Goal: Information Seeking & Learning: Learn about a topic

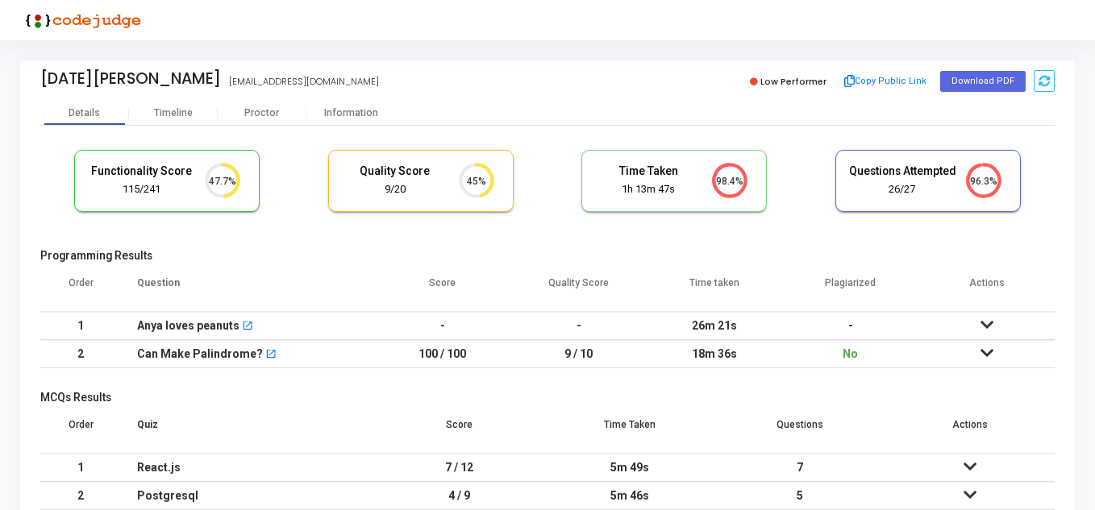
scroll to position [81, 0]
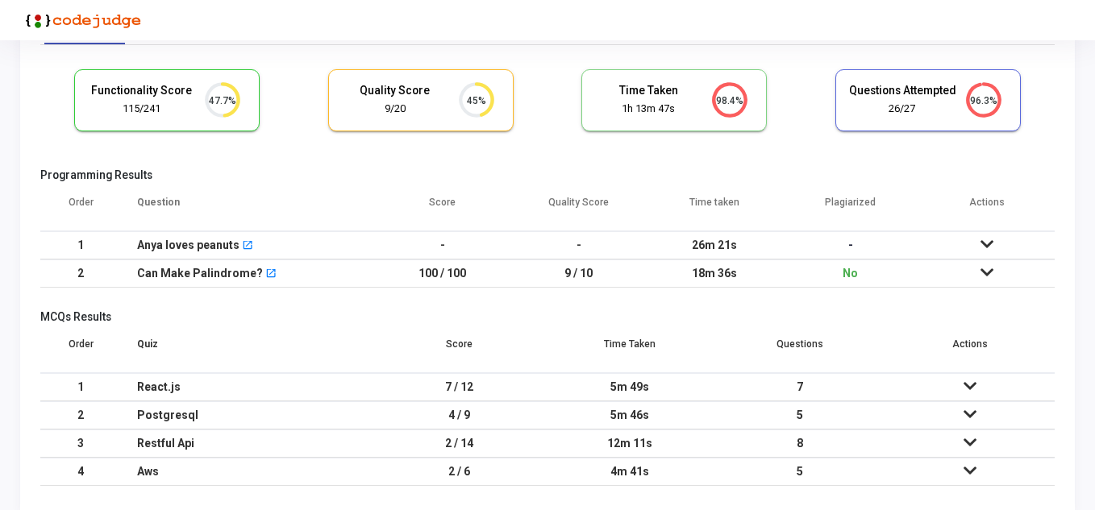
click at [990, 247] on icon at bounding box center [987, 244] width 13 height 11
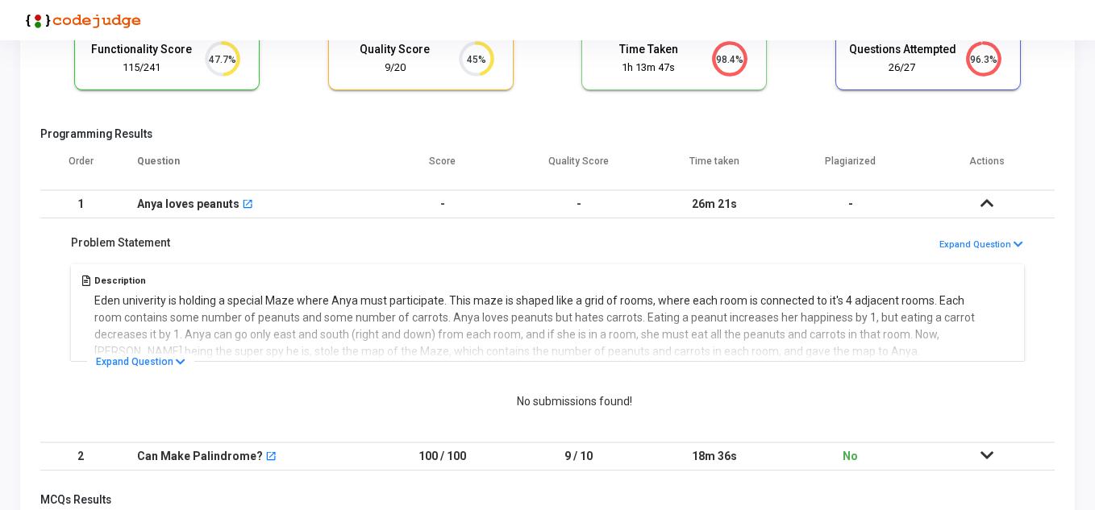
scroll to position [161, 0]
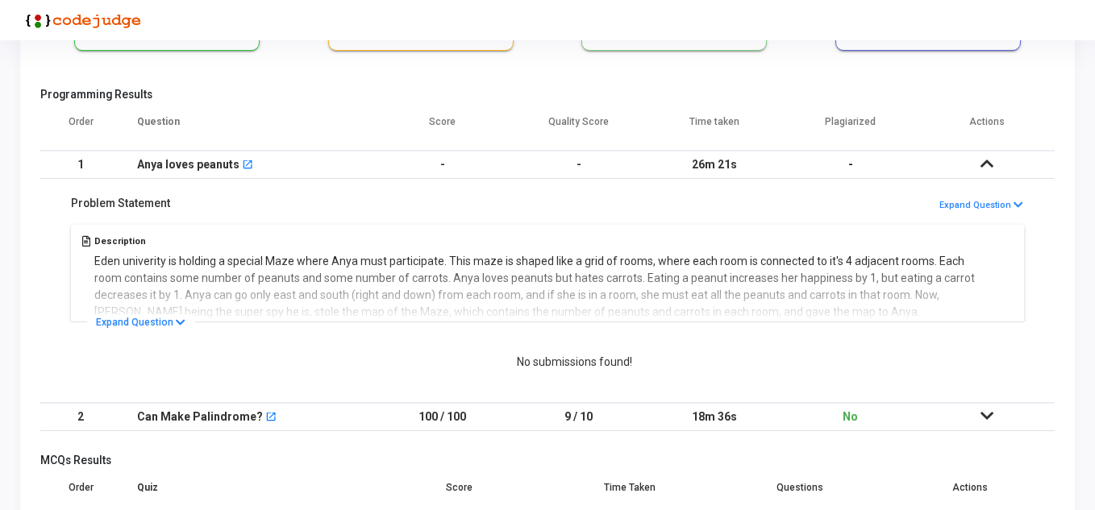
click at [751, 269] on div "Description Eden univerity is holding a special Maze where Anya must participat…" at bounding box center [547, 271] width 961 height 101
click at [147, 319] on button "Expand Question" at bounding box center [140, 322] width 107 height 16
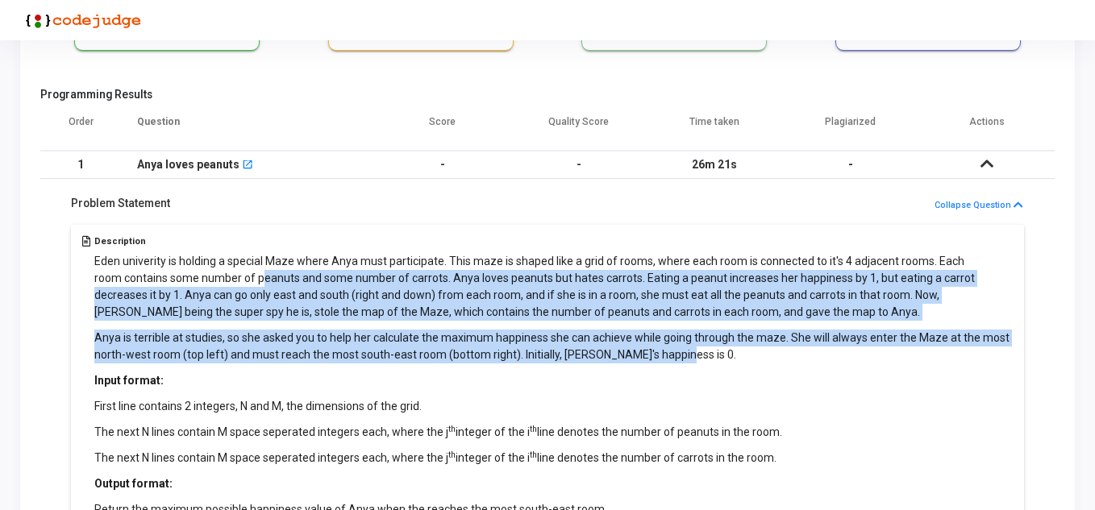
drag, startPoint x: 258, startPoint y: 276, endPoint x: 853, endPoint y: 363, distance: 601.4
click at [853, 363] on div "Eden univerity is holding a special Maze where Anya must participate. This maze…" at bounding box center [553, 385] width 919 height 265
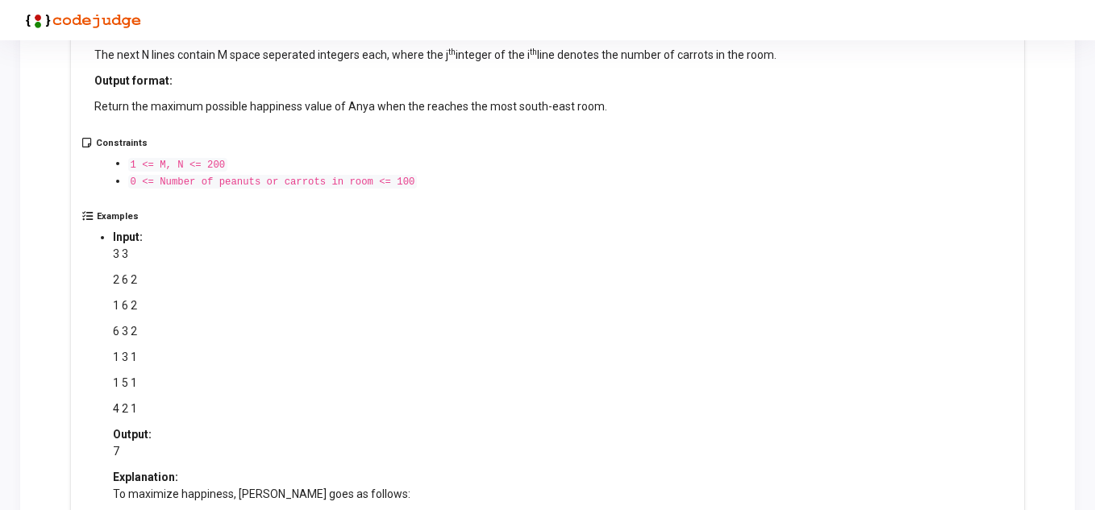
scroll to position [645, 0]
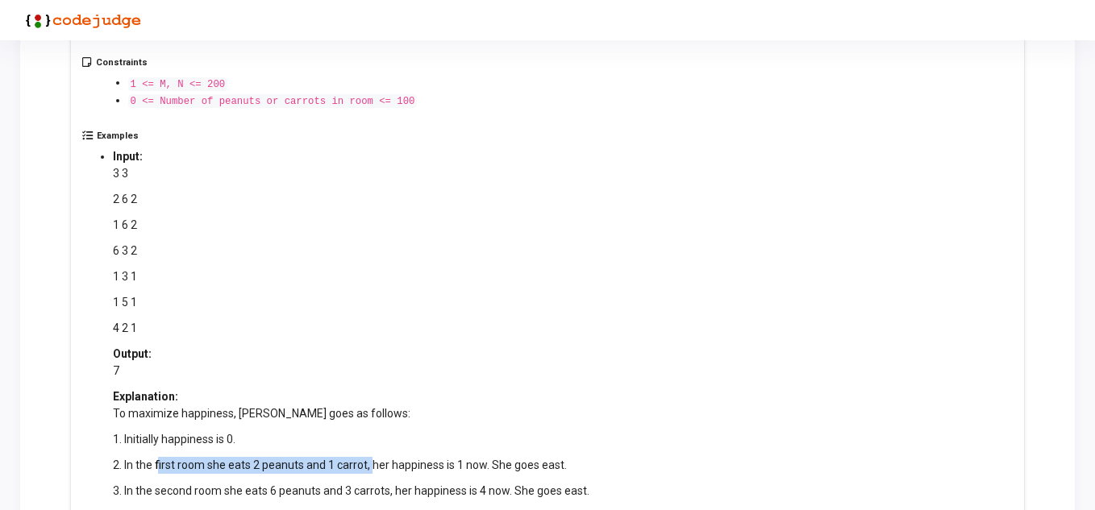
drag, startPoint x: 158, startPoint y: 463, endPoint x: 373, endPoint y: 458, distance: 215.3
click at [373, 458] on p "2. In the first room she eats 2 peanuts and 1 carrot, her happiness is 1 now. S…" at bounding box center [417, 465] width 609 height 17
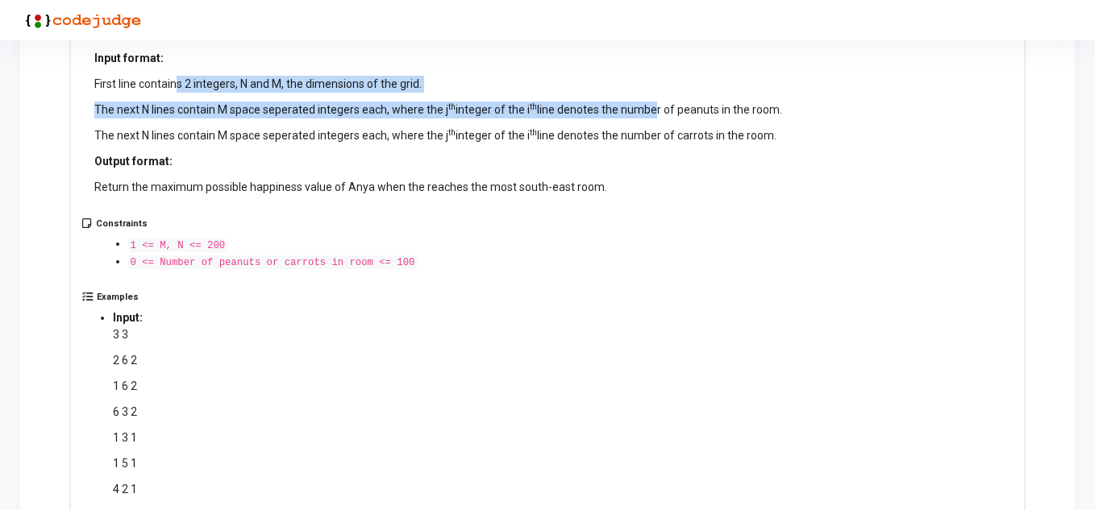
drag, startPoint x: 180, startPoint y: 81, endPoint x: 649, endPoint y: 106, distance: 470.0
click at [649, 106] on div "Eden univerity is holding a special Maze where Anya must participate. This maze…" at bounding box center [553, 63] width 919 height 265
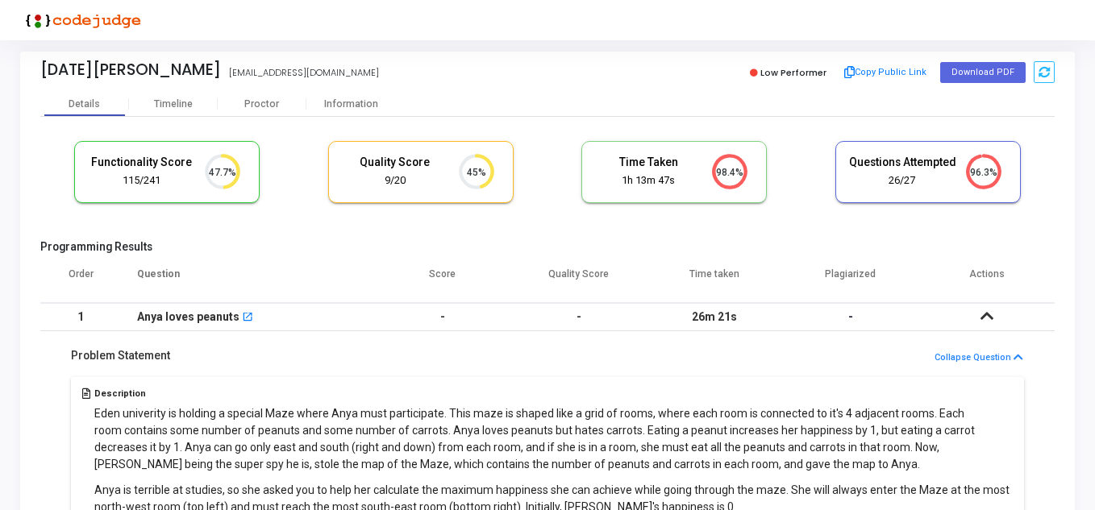
scroll to position [0, 0]
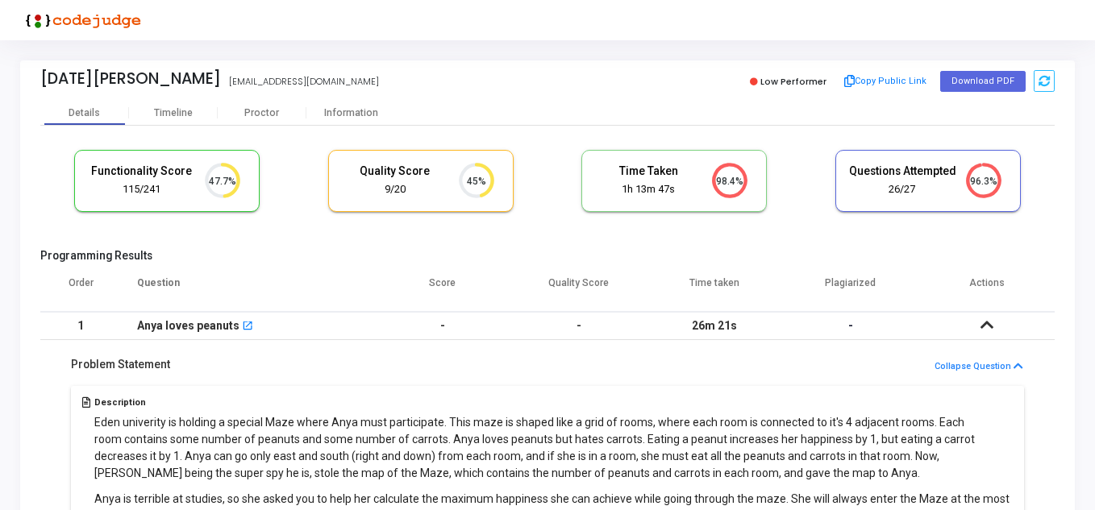
click at [988, 323] on icon at bounding box center [987, 324] width 13 height 11
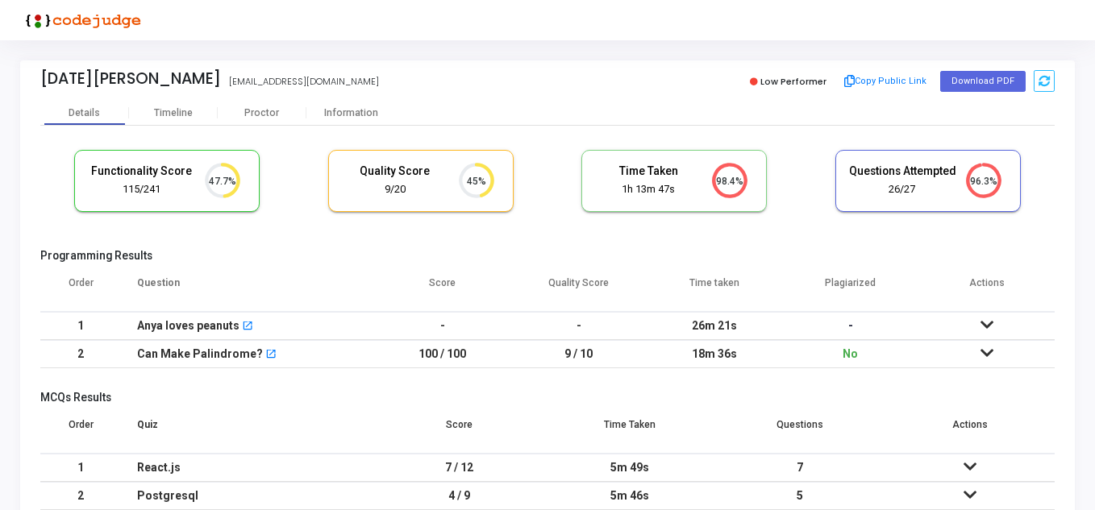
scroll to position [81, 0]
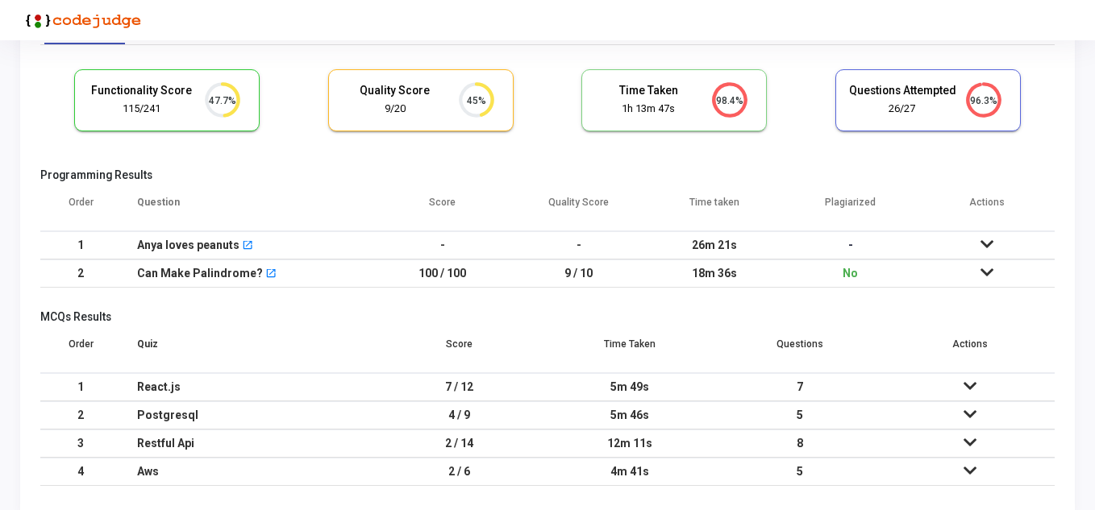
click at [472, 276] on td "100 / 100" at bounding box center [443, 274] width 136 height 28
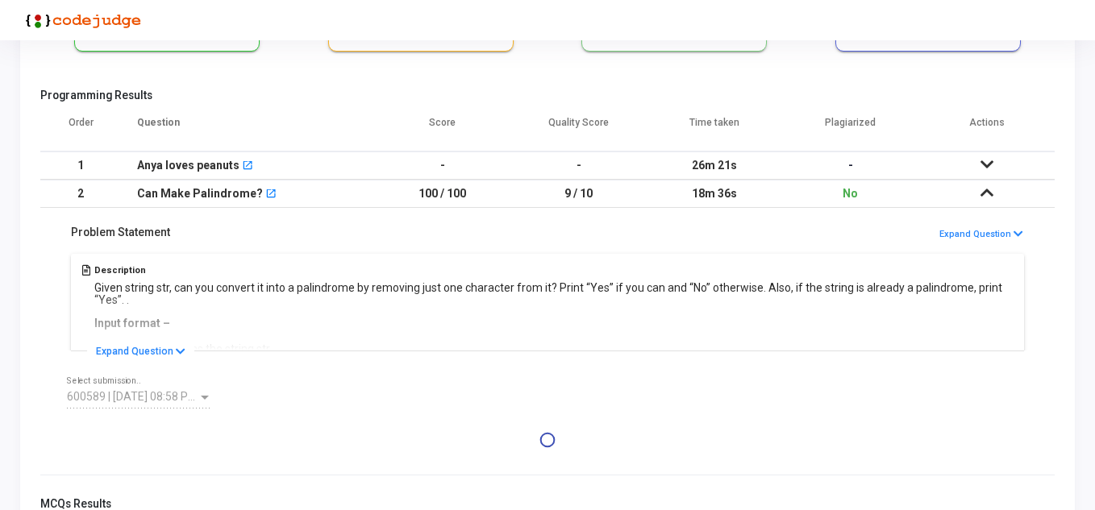
scroll to position [161, 0]
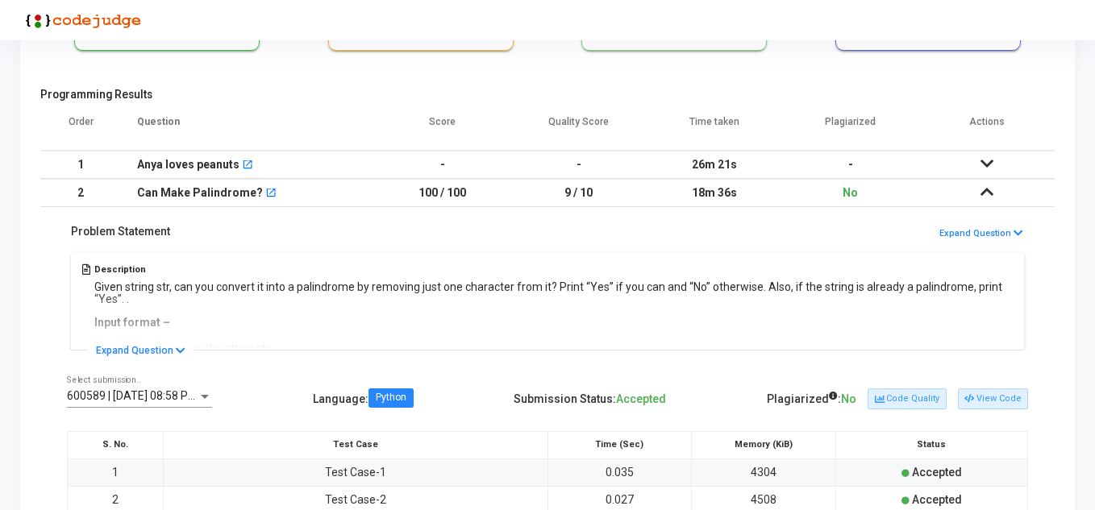
click at [238, 281] on p "Given string str, can you convert it into a palindrome by removing just one cha…" at bounding box center [553, 293] width 919 height 24
click at [134, 352] on button "Expand Question" at bounding box center [140, 351] width 107 height 16
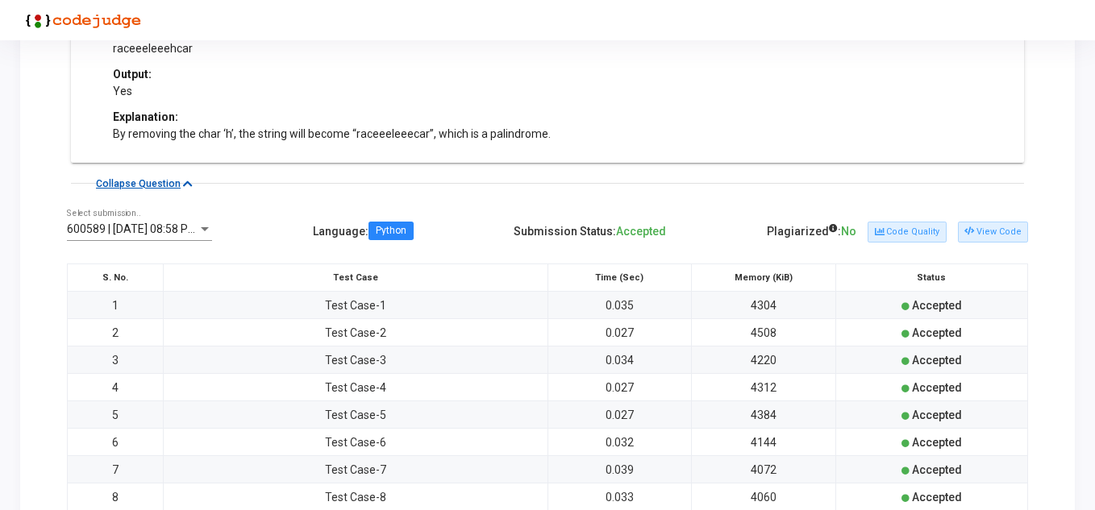
scroll to position [806, 0]
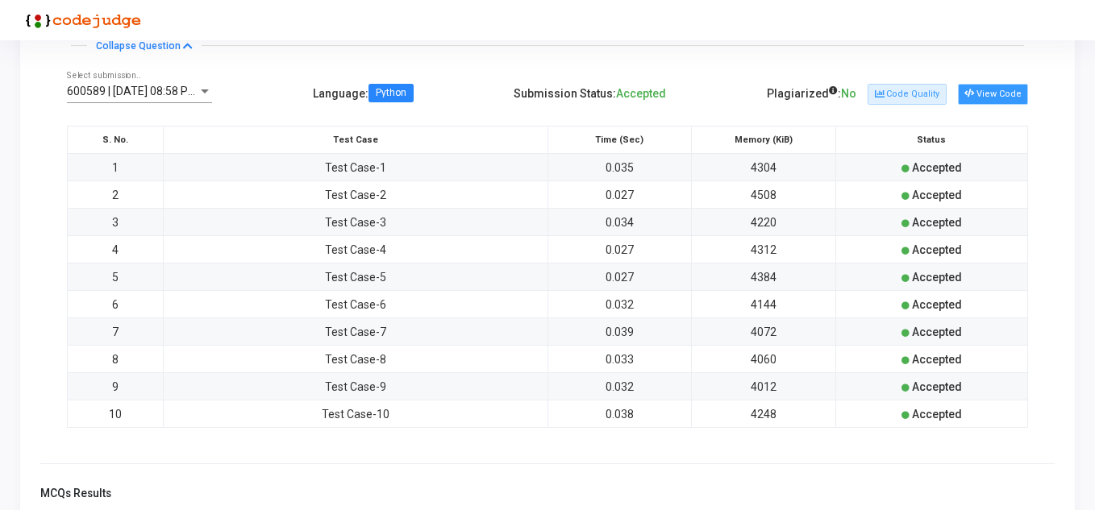
click at [996, 90] on button "View Code" at bounding box center [993, 94] width 70 height 21
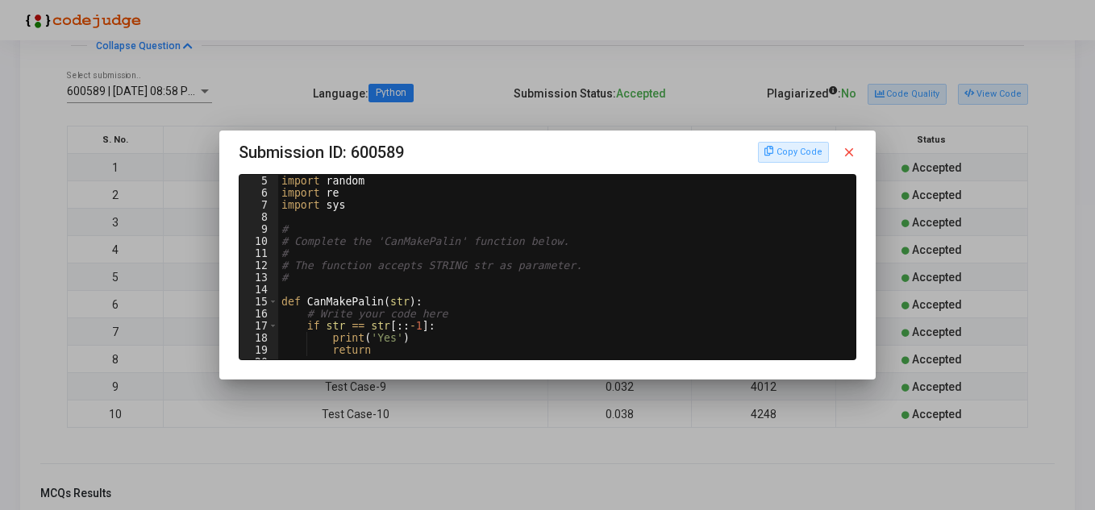
scroll to position [97, 0]
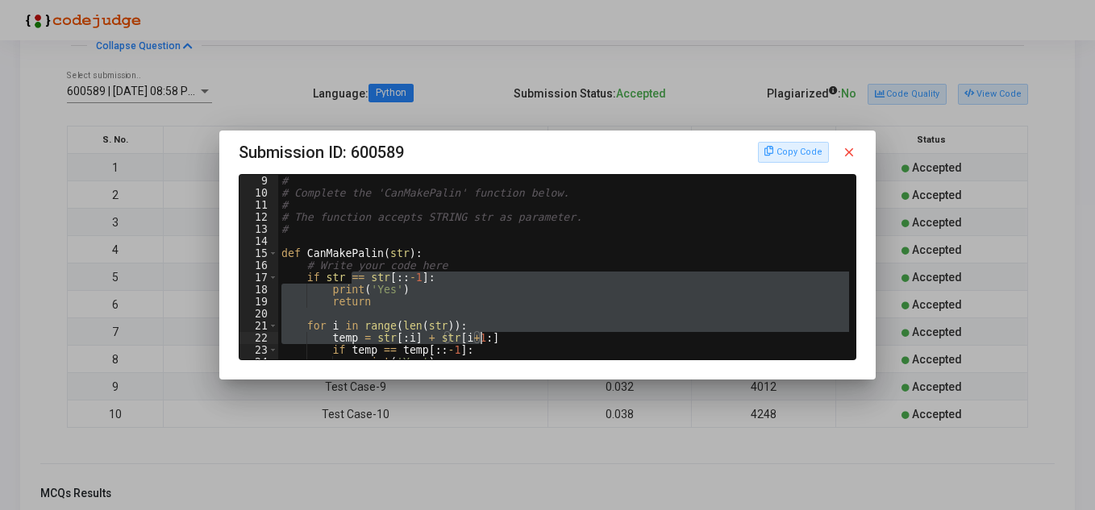
drag, startPoint x: 348, startPoint y: 275, endPoint x: 487, endPoint y: 332, distance: 150.8
click at [487, 332] on div "# # Complete the 'CanMakePalin' function below. # # The function accepts STRING…" at bounding box center [566, 279] width 576 height 209
type textarea "for i in range(len(str)): temp = str[:i] + str[i+1:]"
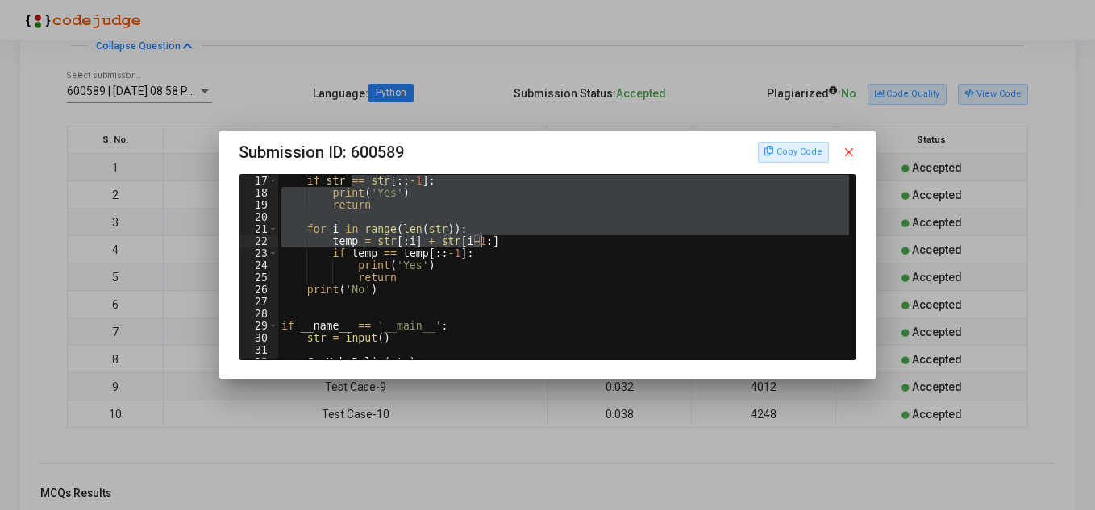
scroll to position [202, 0]
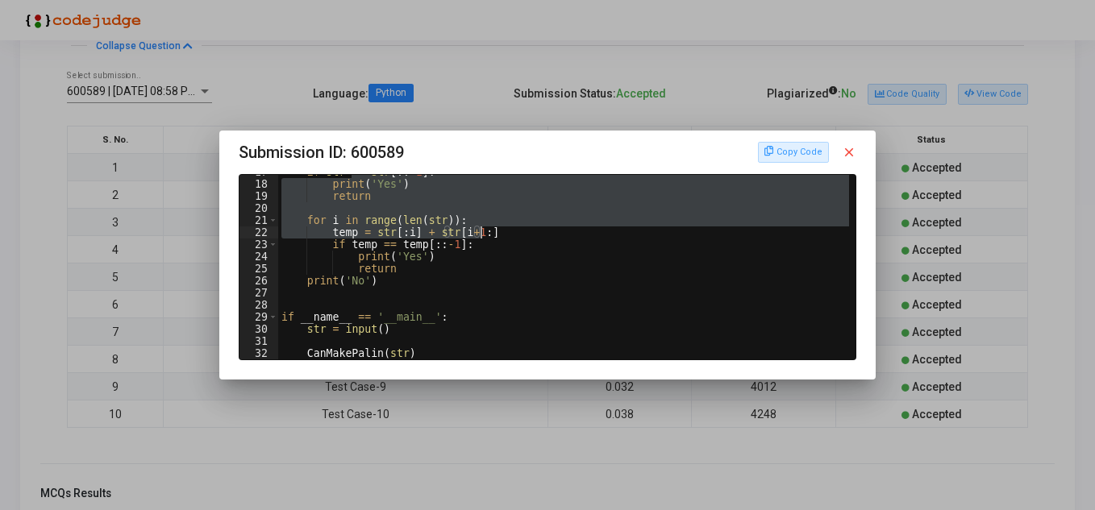
click at [488, 388] on div at bounding box center [547, 255] width 1095 height 510
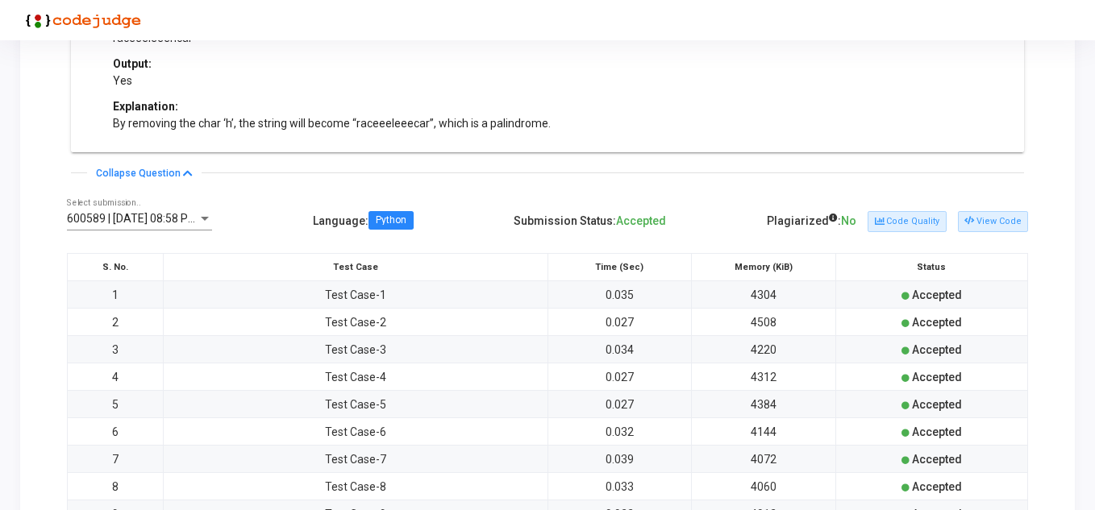
scroll to position [726, 0]
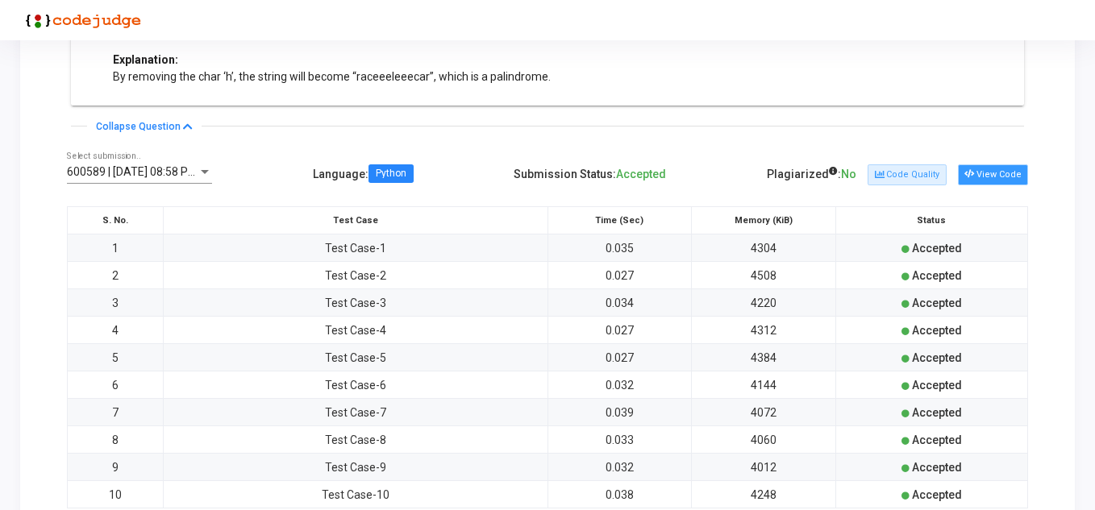
click at [1008, 169] on button "View Code" at bounding box center [993, 174] width 70 height 21
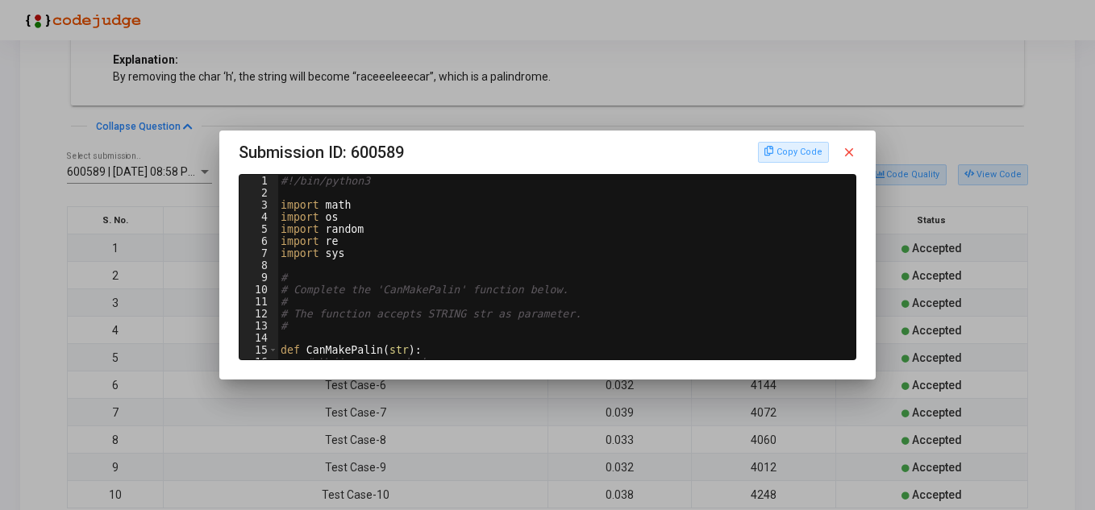
scroll to position [0, 0]
type textarea "import random"
click at [536, 229] on div "#!/bin/python3 import math import os import random import re import sys # # Com…" at bounding box center [565, 279] width 576 height 209
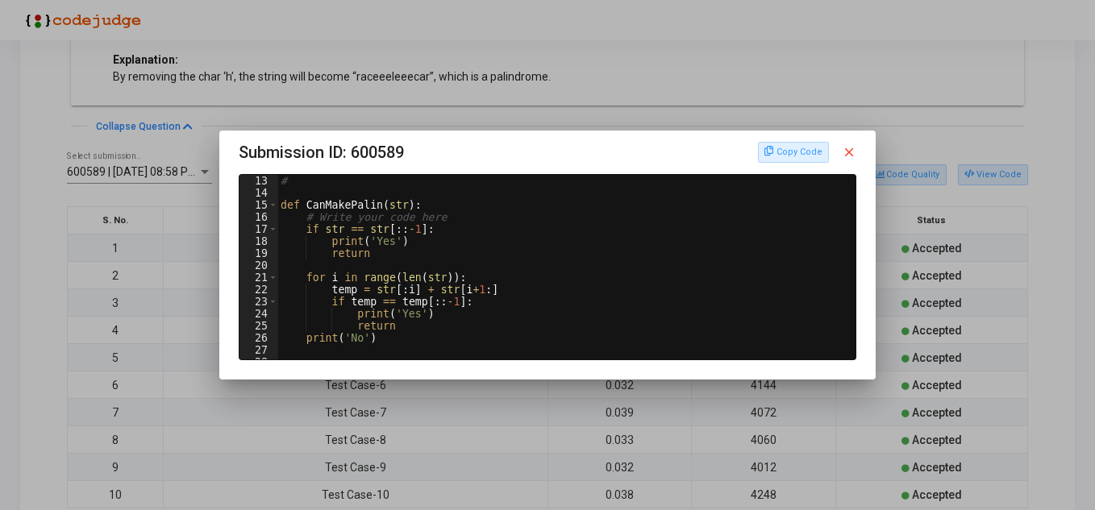
scroll to position [194, 0]
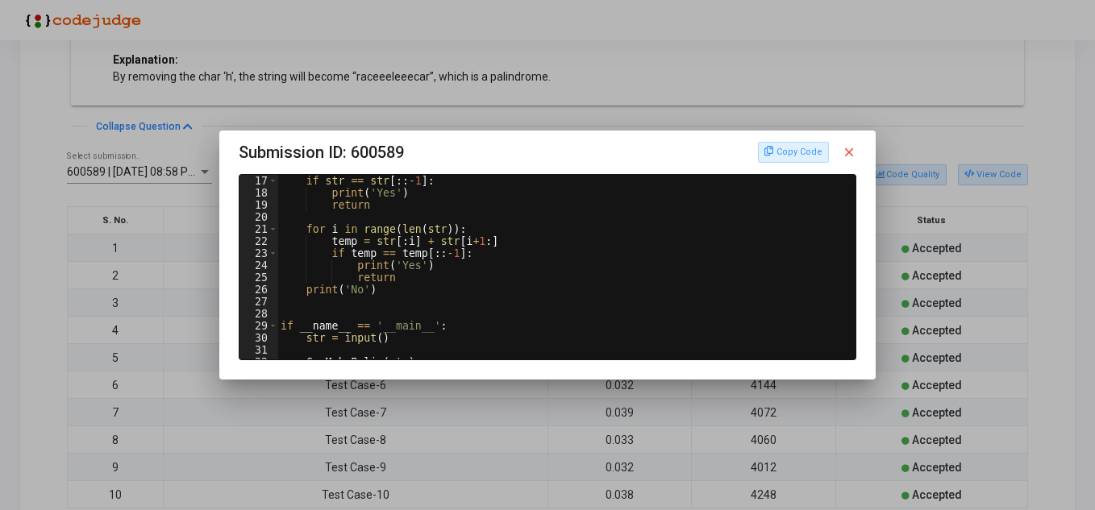
click at [192, 233] on div at bounding box center [547, 255] width 1095 height 510
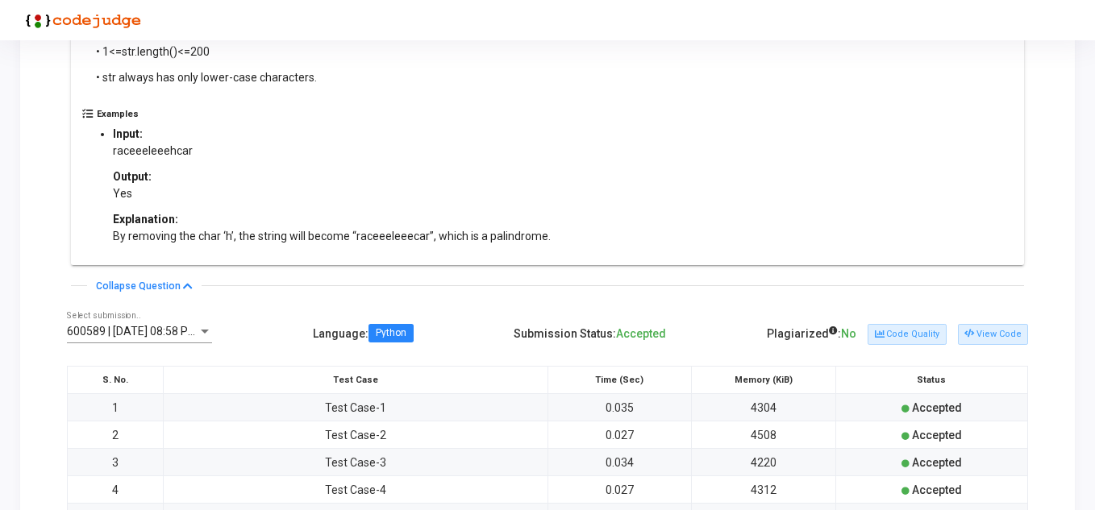
scroll to position [564, 0]
click at [169, 146] on p "raceeeleeehcar" at bounding box center [332, 152] width 438 height 17
click at [1010, 338] on button "View Code" at bounding box center [993, 336] width 70 height 21
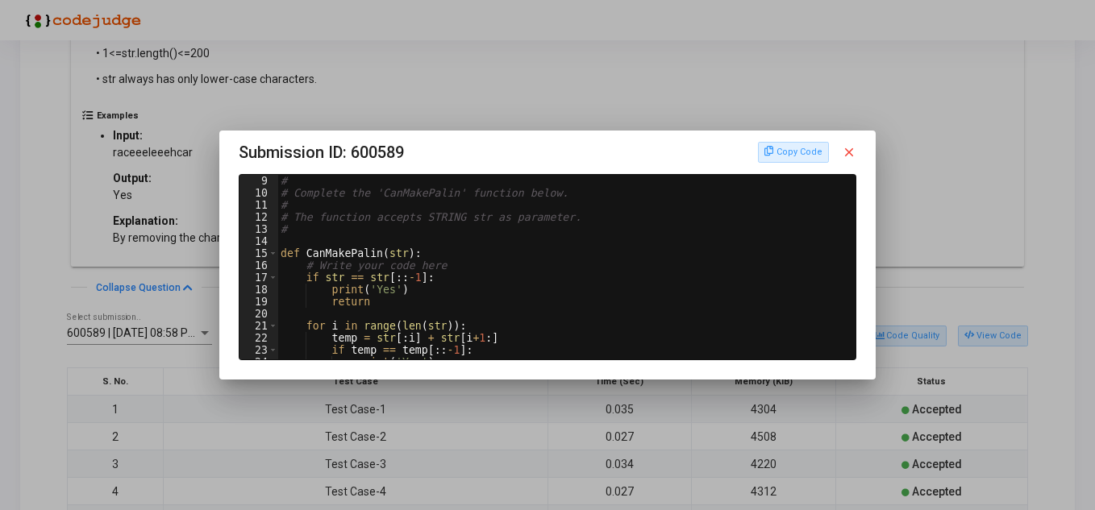
scroll to position [145, 0]
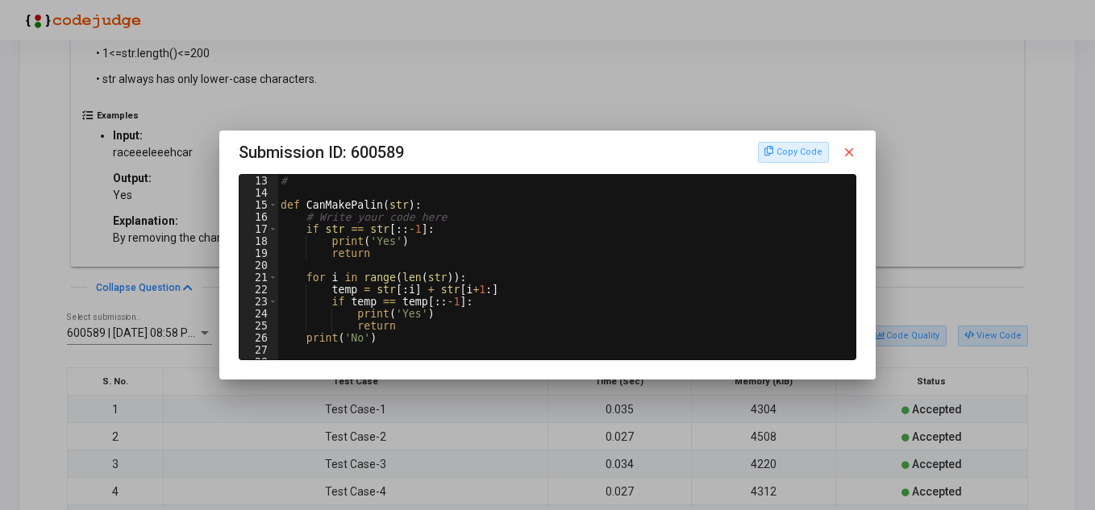
type textarea "temp = str[:i] + str[i+1:]"
drag, startPoint x: 391, startPoint y: 294, endPoint x: 478, endPoint y: 294, distance: 87.1
click at [478, 294] on div "# def CanMakePalin ( str ) : # Write your code here if str == str [ :: - 1 ] : …" at bounding box center [565, 279] width 576 height 209
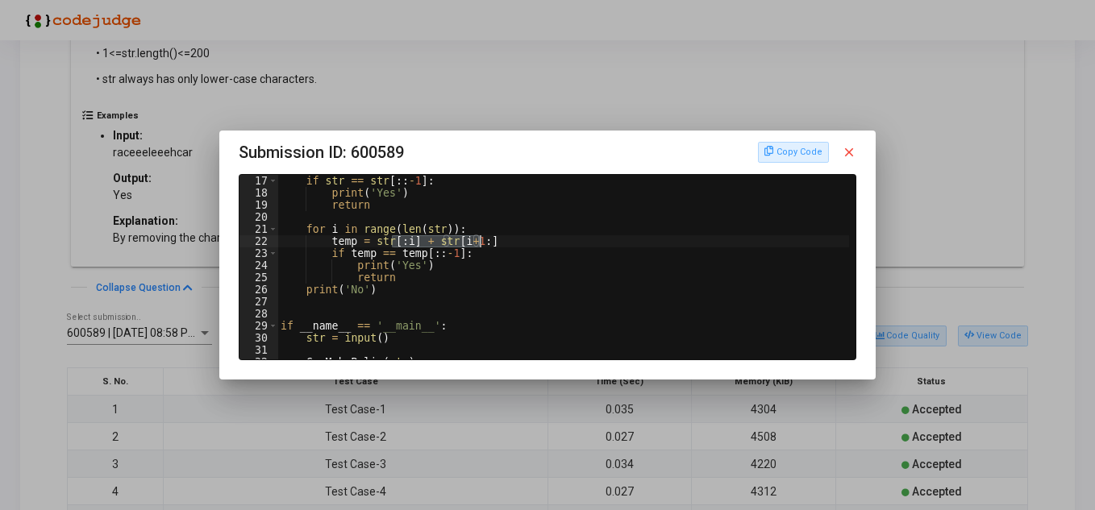
scroll to position [202, 0]
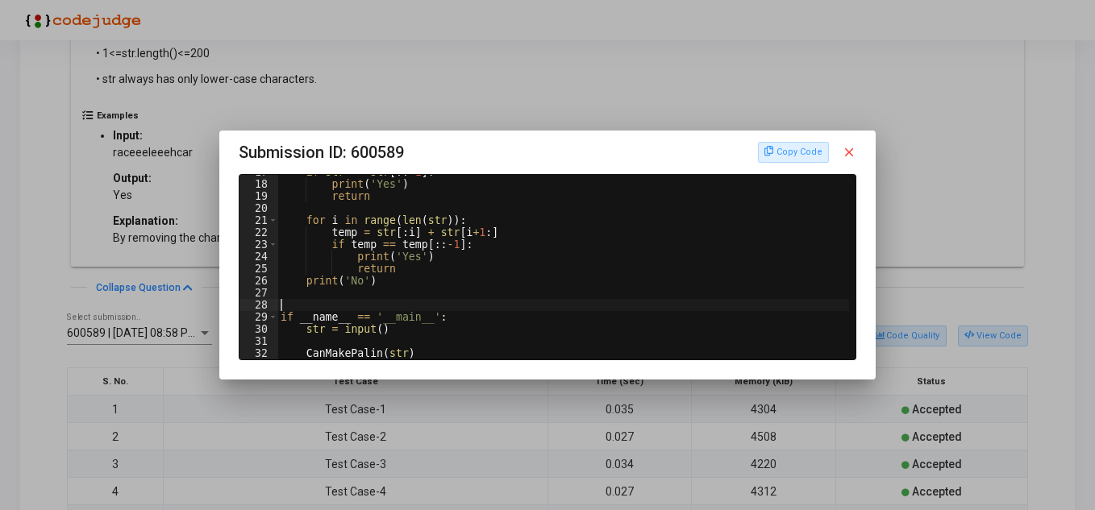
click at [481, 306] on div "if str == str [ :: - 1 ] : print ( 'Yes' ) return for i in range ( len ( str ))…" at bounding box center [565, 270] width 576 height 209
click at [851, 154] on mat-icon "close" at bounding box center [849, 152] width 15 height 15
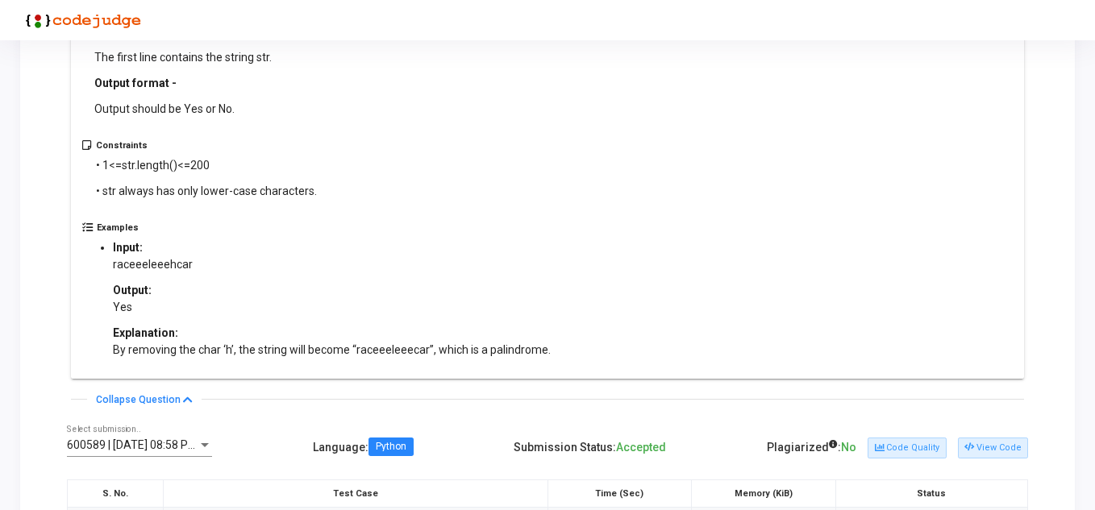
scroll to position [242, 0]
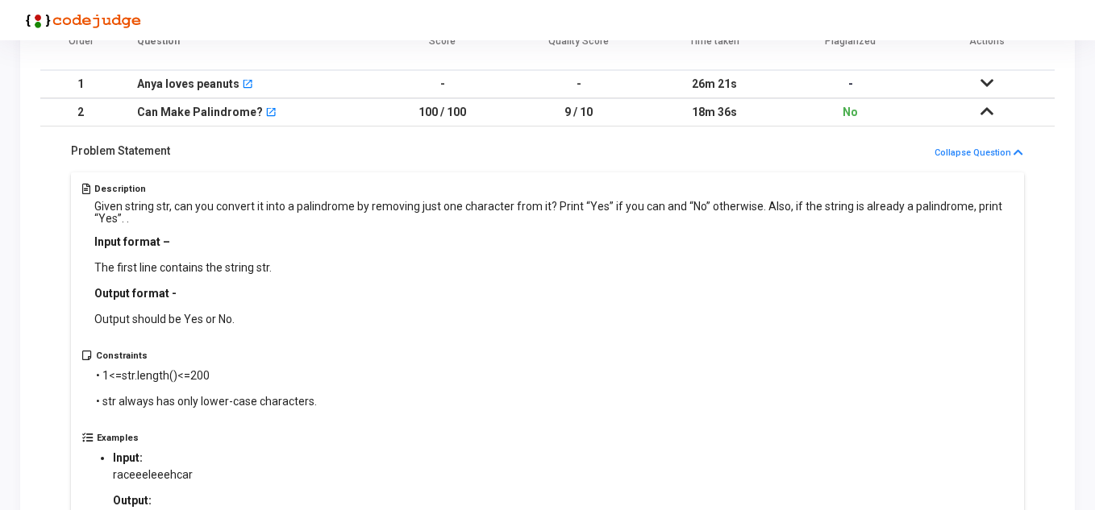
click at [979, 113] on td at bounding box center [986, 112] width 136 height 28
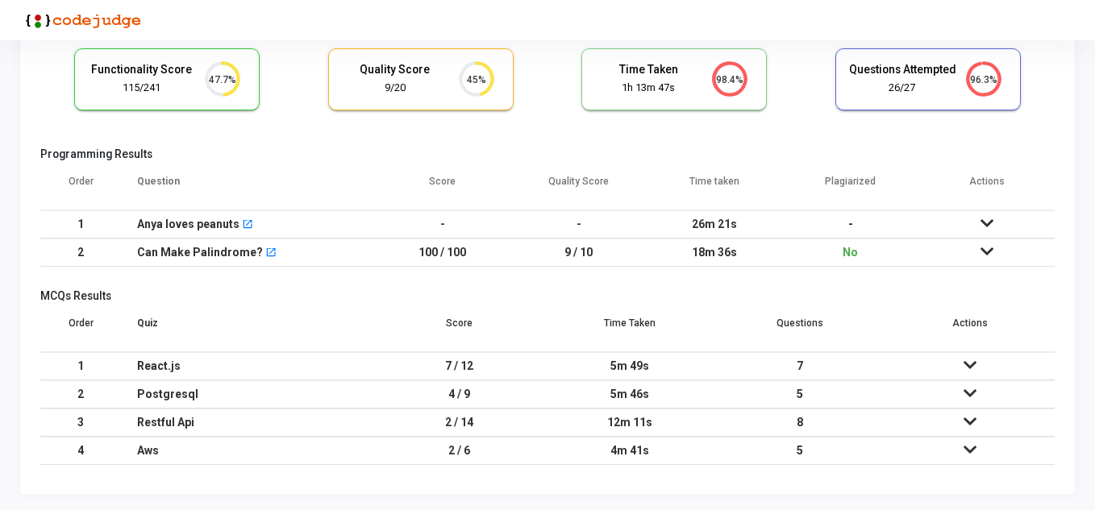
scroll to position [102, 0]
click at [970, 370] on icon at bounding box center [970, 365] width 13 height 11
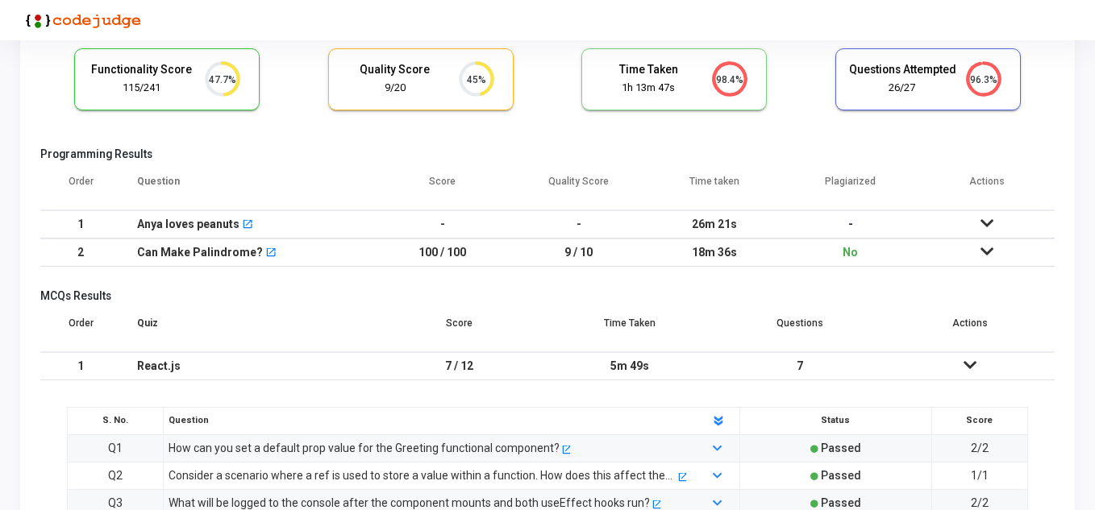
scroll to position [242, 0]
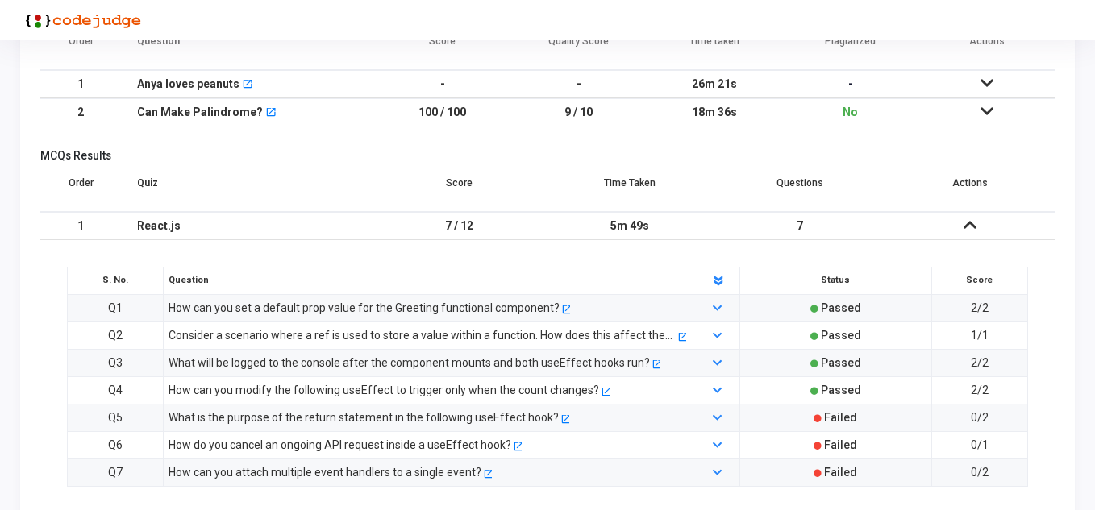
click at [284, 309] on div "How can you set a default prop value for the Greeting functional component?" at bounding box center [364, 308] width 391 height 18
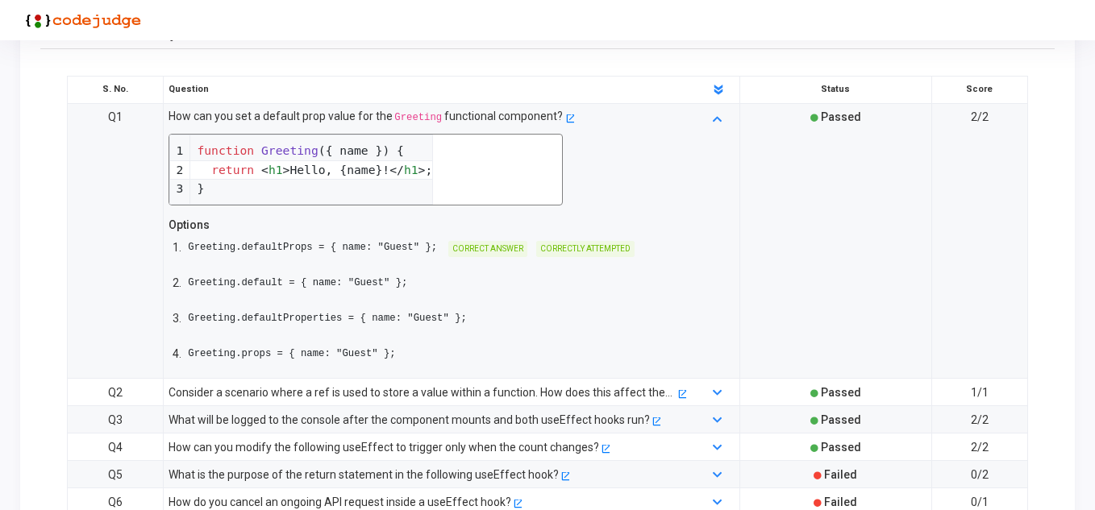
scroll to position [564, 0]
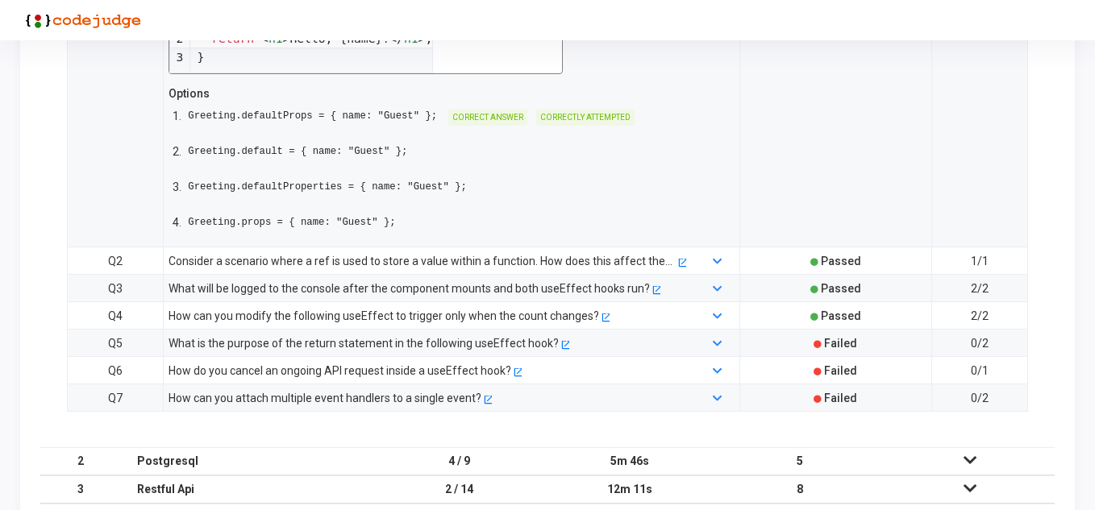
click at [381, 256] on div "Consider a scenario where a ref is used to store a value within a function. How…" at bounding box center [422, 261] width 507 height 18
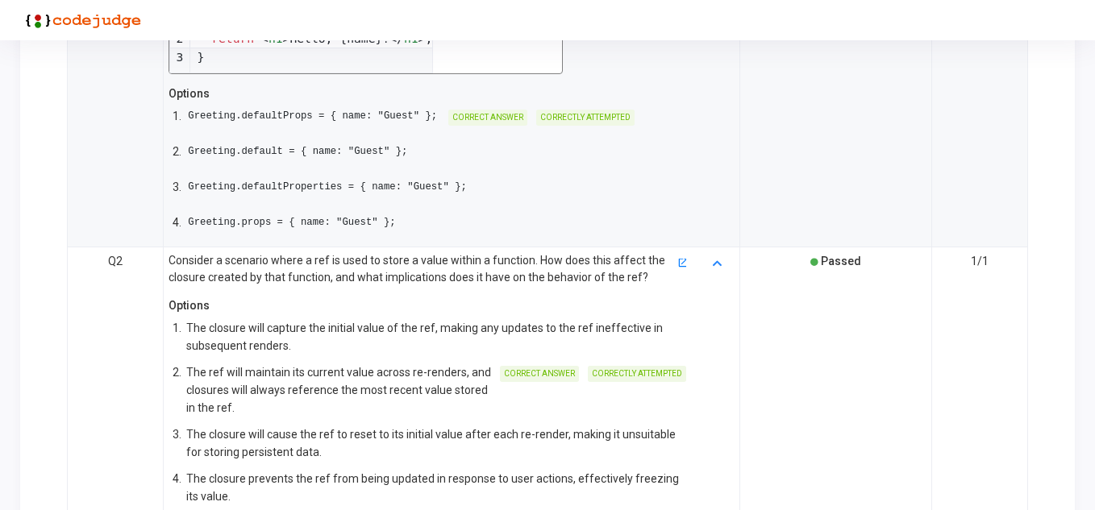
drag, startPoint x: 243, startPoint y: 372, endPoint x: 435, endPoint y: 400, distance: 194.8
click at [435, 400] on p "The ref will maintain its current value across re-renders, and closures will al…" at bounding box center [338, 390] width 305 height 53
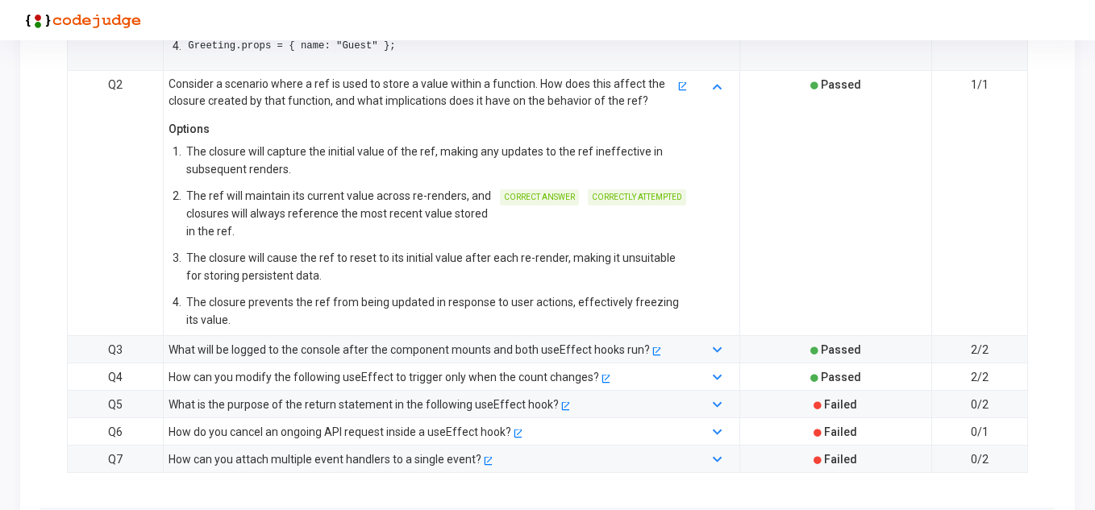
scroll to position [806, 0]
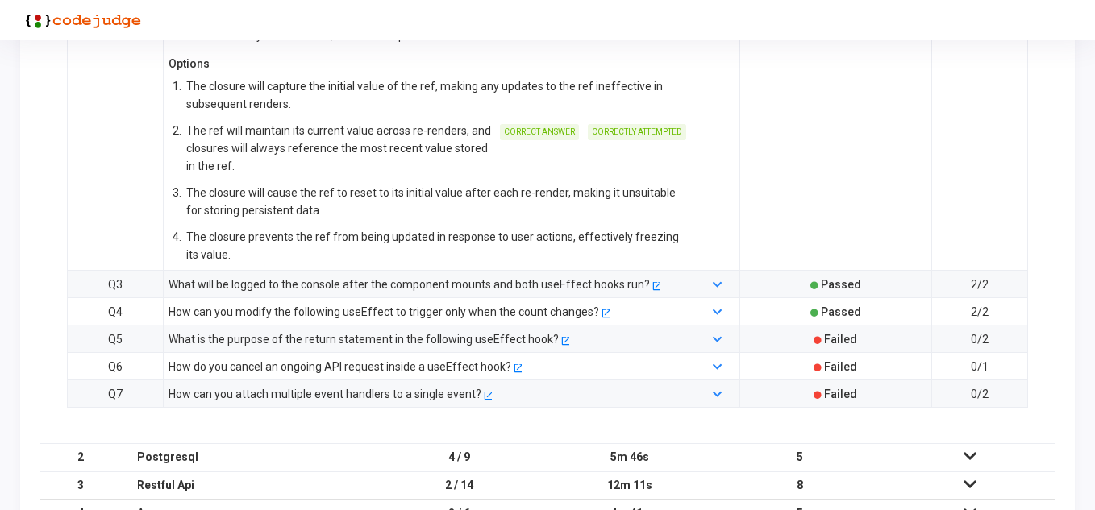
click at [364, 337] on div "What is the purpose of the return statement in the following useEffect hook?" at bounding box center [364, 340] width 390 height 18
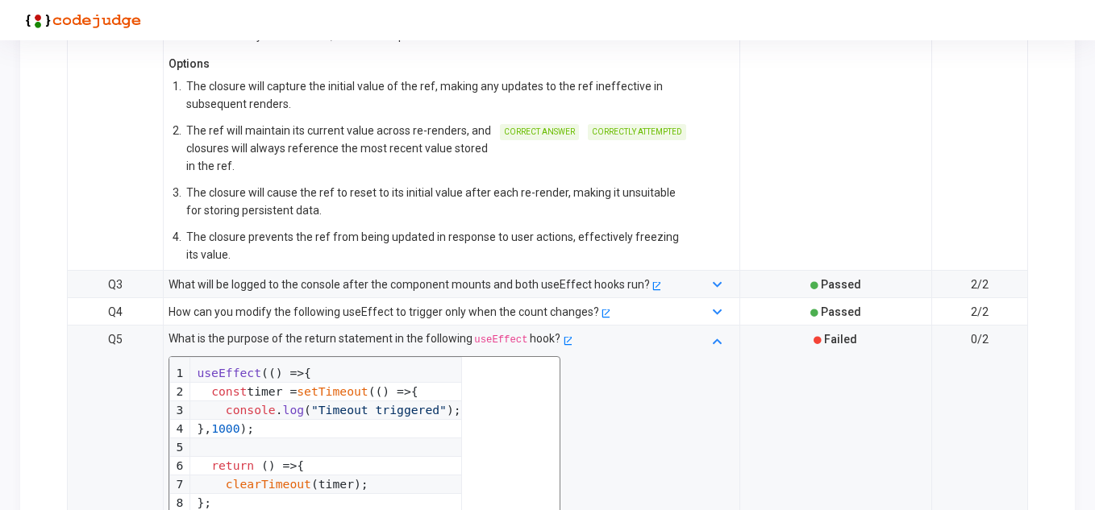
click at [406, 310] on div "How can you modify the following useEffect to trigger only when the count chang…" at bounding box center [384, 312] width 431 height 18
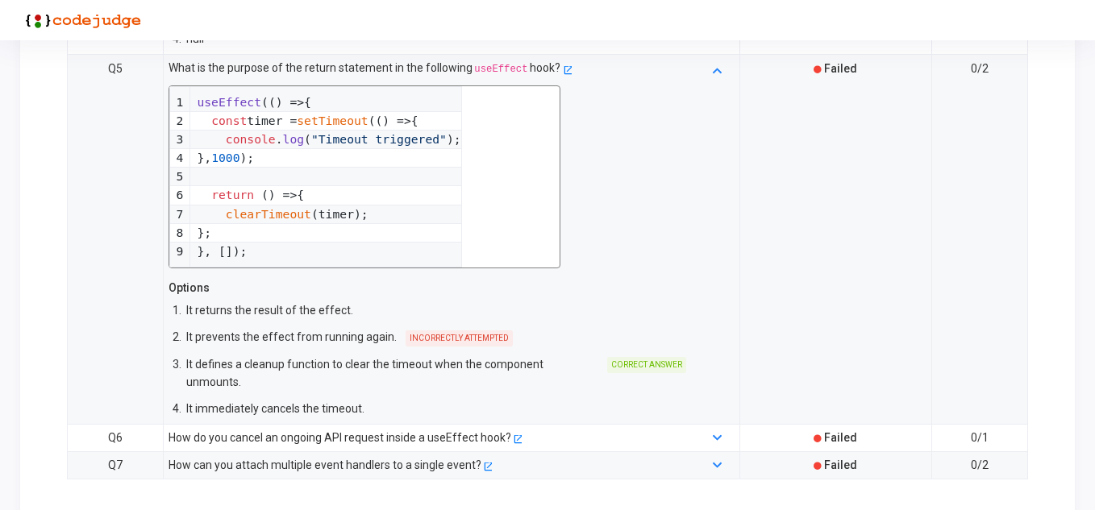
scroll to position [1371, 0]
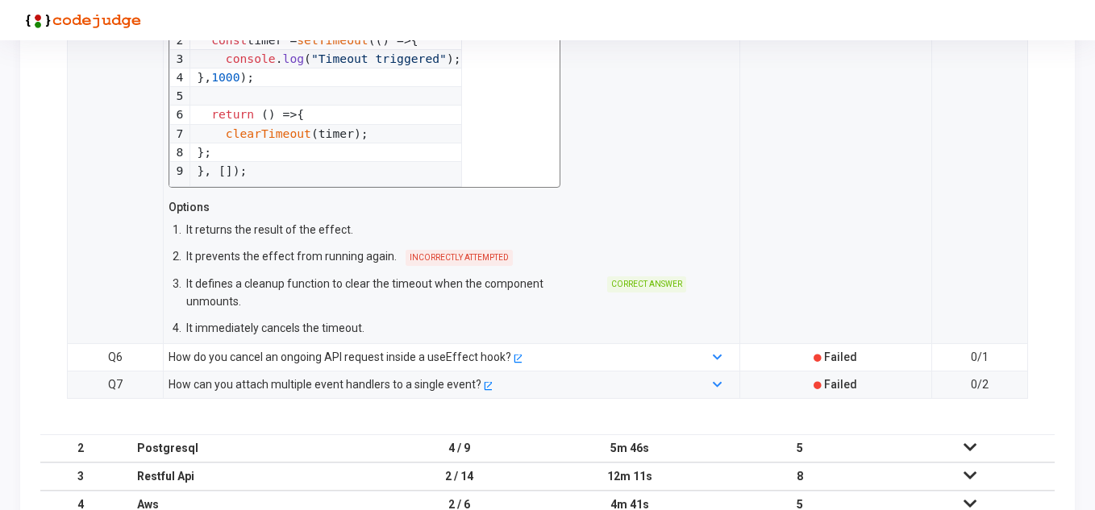
click at [474, 348] on div "How do you cancel an ongoing API request inside a useEffect hook?" at bounding box center [340, 357] width 343 height 18
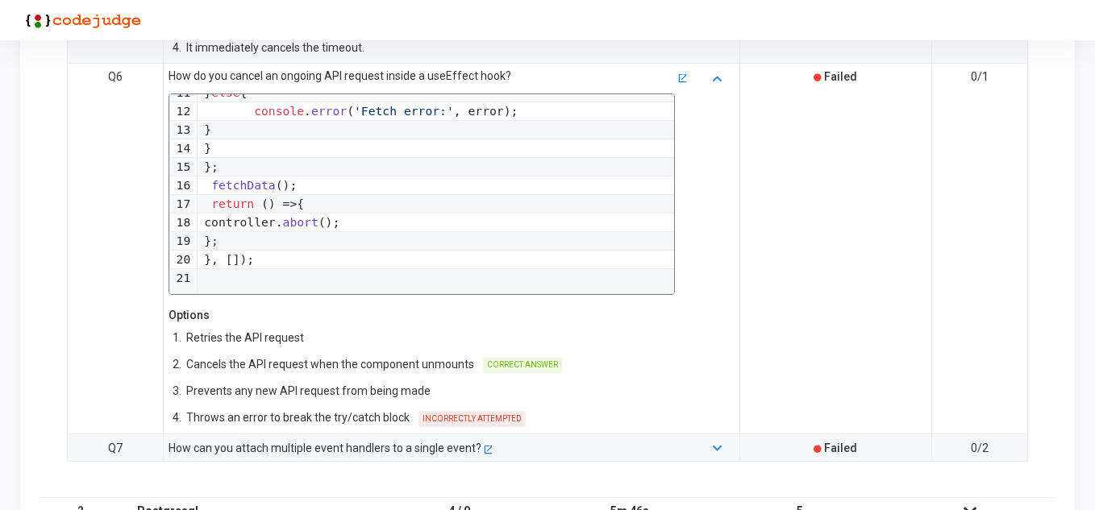
scroll to position [1693, 0]
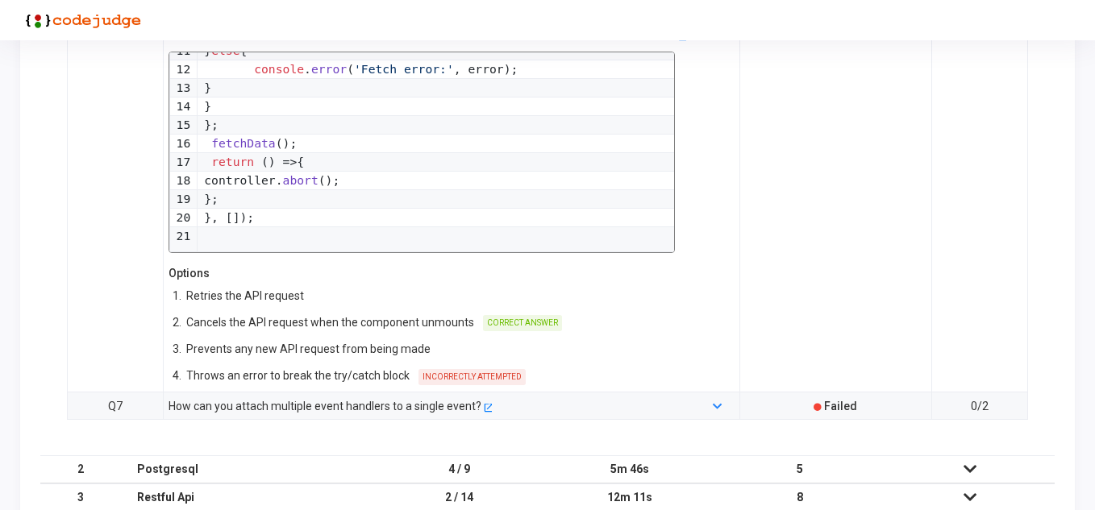
click at [417, 398] on div "How can you attach multiple event handlers to a single event?" at bounding box center [325, 407] width 313 height 18
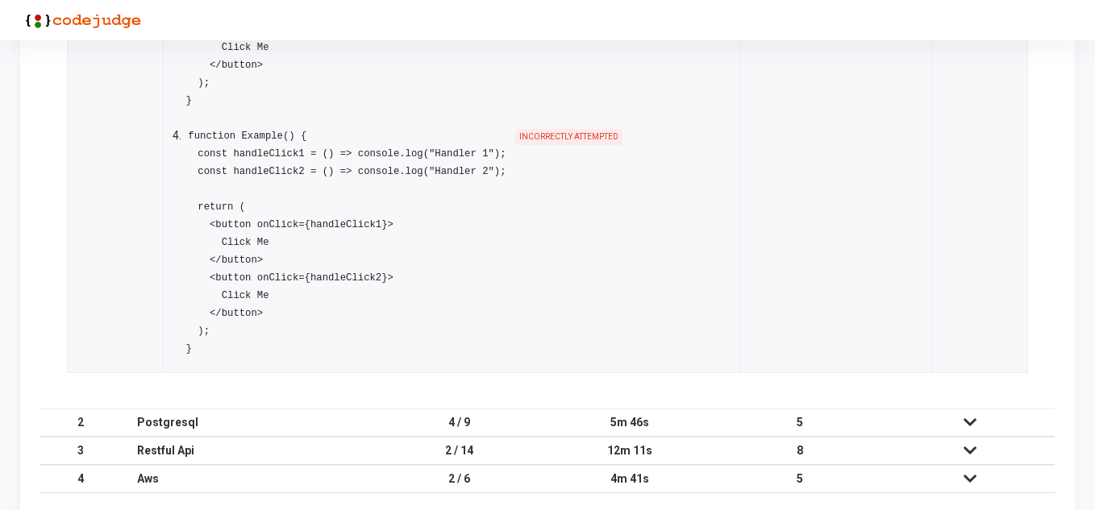
scroll to position [2610, 0]
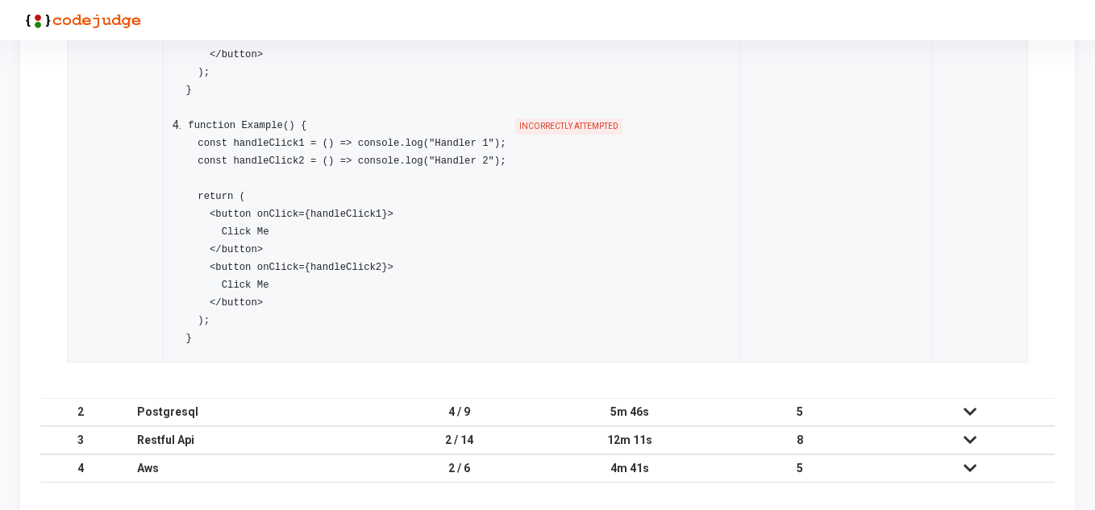
click at [389, 398] on td "4 / 9" at bounding box center [460, 412] width 170 height 28
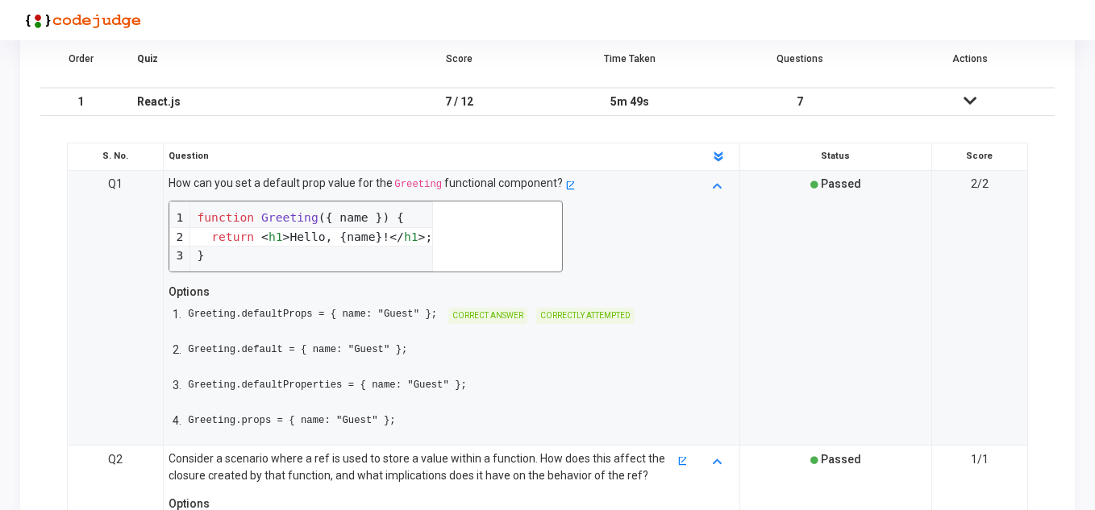
scroll to position [329, 0]
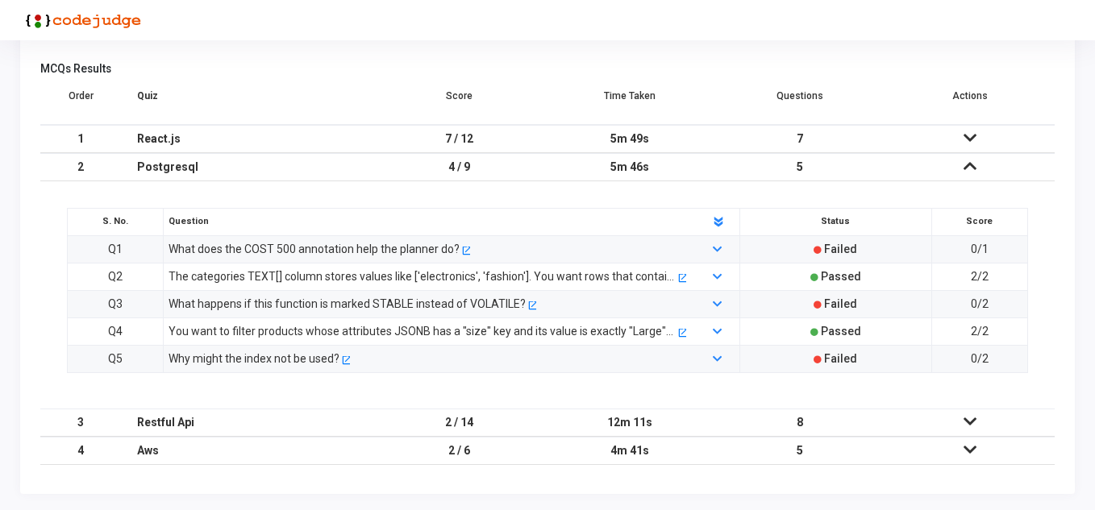
click at [478, 273] on div "The categories TEXT[] column stores values like ['electronics', 'fashion']. You…" at bounding box center [422, 277] width 507 height 18
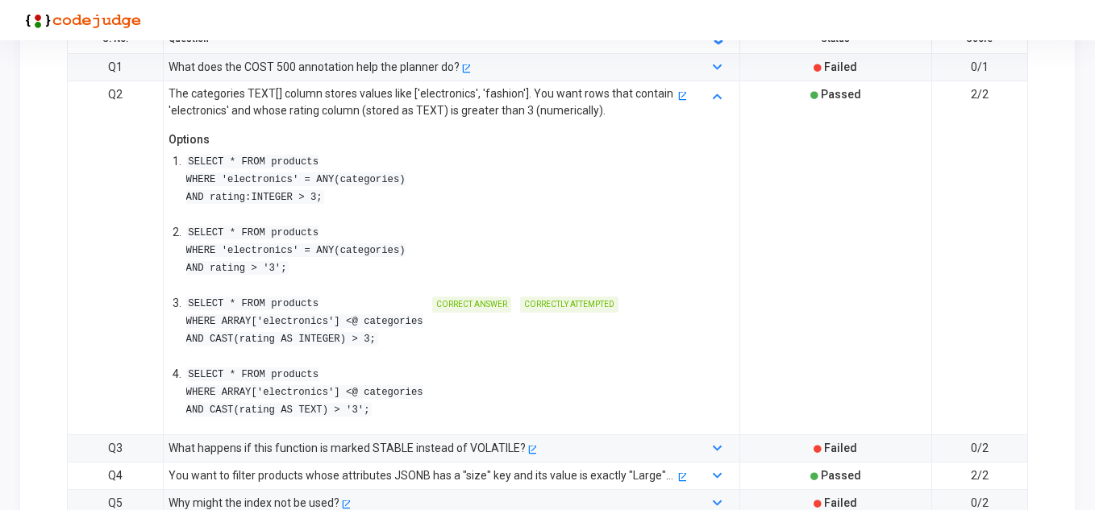
scroll to position [656, 0]
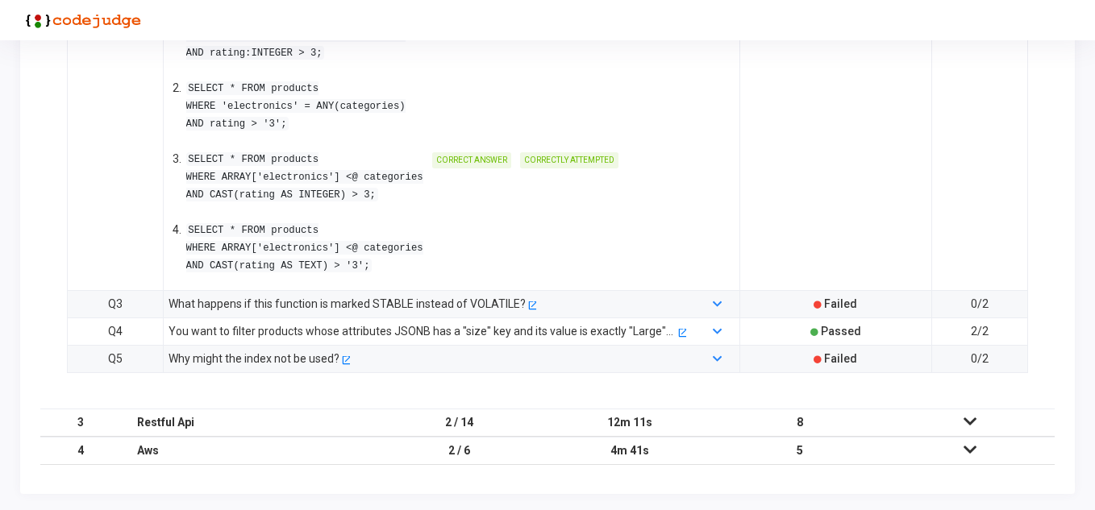
click at [410, 302] on div "What happens if this function is marked STABLE instead of VOLATILE?" at bounding box center [347, 304] width 357 height 18
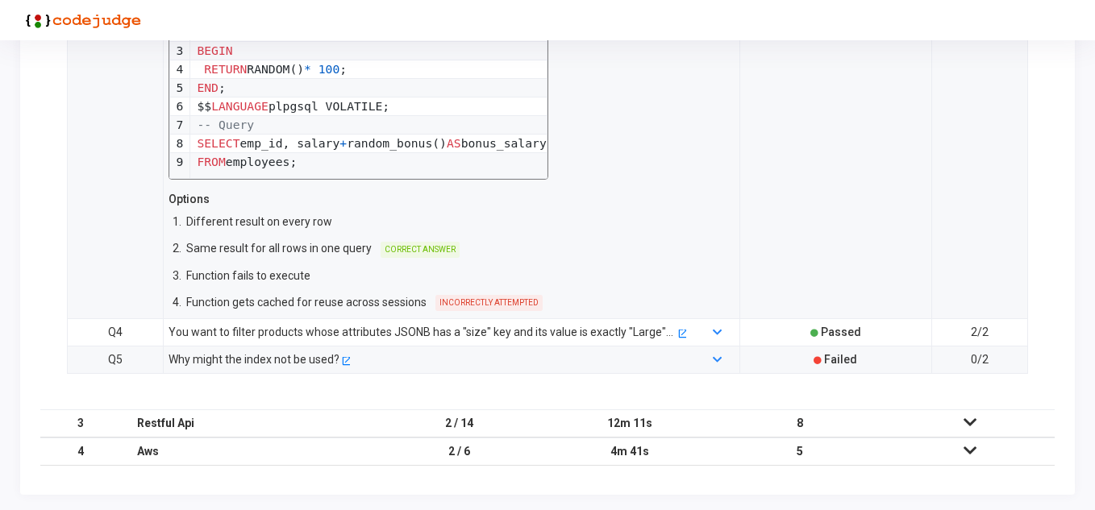
scroll to position [981, 0]
click at [393, 361] on div "Why might the index not be used? open_in_new" at bounding box center [427, 359] width 534 height 18
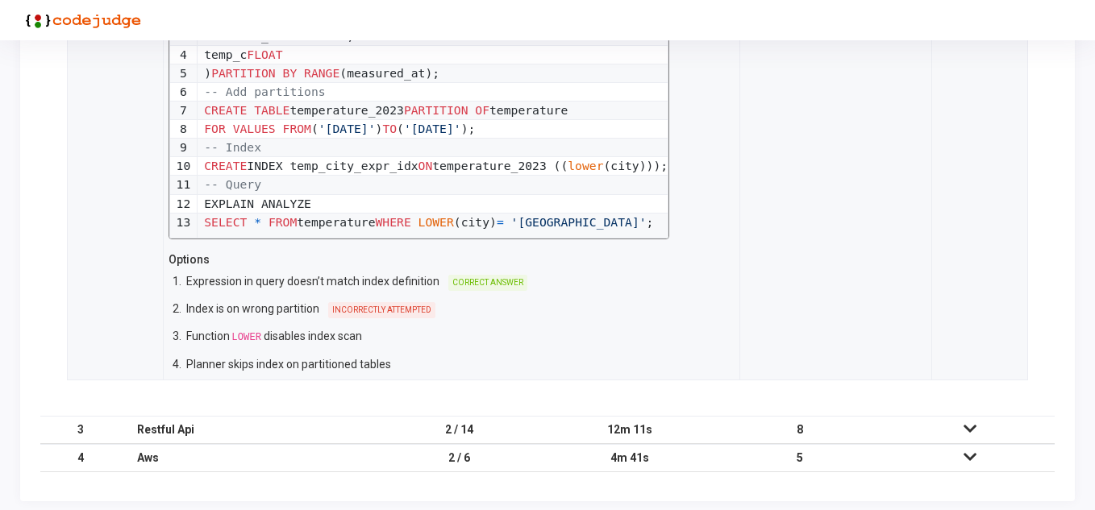
scroll to position [1324, 0]
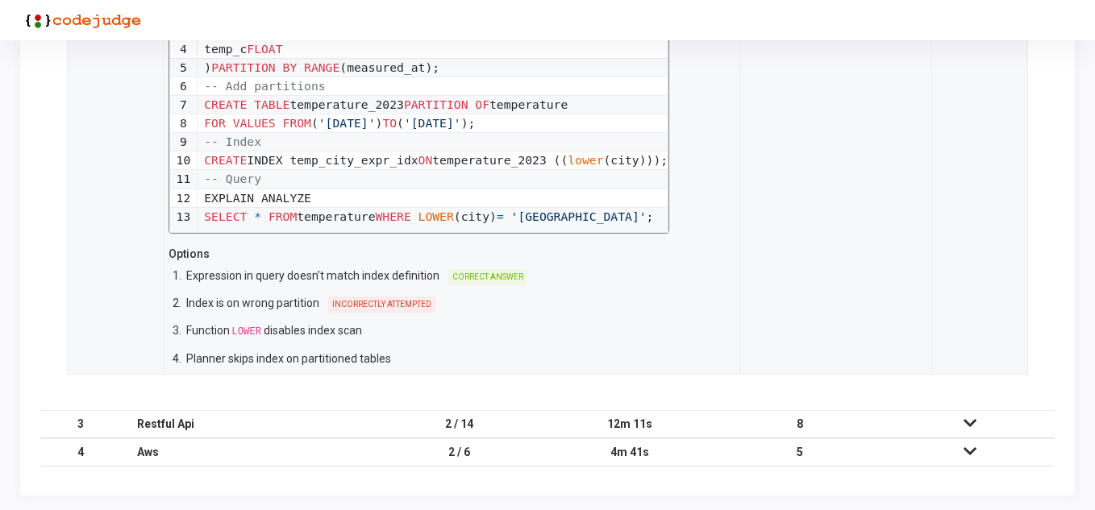
click at [388, 420] on td "2 / 14" at bounding box center [460, 424] width 170 height 28
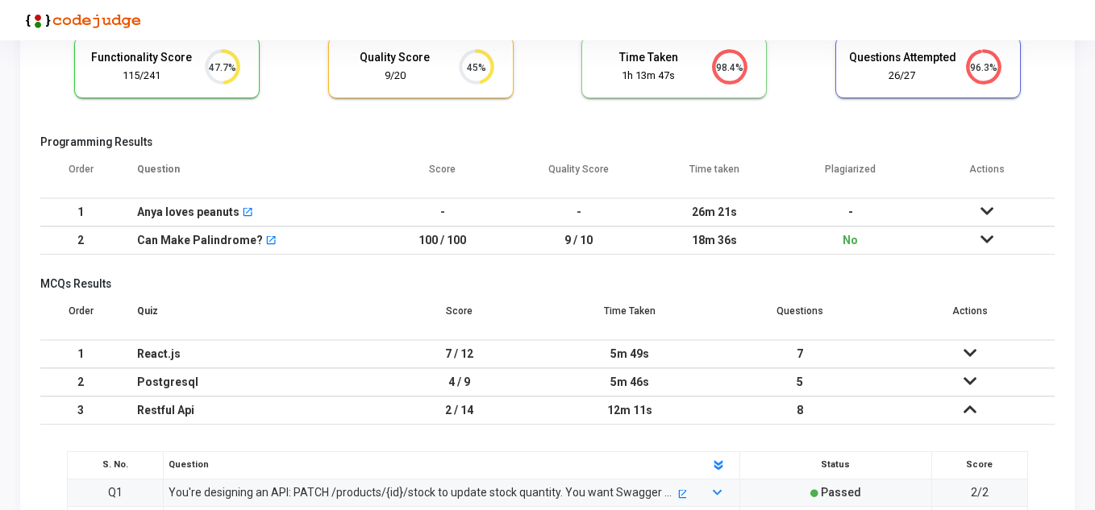
scroll to position [89, 0]
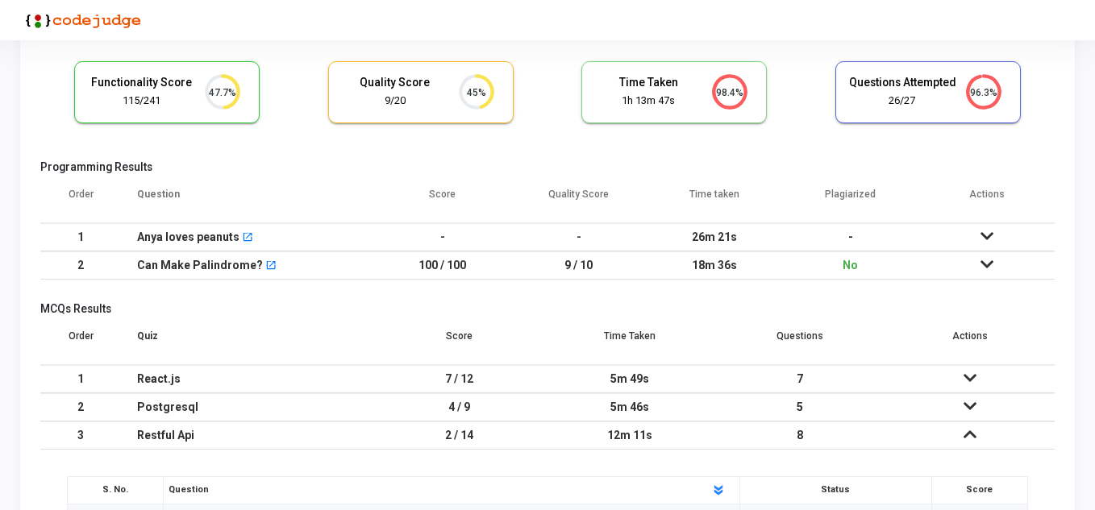
click at [473, 384] on td "7 / 12" at bounding box center [460, 379] width 170 height 28
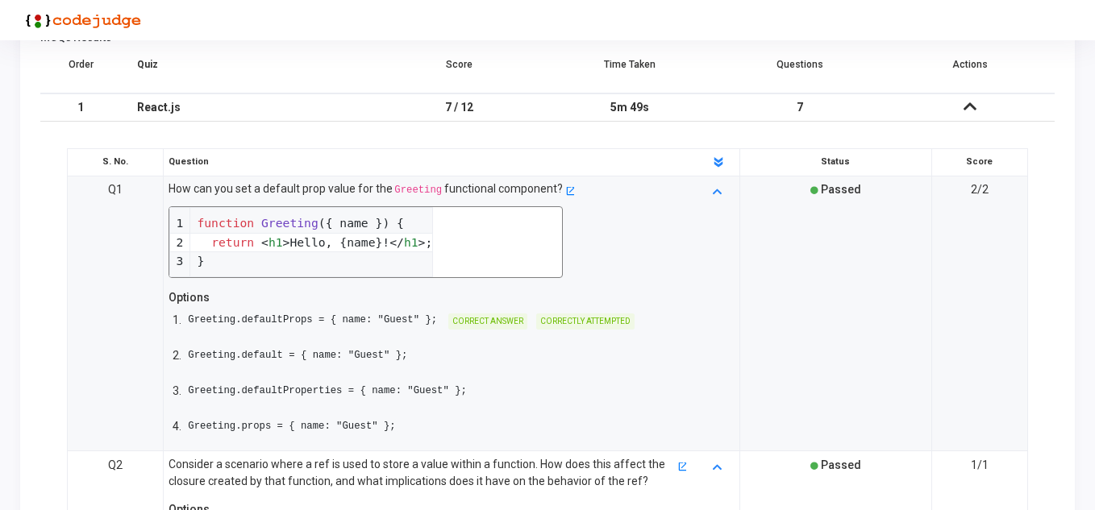
scroll to position [411, 0]
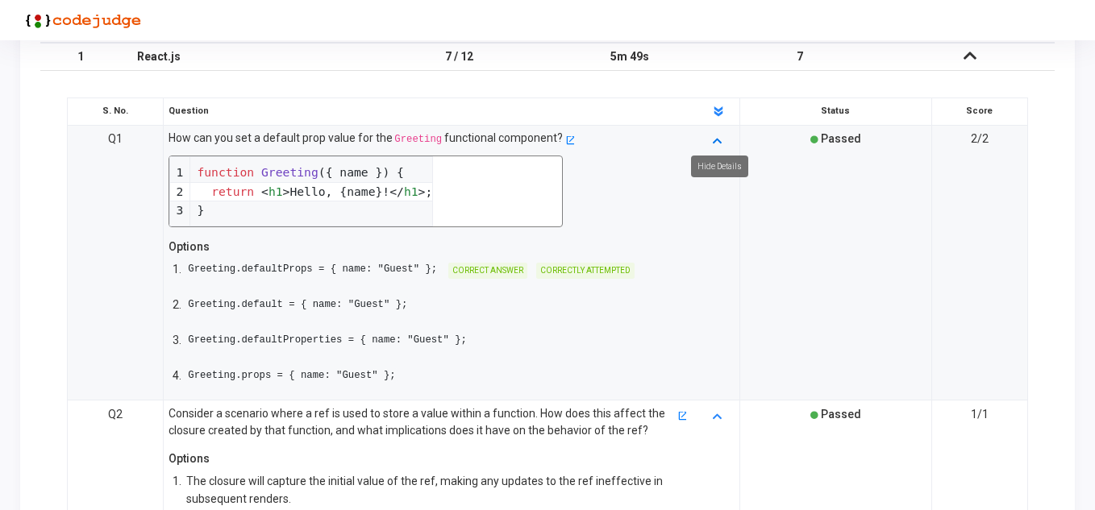
click at [715, 139] on icon at bounding box center [717, 140] width 9 height 10
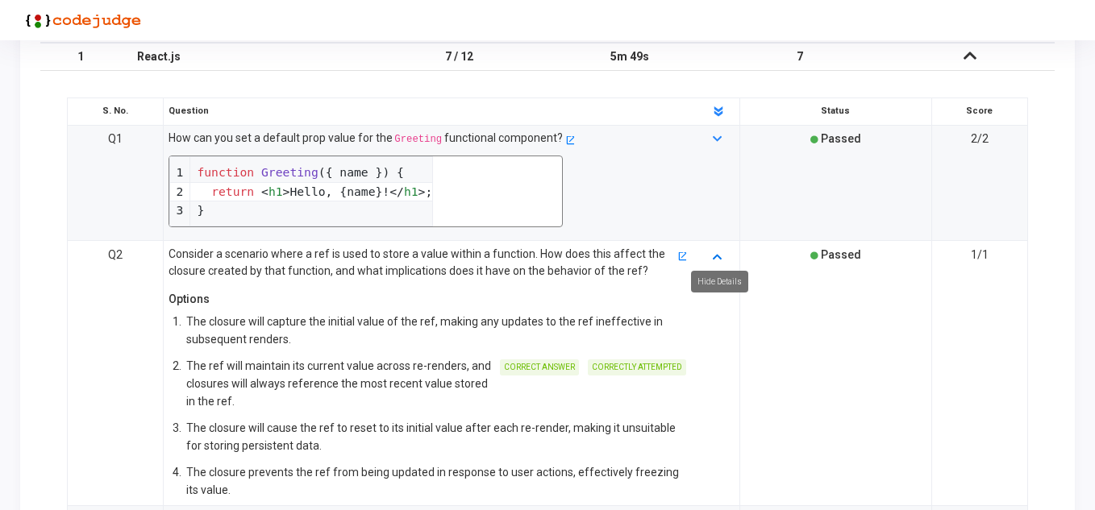
click at [718, 256] on icon at bounding box center [717, 256] width 9 height 10
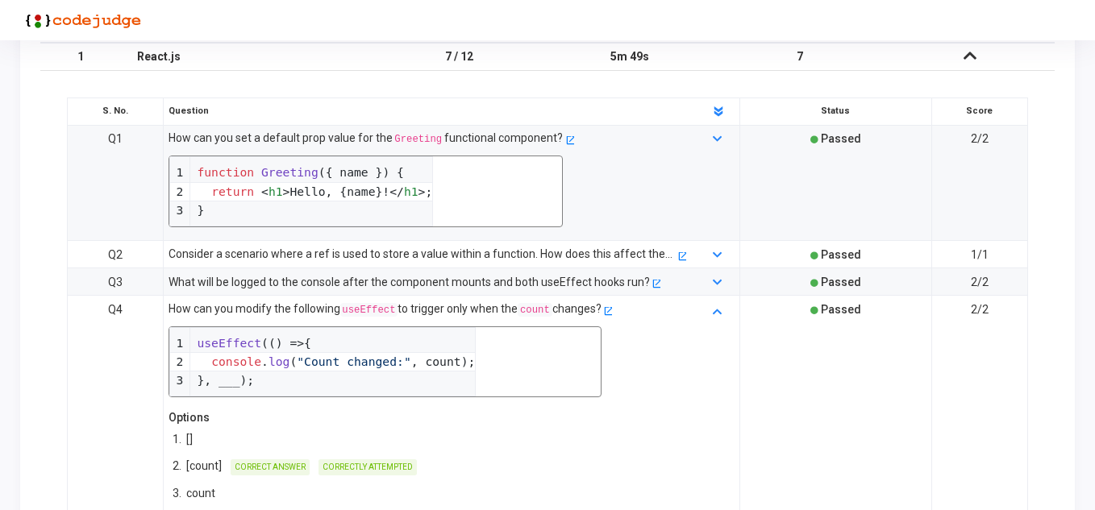
click at [710, 107] on div at bounding box center [718, 111] width 48 height 18
click at [717, 110] on polygon at bounding box center [718, 109] width 9 height 6
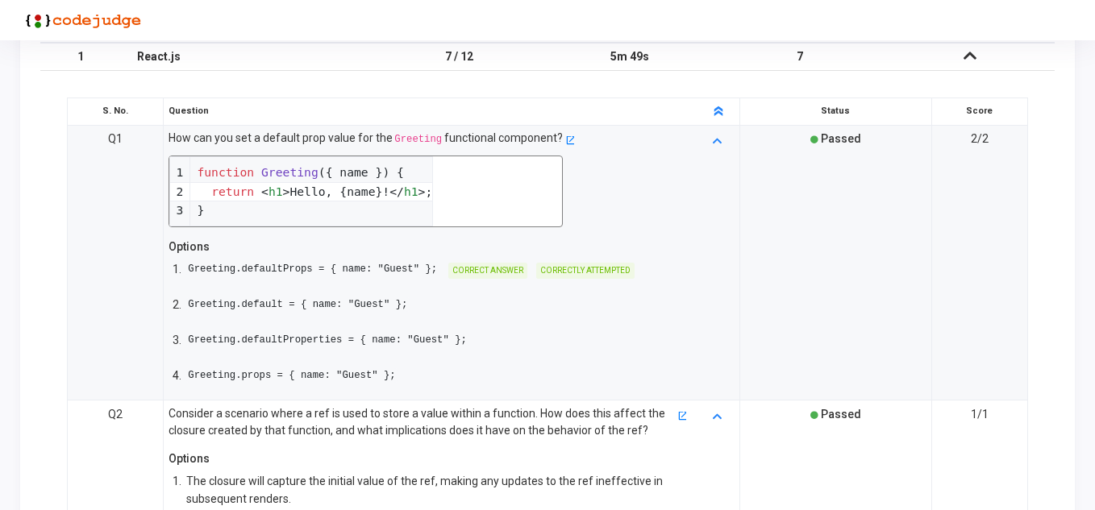
click at [717, 110] on icon at bounding box center [718, 111] width 15 height 15
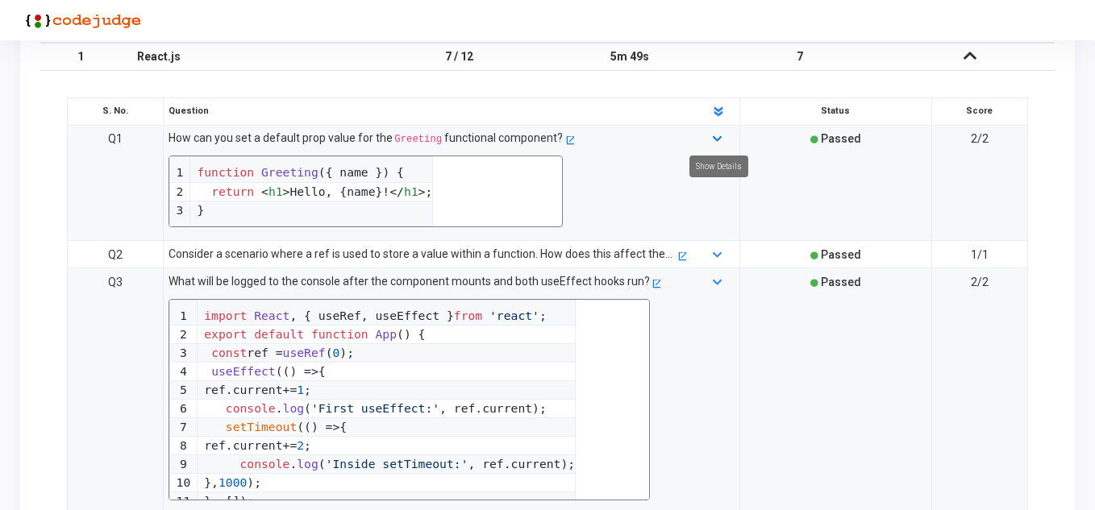
click at [713, 135] on icon at bounding box center [717, 140] width 9 height 10
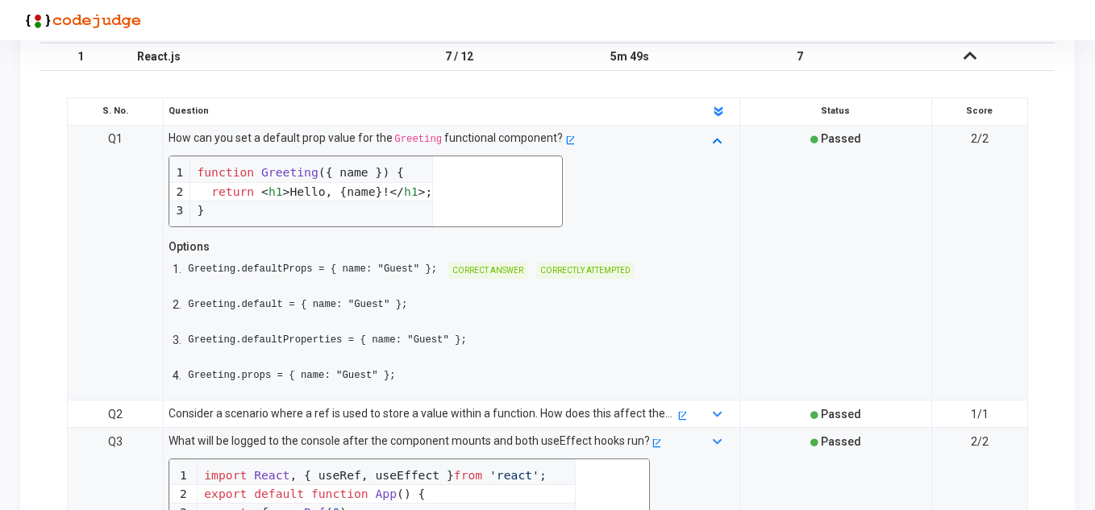
click at [713, 135] on icon at bounding box center [717, 140] width 9 height 10
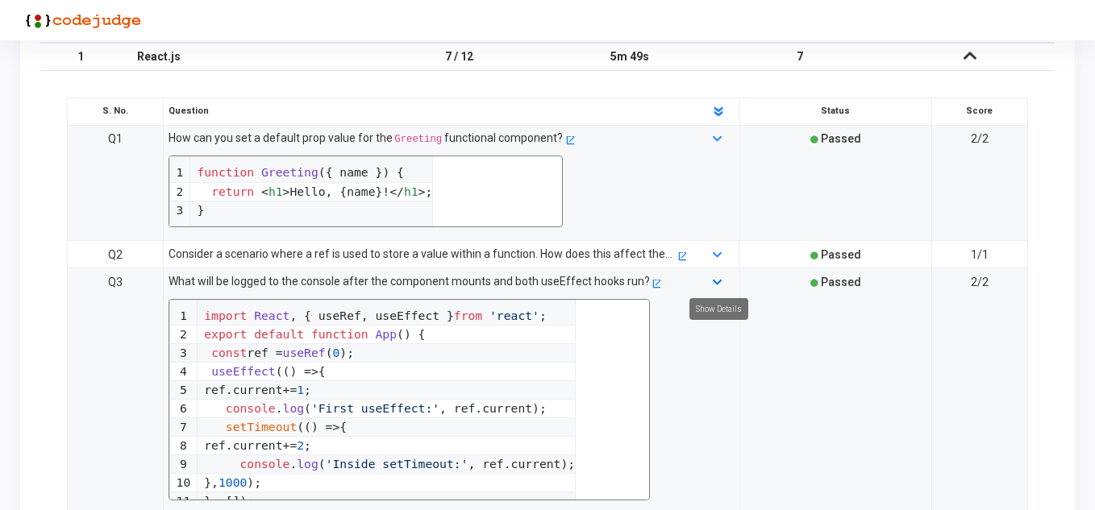
click at [717, 278] on icon at bounding box center [717, 283] width 9 height 10
click at [718, 252] on icon at bounding box center [717, 256] width 9 height 10
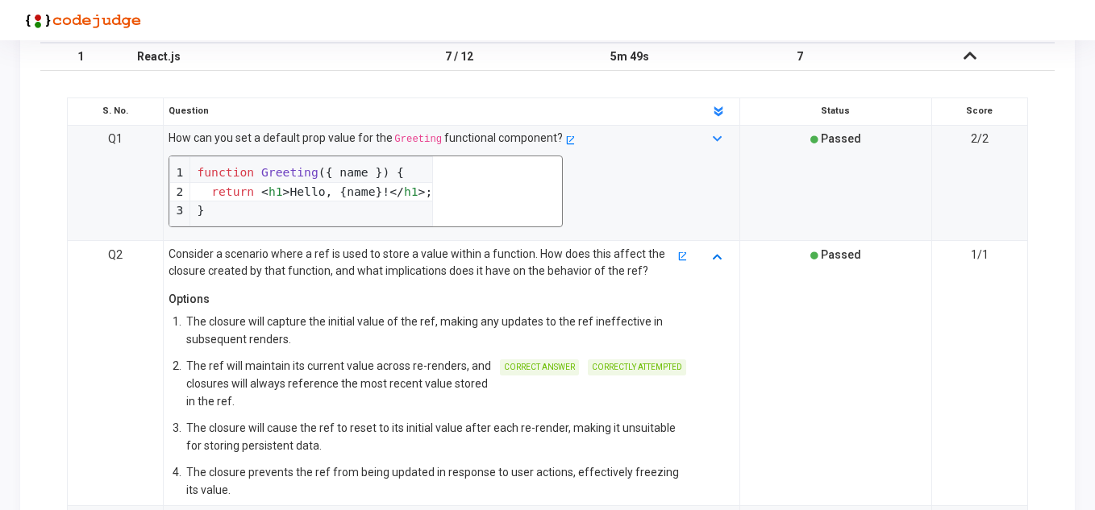
click at [718, 252] on icon at bounding box center [717, 256] width 9 height 10
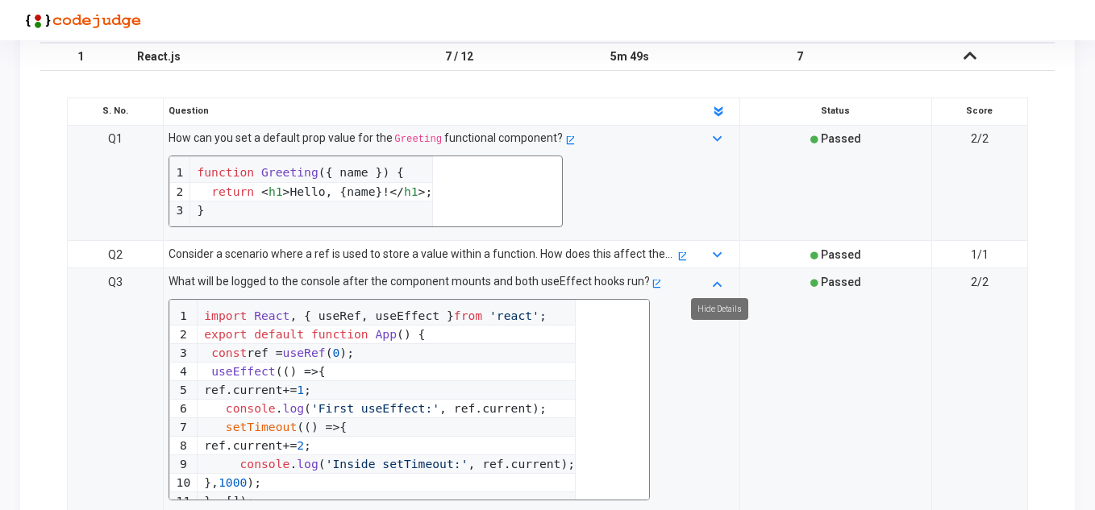
click at [710, 284] on div at bounding box center [718, 391] width 48 height 236
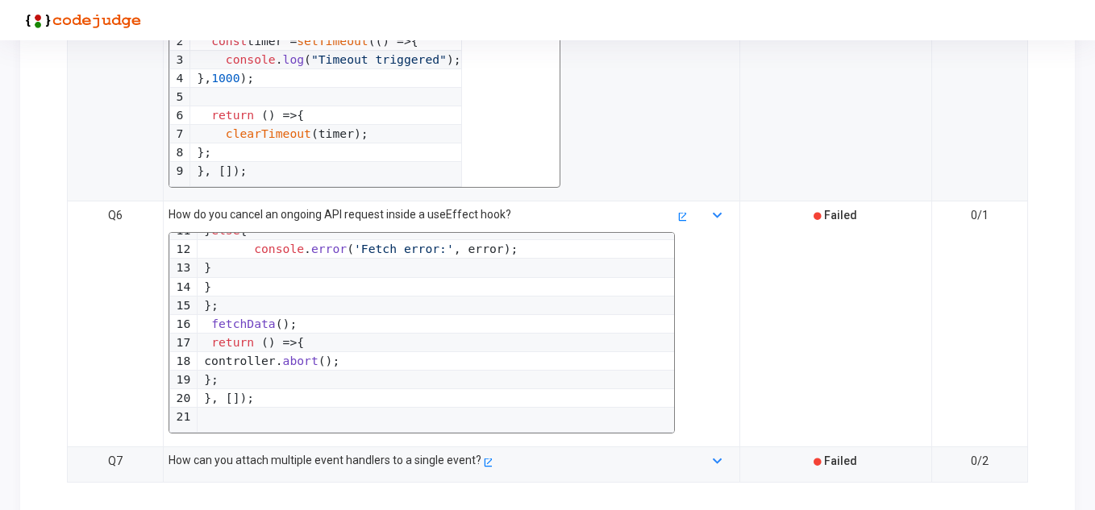
scroll to position [1043, 0]
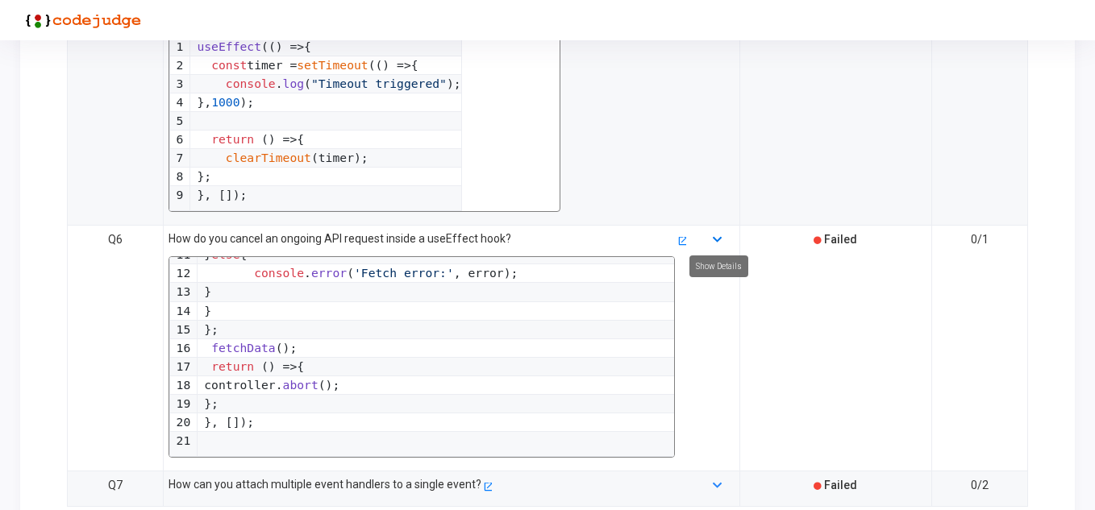
click at [717, 242] on icon at bounding box center [717, 240] width 9 height 10
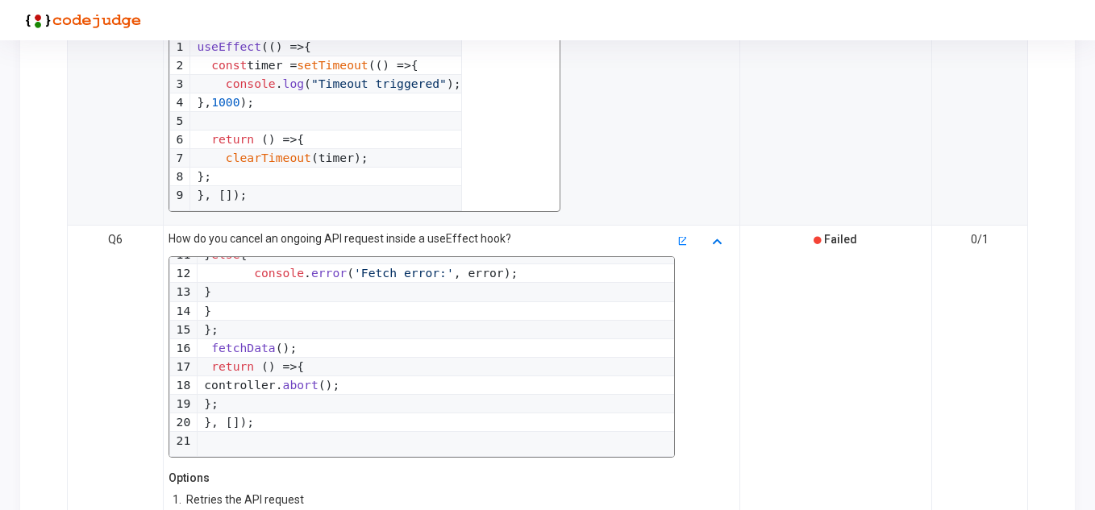
click at [717, 241] on icon at bounding box center [717, 240] width 9 height 10
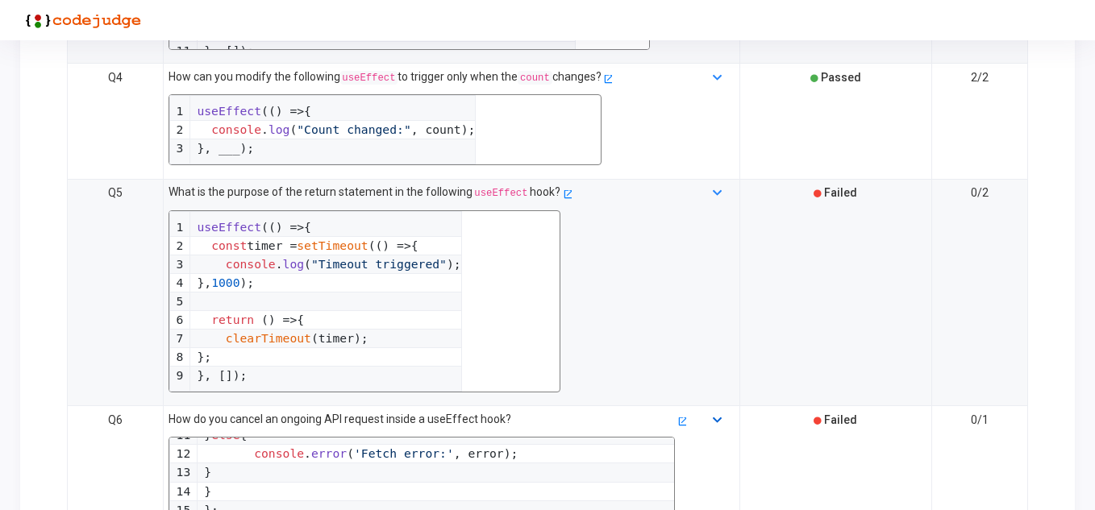
scroll to position [801, 0]
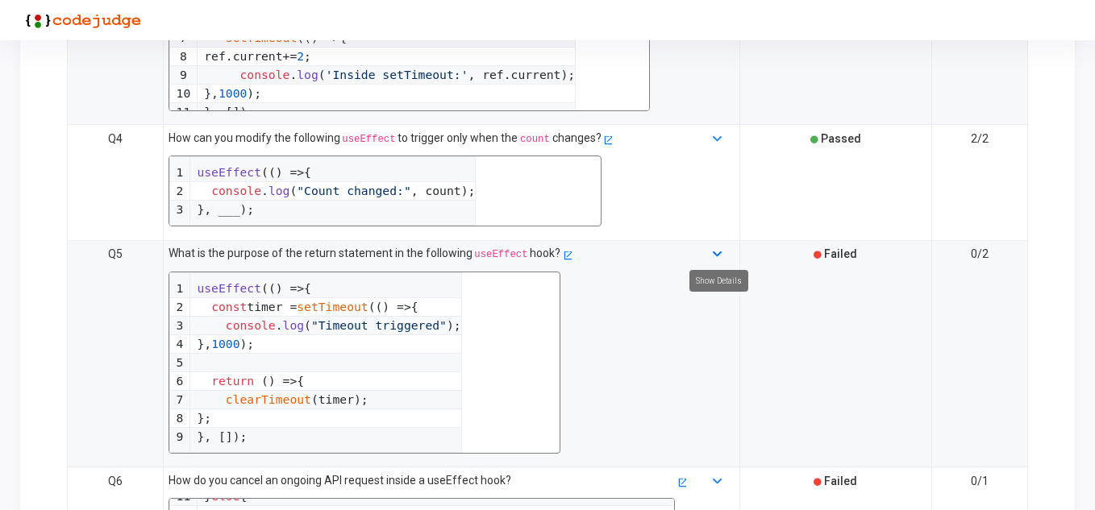
click at [714, 252] on icon at bounding box center [717, 255] width 9 height 10
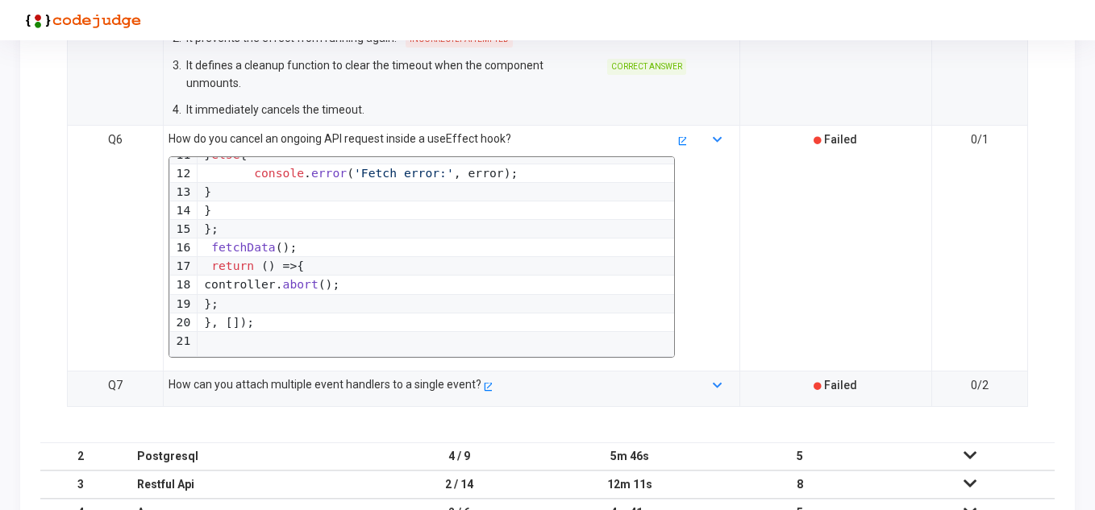
scroll to position [1330, 0]
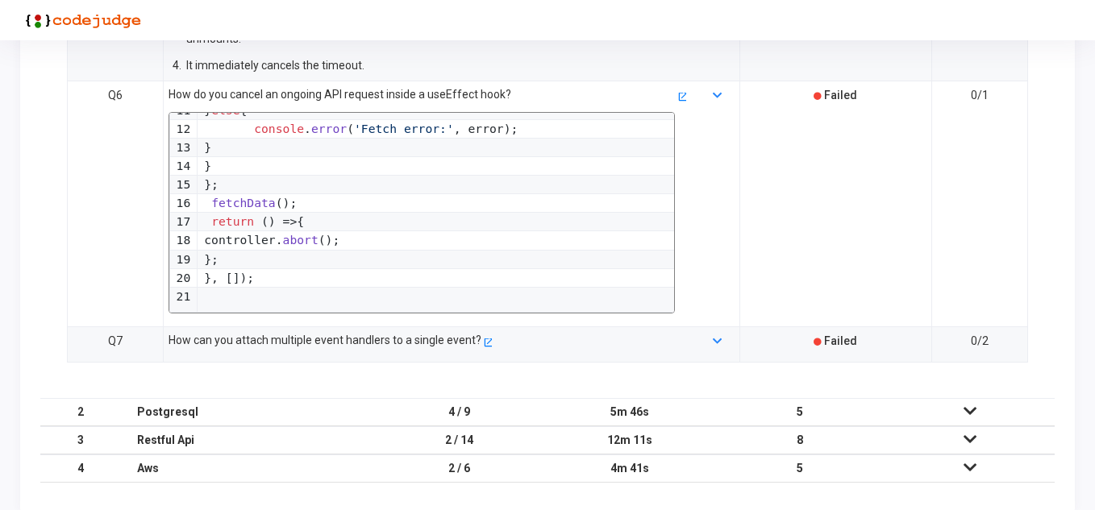
click at [444, 427] on td "2 / 14" at bounding box center [460, 441] width 170 height 28
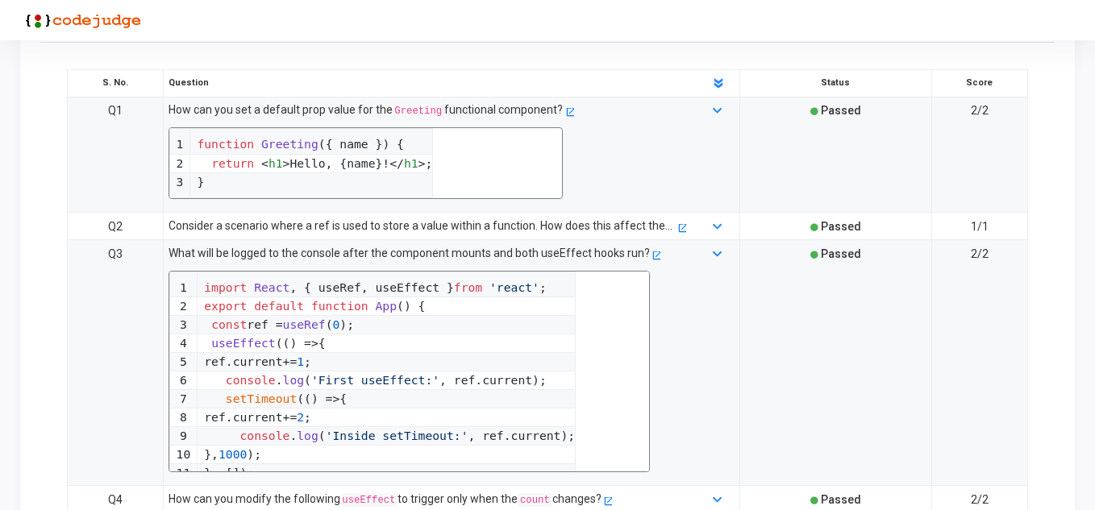
scroll to position [411, 0]
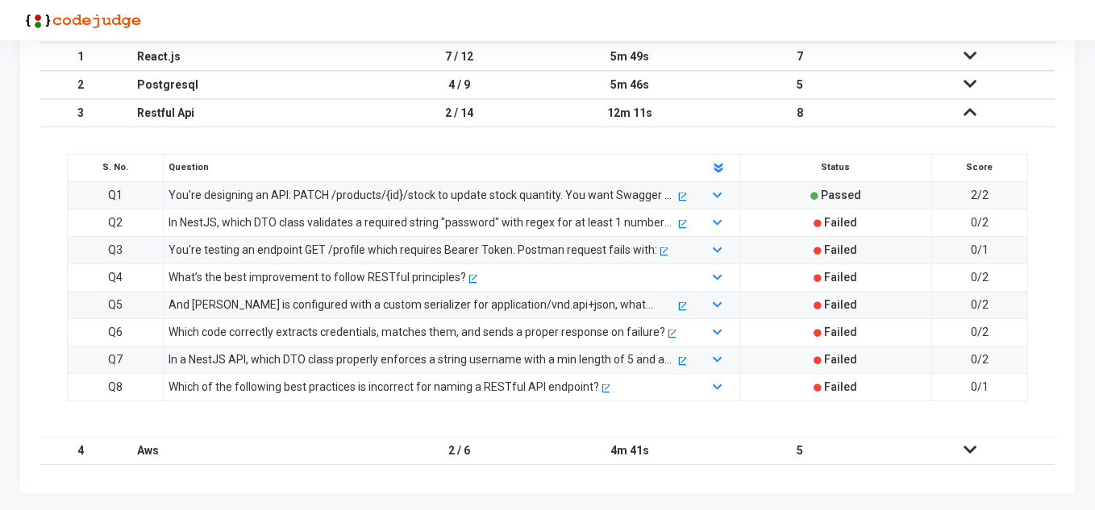
click at [339, 223] on div "In NestJS, which DTO class validates a required string "password" with regex fo…" at bounding box center [422, 223] width 507 height 18
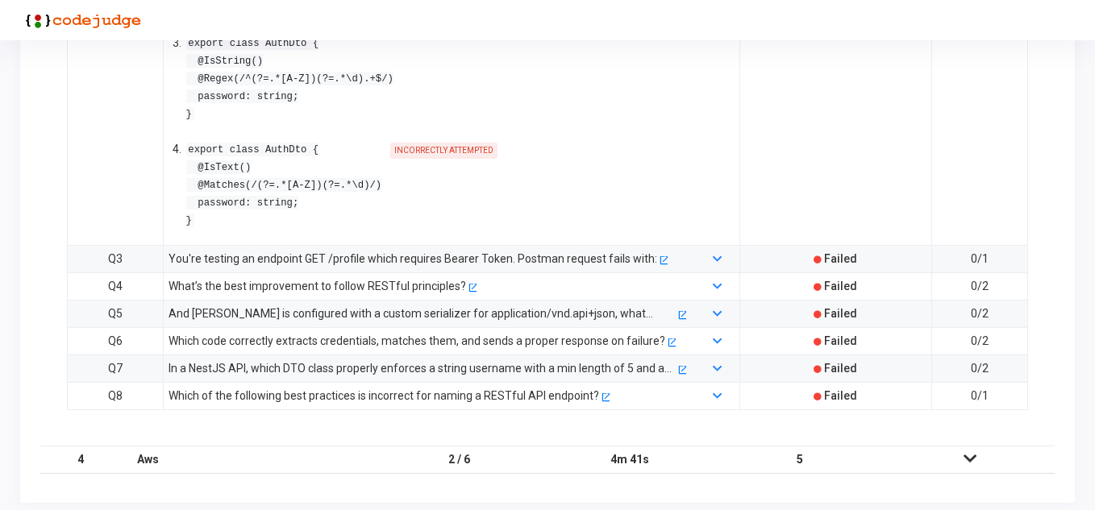
scroll to position [880, 0]
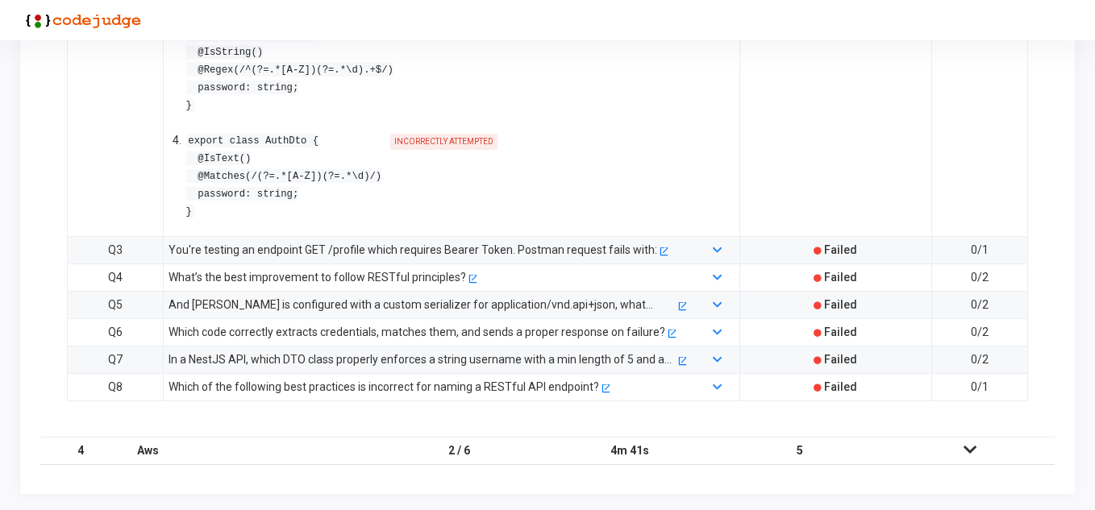
click at [372, 247] on div "You're testing an endpoint GET /profile which requires Bearer Token. Postman re…" at bounding box center [413, 250] width 489 height 18
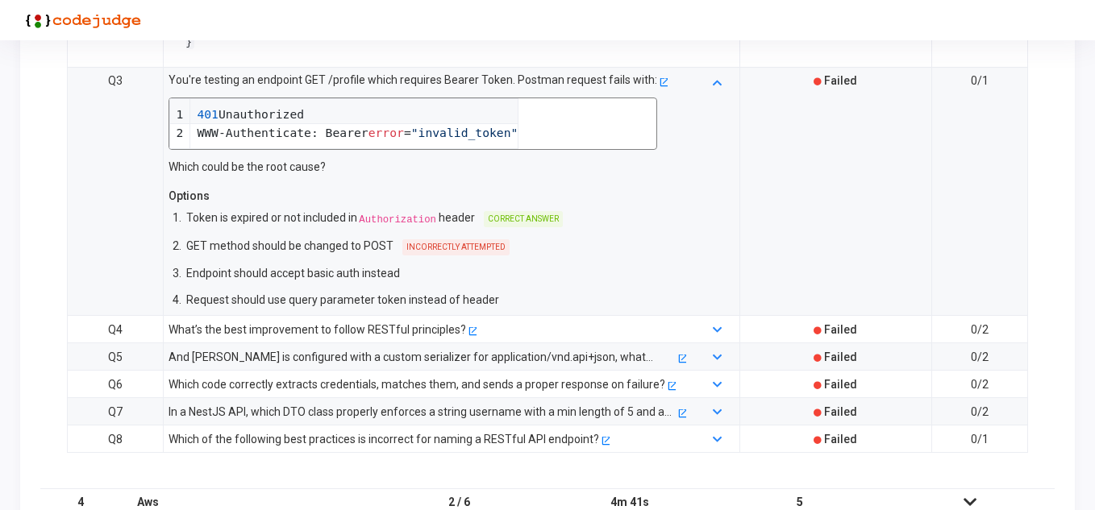
scroll to position [1100, 0]
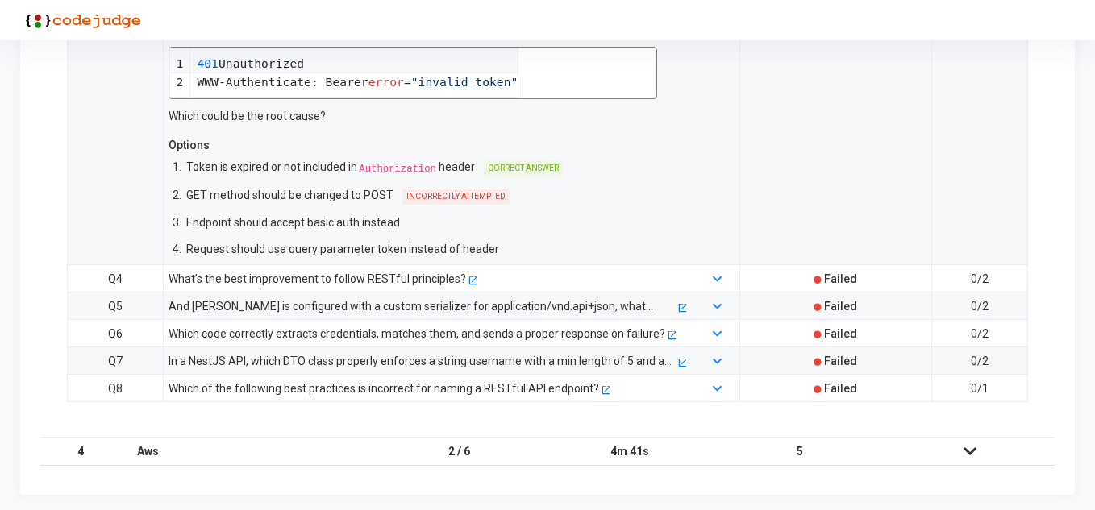
click at [364, 279] on div "What’s the best improvement to follow RESTful principles?" at bounding box center [318, 279] width 298 height 18
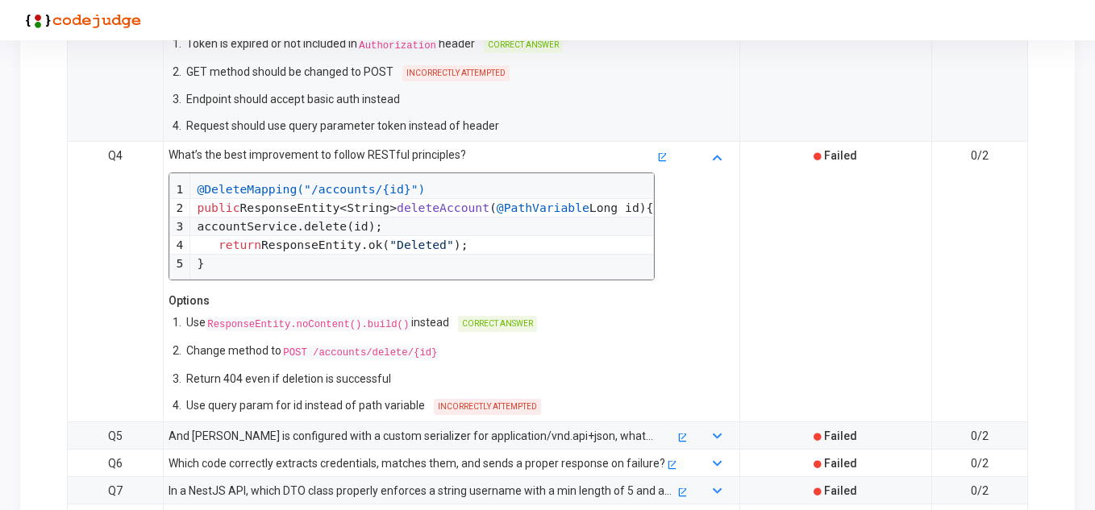
scroll to position [1261, 0]
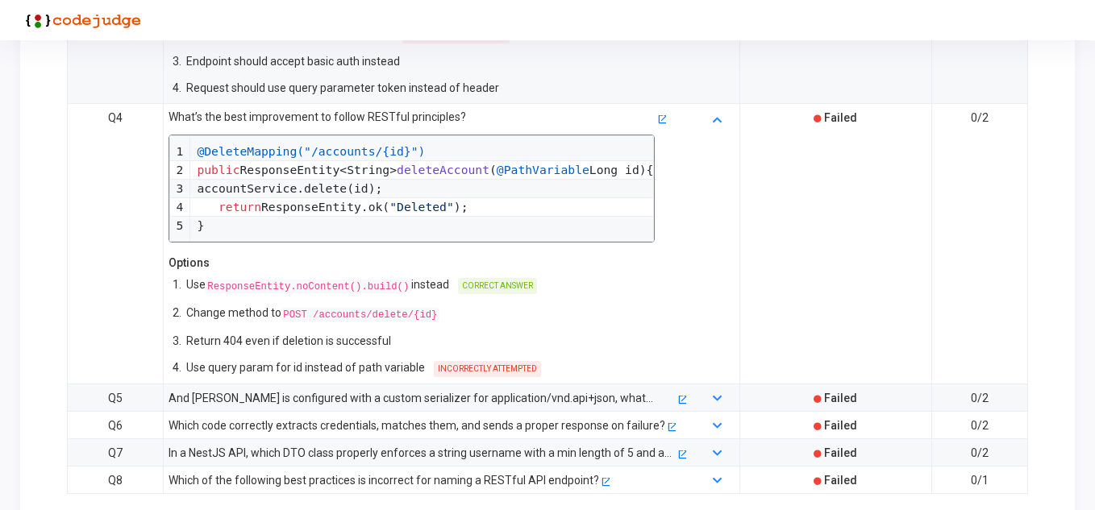
drag, startPoint x: 352, startPoint y: 280, endPoint x: 402, endPoint y: 278, distance: 50.8
click at [402, 278] on p "Use ResponseEntity.noContent().build() instead" at bounding box center [317, 285] width 263 height 19
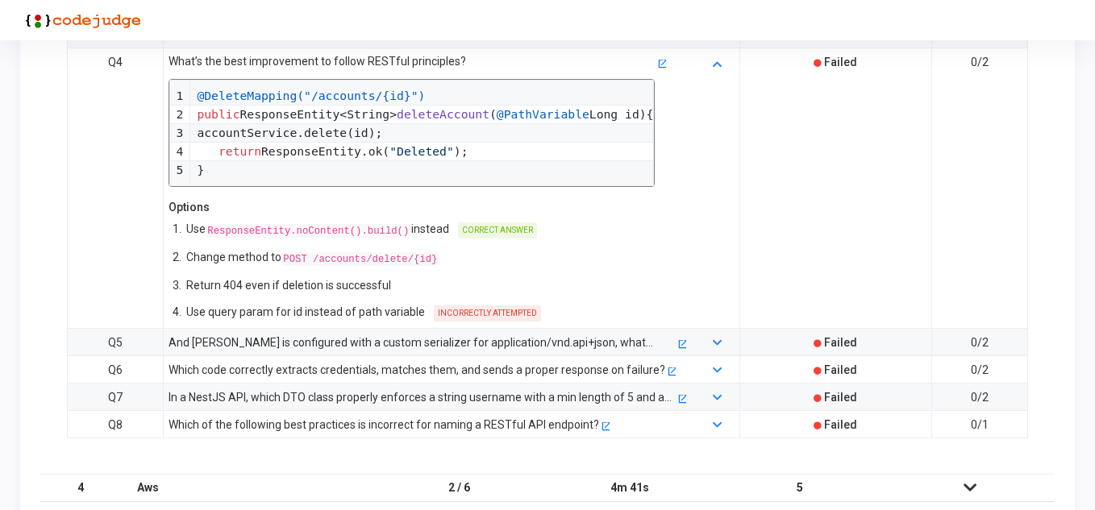
scroll to position [1342, 0]
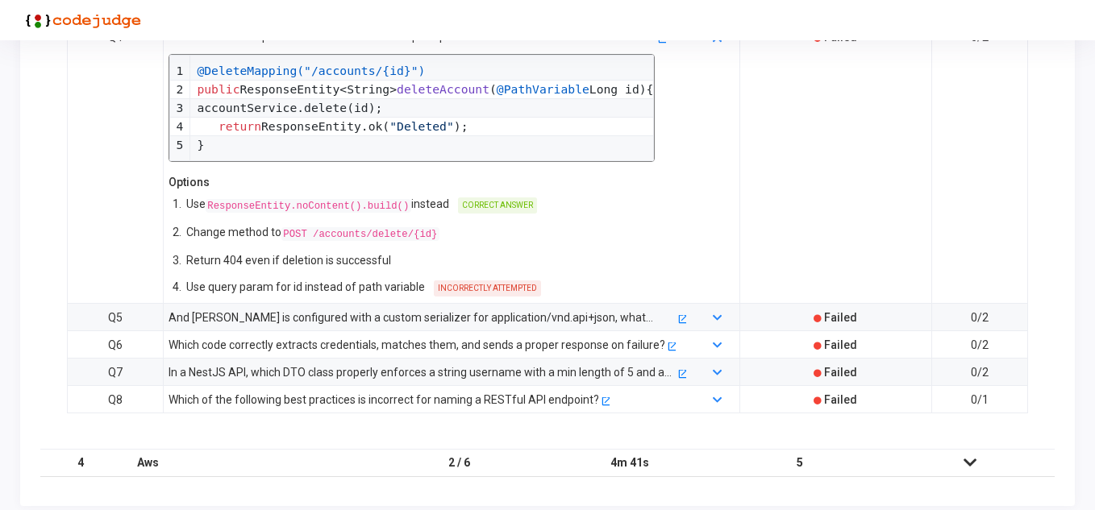
click at [316, 371] on div "In a NestJS API, which DTO class properly enforces a string username with a min…" at bounding box center [422, 373] width 507 height 18
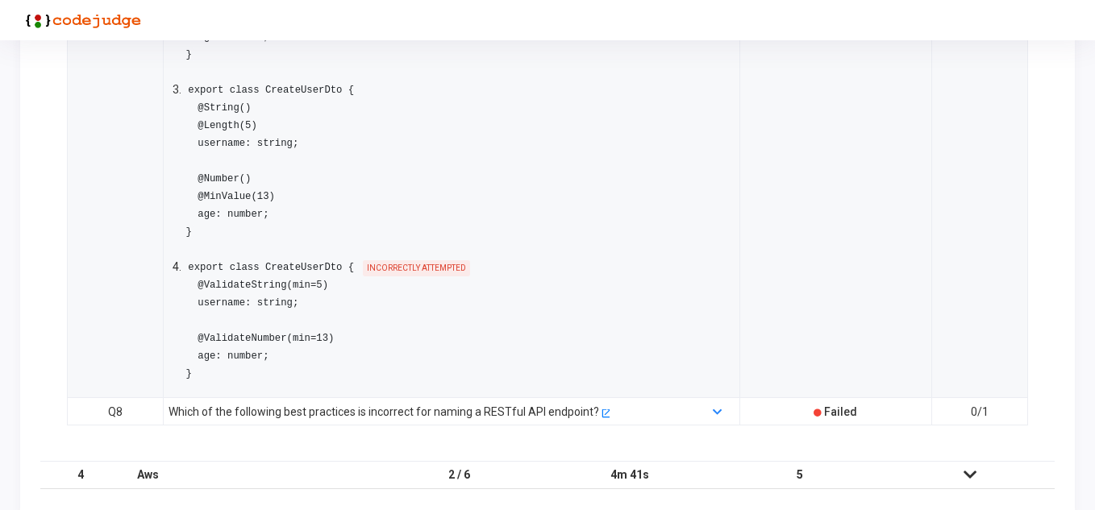
scroll to position [2050, 0]
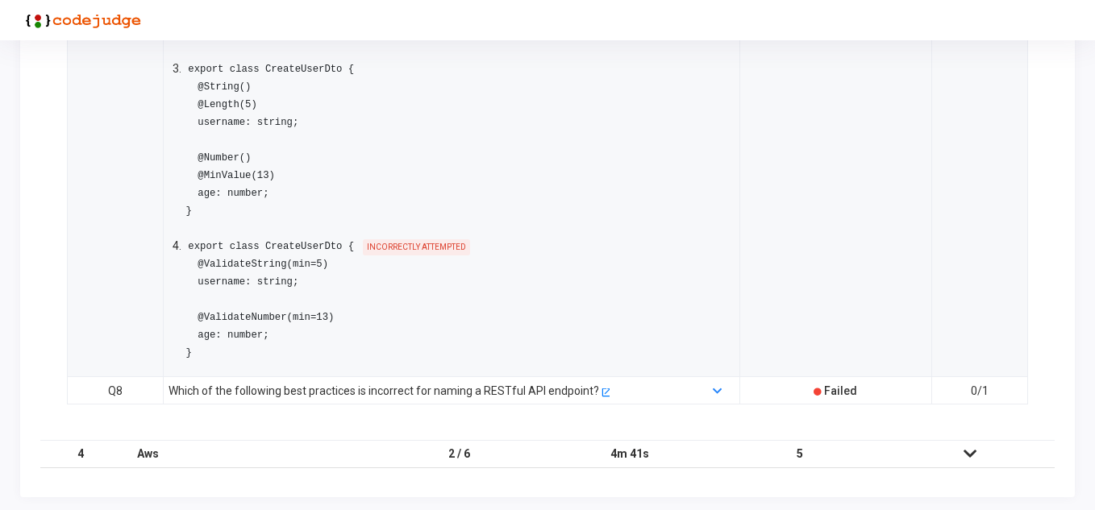
click at [519, 387] on div "Which of the following best practices is incorrect for naming a RESTful API end…" at bounding box center [384, 391] width 431 height 18
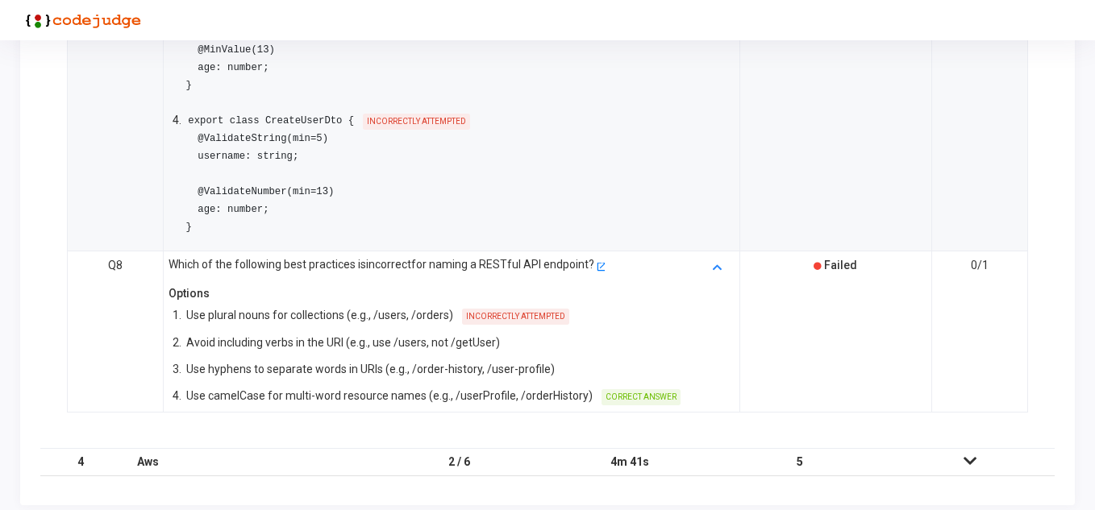
scroll to position [2183, 0]
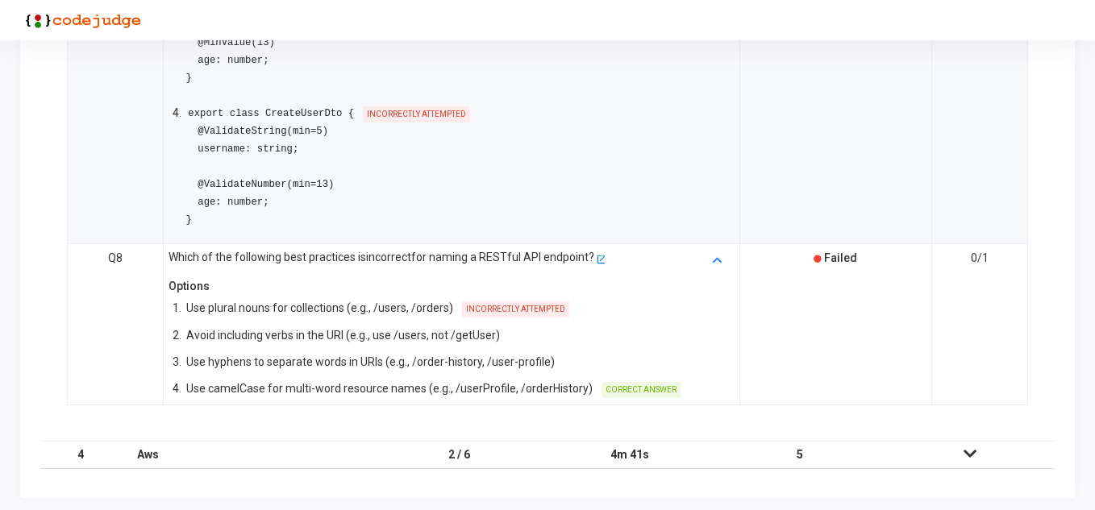
drag, startPoint x: 267, startPoint y: 305, endPoint x: 498, endPoint y: 393, distance: 247.5
click at [498, 393] on div "1. Use plural nouns for collections (e.g., /users, /orders) INCORRECTLY ATTEMPT…" at bounding box center [428, 348] width 518 height 103
click at [561, 392] on p "Use camelCase for multi-word resource names (e.g., /userProfile, /orderHistory)" at bounding box center [389, 389] width 406 height 18
click at [567, 383] on p "Use camelCase for multi-word resource names (e.g., /userProfile, /orderHistory)" at bounding box center [389, 389] width 406 height 18
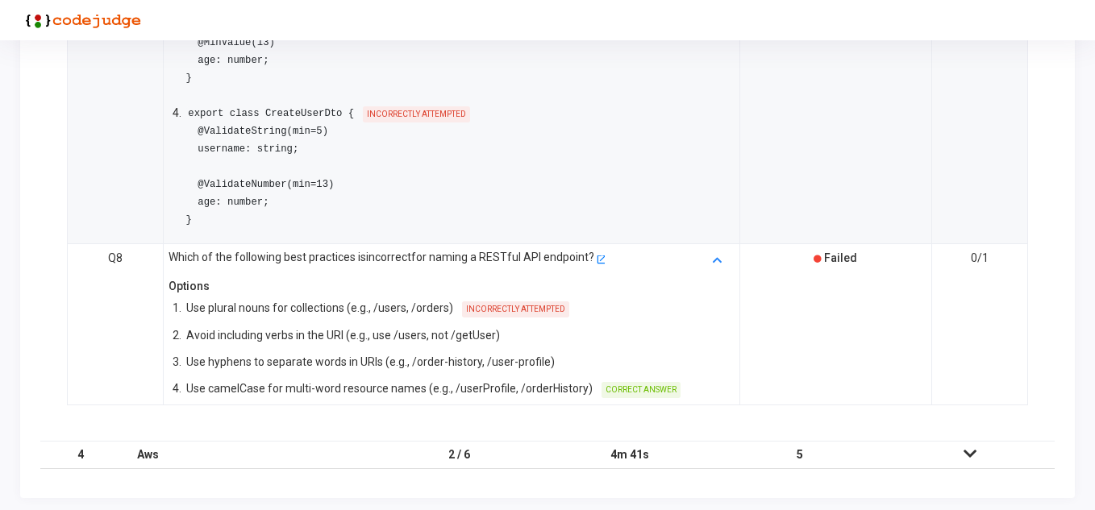
click at [393, 443] on td "2 / 6" at bounding box center [460, 455] width 170 height 28
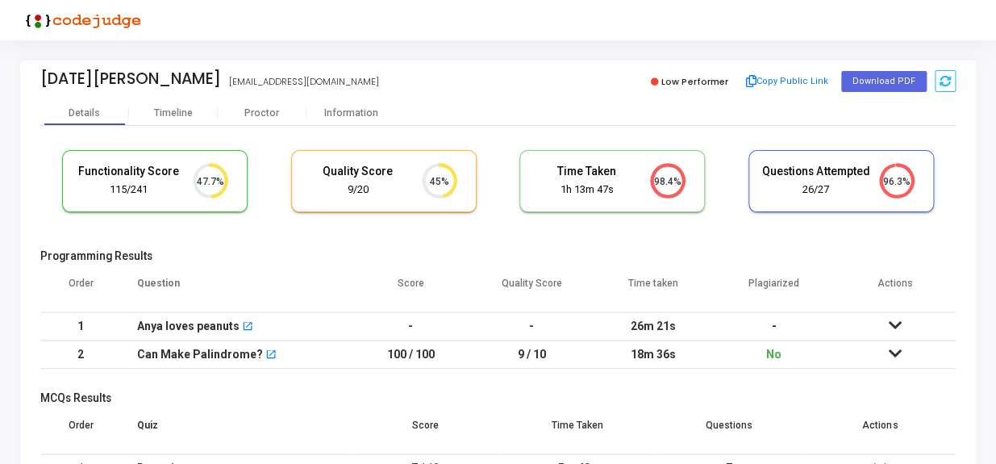
scroll to position [56, 0]
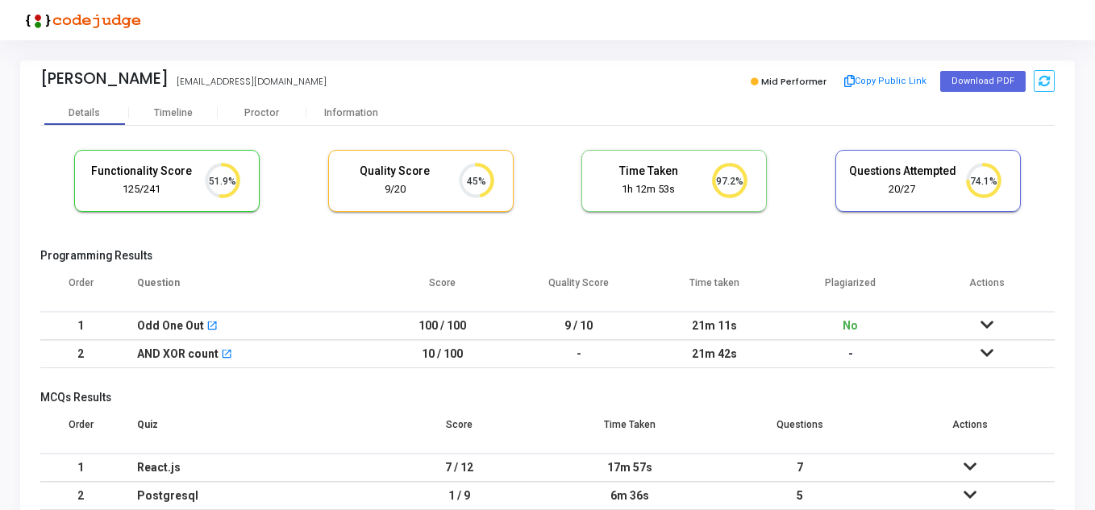
scroll to position [34, 41]
click at [984, 325] on icon at bounding box center [987, 324] width 13 height 11
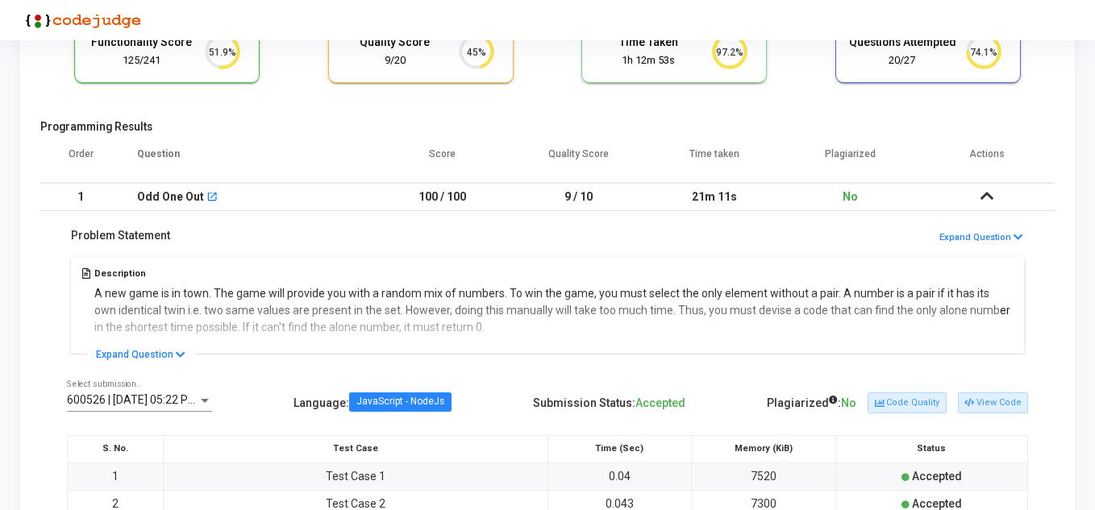
scroll to position [161, 0]
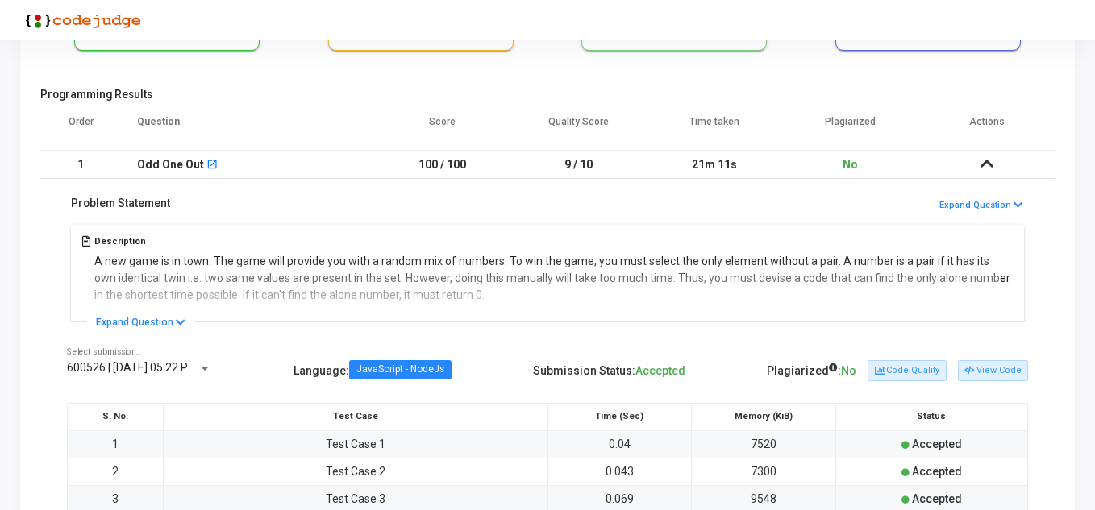
click at [473, 269] on div "Description A new game is in town. The game will provide you with a random mix …" at bounding box center [547, 271] width 961 height 101
click at [702, 265] on div "Description A new game is in town. The game will provide you with a random mix …" at bounding box center [547, 271] width 961 height 101
drag, startPoint x: 852, startPoint y: 260, endPoint x: 890, endPoint y: 267, distance: 38.4
click at [890, 267] on div "Description A new game is in town. The game will provide you with a random mix …" at bounding box center [547, 271] width 961 height 101
click at [184, 320] on button "Expand Question" at bounding box center [140, 322] width 107 height 16
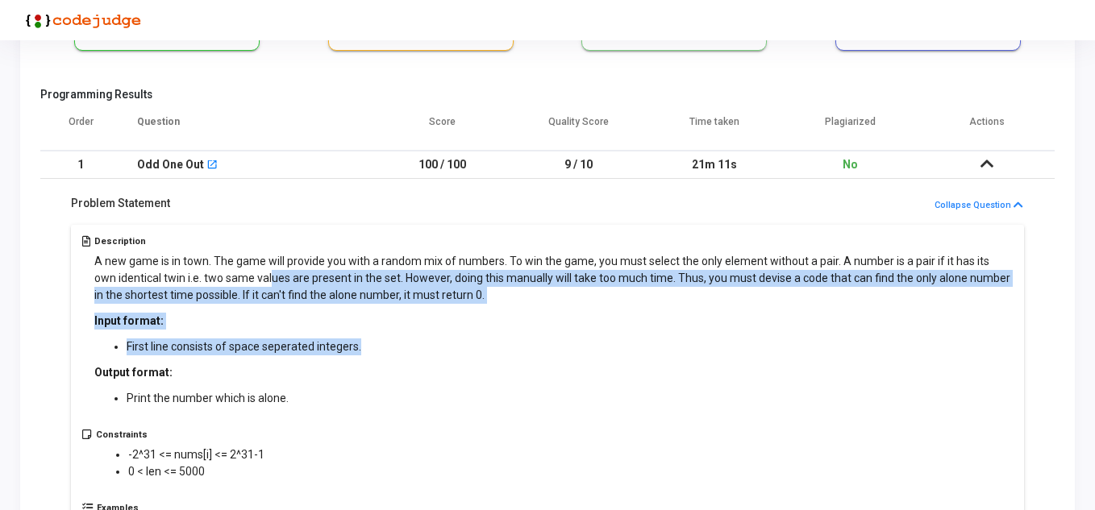
drag, startPoint x: 250, startPoint y: 275, endPoint x: 557, endPoint y: 355, distance: 317.4
click at [557, 355] on div "A new game is in town. The game will provide you with a random mix of numbers. …" at bounding box center [553, 330] width 919 height 154
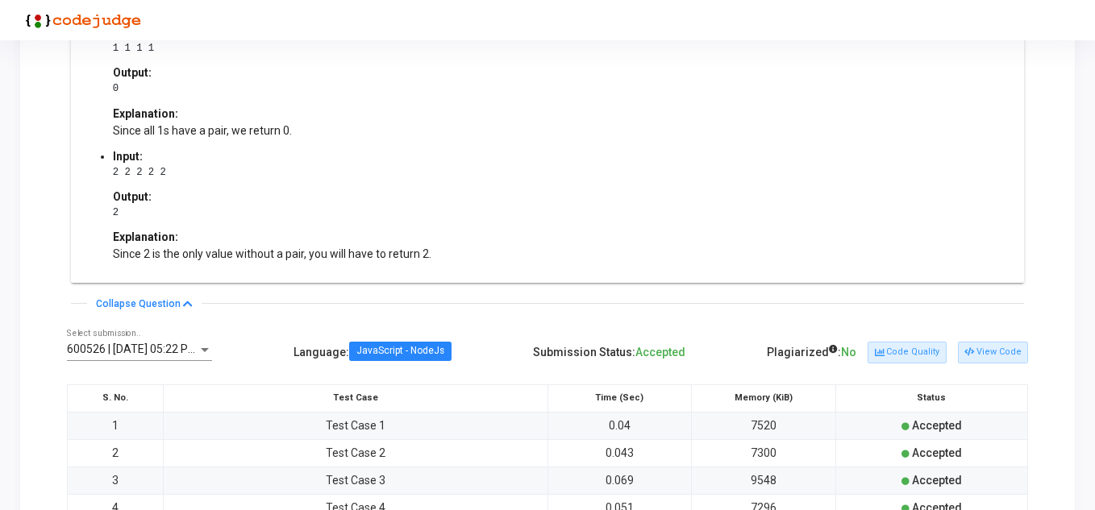
scroll to position [806, 0]
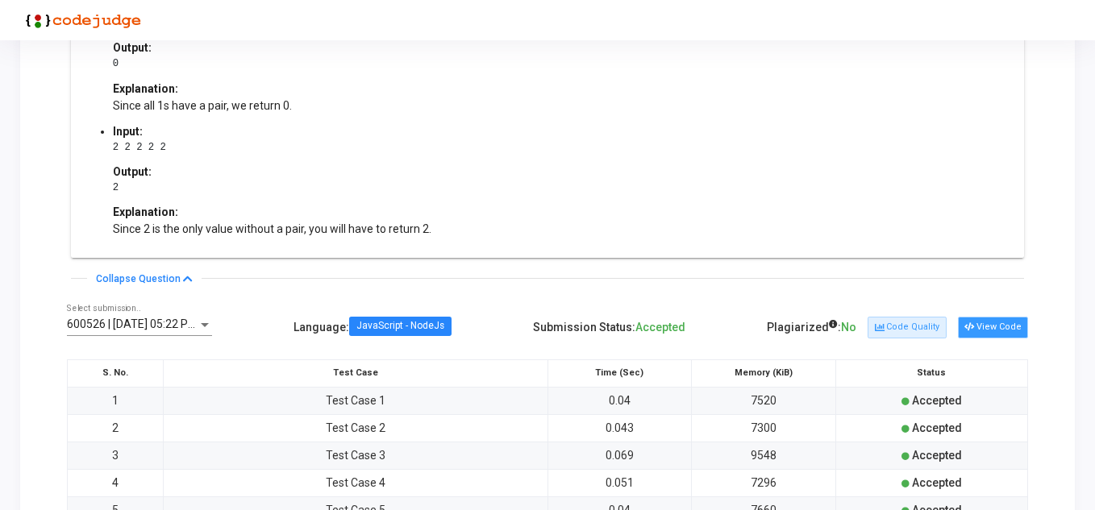
click at [1004, 323] on button "View Code" at bounding box center [993, 327] width 70 height 21
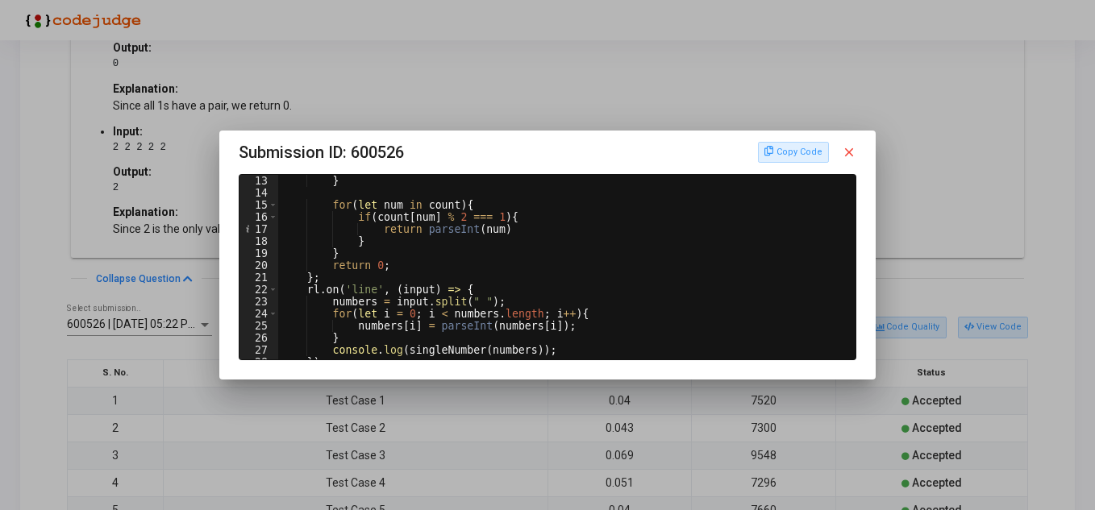
scroll to position [166, 0]
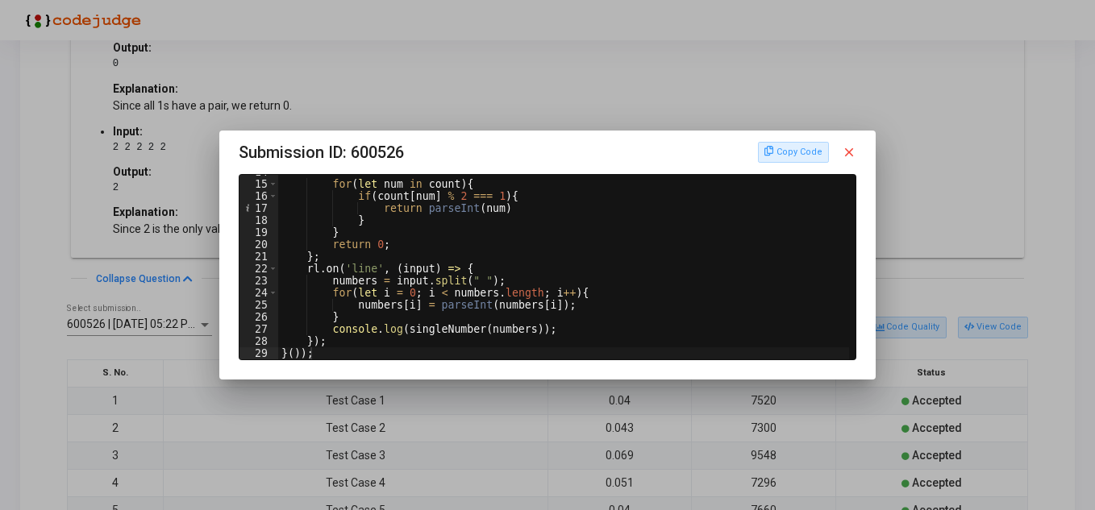
click at [123, 210] on div at bounding box center [547, 255] width 1095 height 510
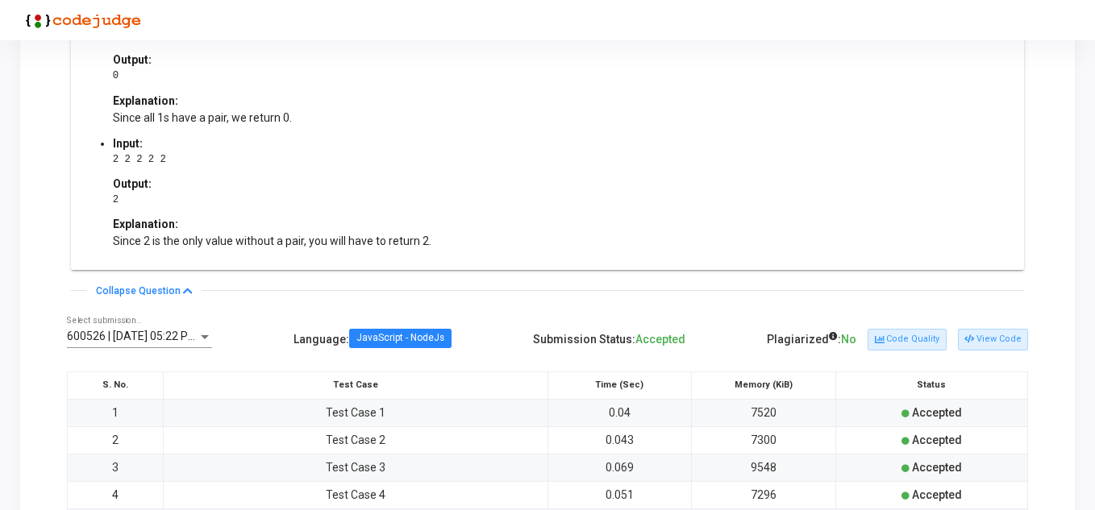
scroll to position [806, 0]
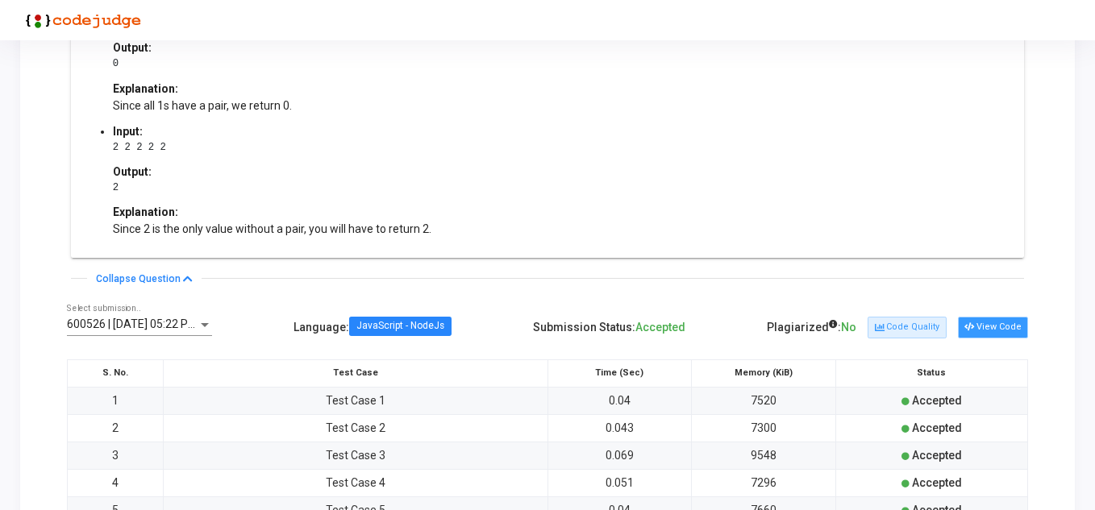
click at [992, 327] on button "View Code" at bounding box center [993, 327] width 70 height 21
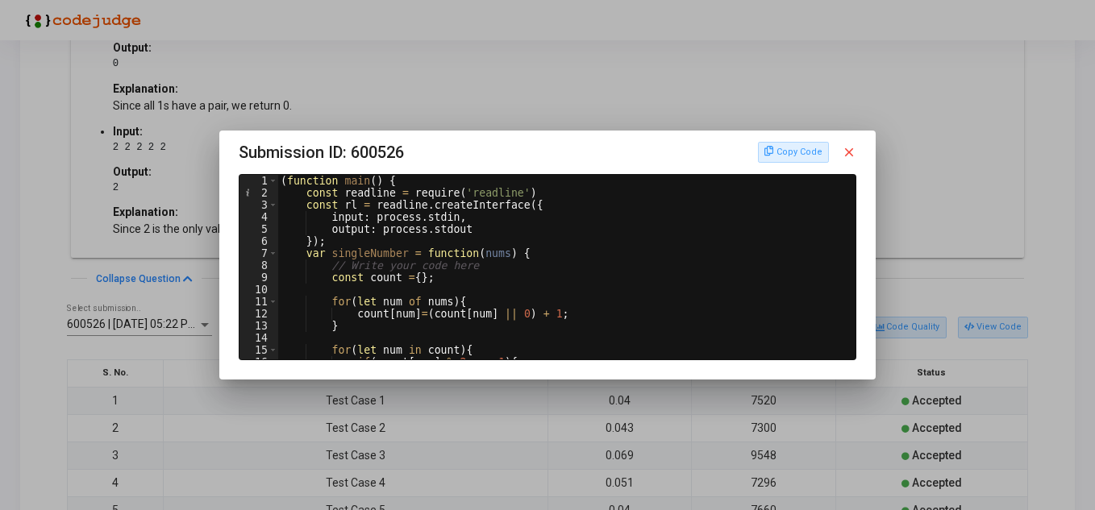
click at [431, 283] on div "( function main ( ) { const readline = require ( 'readline' ) const rl = readli…" at bounding box center [565, 279] width 576 height 209
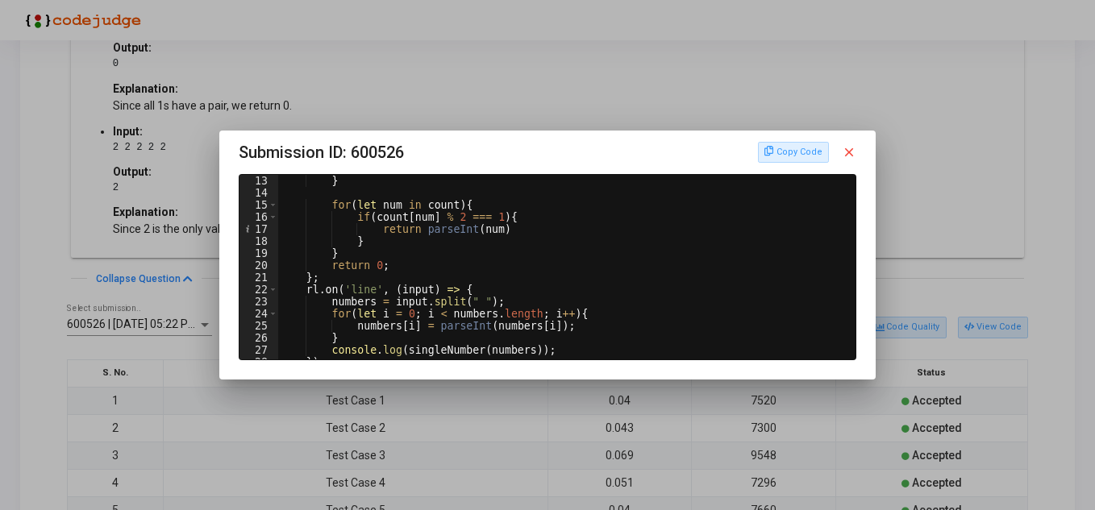
scroll to position [145, 0]
click at [352, 302] on div "} for ( let num in count ) { if ( count [ num ] % 2 === 1 ) { return parseInt (…" at bounding box center [565, 279] width 576 height 209
drag, startPoint x: 364, startPoint y: 314, endPoint x: 572, endPoint y: 319, distance: 208.1
click at [572, 319] on div "} for ( let num in count ) { if ( count [ num ] % 2 === 1 ) { return parseInt (…" at bounding box center [565, 279] width 576 height 209
click at [572, 319] on div "} for ( let num in count ) { if ( count [ num ] % 2 === 1 ) { return parseInt (…" at bounding box center [563, 267] width 572 height 185
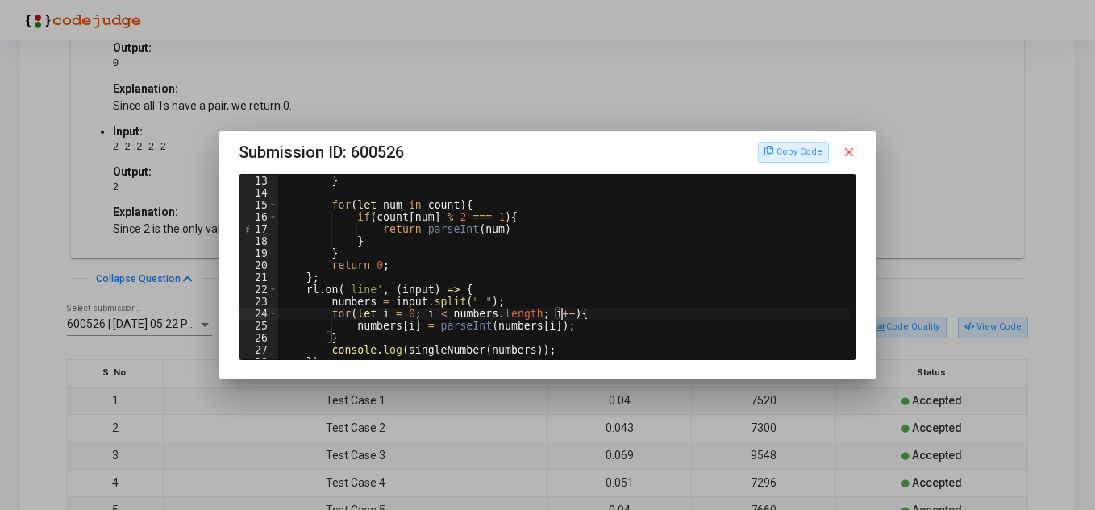
scroll to position [166, 0]
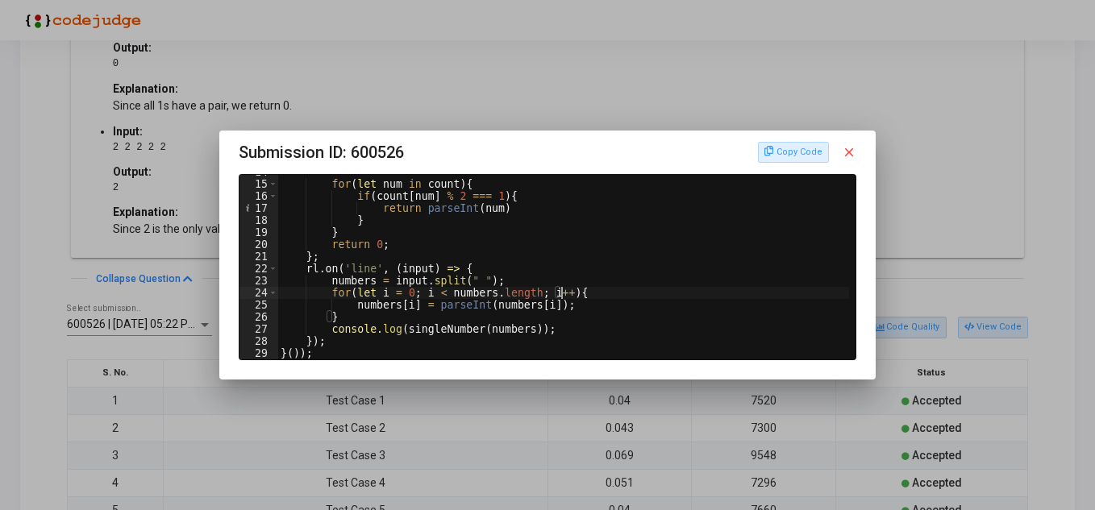
click at [572, 323] on div "for ( let num in count ) { if ( count [ num ] % 2 === 1 ) { return parseInt ( n…" at bounding box center [565, 270] width 576 height 209
type textarea "}"
click at [844, 154] on mat-icon "close" at bounding box center [849, 152] width 15 height 15
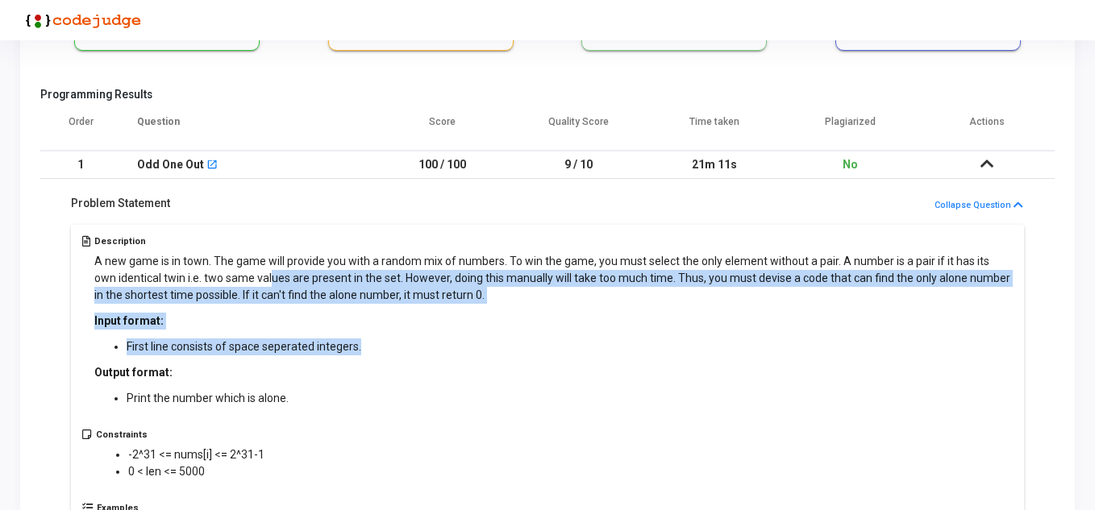
scroll to position [0, 0]
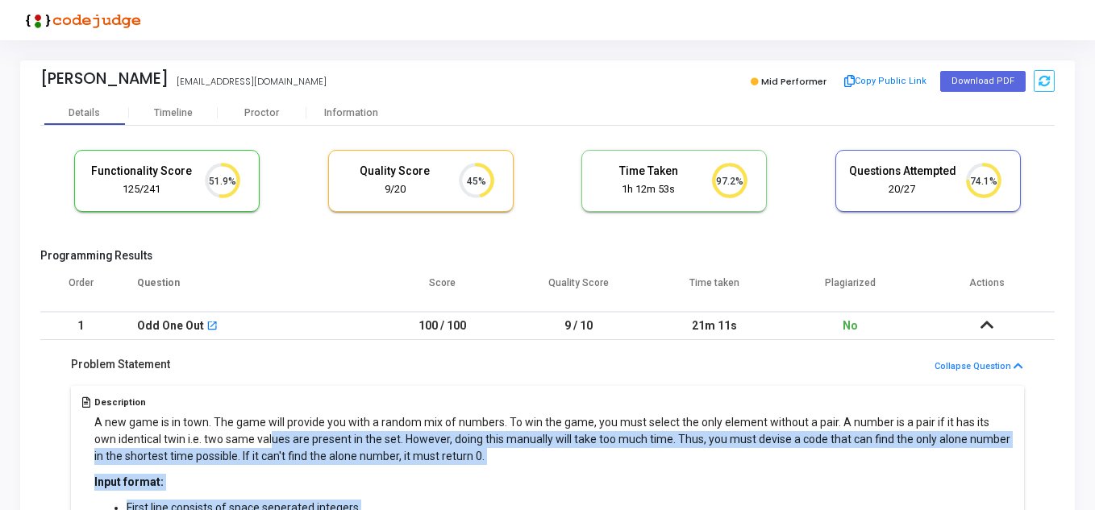
click at [985, 323] on icon at bounding box center [987, 324] width 13 height 11
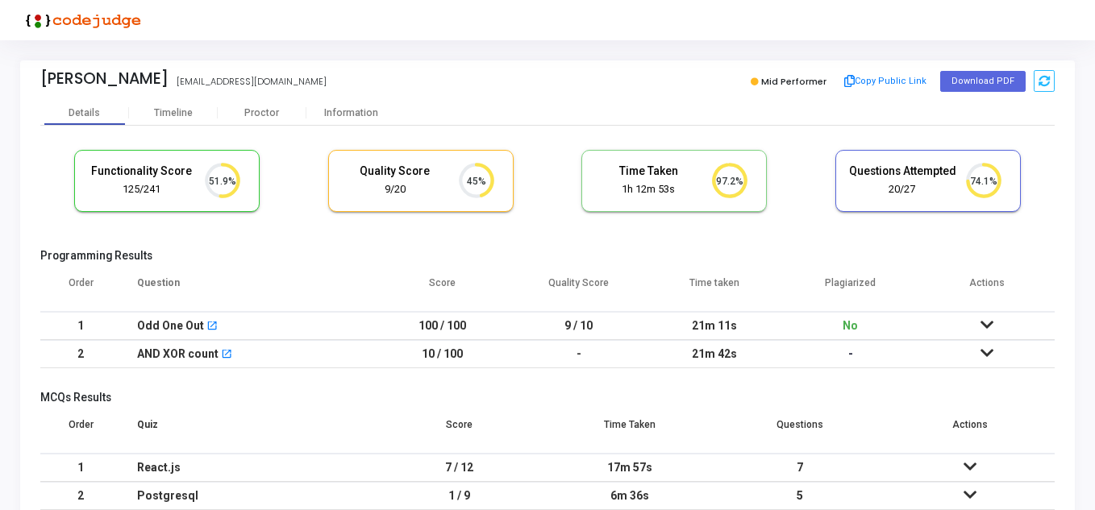
click at [697, 353] on td "21m 42s" at bounding box center [715, 354] width 136 height 28
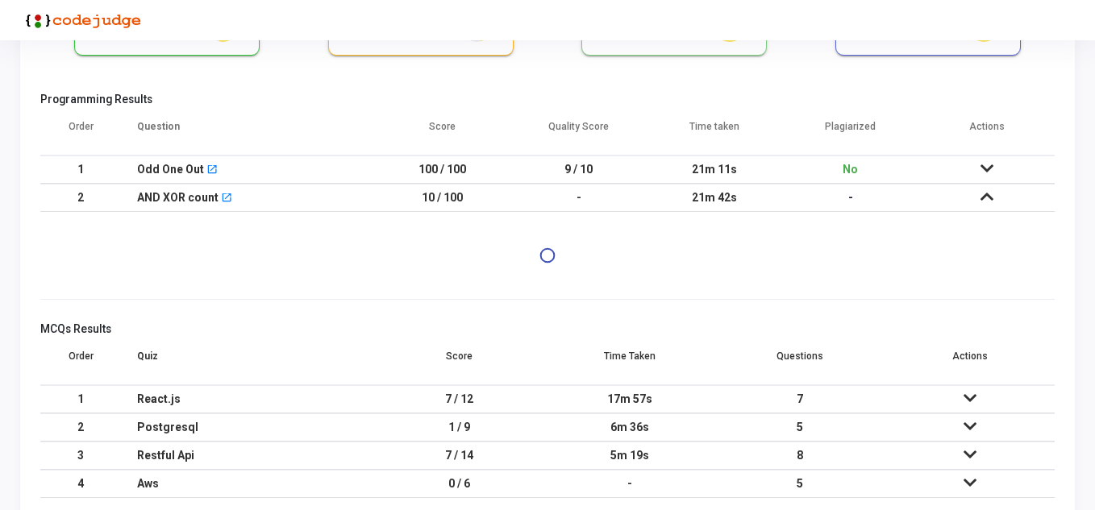
scroll to position [161, 0]
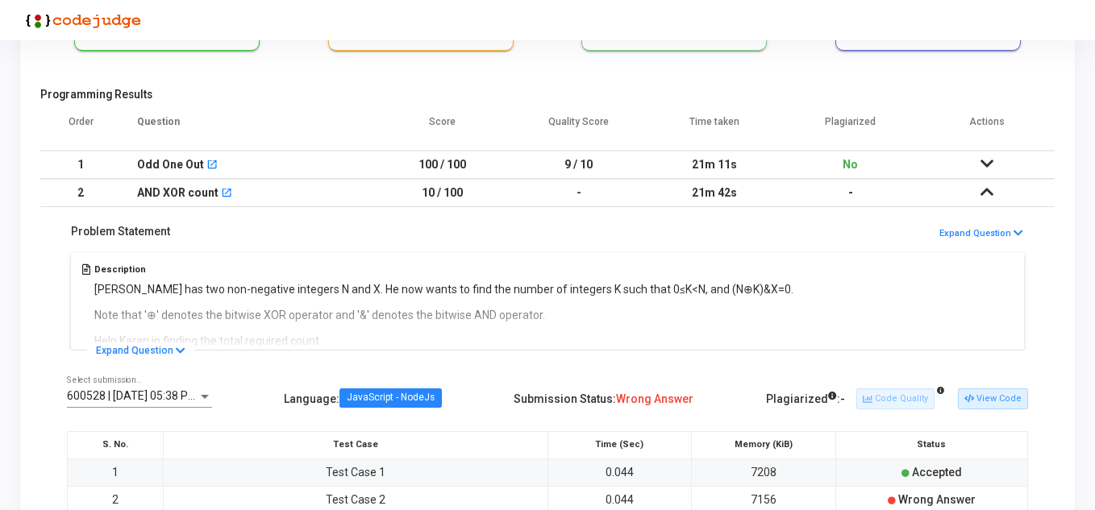
drag, startPoint x: 171, startPoint y: 286, endPoint x: 611, endPoint y: 295, distance: 440.4
click at [611, 295] on div "Description Karan has two non-negative integers N and X. He now wants to find t…" at bounding box center [547, 299] width 961 height 101
click at [481, 310] on div "Description Karan has two non-negative integers N and X. He now wants to find t…" at bounding box center [547, 299] width 961 height 101
click at [183, 359] on button "Expand Question" at bounding box center [140, 351] width 107 height 16
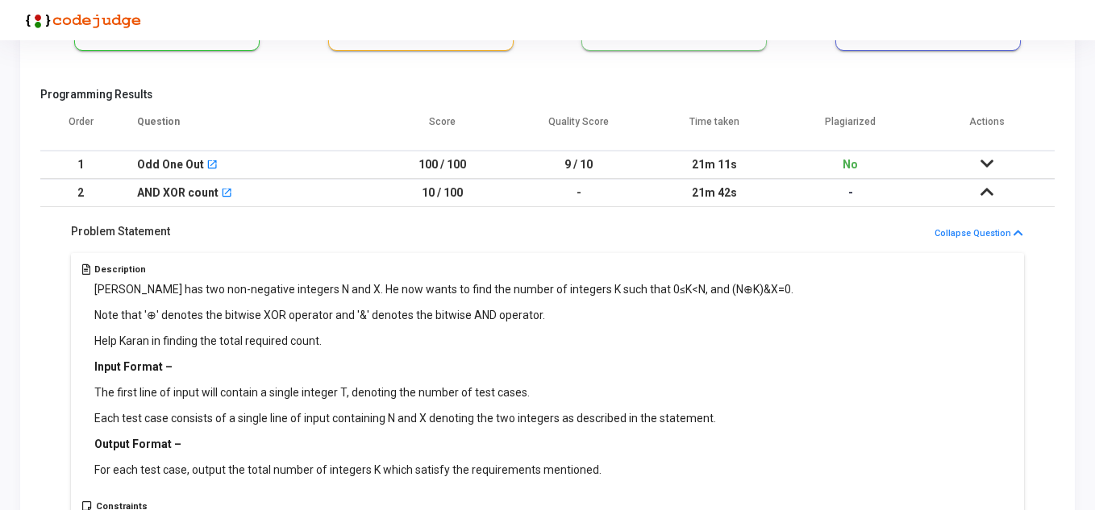
drag, startPoint x: 218, startPoint y: 340, endPoint x: 410, endPoint y: 341, distance: 192.7
click at [410, 341] on p "Help Karan in finding the total required count." at bounding box center [443, 341] width 699 height 17
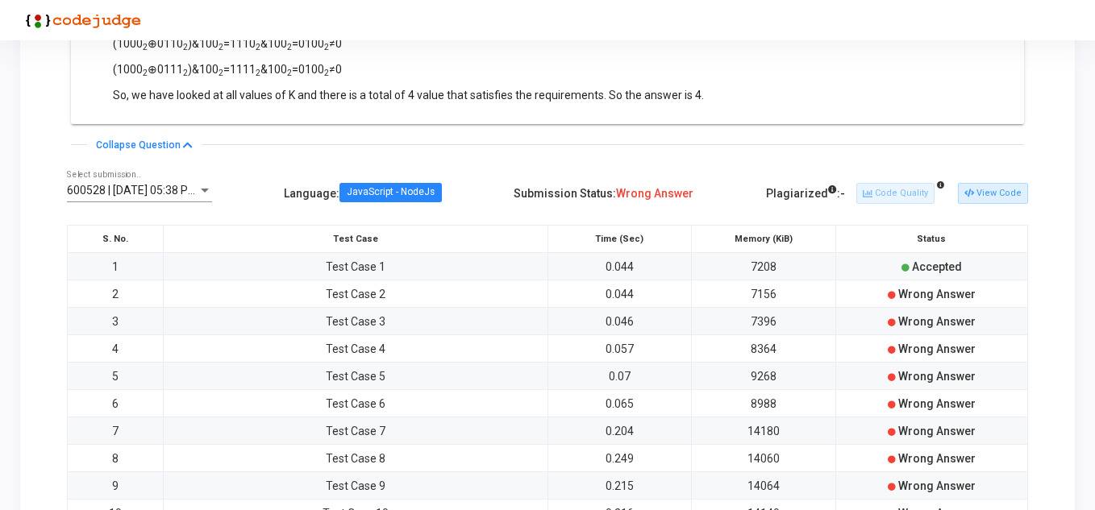
scroll to position [1451, 0]
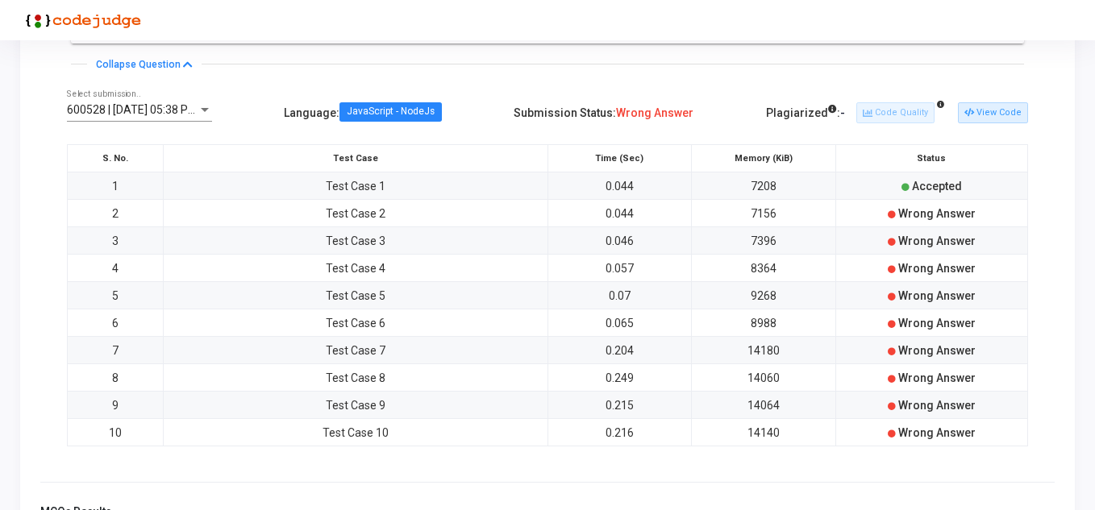
click at [204, 105] on div at bounding box center [205, 110] width 15 height 13
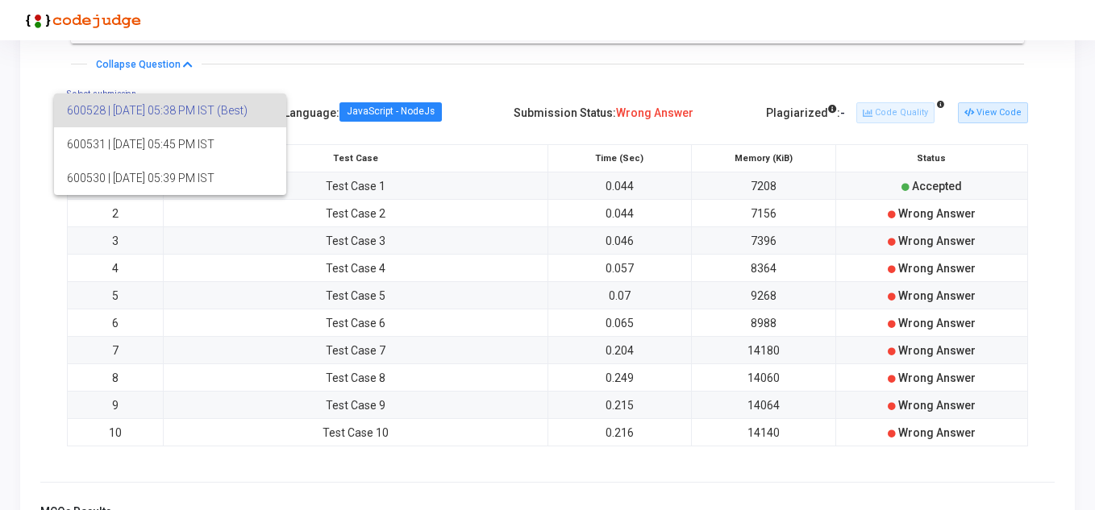
click at [391, 75] on div at bounding box center [547, 255] width 1095 height 510
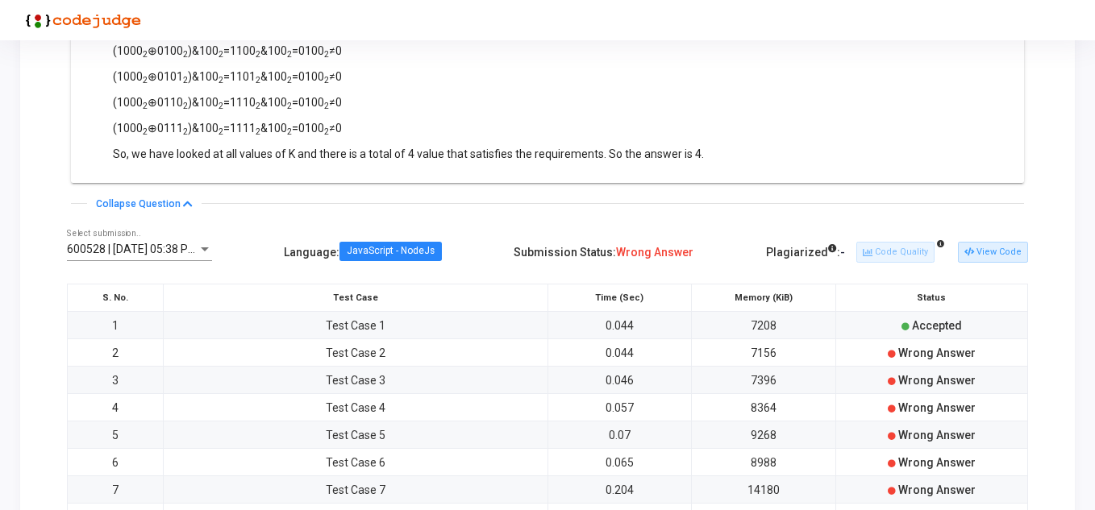
scroll to position [1290, 0]
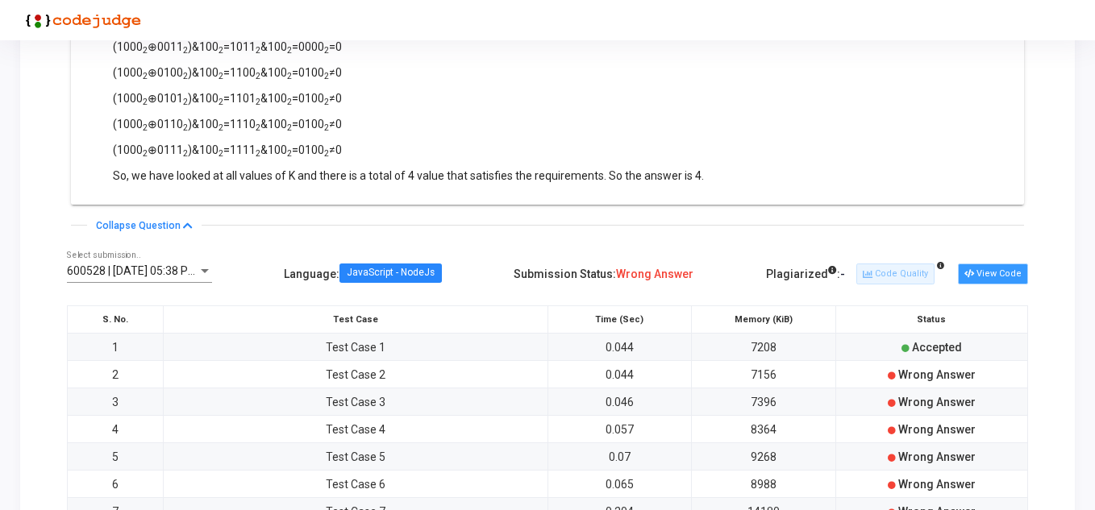
click at [998, 282] on button "View Code" at bounding box center [993, 274] width 70 height 21
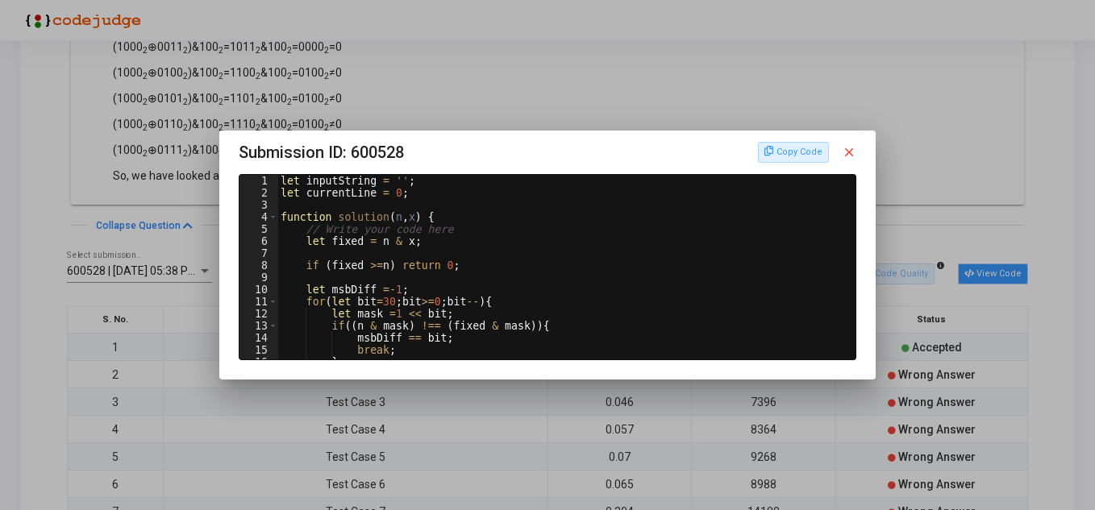
scroll to position [0, 0]
click at [443, 256] on div "let inputString = '' ; let currentLine = 0 ; function solution ( n , x ) { // W…" at bounding box center [565, 279] width 576 height 209
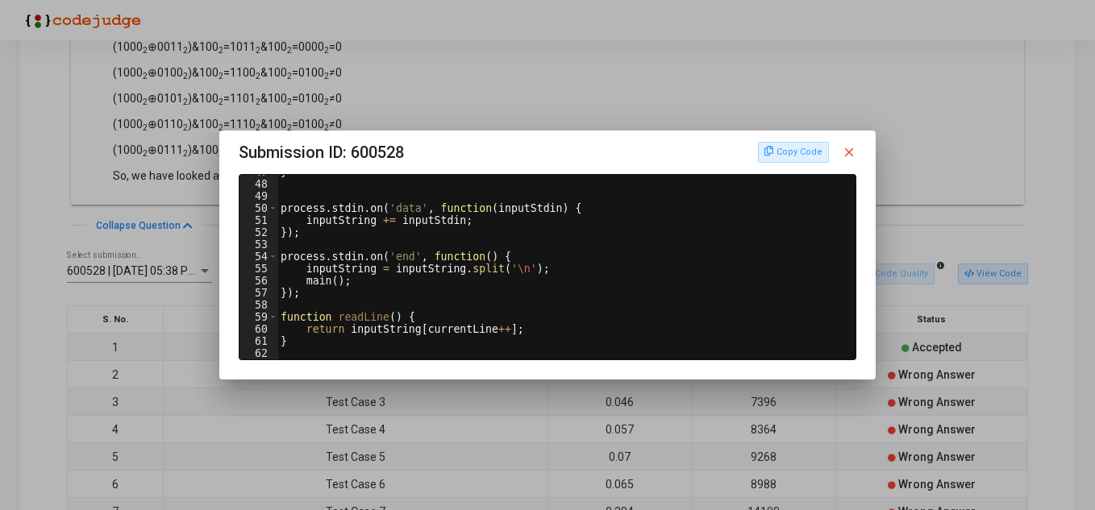
scroll to position [565, 0]
click at [850, 151] on mat-icon "close" at bounding box center [849, 152] width 15 height 15
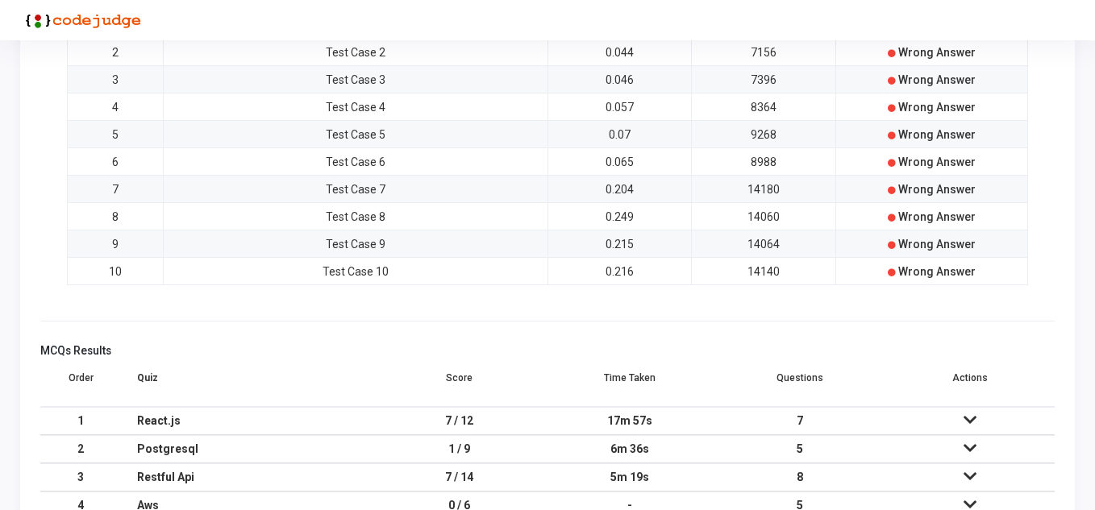
scroll to position [1668, 0]
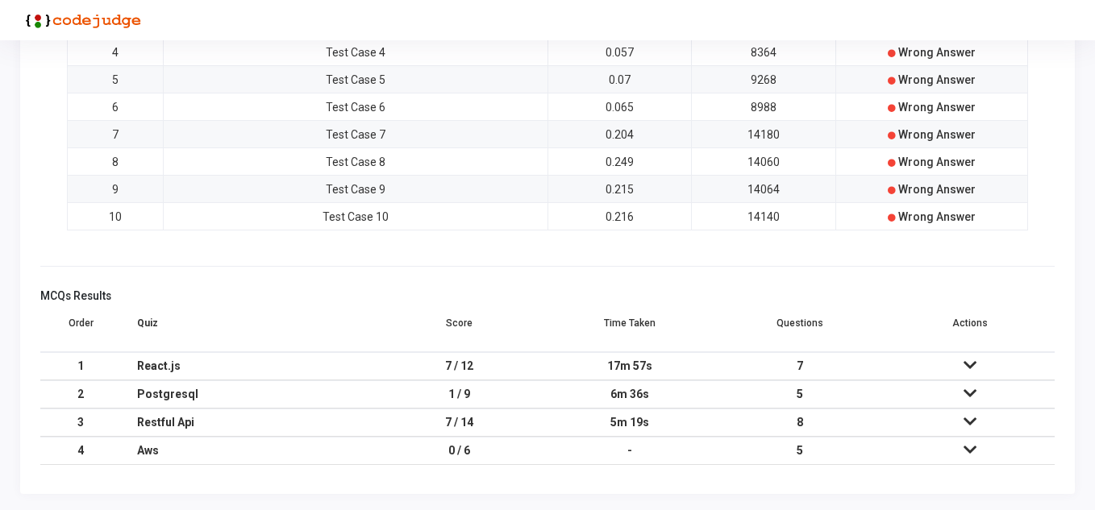
click at [410, 370] on td "7 / 12" at bounding box center [460, 366] width 170 height 28
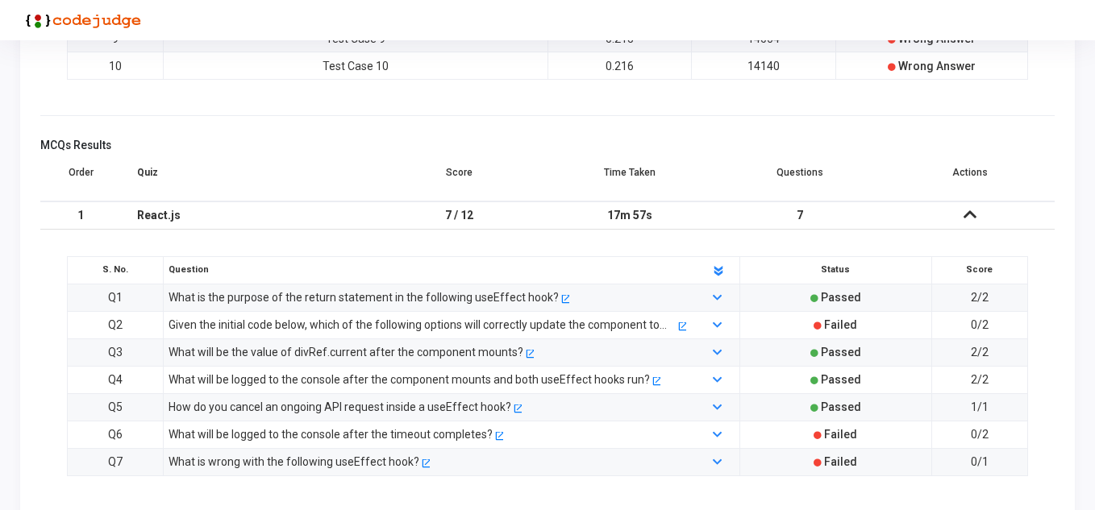
scroll to position [1829, 0]
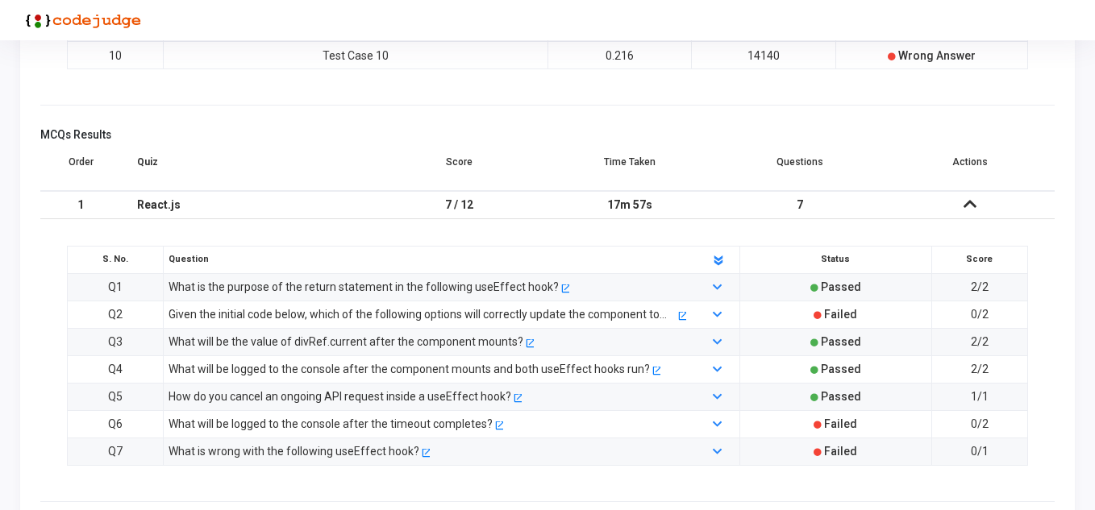
click at [430, 310] on div "Given the initial code below, which of the following options will correctly upd…" at bounding box center [422, 315] width 507 height 18
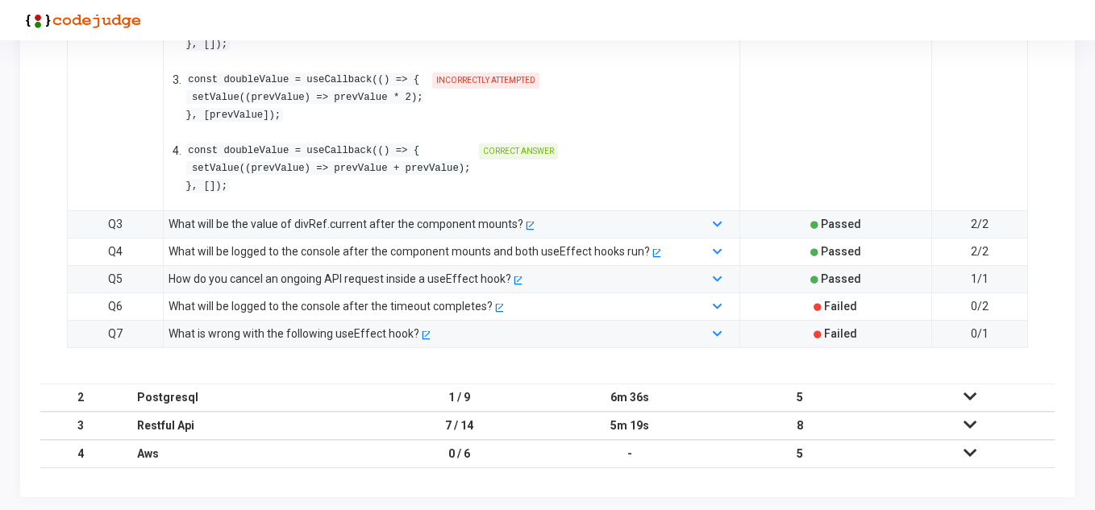
scroll to position [2487, 0]
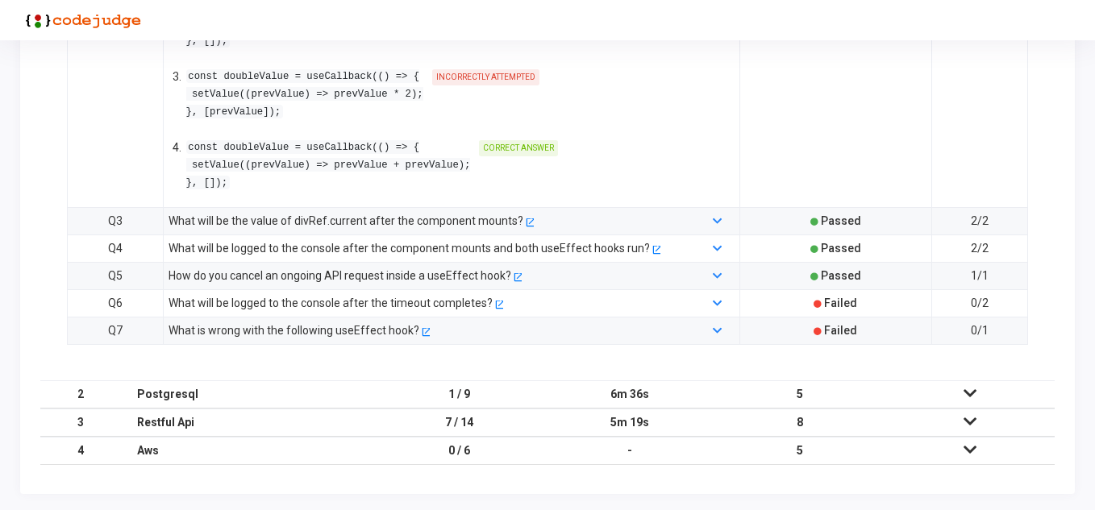
click at [492, 393] on td "1 / 9" at bounding box center [460, 395] width 170 height 28
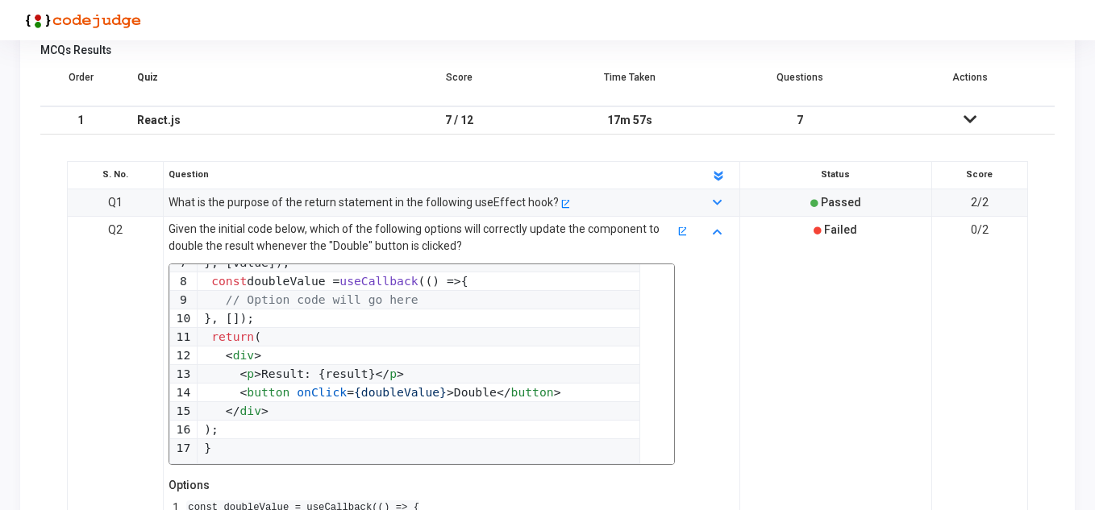
scroll to position [1895, 0]
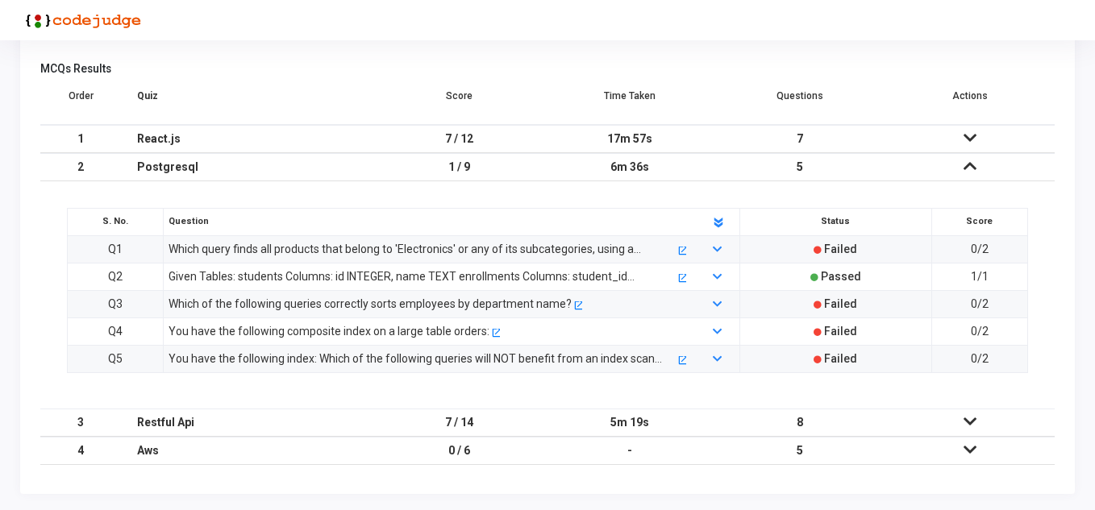
click at [444, 423] on td "7 / 14" at bounding box center [460, 423] width 170 height 28
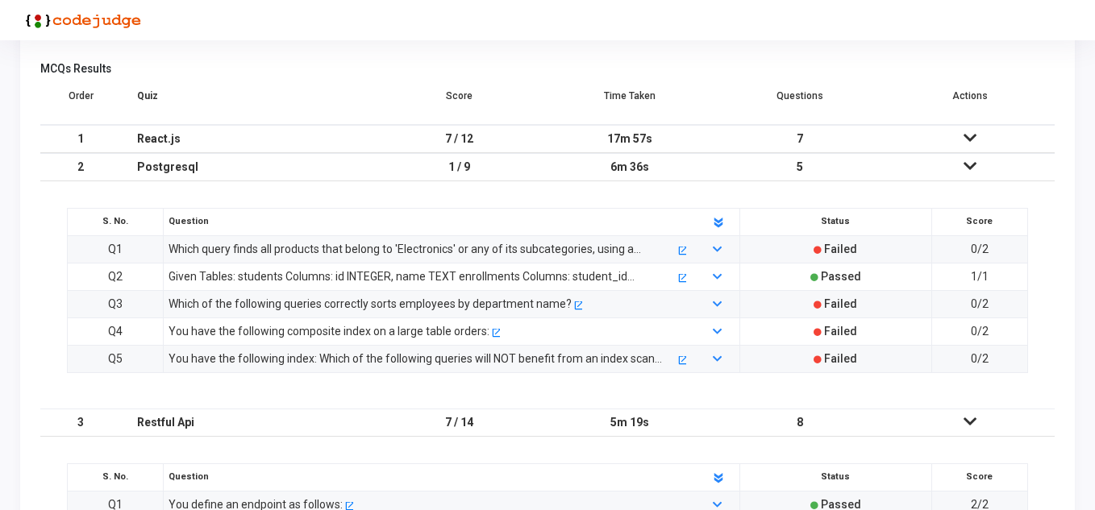
scroll to position [1926, 0]
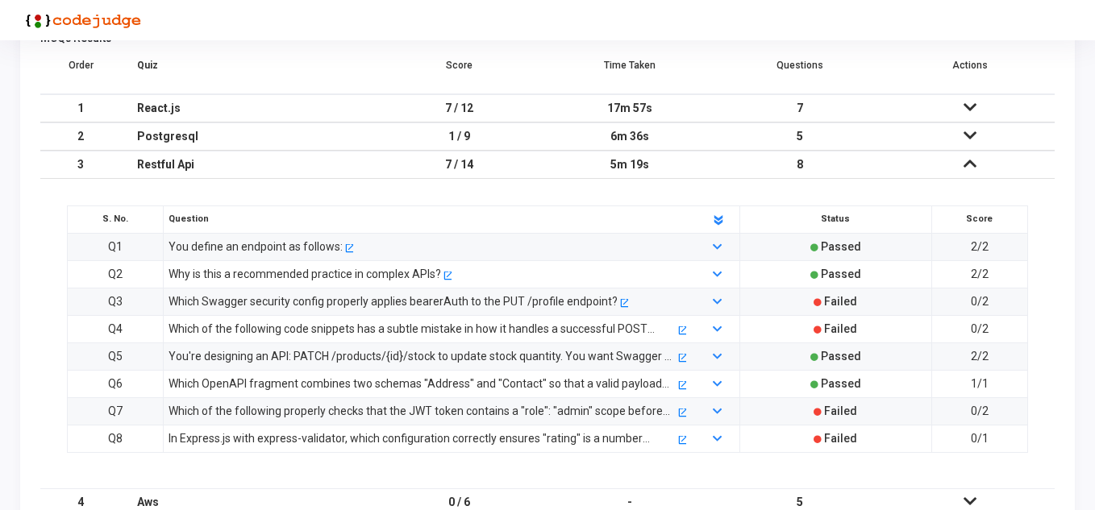
click at [416, 328] on div "Which of the following code snippets has a subtle mistake in how it handles a s…" at bounding box center [422, 329] width 507 height 18
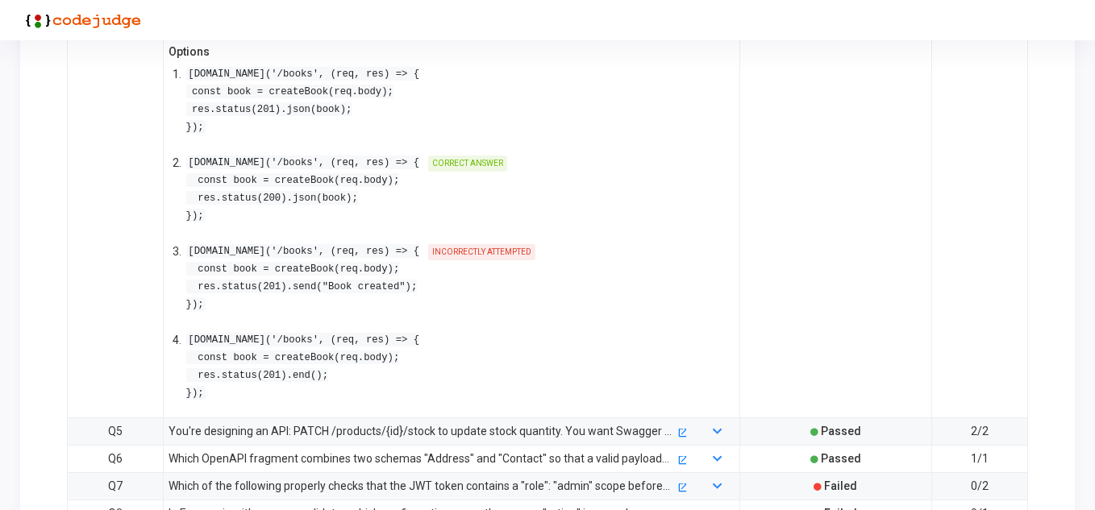
scroll to position [2329, 0]
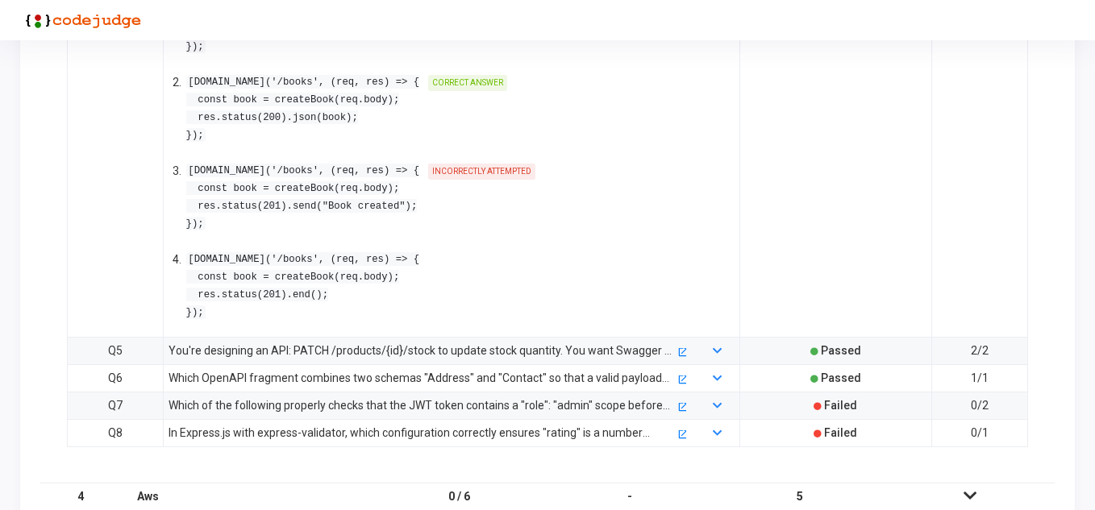
click at [421, 398] on div "Which of the following properly checks that the JWT token contains a "role": "a…" at bounding box center [422, 406] width 507 height 18
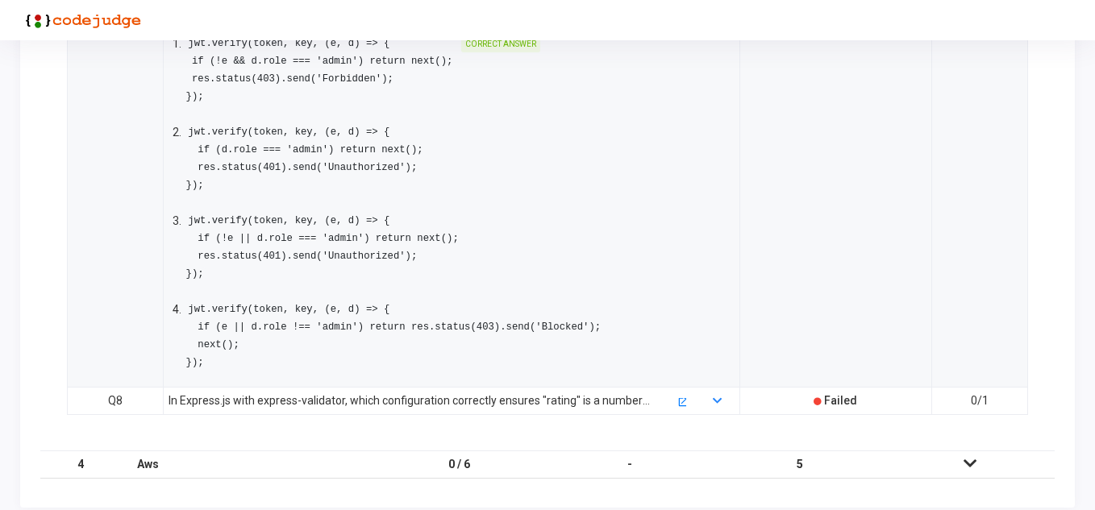
scroll to position [2772, 0]
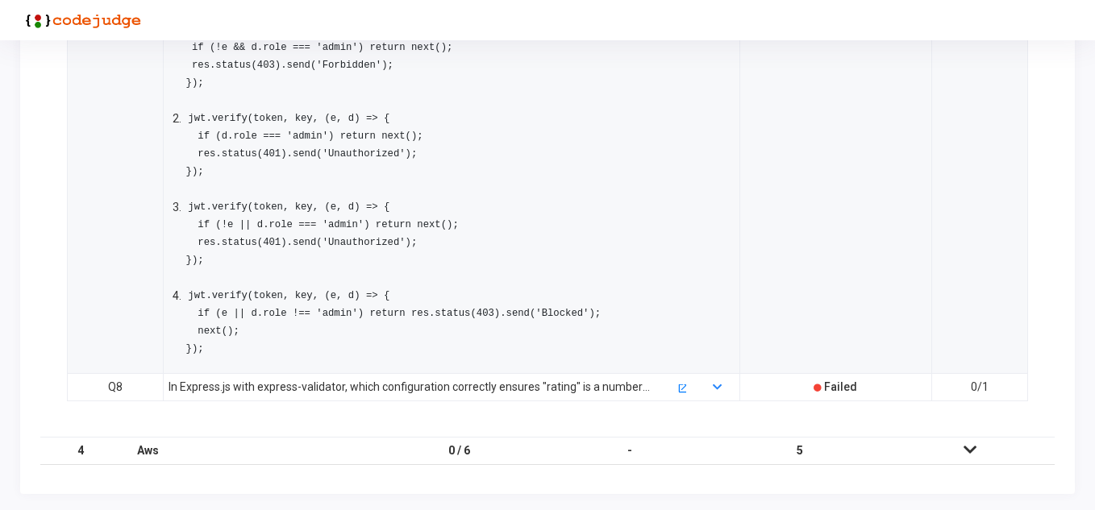
click at [445, 387] on div "In Express.js with express-validator, which configuration correctly ensures "ra…" at bounding box center [422, 387] width 507 height 18
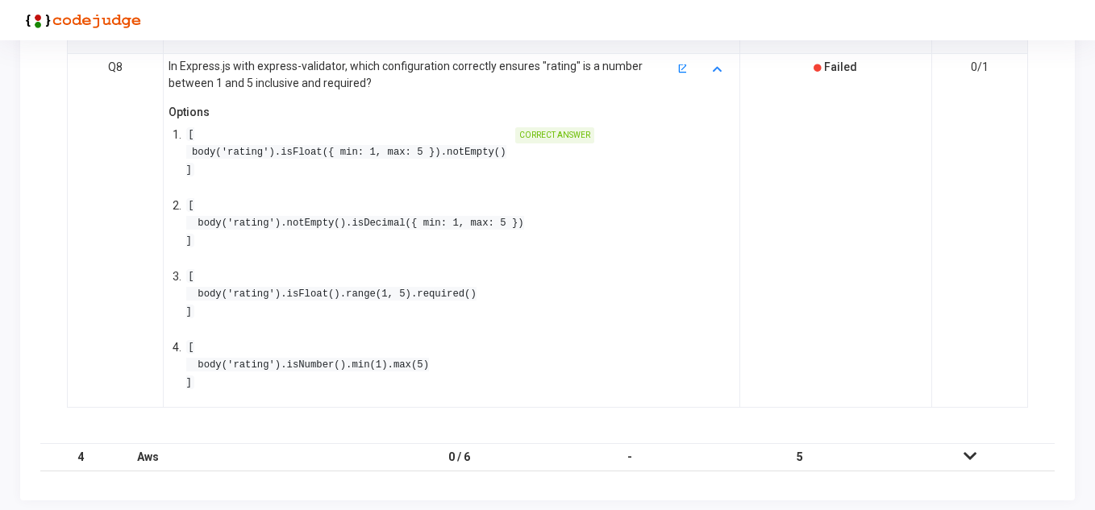
scroll to position [3099, 0]
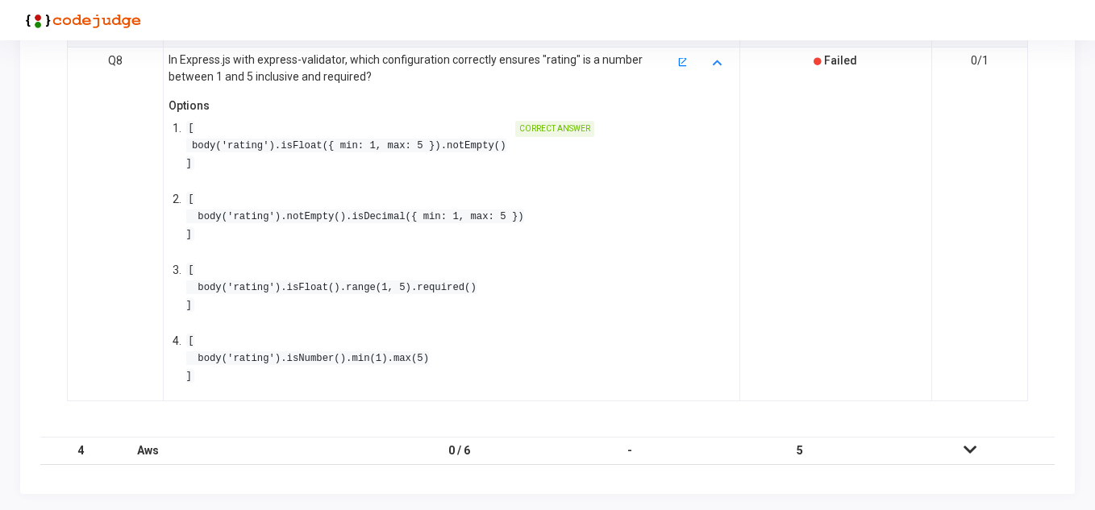
click at [474, 450] on td "0 / 6" at bounding box center [460, 451] width 170 height 28
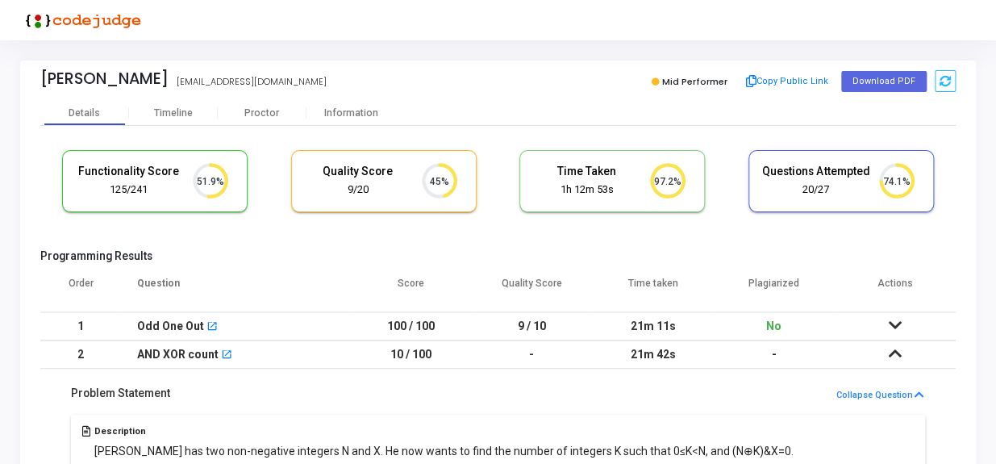
scroll to position [6, 6]
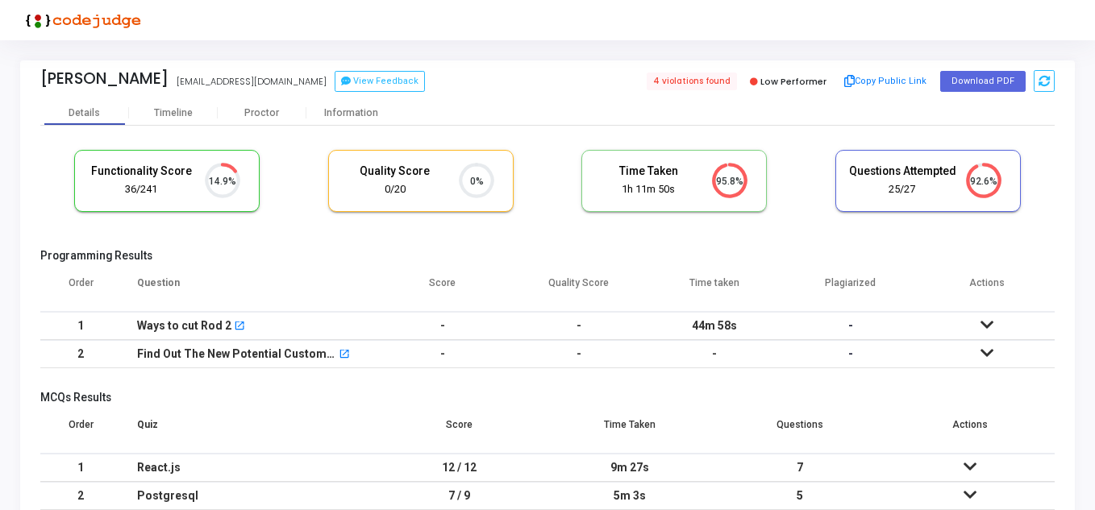
scroll to position [34, 41]
click at [273, 113] on div "Proctor" at bounding box center [262, 113] width 89 height 12
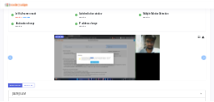
scroll to position [242, 0]
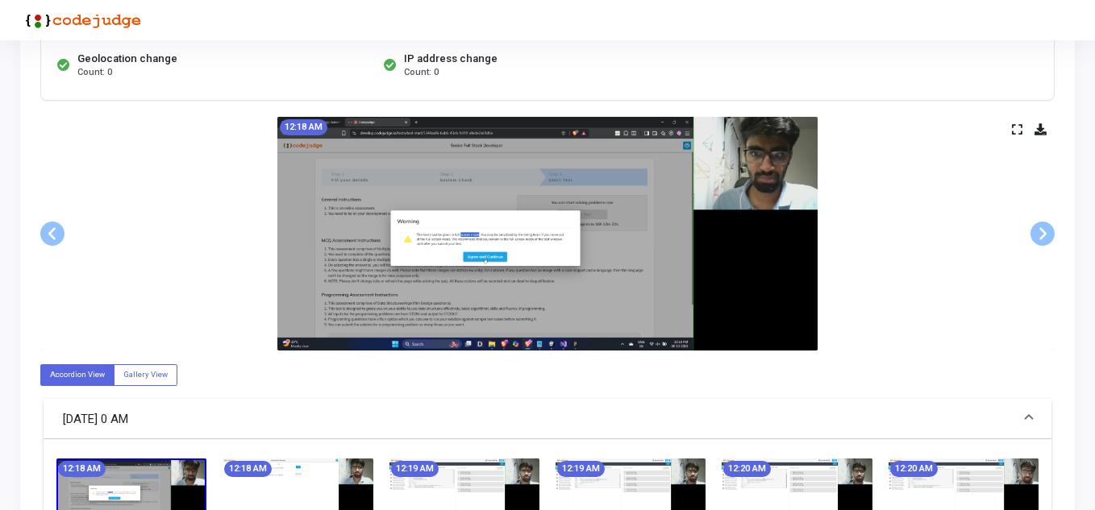
click at [527, 204] on img at bounding box center [547, 234] width 540 height 234
click at [455, 235] on img at bounding box center [547, 234] width 540 height 234
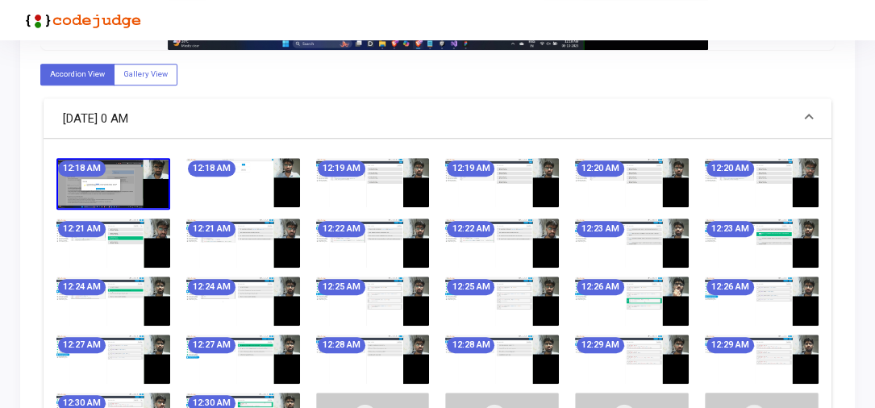
scroll to position [290, 0]
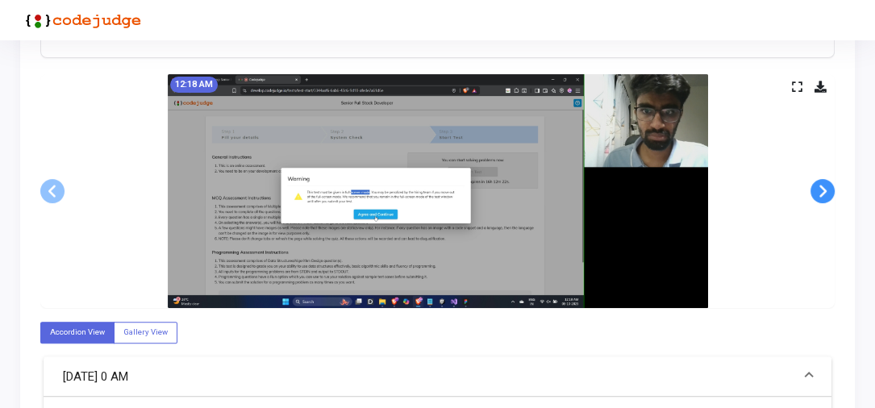
click at [821, 187] on span at bounding box center [822, 191] width 24 height 24
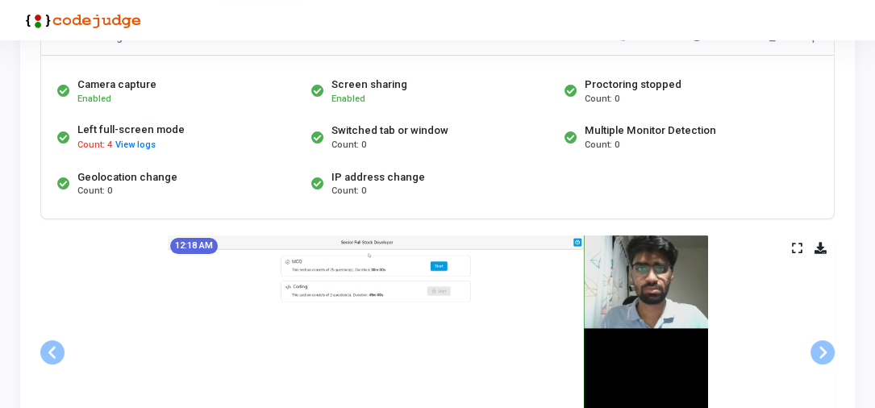
scroll to position [97, 0]
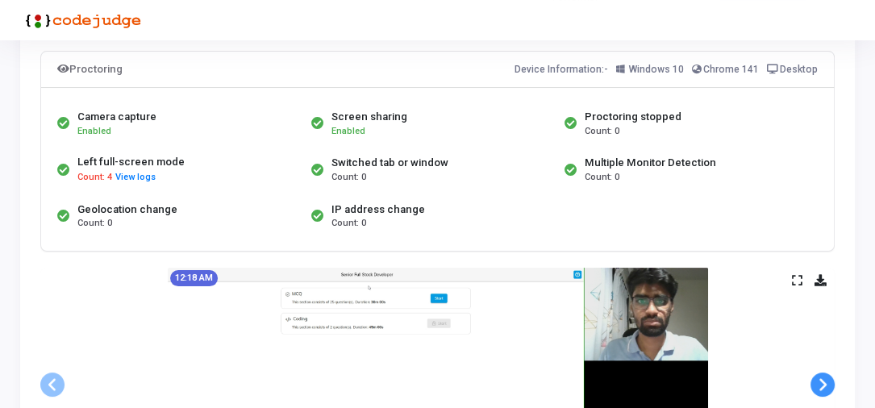
click at [819, 383] on span at bounding box center [822, 385] width 24 height 24
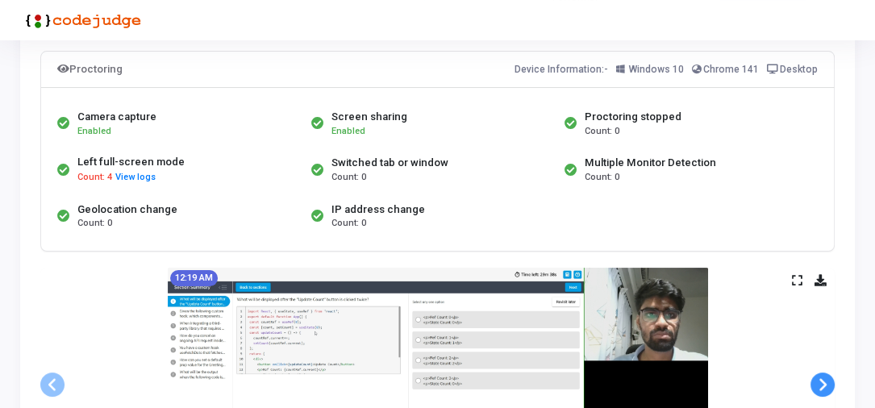
click at [819, 383] on span at bounding box center [822, 385] width 24 height 24
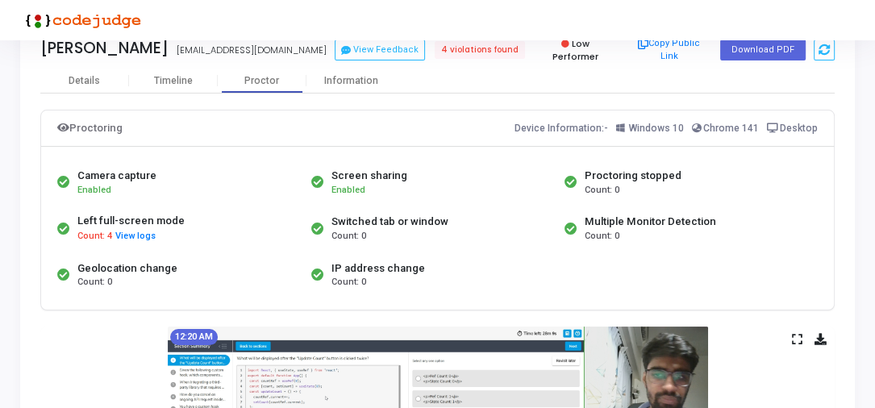
scroll to position [32, 0]
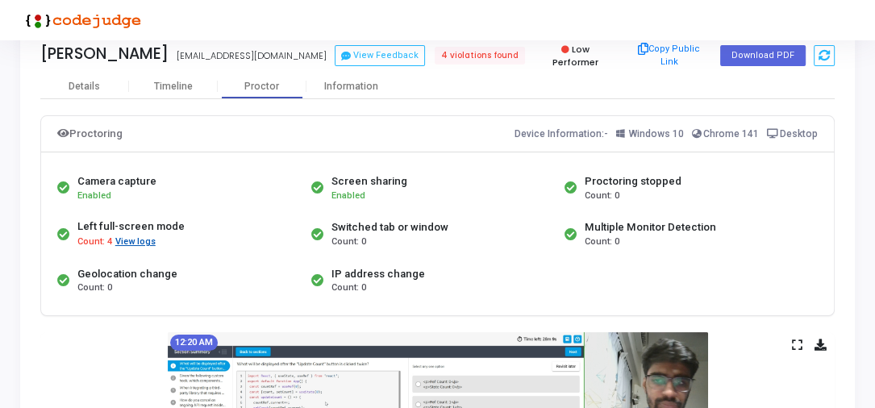
click at [139, 242] on button "View logs" at bounding box center [136, 242] width 42 height 15
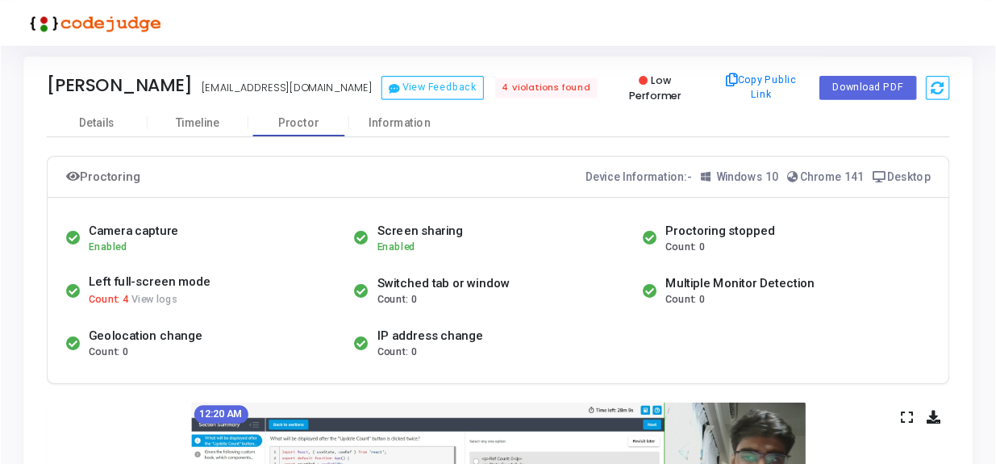
scroll to position [0, 0]
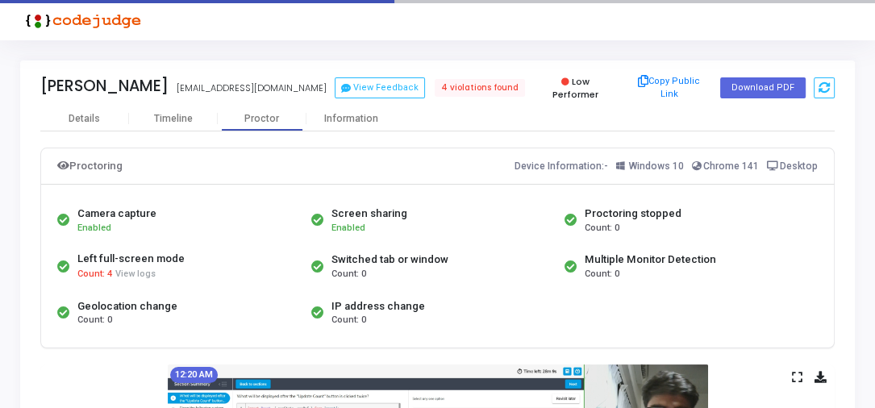
click at [630, 210] on div "Proctoring stopped" at bounding box center [633, 214] width 97 height 16
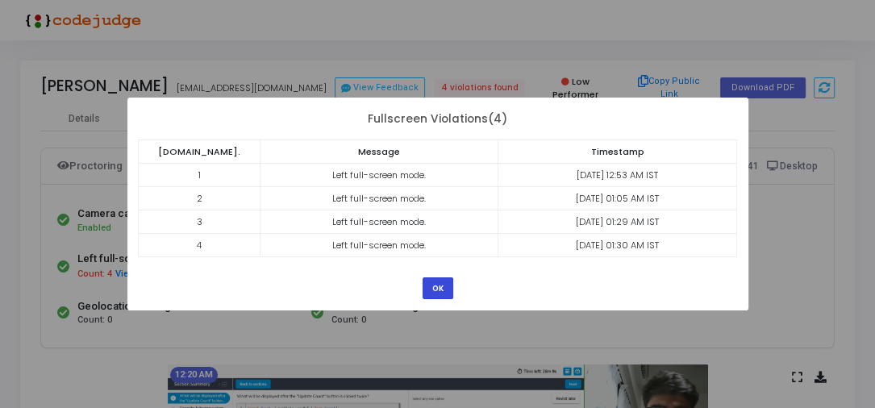
click at [444, 283] on button "OK" at bounding box center [438, 288] width 31 height 22
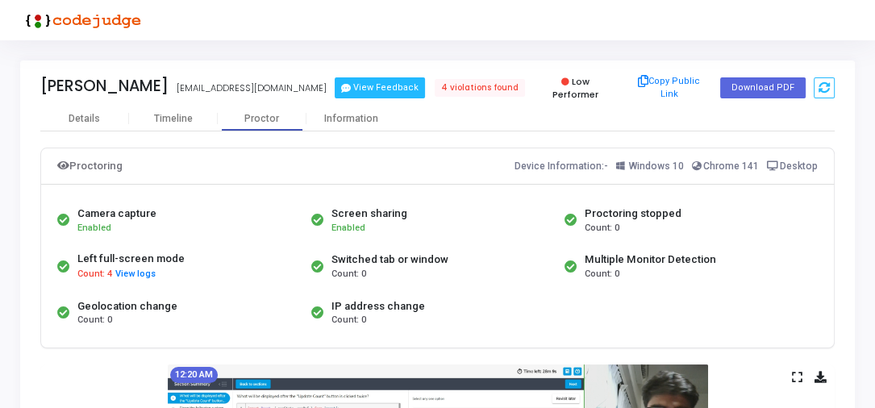
click at [348, 86] on button "View Feedback" at bounding box center [380, 87] width 90 height 21
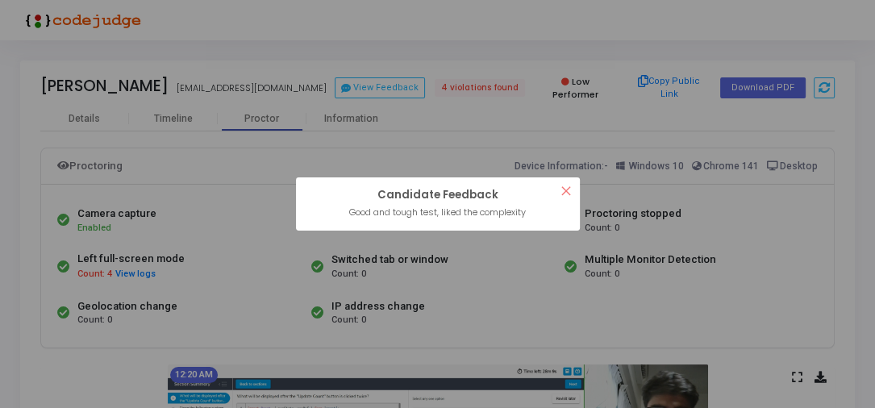
click at [416, 213] on div "Good and tough test, liked the complexity" at bounding box center [437, 213] width 262 height 14
click at [568, 185] on button "×" at bounding box center [566, 190] width 27 height 27
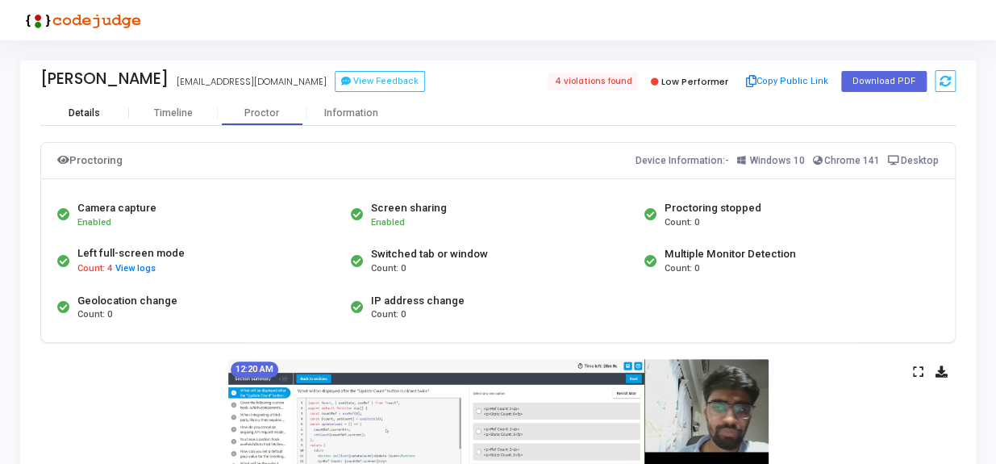
click at [104, 107] on div "Details" at bounding box center [84, 113] width 89 height 12
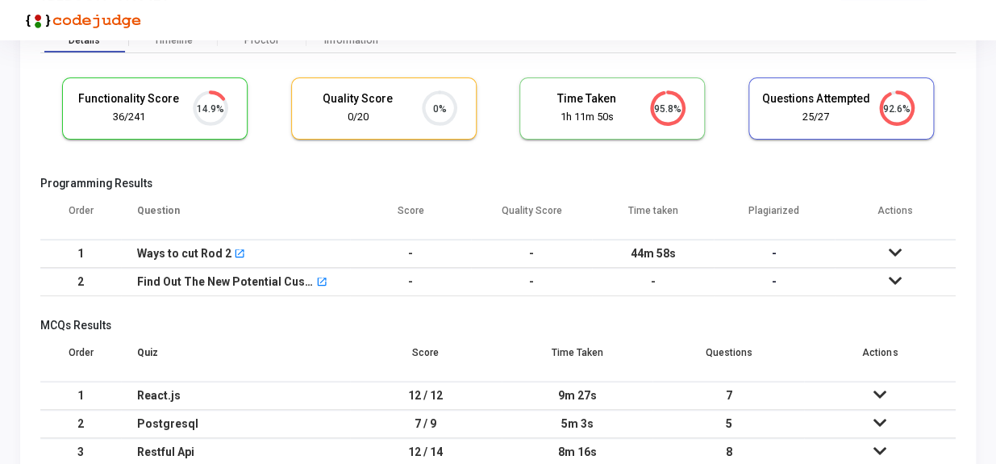
scroll to position [146, 0]
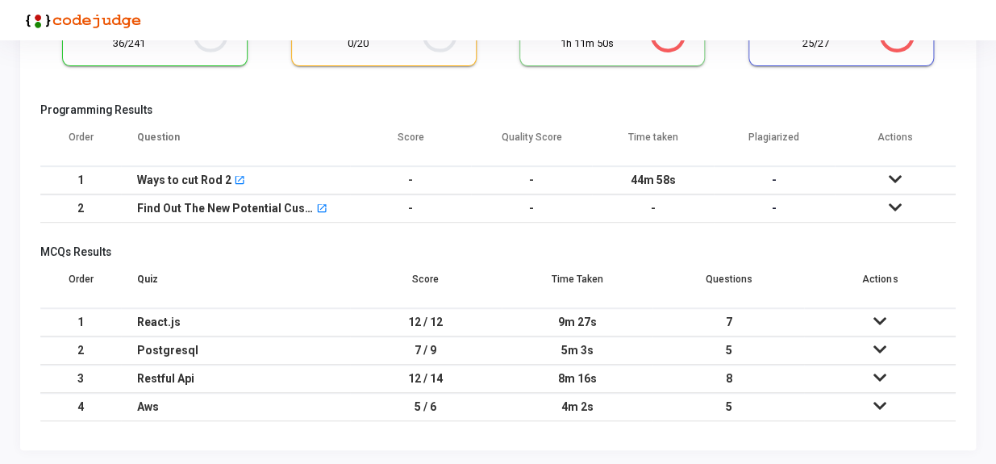
click at [889, 177] on icon at bounding box center [895, 178] width 13 height 11
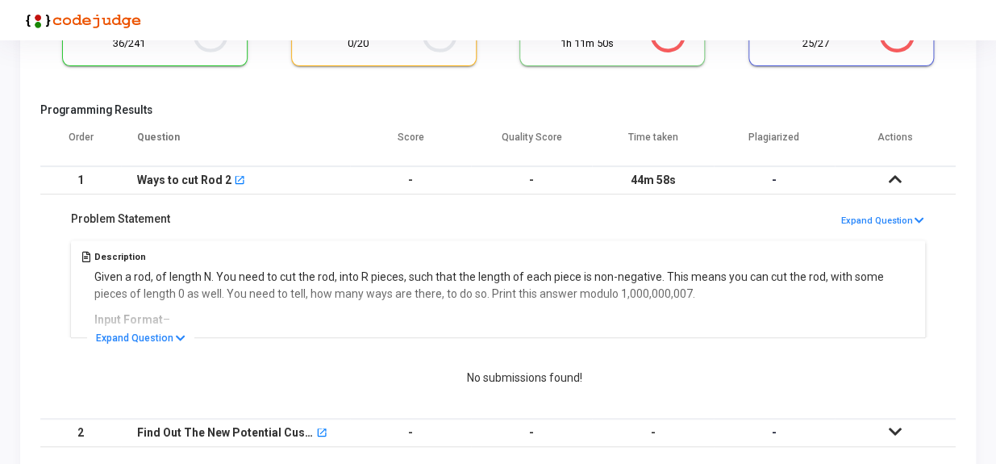
drag, startPoint x: 193, startPoint y: 271, endPoint x: 468, endPoint y: 277, distance: 275.0
click at [468, 277] on div "Description Given a rod, of length N. You need to cut the rod, into R pieces, s…" at bounding box center [498, 286] width 862 height 101
click at [647, 284] on div "Description Given a rod, of length N. You need to cut the rod, into R pieces, s…" at bounding box center [498, 286] width 862 height 101
click at [169, 341] on button "Expand Question" at bounding box center [140, 338] width 107 height 16
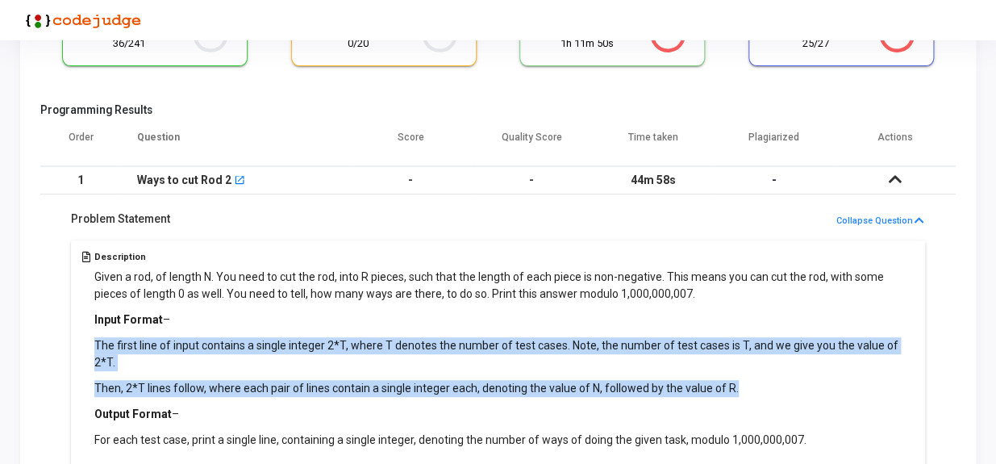
drag, startPoint x: 216, startPoint y: 302, endPoint x: 752, endPoint y: 361, distance: 539.5
click at [752, 361] on div "Given a rod, of length N. You need to cut the rod, into R pieces, such that the…" at bounding box center [504, 359] width 820 height 180
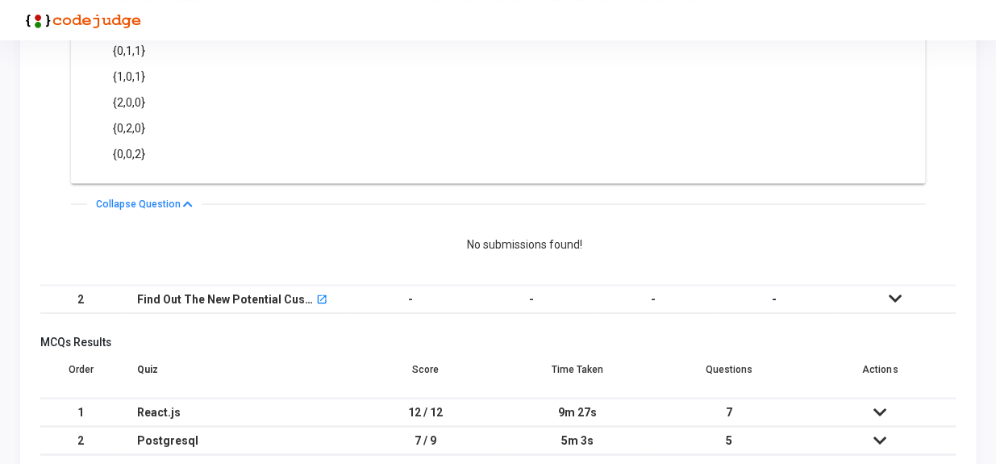
scroll to position [952, 0]
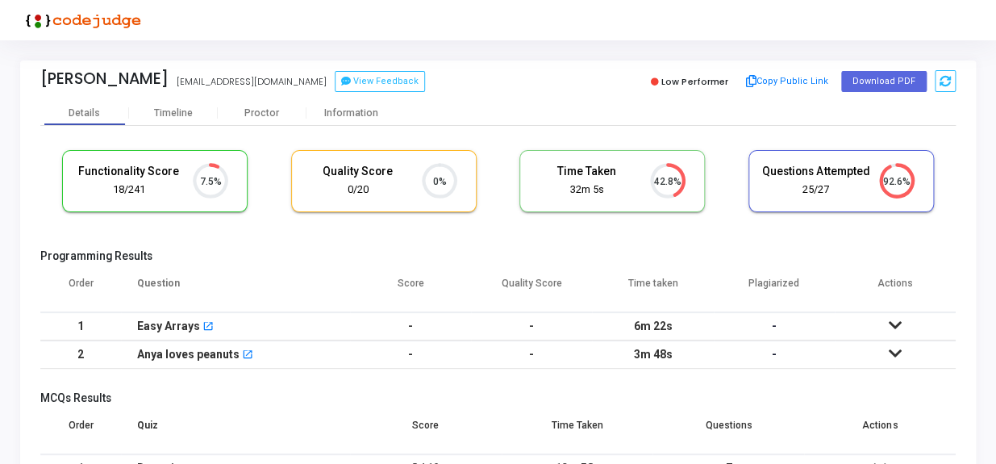
scroll to position [34, 41]
click at [341, 82] on button "View Feedback" at bounding box center [380, 81] width 90 height 21
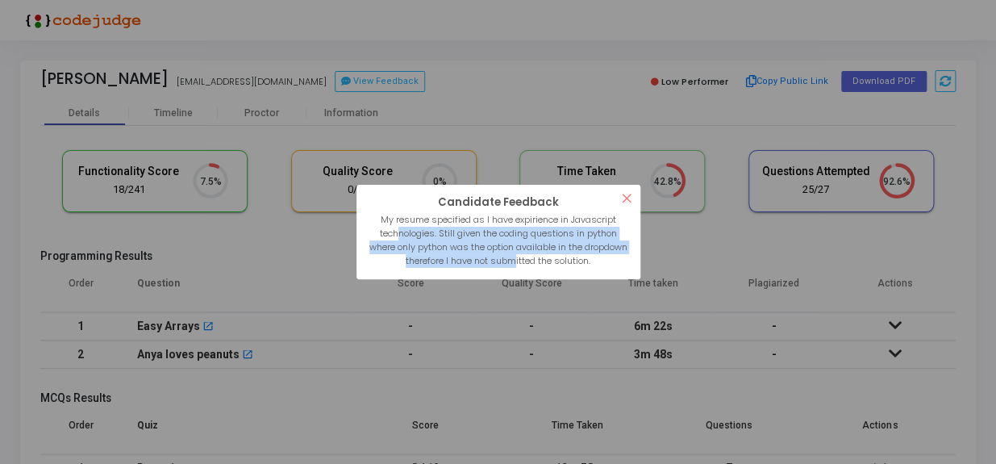
drag, startPoint x: 395, startPoint y: 232, endPoint x: 539, endPoint y: 266, distance: 147.5
click at [539, 266] on div "My resume specified as I have expirience in Javascript technologies. Still give…" at bounding box center [498, 240] width 262 height 55
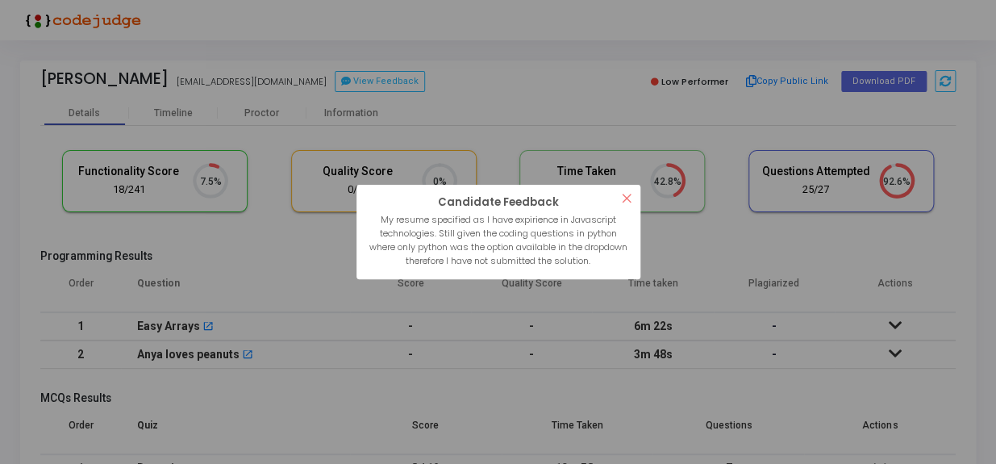
click at [425, 228] on div "My resume specified as I have expirience in Javascript technologies. Still give…" at bounding box center [498, 240] width 262 height 55
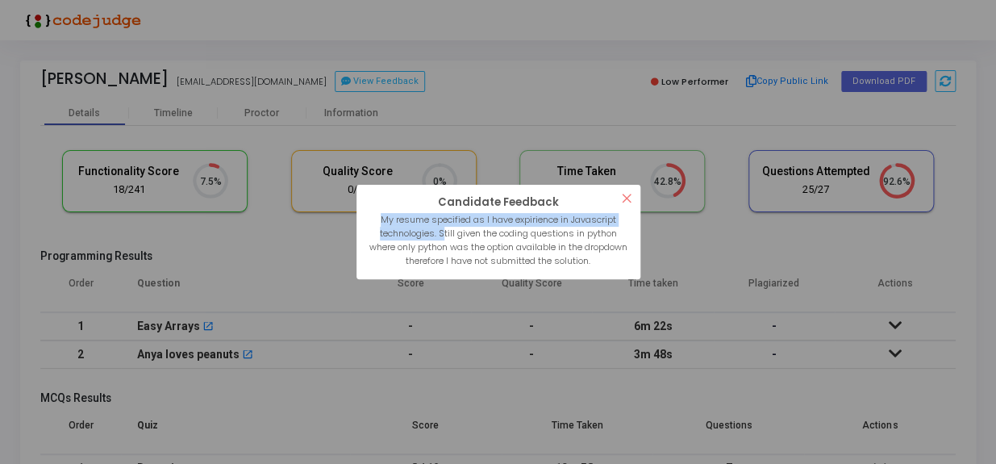
drag, startPoint x: 380, startPoint y: 218, endPoint x: 441, endPoint y: 237, distance: 64.3
click at [441, 237] on div "My resume specified as I have expirience in Javascript technologies. Still give…" at bounding box center [498, 240] width 262 height 55
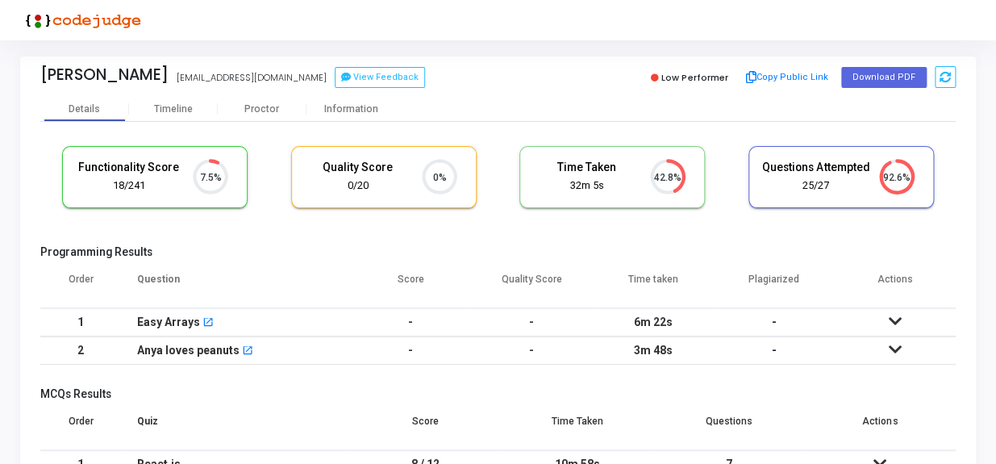
scroll to position [0, 0]
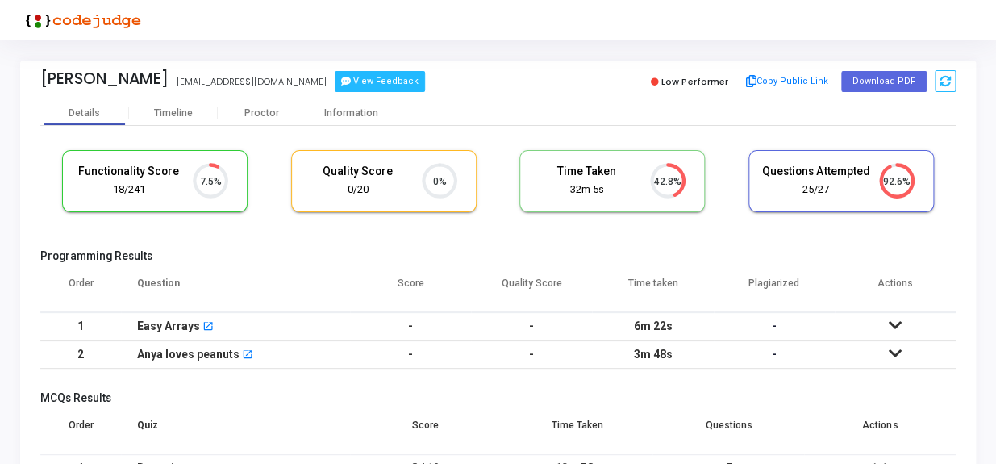
click at [335, 77] on button "View Feedback" at bounding box center [380, 81] width 90 height 21
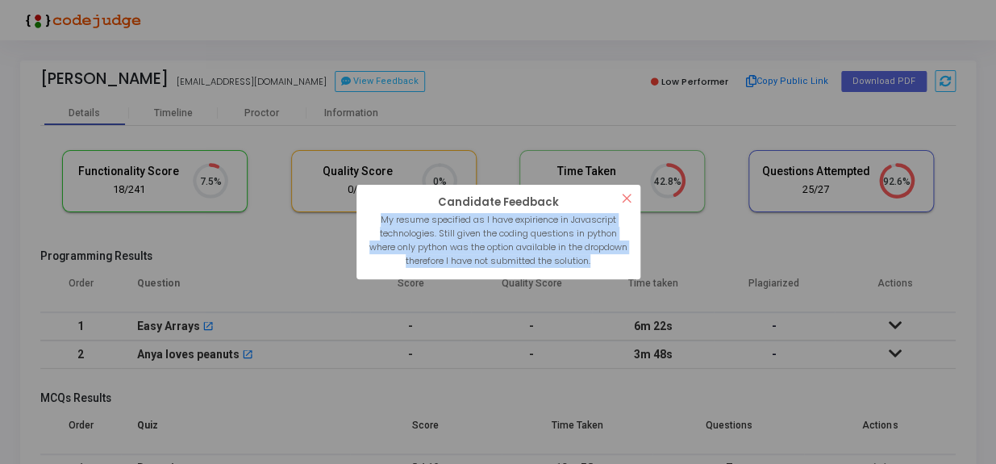
drag, startPoint x: 378, startPoint y: 219, endPoint x: 621, endPoint y: 259, distance: 245.9
click at [621, 259] on div "My resume specified as I have expirience in Javascript technologies. Still give…" at bounding box center [498, 240] width 262 height 55
copy div "My resume specified as I have expirience in Javascript technologies. Still give…"
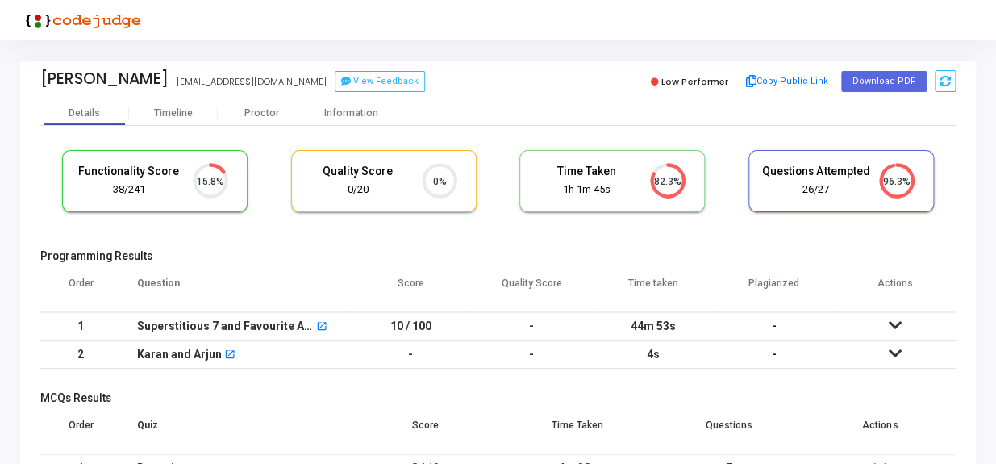
scroll to position [34, 41]
click at [375, 81] on button "View Feedback" at bounding box center [380, 81] width 90 height 21
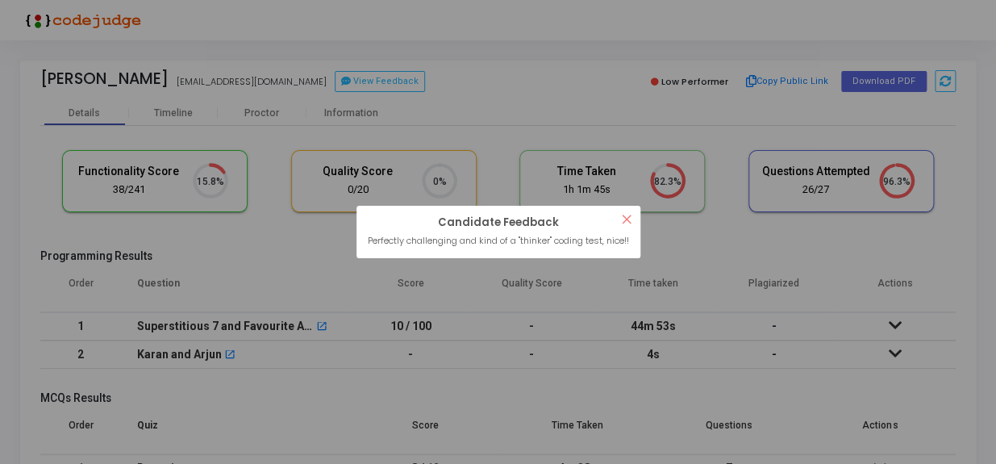
click at [453, 234] on div "Perfectly challenging and kind of a "thinker" coding test, nice!!" at bounding box center [498, 241] width 262 height 14
drag, startPoint x: 453, startPoint y: 232, endPoint x: 531, endPoint y: 259, distance: 81.9
click at [531, 259] on div "? ! i Candidate Feedback × Perfectly challenging and kind of a "thinker" coding…" at bounding box center [498, 232] width 284 height 53
click at [629, 208] on button "×" at bounding box center [627, 219] width 27 height 27
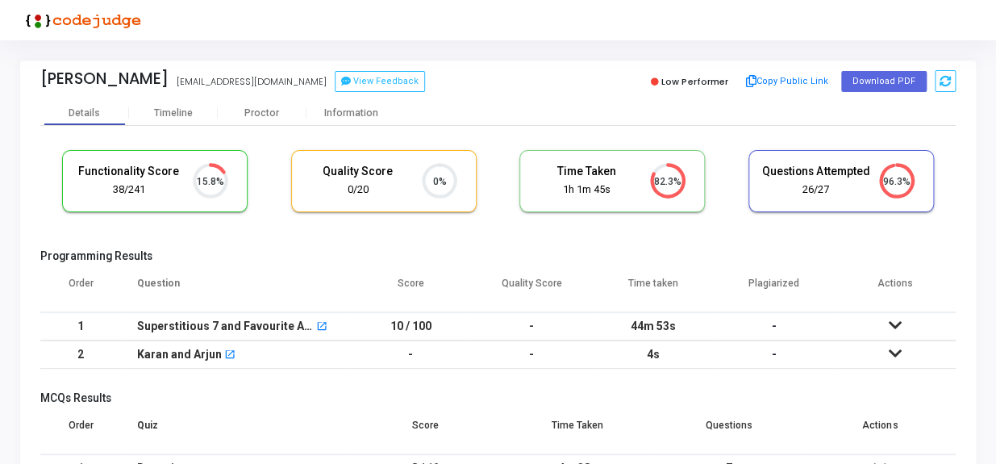
click at [625, 240] on cj-candidate-results "Functionality Score 38/241 15.8% Quality Score 0/20 0% Time Taken calculated on…" at bounding box center [497, 359] width 915 height 434
click at [894, 324] on icon at bounding box center [895, 324] width 13 height 11
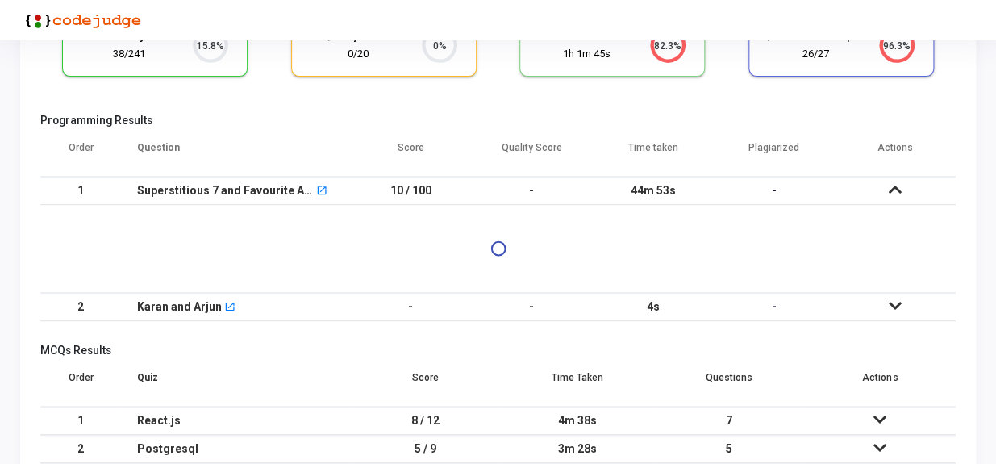
scroll to position [146, 0]
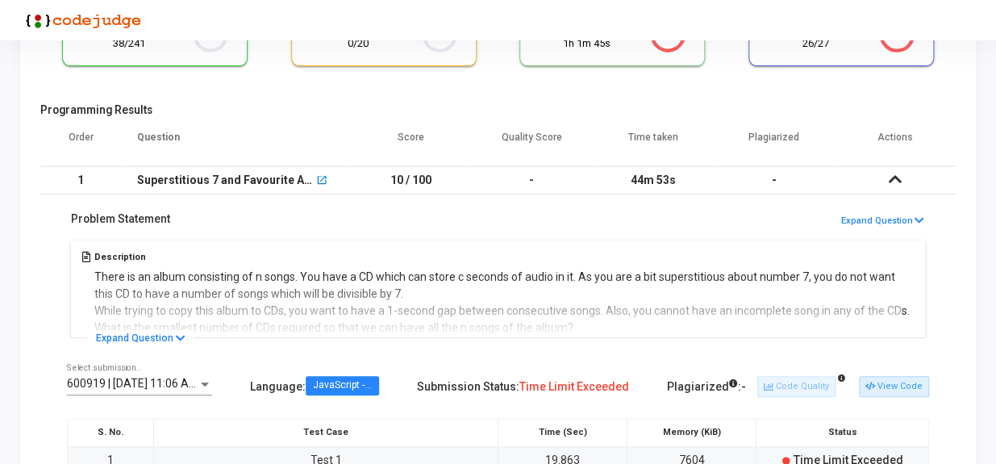
click at [427, 316] on div "Description There is an album consisting of n songs. You have a CD which can st…" at bounding box center [498, 286] width 862 height 101
click at [181, 330] on button "Expand Question" at bounding box center [140, 338] width 107 height 16
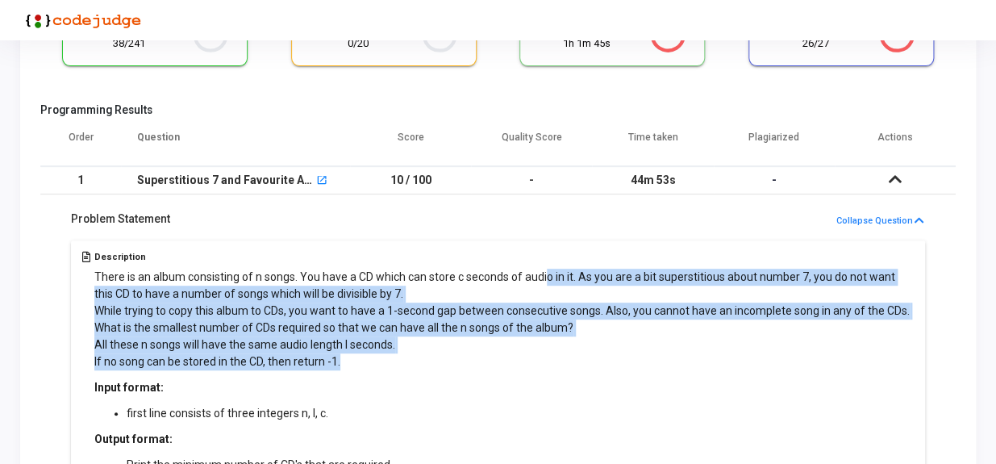
drag, startPoint x: 545, startPoint y: 274, endPoint x: 641, endPoint y: 355, distance: 125.3
click at [641, 355] on p "There is an album consisting of n songs. You have a CD which can store c second…" at bounding box center [504, 320] width 820 height 102
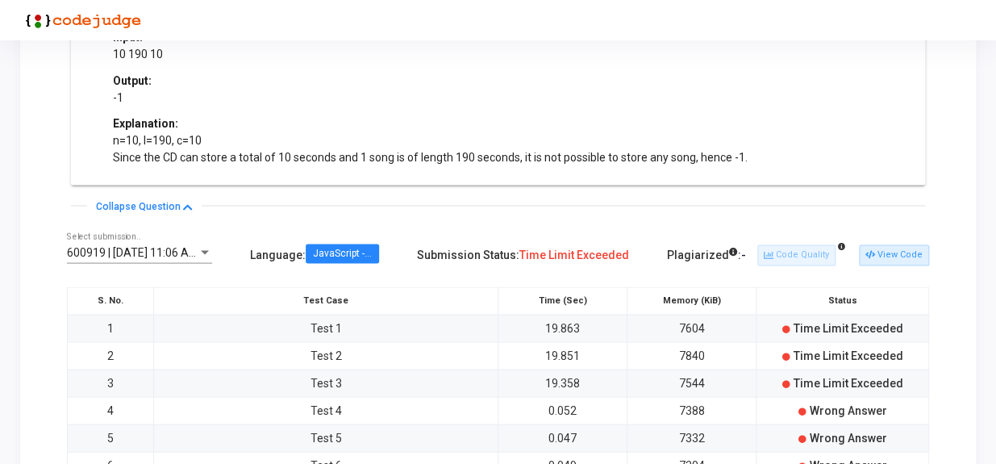
scroll to position [1026, 0]
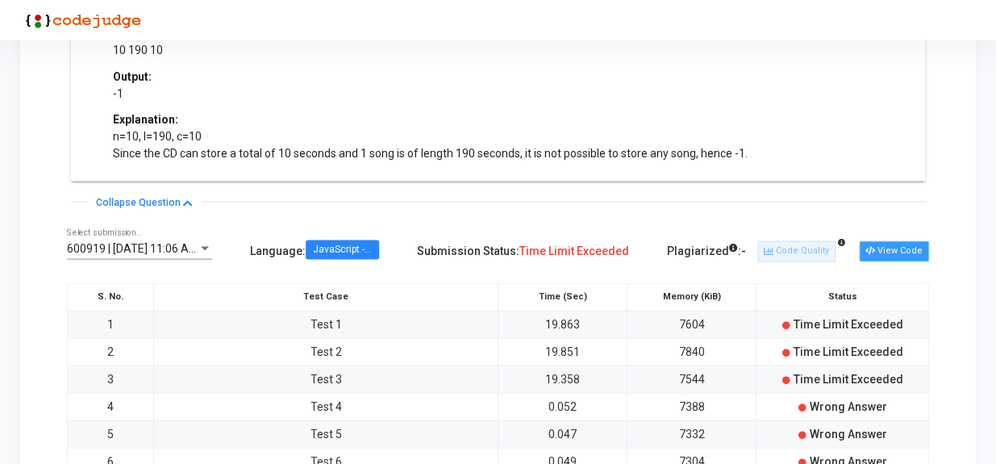
click at [895, 251] on button "View Code" at bounding box center [894, 250] width 70 height 21
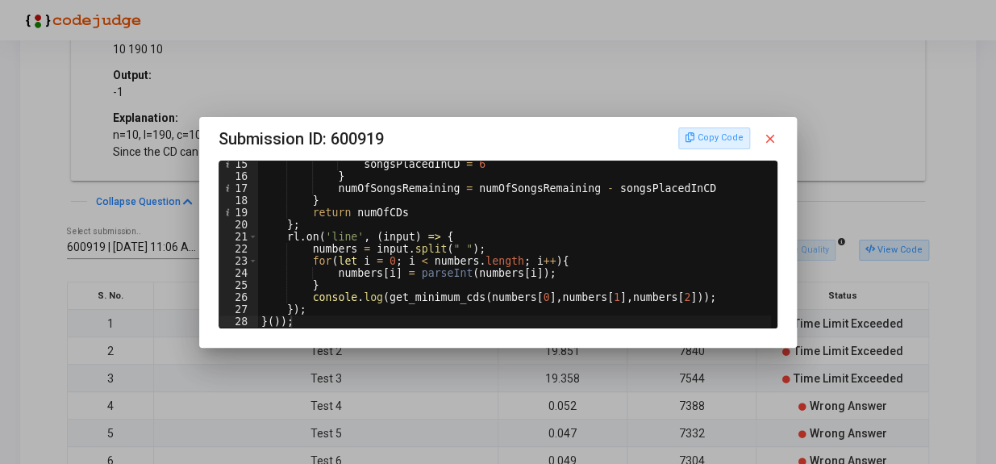
scroll to position [172, 0]
click at [774, 139] on mat-icon "close" at bounding box center [770, 138] width 15 height 15
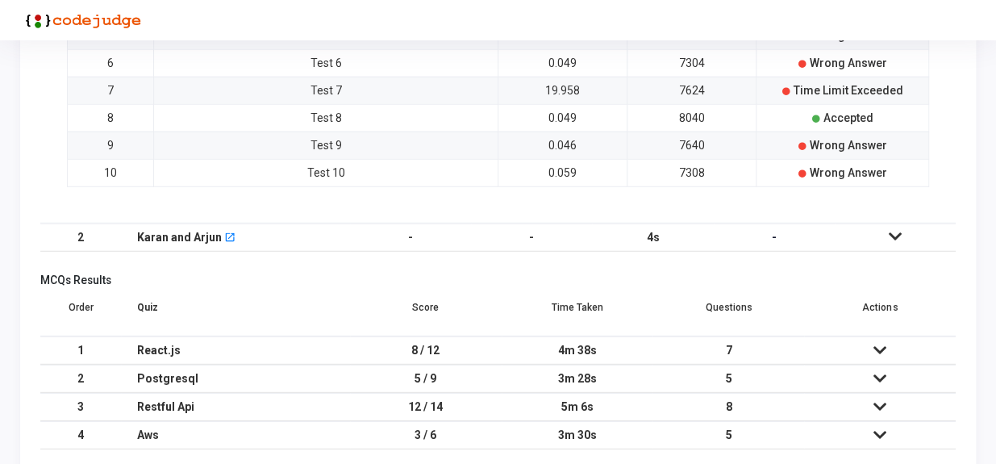
scroll to position [1451, 0]
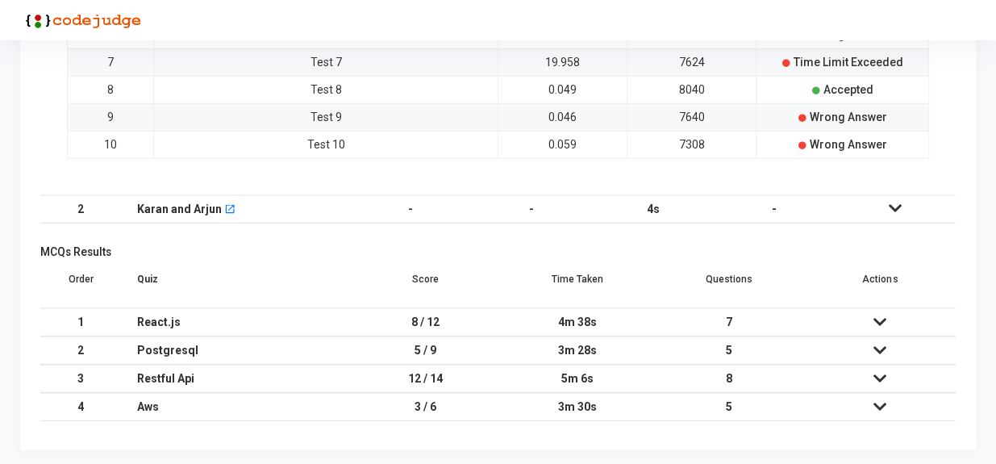
click at [435, 345] on td "5 / 9" at bounding box center [426, 350] width 152 height 28
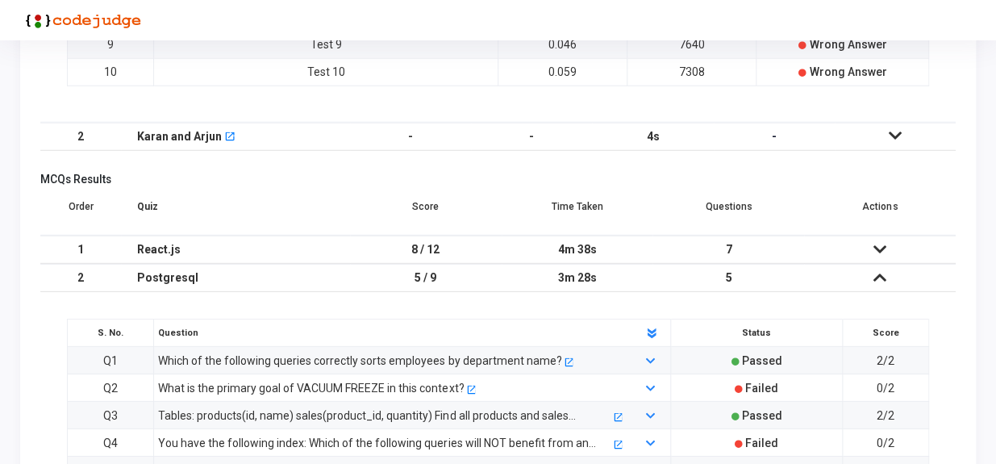
scroll to position [1597, 0]
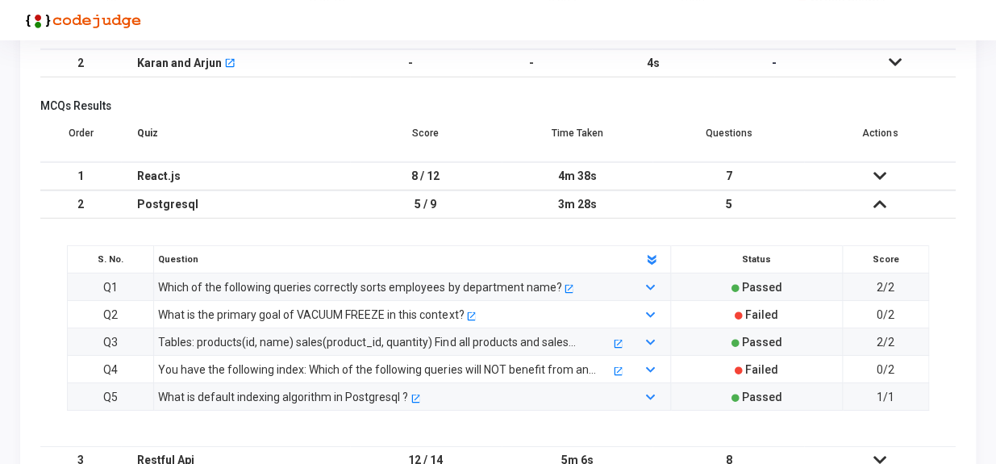
click at [359, 371] on div "You have the following index: Which of the following queries will NOT benefit f…" at bounding box center [384, 369] width 452 height 18
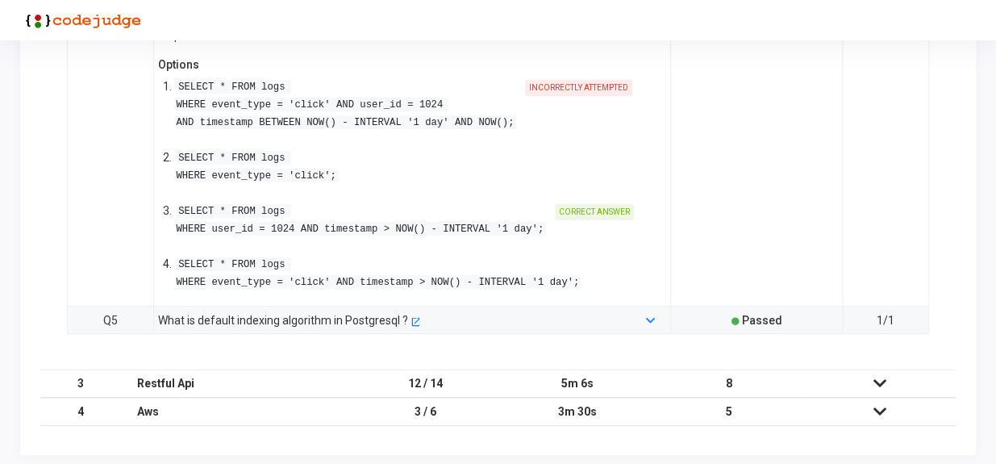
scroll to position [2026, 0]
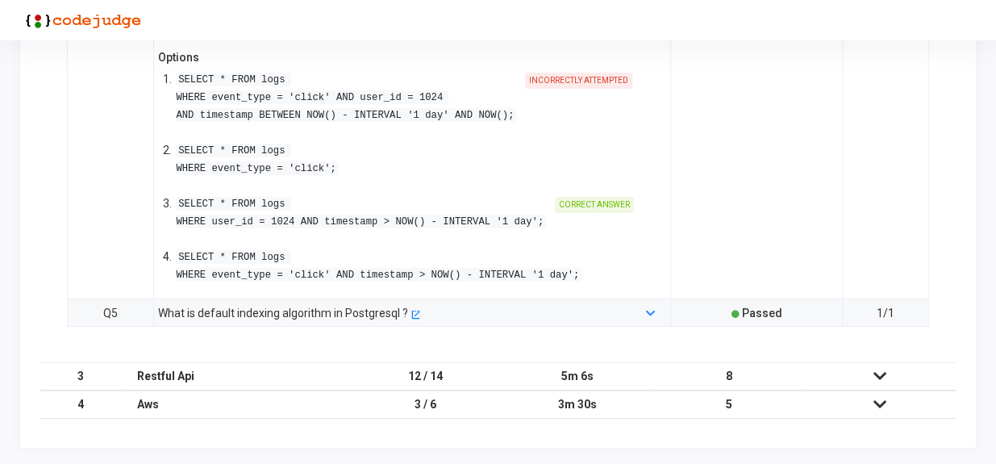
click at [346, 313] on div "What is default indexing algorithm in Postgresql ?" at bounding box center [283, 313] width 250 height 18
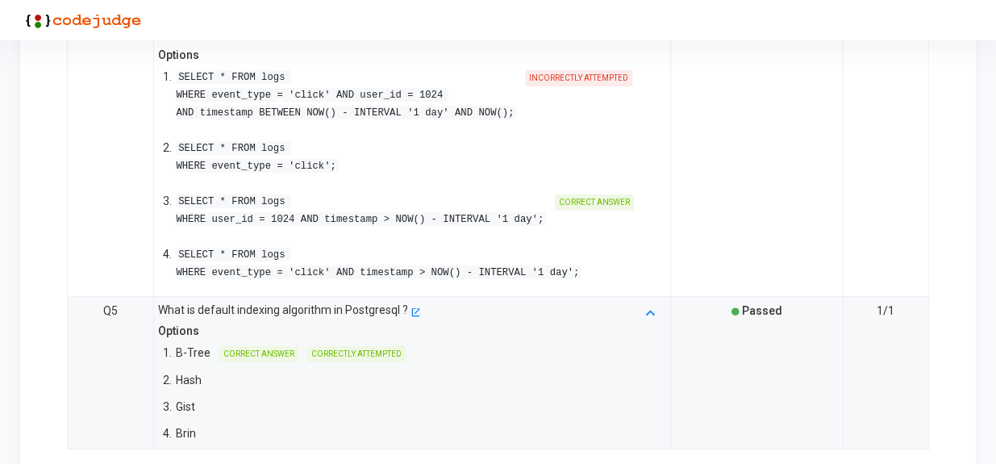
scroll to position [2151, 0]
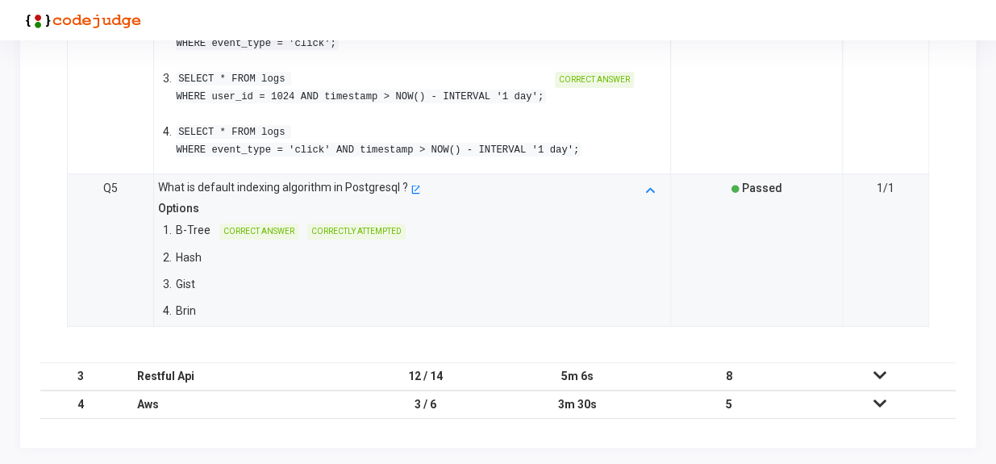
click at [361, 374] on td "12 / 14" at bounding box center [426, 376] width 152 height 28
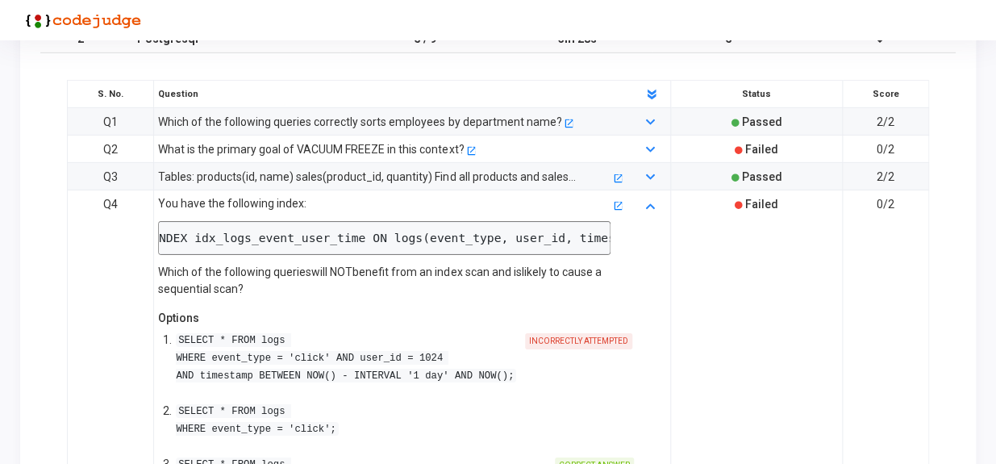
scroll to position [1759, 0]
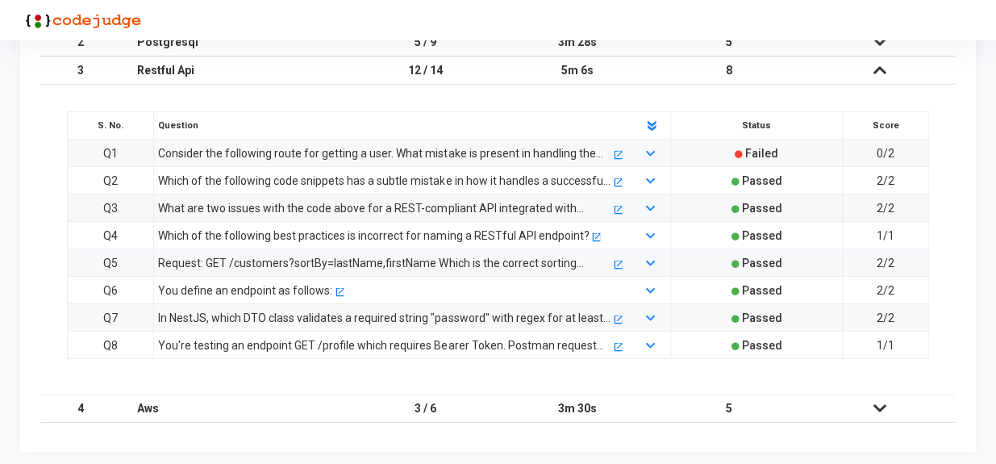
click at [422, 151] on div "Consider the following route for getting a user. What mistake is present in han…" at bounding box center [384, 153] width 452 height 18
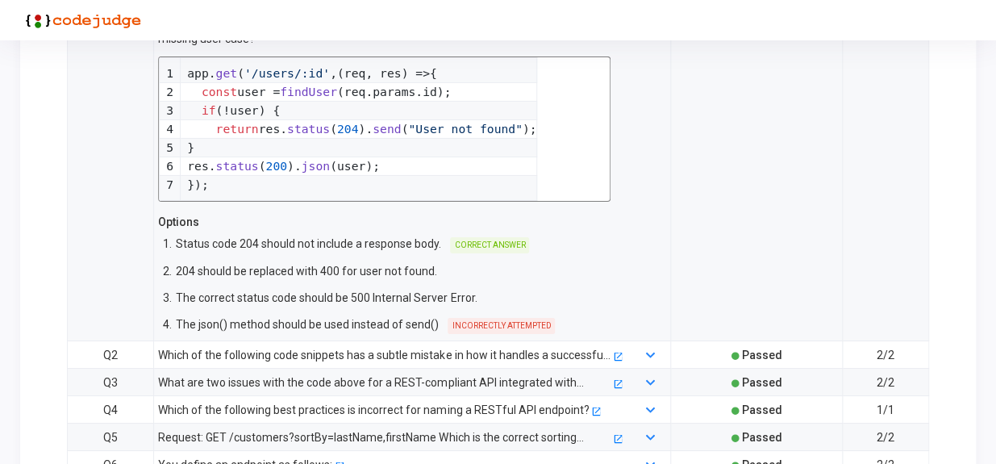
scroll to position [1844, 0]
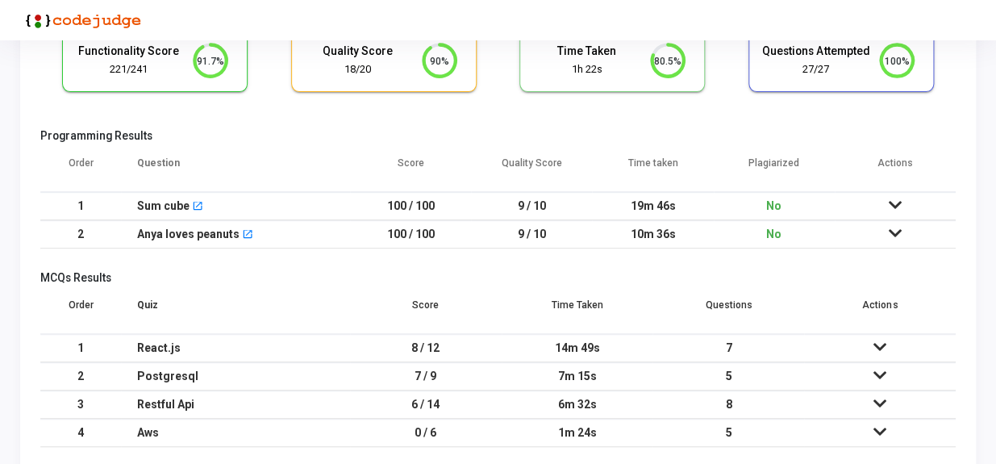
scroll to position [146, 0]
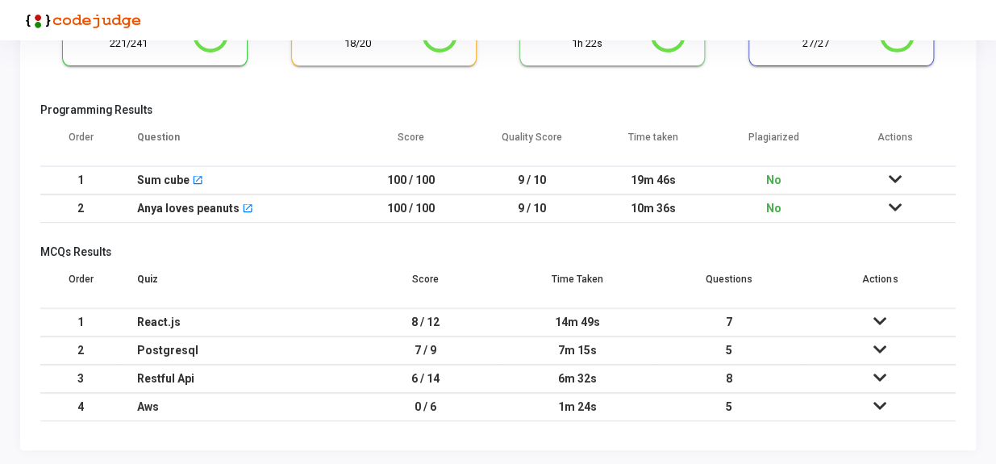
click at [514, 177] on td "9 / 10" at bounding box center [531, 180] width 121 height 28
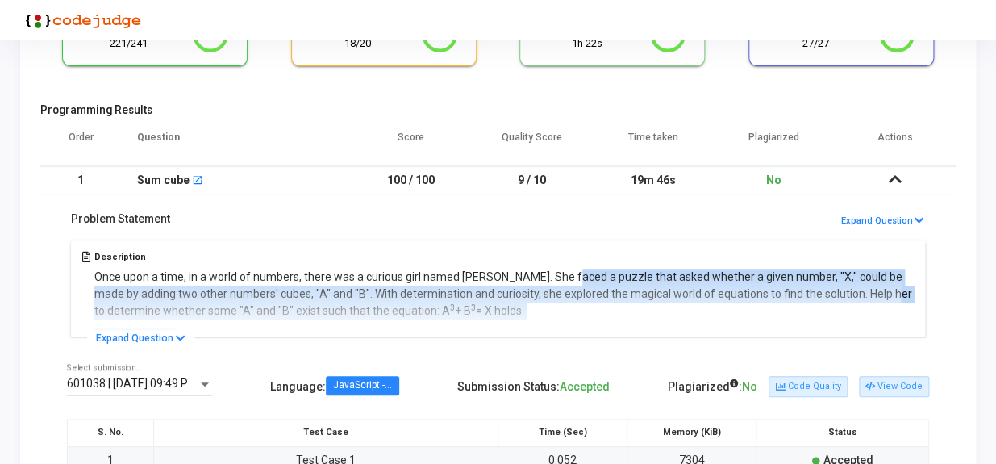
drag, startPoint x: 293, startPoint y: 272, endPoint x: 551, endPoint y: 262, distance: 258.2
click at [551, 262] on div "Description Once upon a time, in a world of numbers, there was a curious girl n…" at bounding box center [498, 286] width 862 height 101
click at [552, 262] on div "Description Once upon a time, in a world of numbers, there was a curious girl n…" at bounding box center [504, 376] width 820 height 248
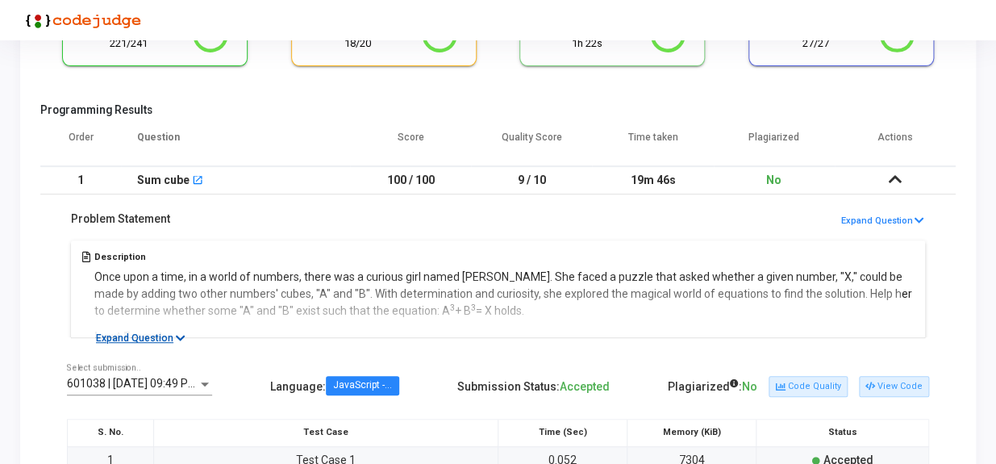
click at [165, 336] on button "Expand Question" at bounding box center [140, 338] width 107 height 16
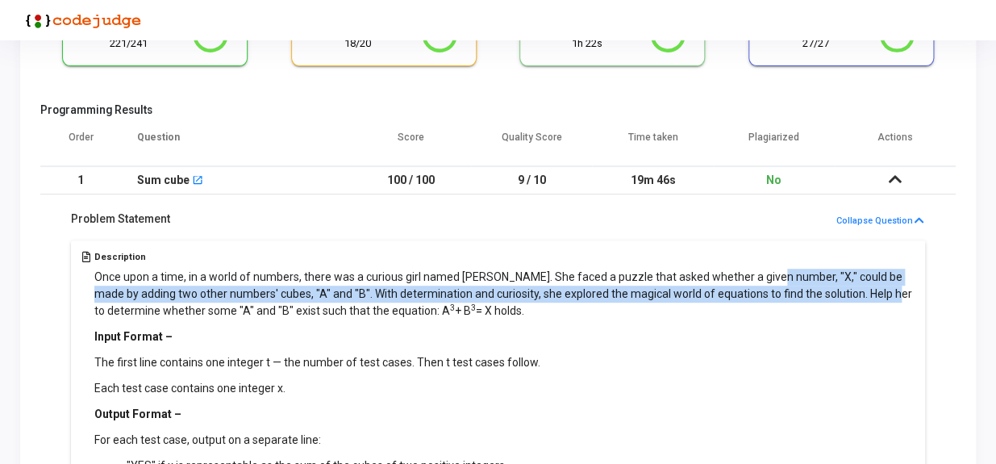
drag, startPoint x: 753, startPoint y: 281, endPoint x: 849, endPoint y: 294, distance: 96.7
click at [849, 294] on p "Once upon a time, in a world of numbers, there was a curious girl named Lily. S…" at bounding box center [504, 294] width 820 height 51
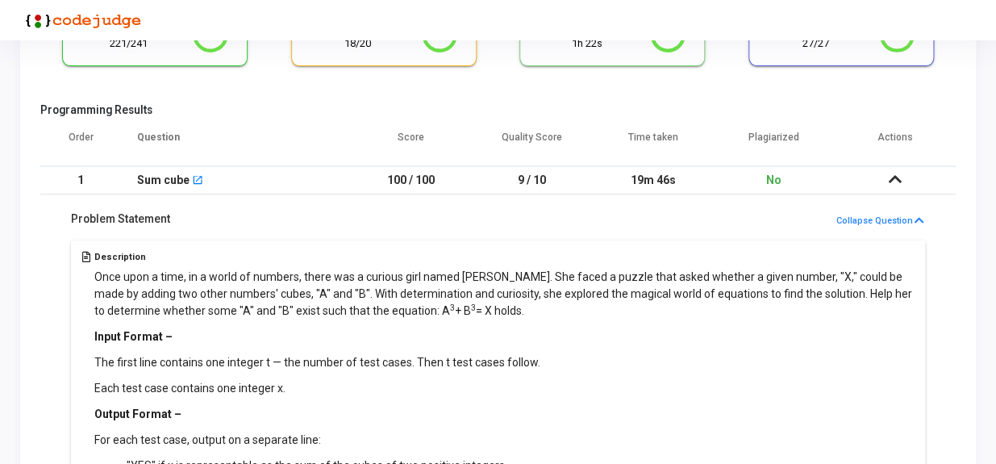
click at [279, 306] on p "Once upon a time, in a world of numbers, there was a curious girl named Lily. S…" at bounding box center [504, 294] width 820 height 51
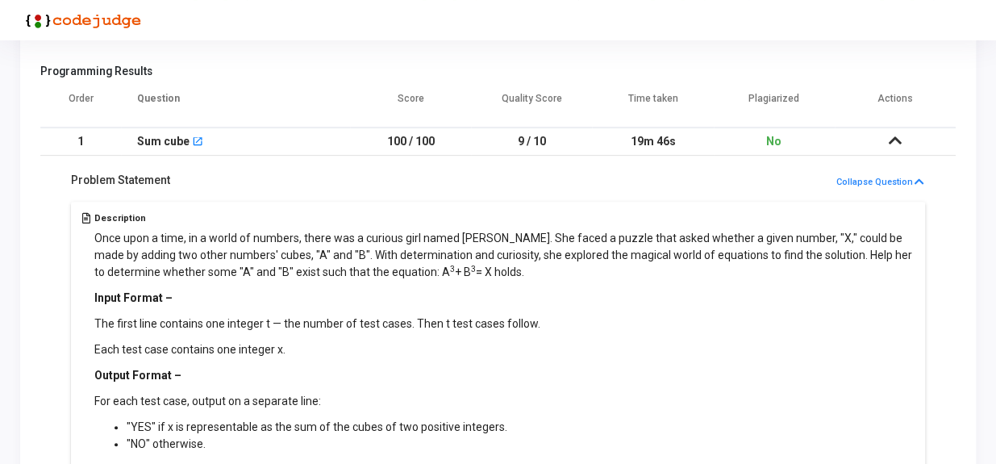
scroll to position [219, 0]
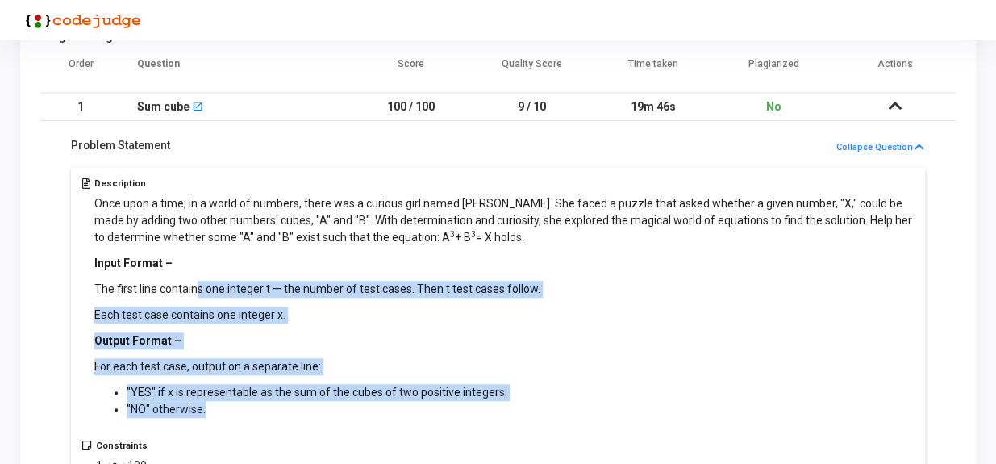
drag, startPoint x: 194, startPoint y: 289, endPoint x: 567, endPoint y: 414, distance: 392.9
click at [567, 414] on div "Once upon a time, in a world of numbers, there was a curious girl named Lily. S…" at bounding box center [504, 306] width 820 height 223
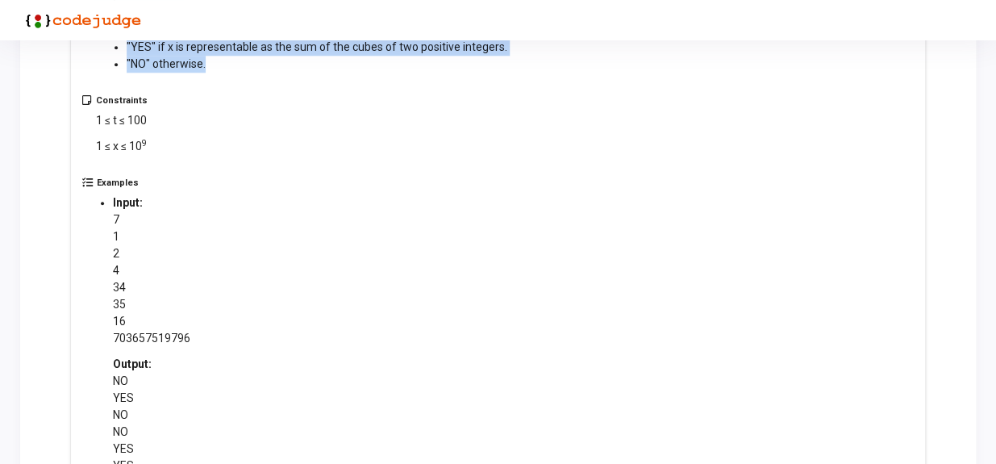
scroll to position [586, 0]
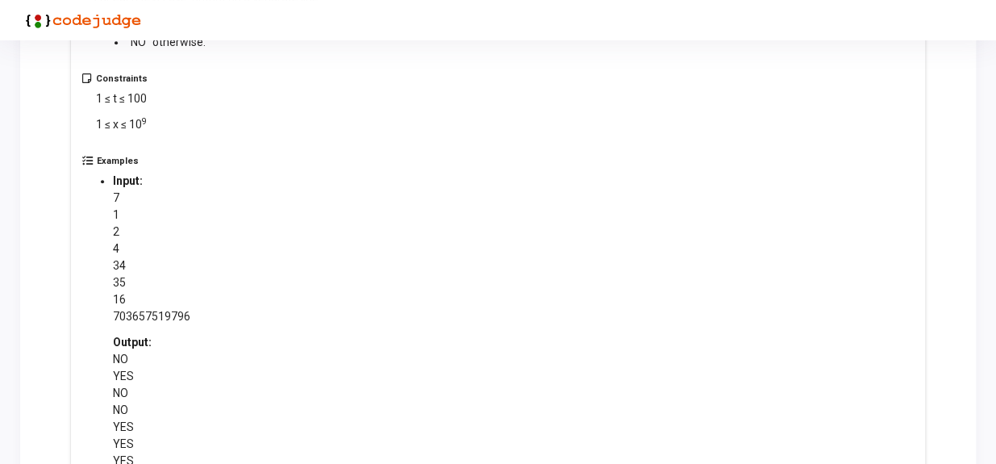
click at [114, 250] on p "7 1 2 4 34 35 16 703657519796" at bounding box center [269, 256] width 312 height 135
click at [120, 423] on p "NO YES NO NO YES YES YES" at bounding box center [269, 410] width 312 height 119
click at [118, 264] on p "7 1 2 4 34 35 16 703657519796" at bounding box center [269, 256] width 312 height 135
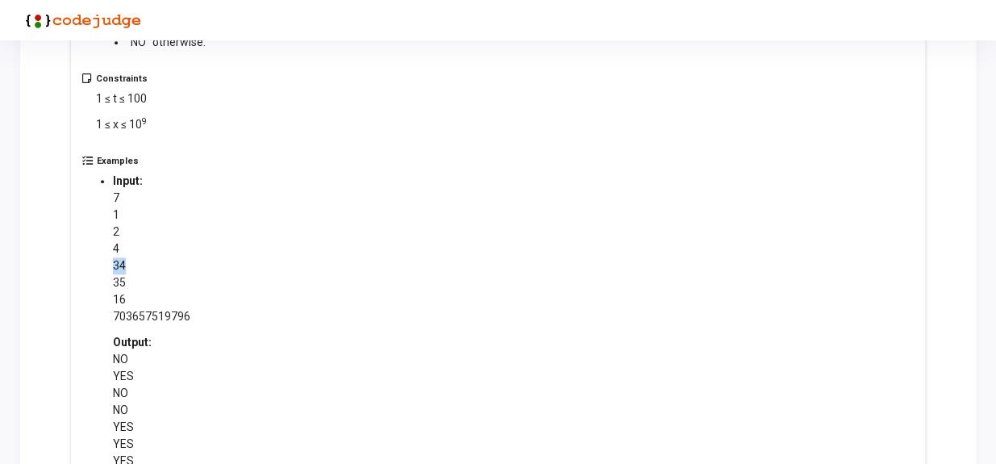
click at [118, 264] on p "7 1 2 4 34 35 16 703657519796" at bounding box center [269, 256] width 312 height 135
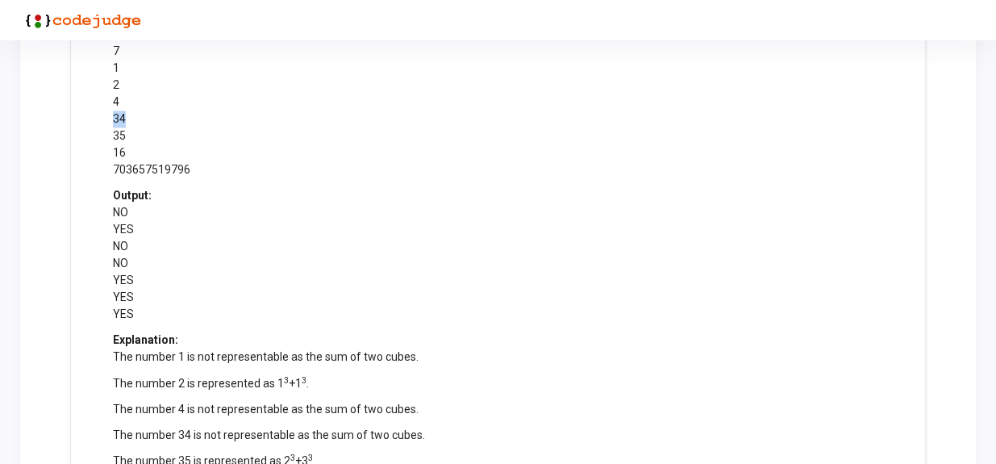
scroll to position [660, 0]
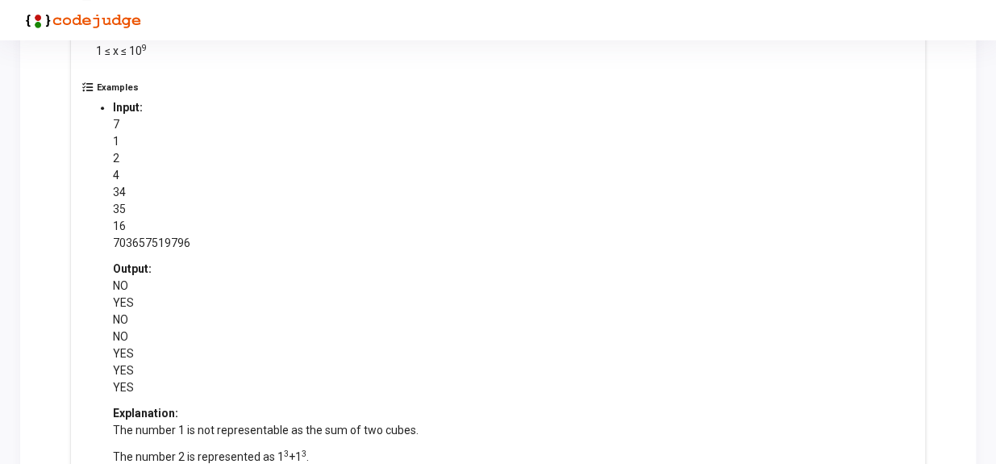
click at [90, 119] on div "Examples Input: 7 1 2 4 34 35 16 703657519796 Output: NO YES NO NO YES YES YES …" at bounding box center [498, 342] width 832 height 520
drag, startPoint x: 106, startPoint y: 135, endPoint x: 135, endPoint y: 240, distance: 108.8
click at [135, 240] on ul "Input: 7 1 2 4 34 35 16 703657519796 Output: NO YES NO NO YES YES YES Explanati…" at bounding box center [269, 346] width 344 height 494
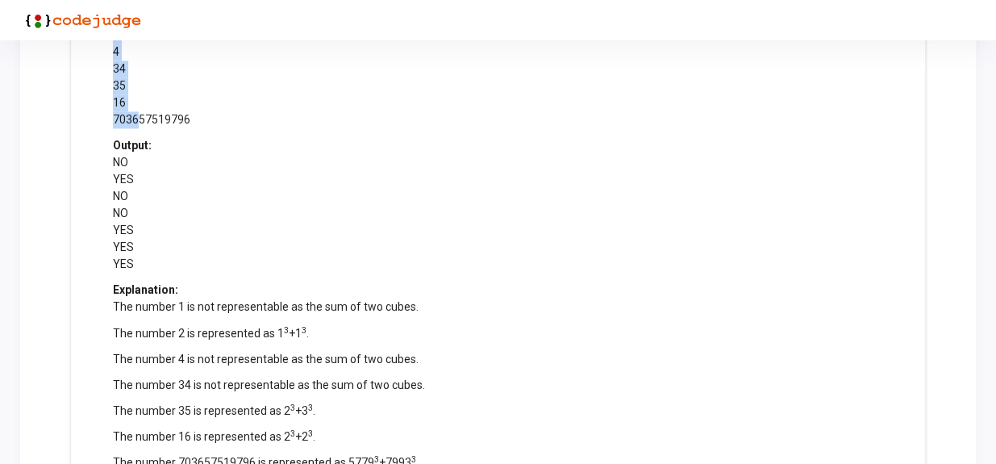
scroll to position [806, 0]
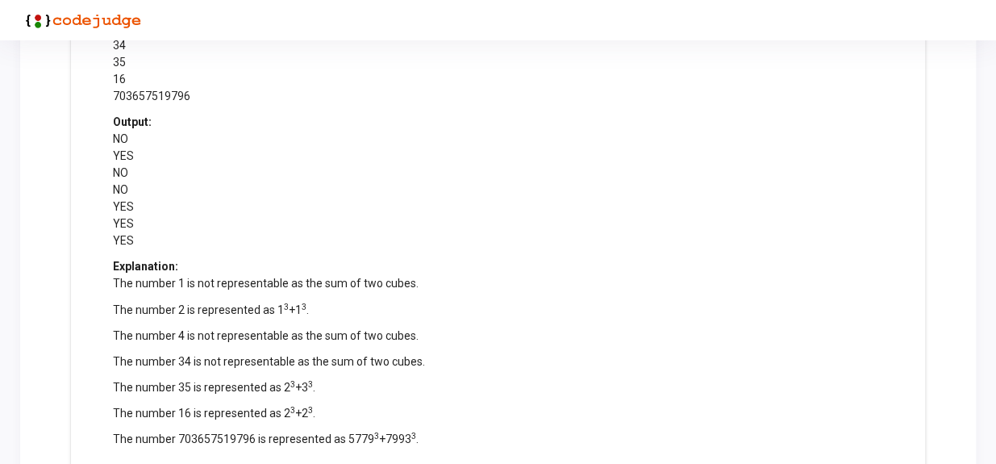
click at [200, 388] on p "The number 35 is represented as 2 3 +3 3 ." at bounding box center [269, 386] width 312 height 17
click at [198, 418] on p "The number 16 is represented as 2 3 +2 3 ." at bounding box center [269, 412] width 312 height 17
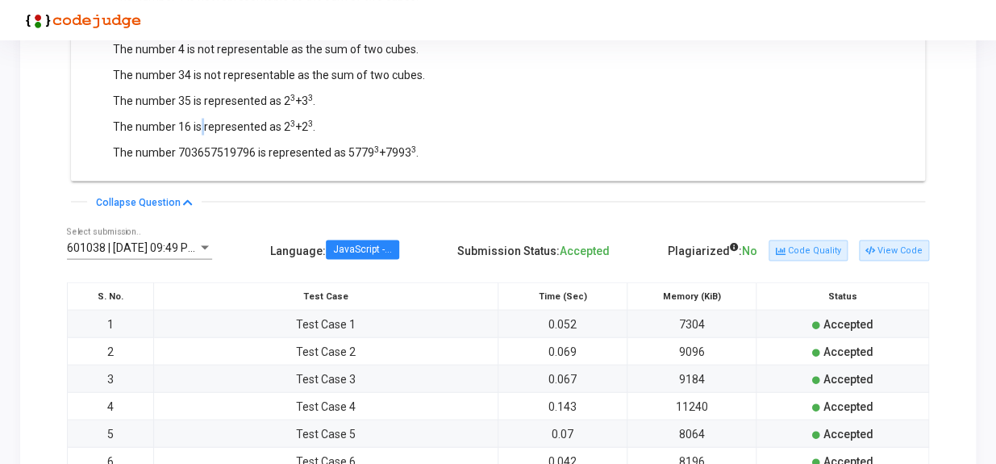
scroll to position [1099, 0]
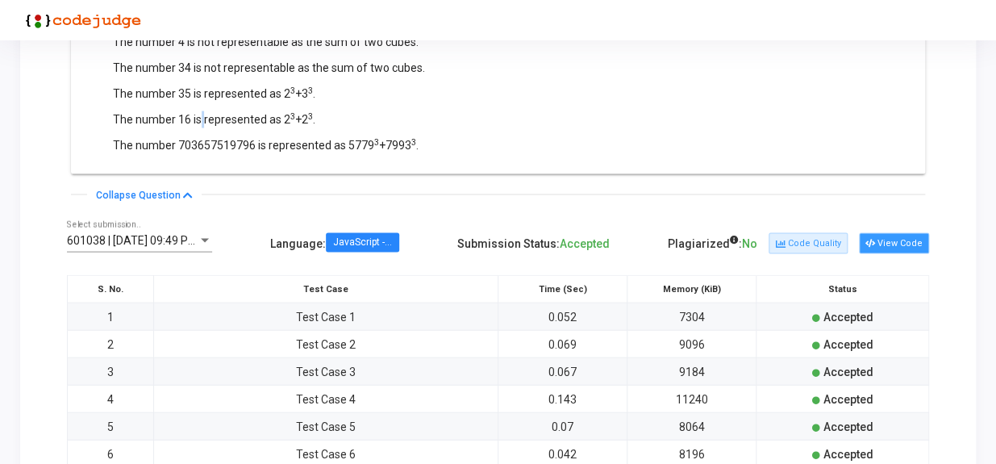
click at [894, 236] on button "View Code" at bounding box center [894, 243] width 70 height 21
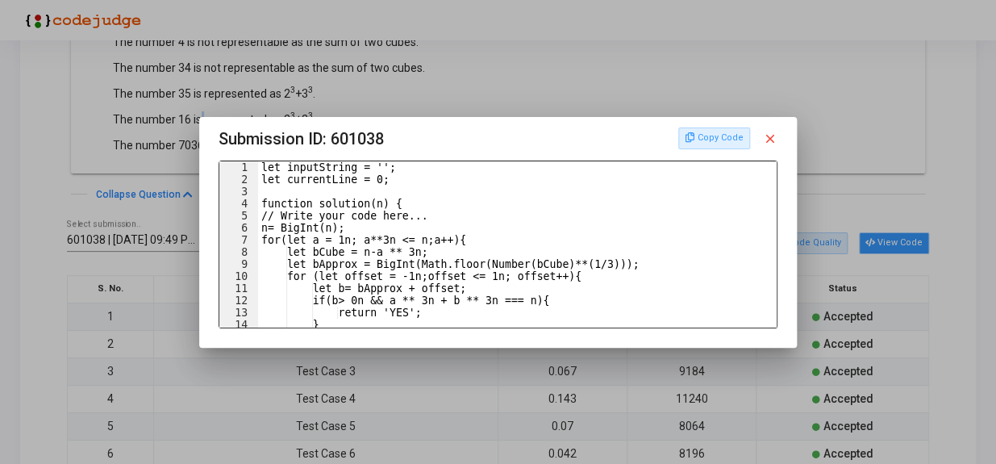
scroll to position [0, 0]
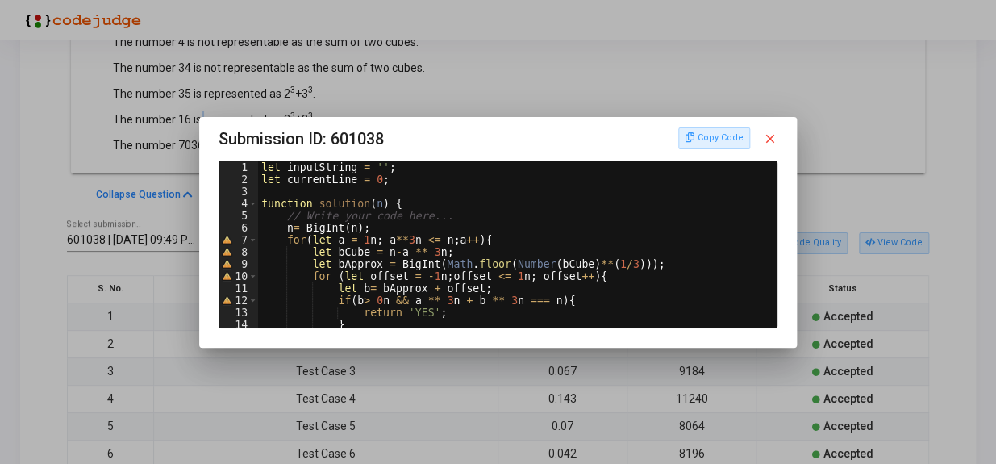
type textarea "n= BigInt(n);"
click at [437, 224] on div "let inputString = '' ; let currentLine = 0 ; function solution ( n ) { // Write…" at bounding box center [516, 256] width 516 height 190
click at [772, 139] on mat-icon "close" at bounding box center [770, 138] width 15 height 15
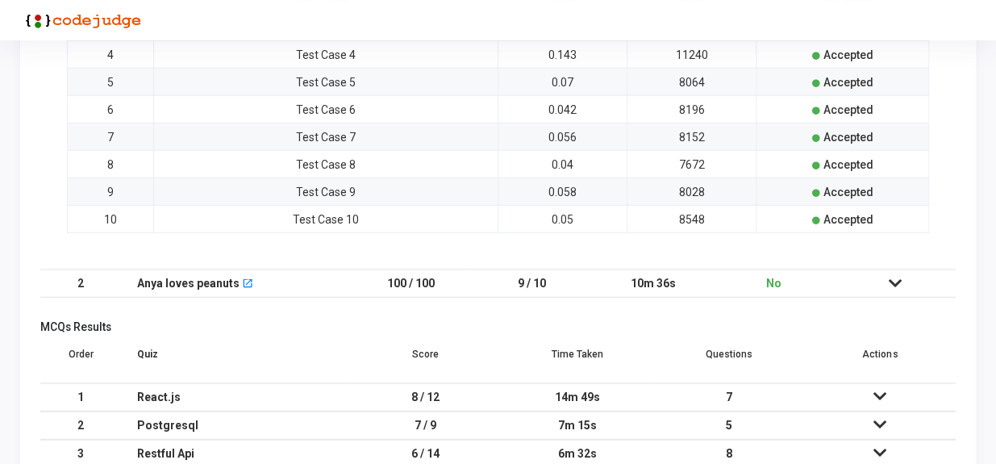
scroll to position [1466, 0]
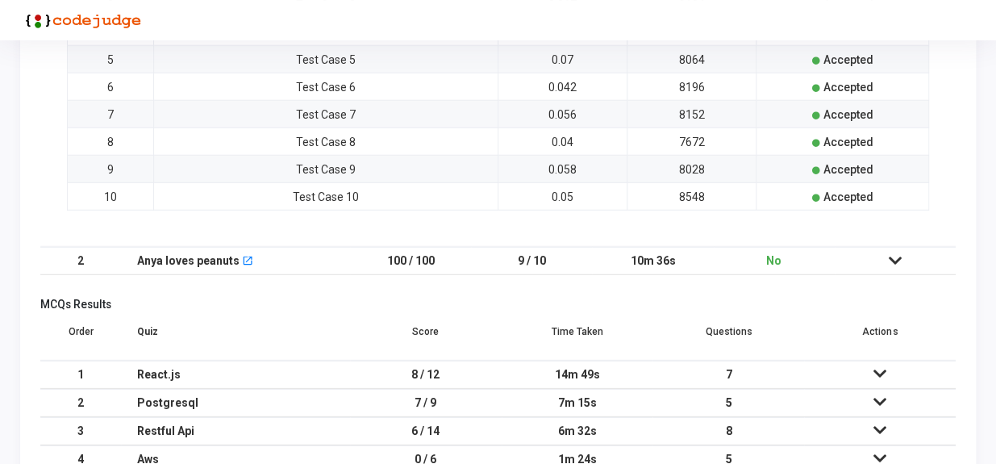
click at [902, 258] on td at bounding box center [895, 261] width 121 height 28
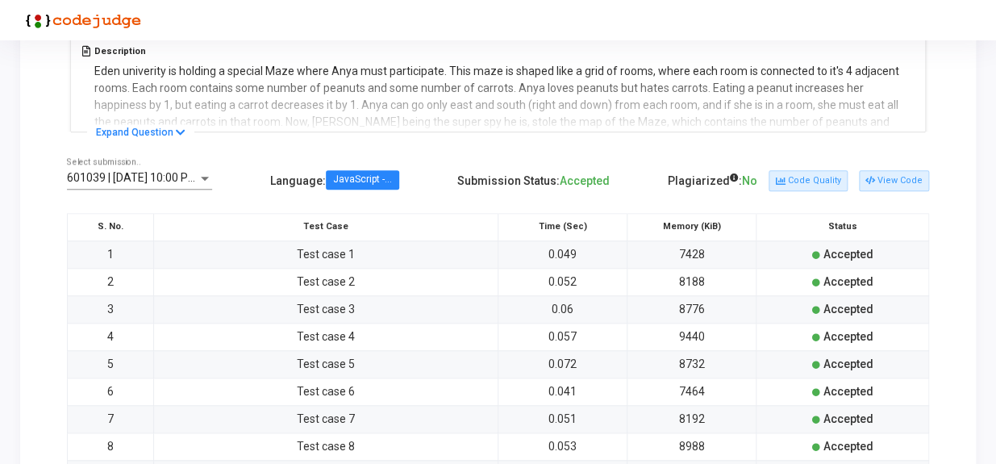
scroll to position [406, 0]
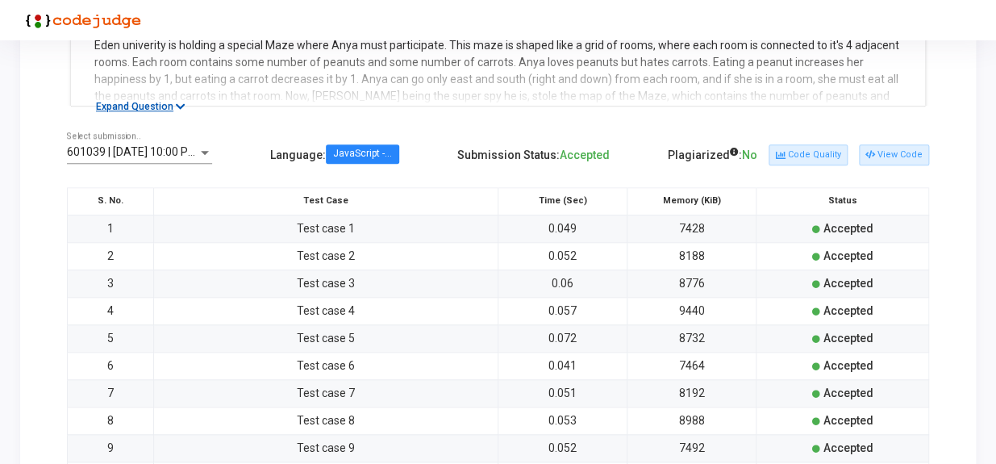
click at [152, 102] on button "Expand Question" at bounding box center [140, 106] width 107 height 16
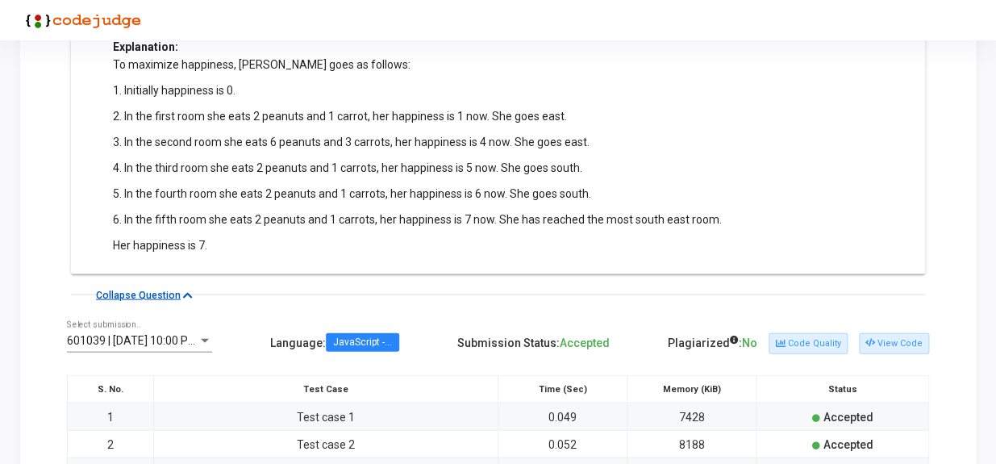
scroll to position [1065, 0]
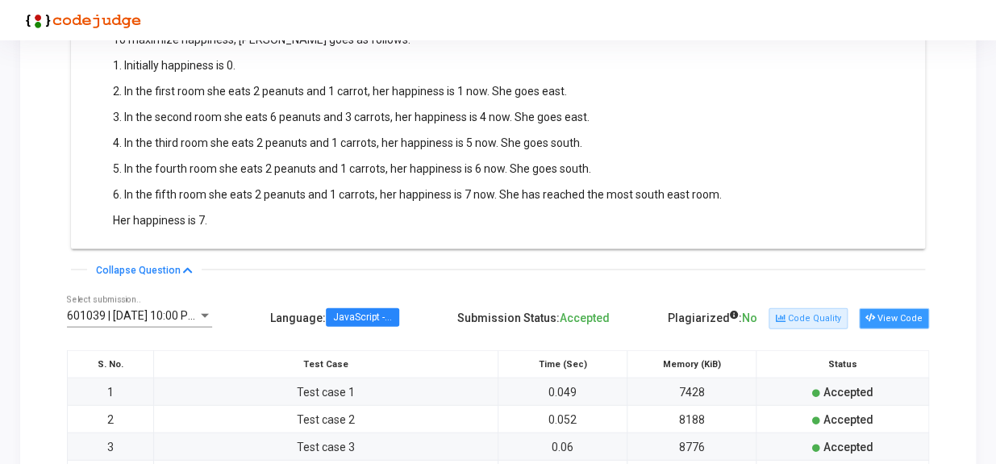
click at [916, 310] on button "View Code" at bounding box center [894, 317] width 70 height 21
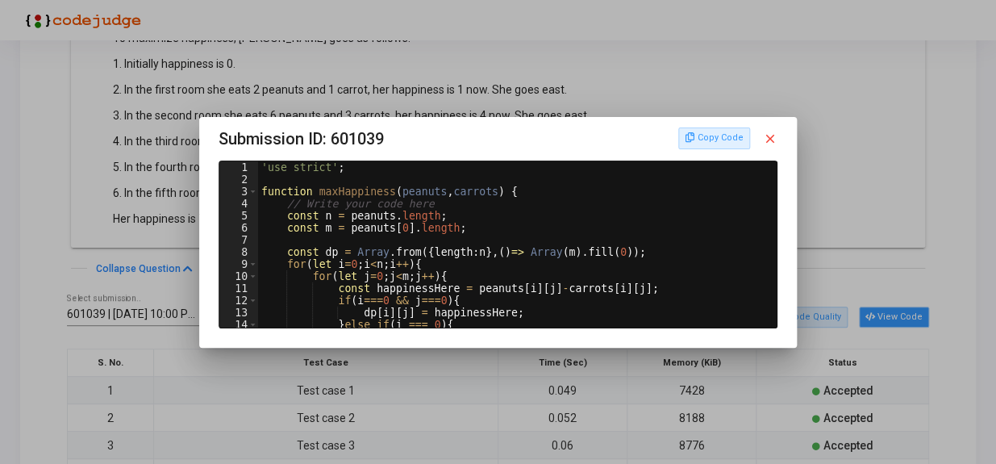
scroll to position [0, 0]
type textarea "const dp = Array.from({length:n},()=> Array(m).fill(0));"
click at [335, 255] on div "'use strict' ; function maxHappiness ( peanuts , carrots ) { // Write your code…" at bounding box center [516, 256] width 516 height 190
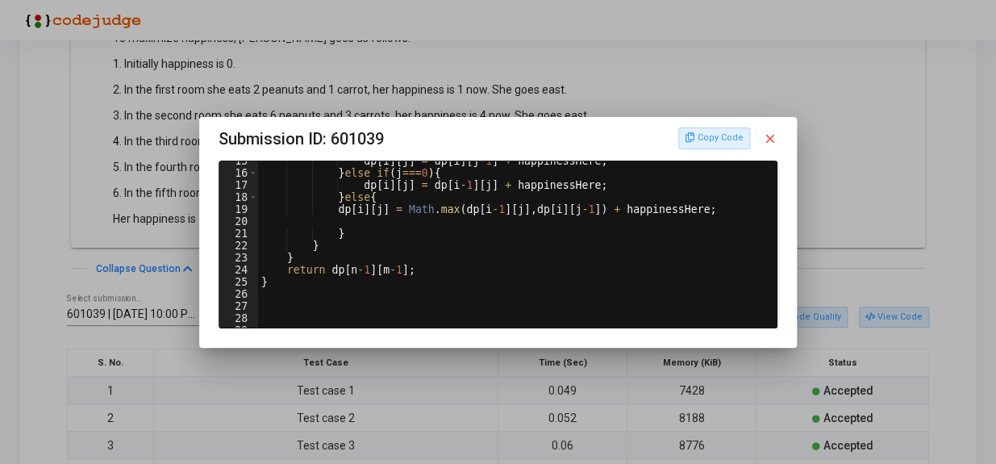
scroll to position [88, 0]
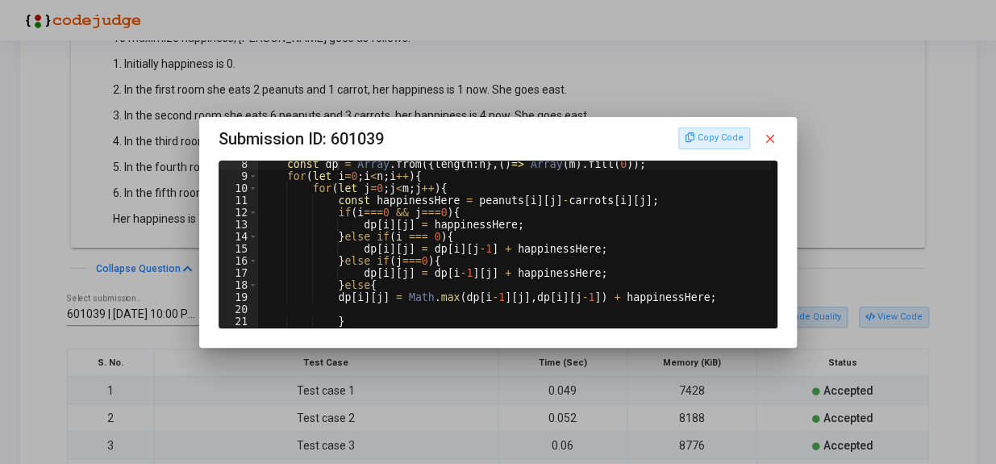
click at [776, 136] on mat-icon "close" at bounding box center [770, 138] width 15 height 15
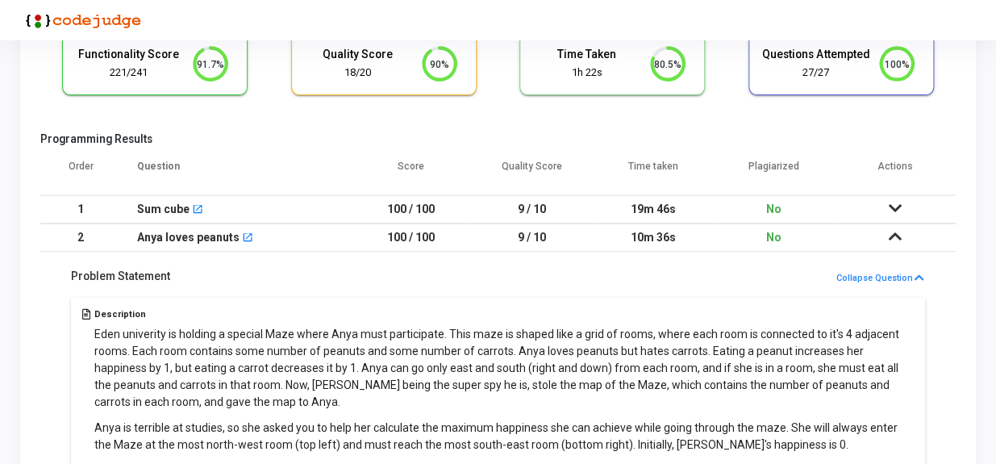
scroll to position [113, 0]
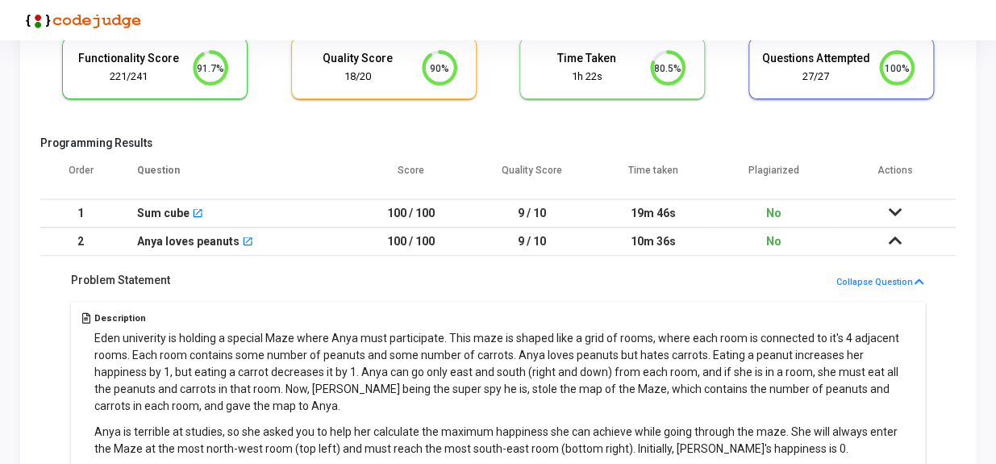
drag, startPoint x: 135, startPoint y: 236, endPoint x: 235, endPoint y: 242, distance: 100.1
click at [235, 242] on td "Anya loves peanuts open_in_new" at bounding box center [235, 241] width 229 height 28
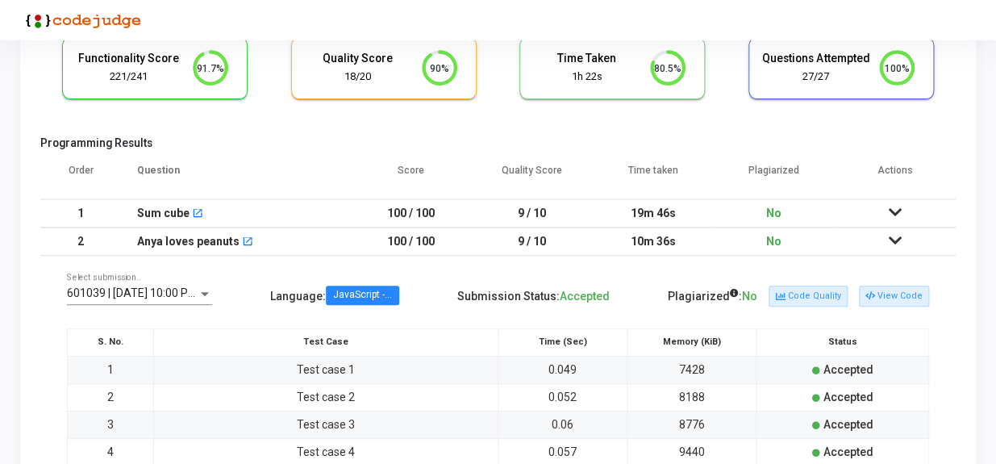
copy div "Anya loves peanuts"
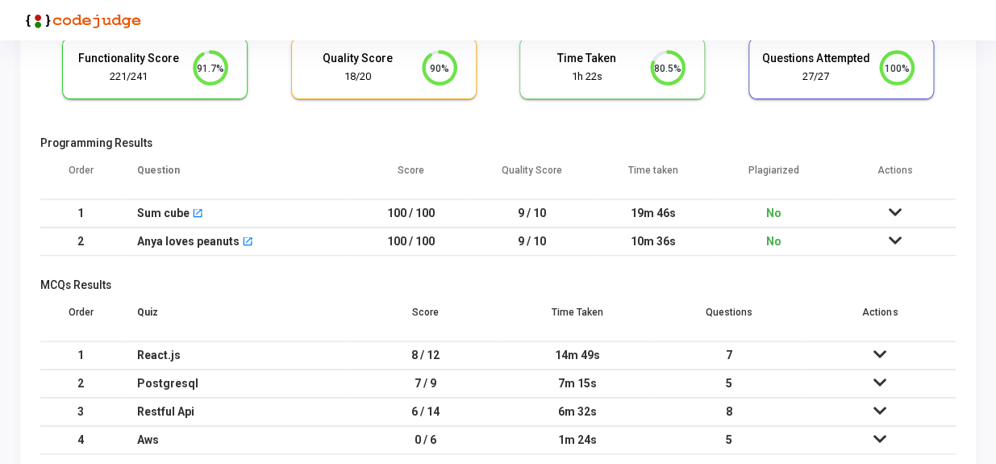
scroll to position [0, 0]
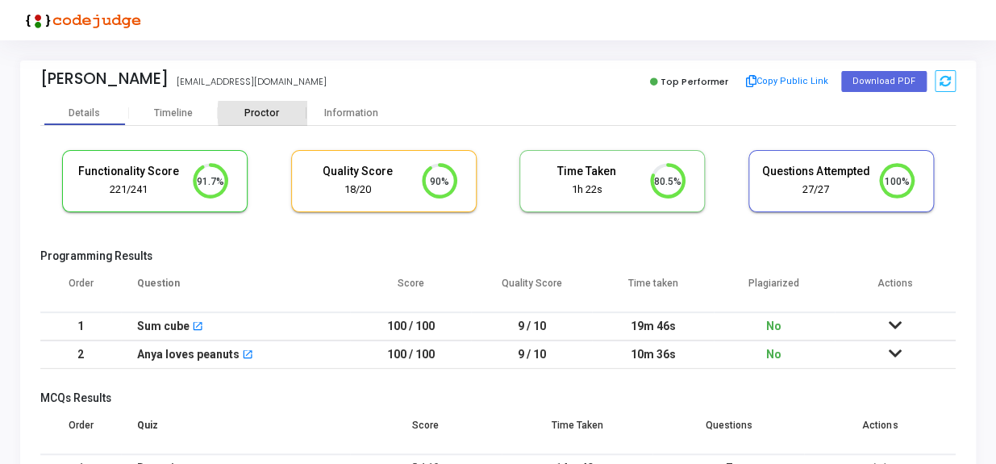
click at [280, 113] on div "Proctor" at bounding box center [262, 113] width 89 height 12
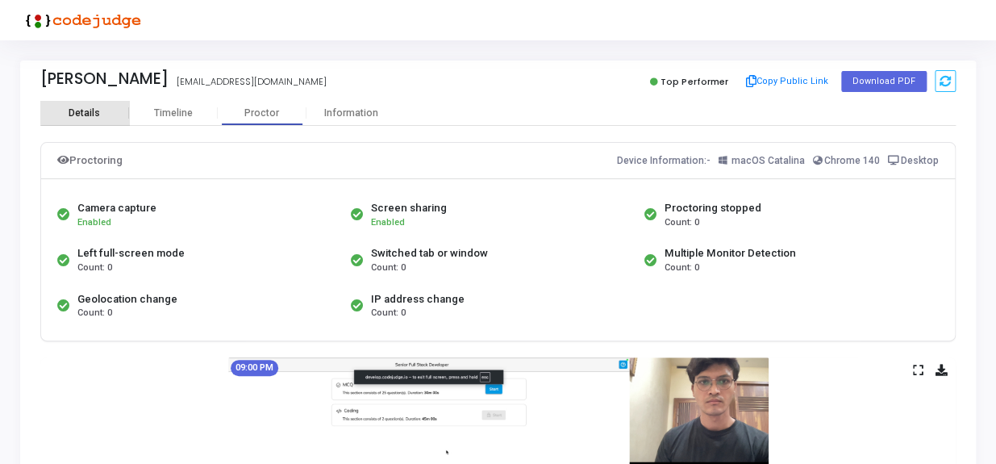
click at [93, 108] on div "Details" at bounding box center [84, 113] width 31 height 12
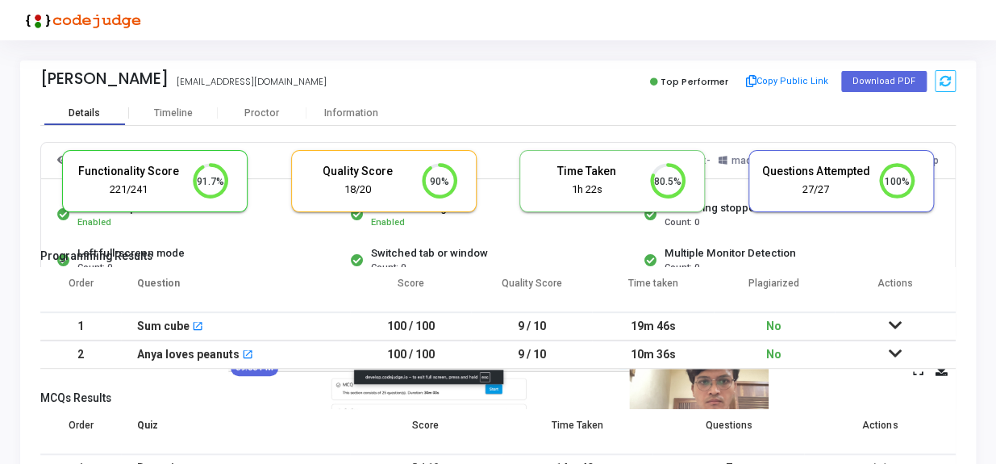
scroll to position [34, 41]
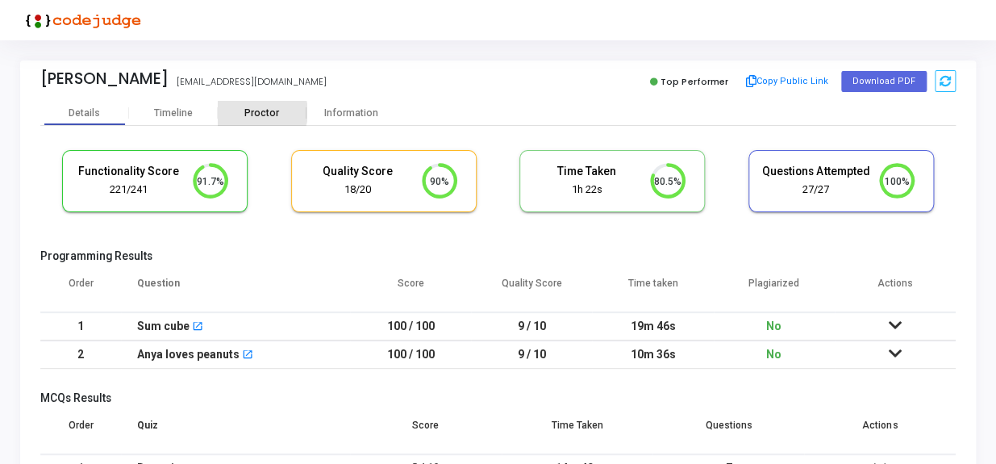
click at [260, 112] on div "Proctor" at bounding box center [262, 113] width 89 height 12
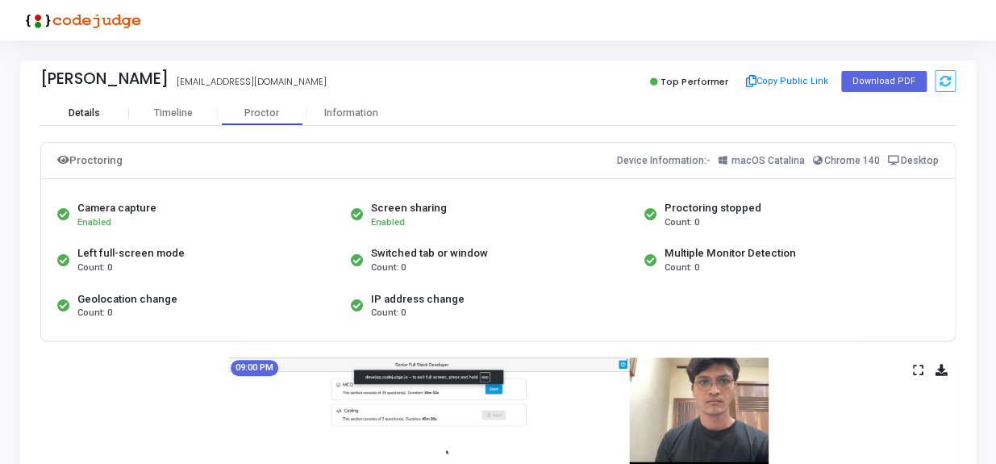
click at [86, 110] on div "Details" at bounding box center [84, 113] width 31 height 12
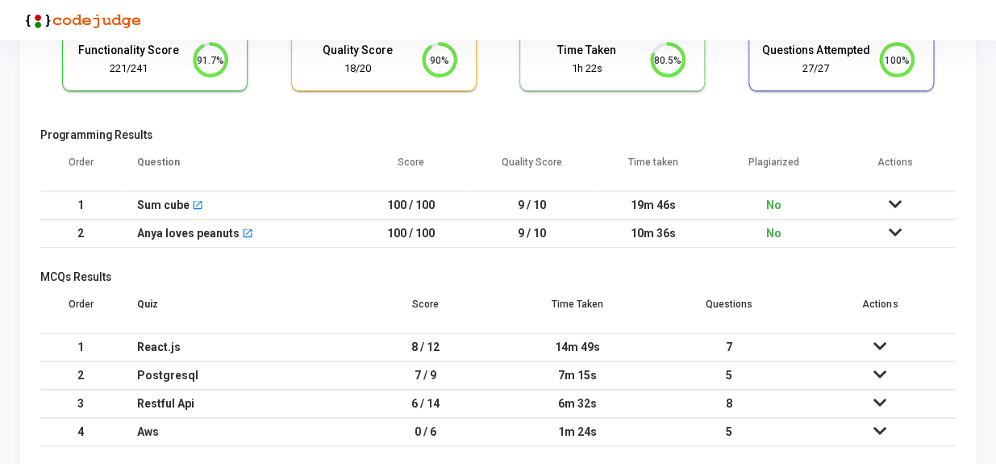
scroll to position [146, 0]
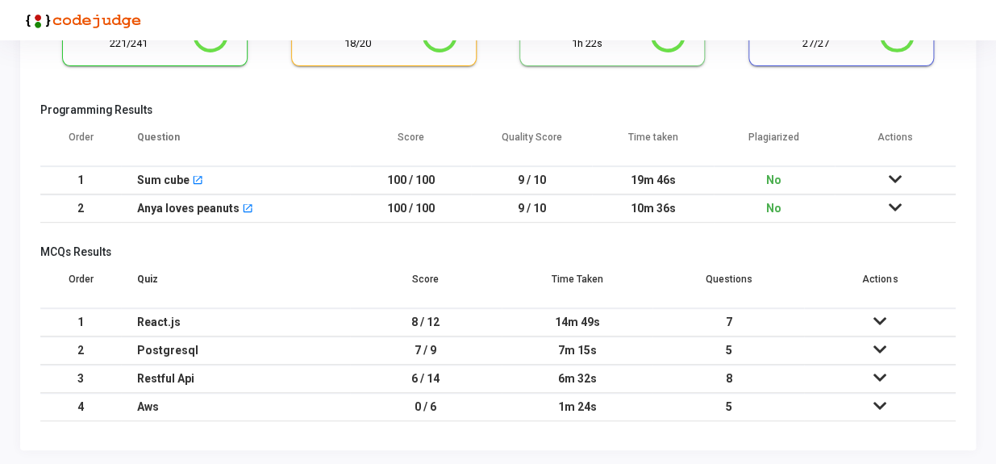
click at [404, 317] on td "8 / 12" at bounding box center [426, 322] width 152 height 28
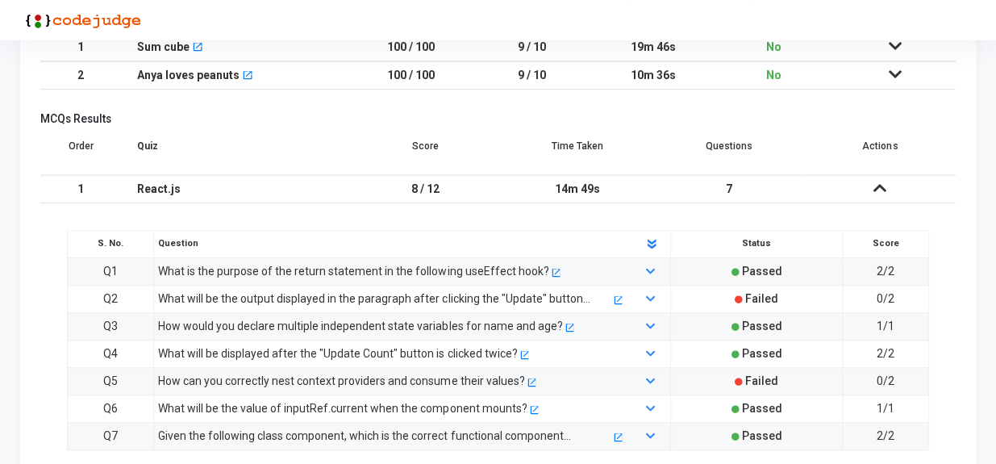
scroll to position [293, 0]
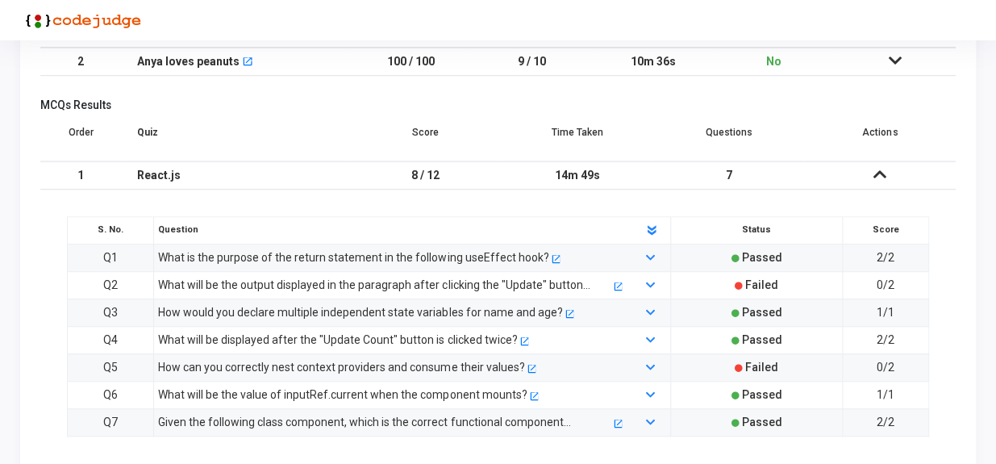
click at [410, 279] on div "What will be the output displayed in the paragraph after clicking the "Update" …" at bounding box center [384, 285] width 452 height 18
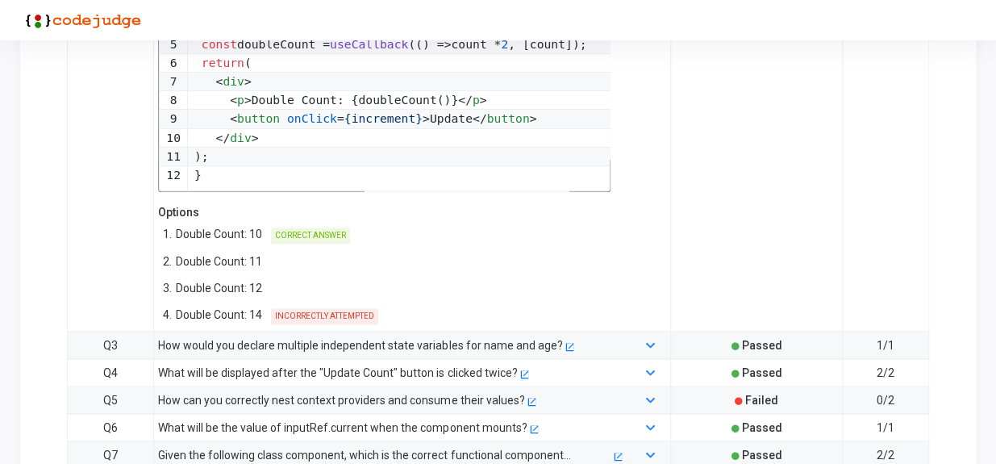
scroll to position [660, 0]
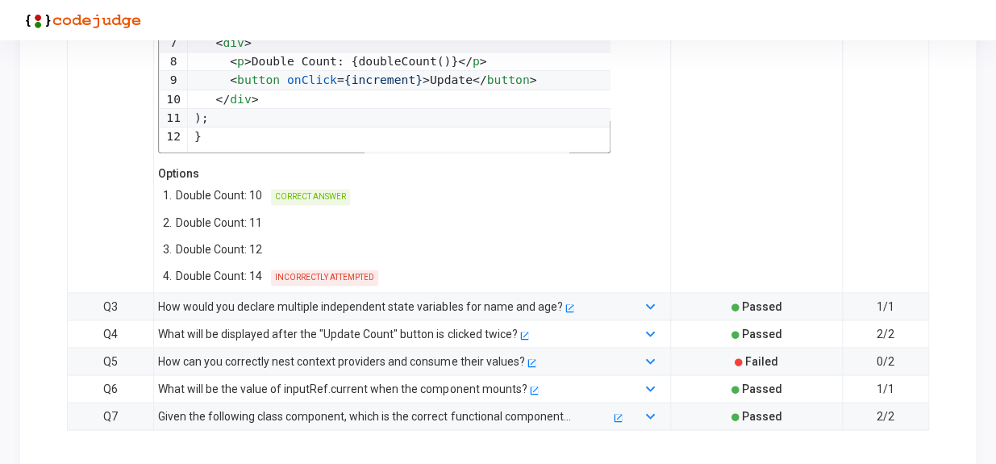
click at [341, 352] on div "How can you correctly nest context providers and consume their values?" at bounding box center [341, 361] width 366 height 18
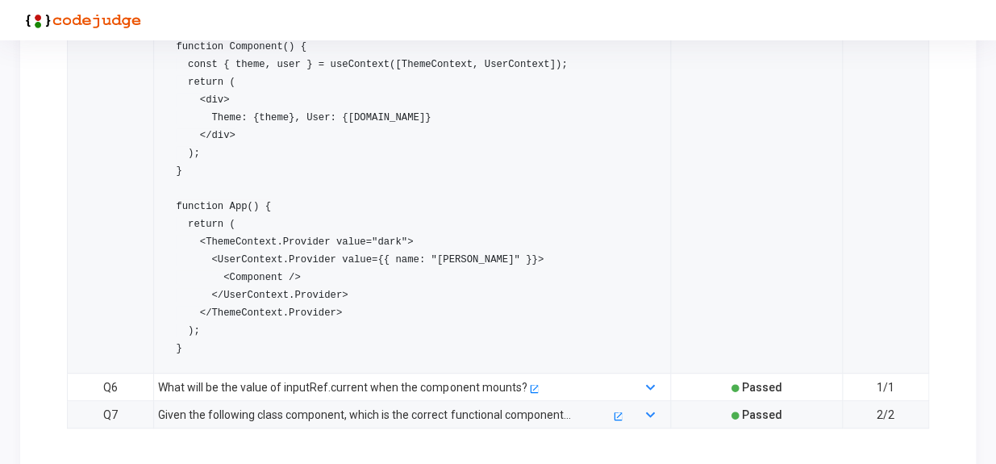
scroll to position [2376, 0]
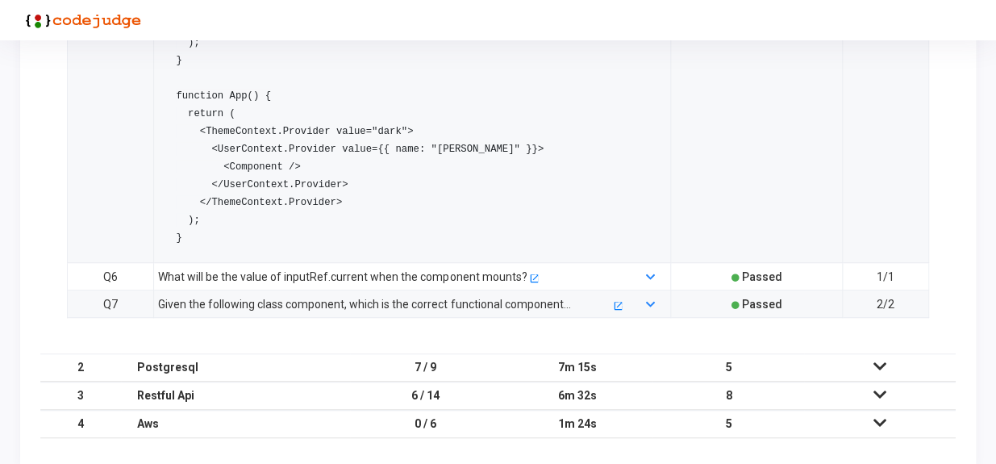
click at [379, 353] on td "7 / 9" at bounding box center [426, 367] width 152 height 28
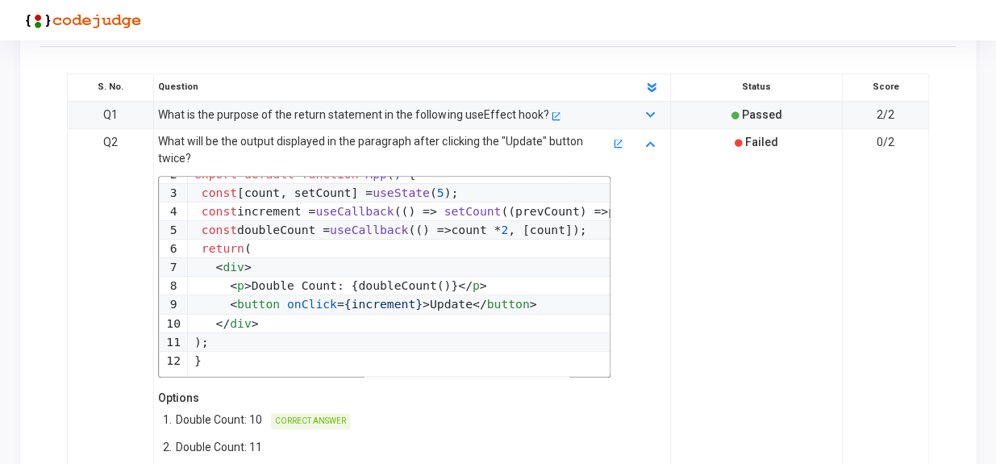
scroll to position [373, 0]
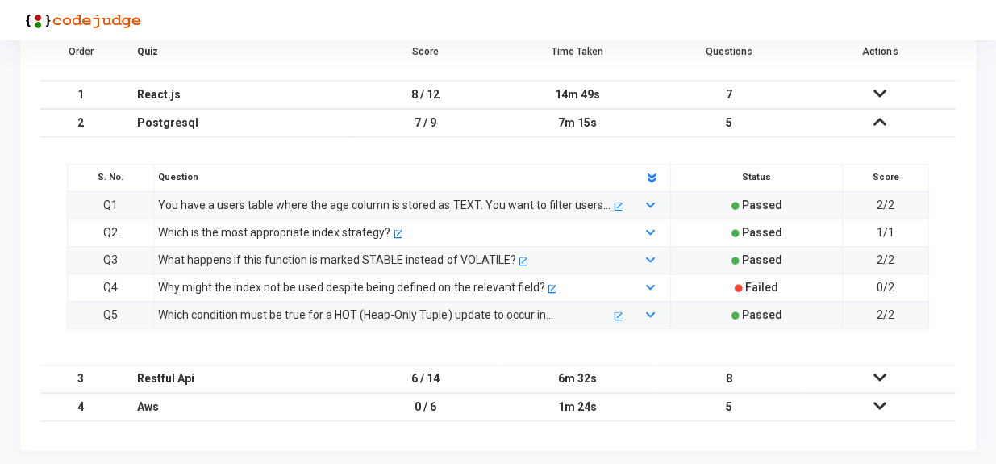
click at [358, 281] on div "Why might the index not be used despite being defined on the relevant field?" at bounding box center [351, 287] width 386 height 18
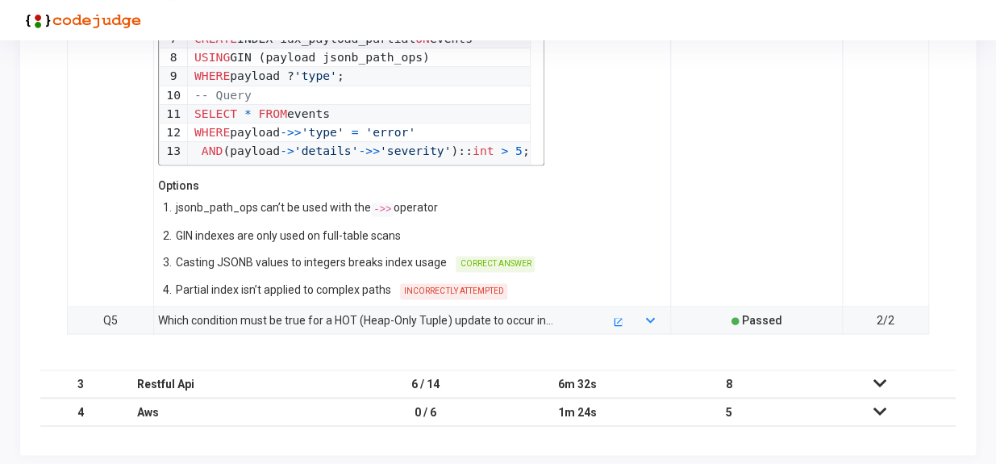
scroll to position [0, 0]
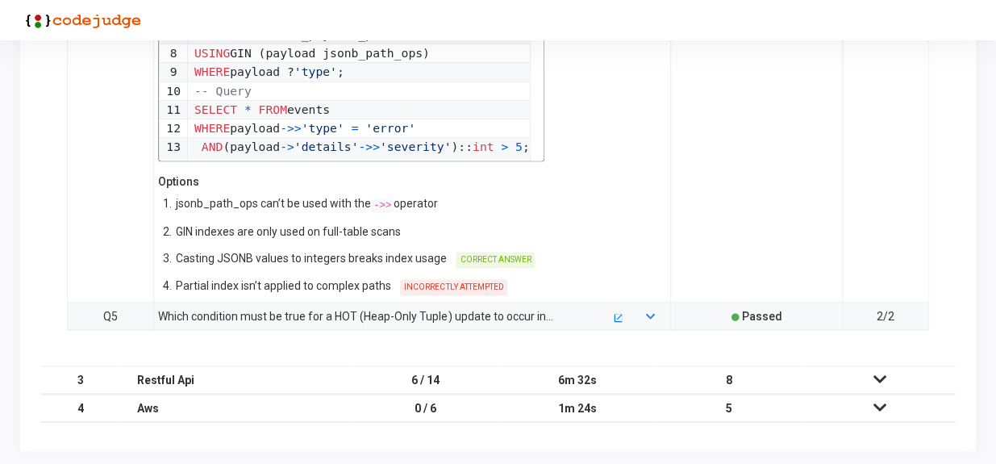
click at [363, 311] on div "Which condition must be true for a HOT (Heap-Only Tuple) update to occur in Pos…" at bounding box center [384, 316] width 452 height 18
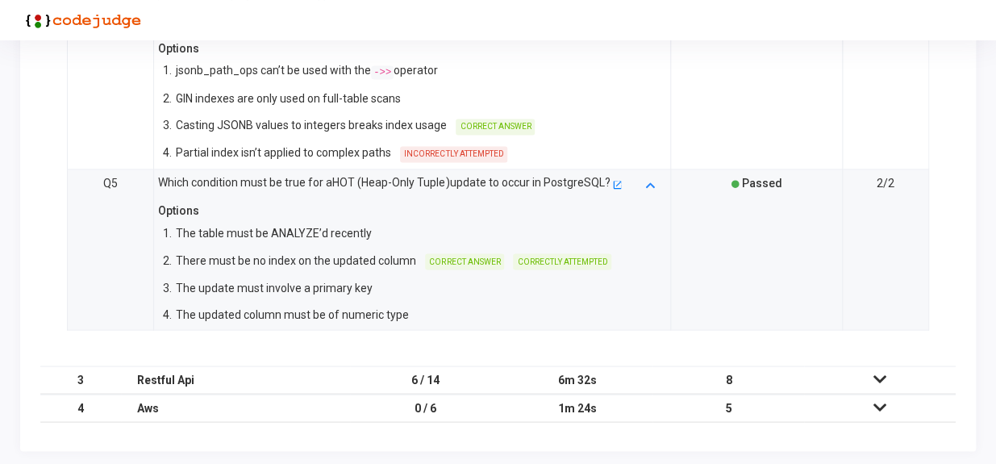
click at [395, 381] on td "6 / 14" at bounding box center [426, 379] width 152 height 28
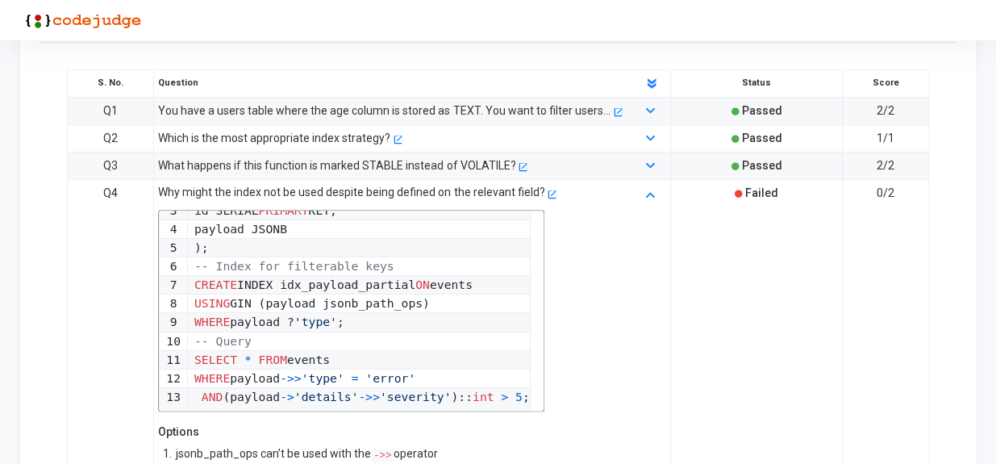
scroll to position [455, 0]
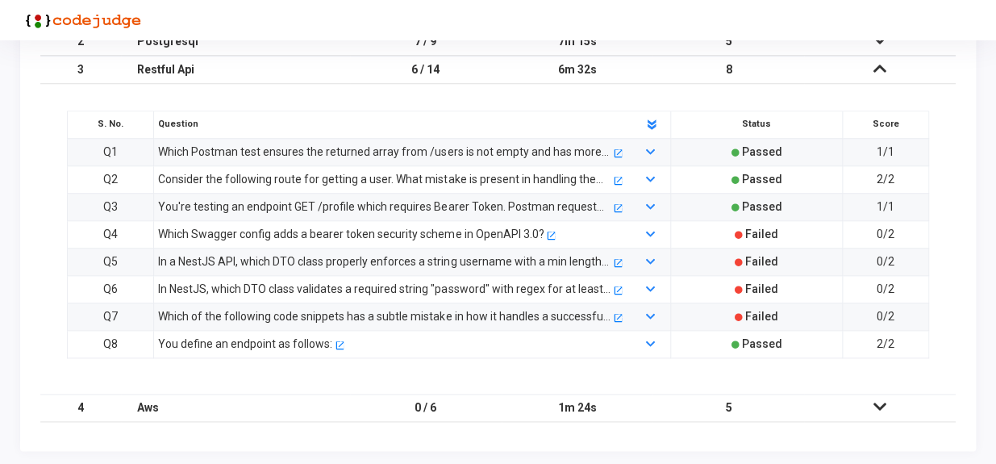
click at [354, 319] on div "Which of the following code snippets has a subtle mistake in how it handles a s…" at bounding box center [384, 316] width 452 height 18
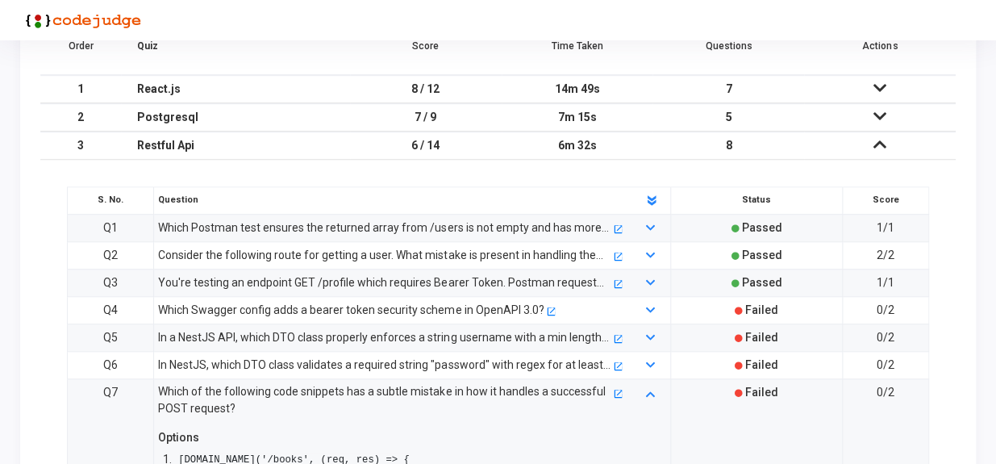
scroll to position [354, 0]
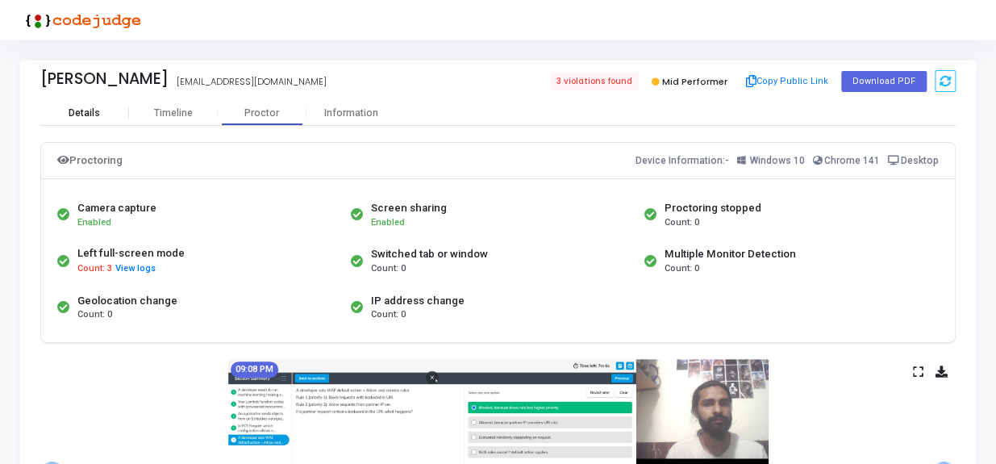
click at [88, 107] on div "Details" at bounding box center [84, 113] width 31 height 12
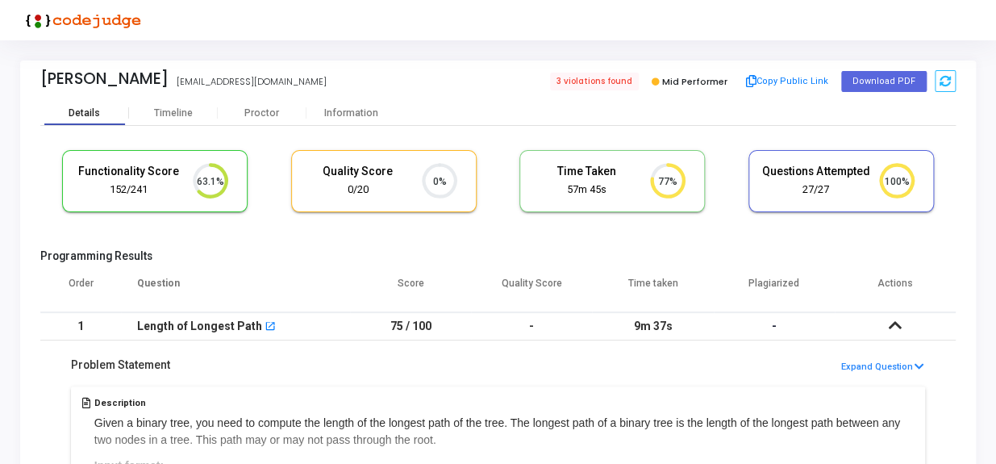
scroll to position [34, 41]
click at [609, 83] on span "3 violations found" at bounding box center [593, 82] width 91 height 18
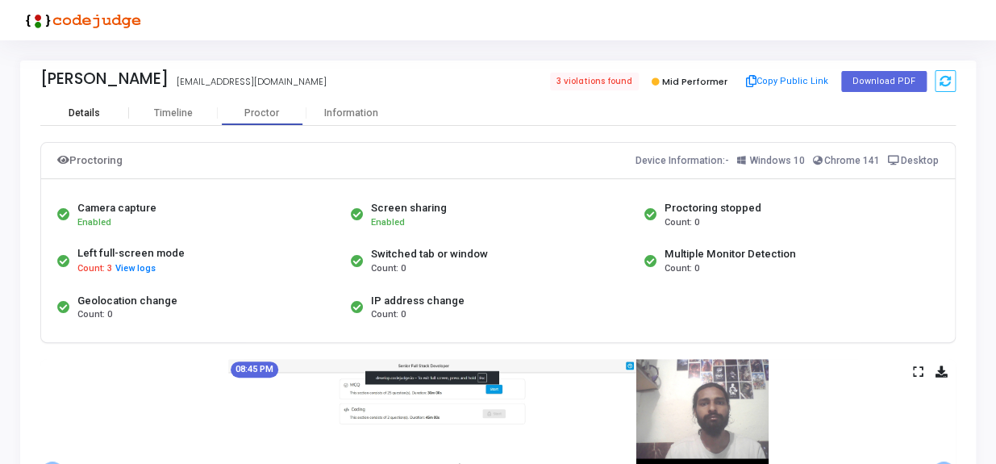
click at [93, 105] on div "Details" at bounding box center [84, 113] width 89 height 24
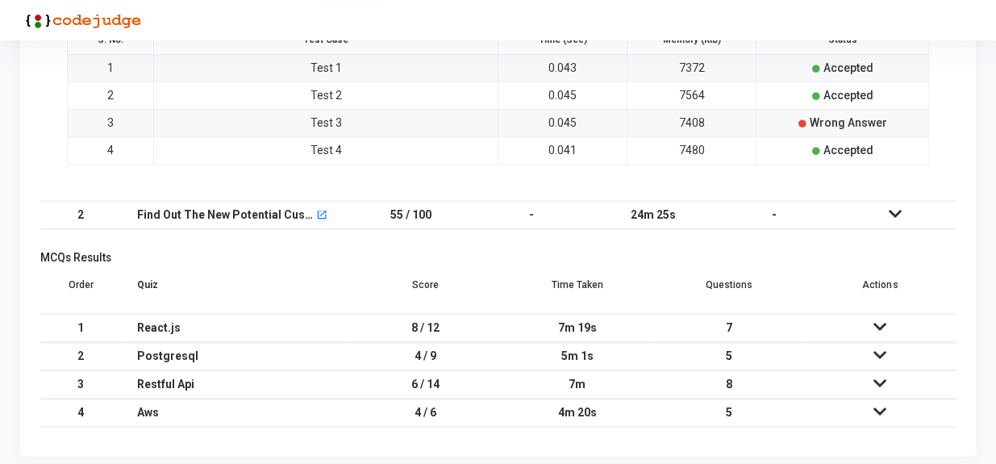
scroll to position [543, 0]
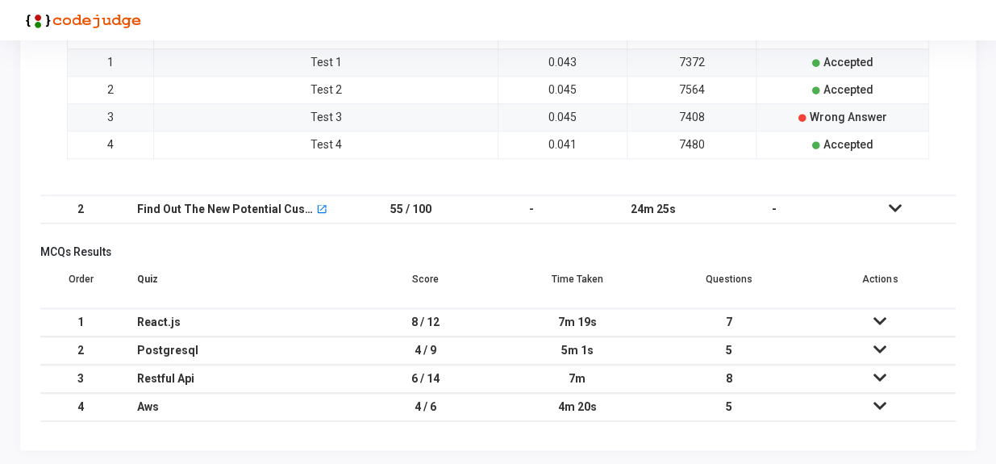
click at [901, 202] on icon at bounding box center [895, 207] width 13 height 11
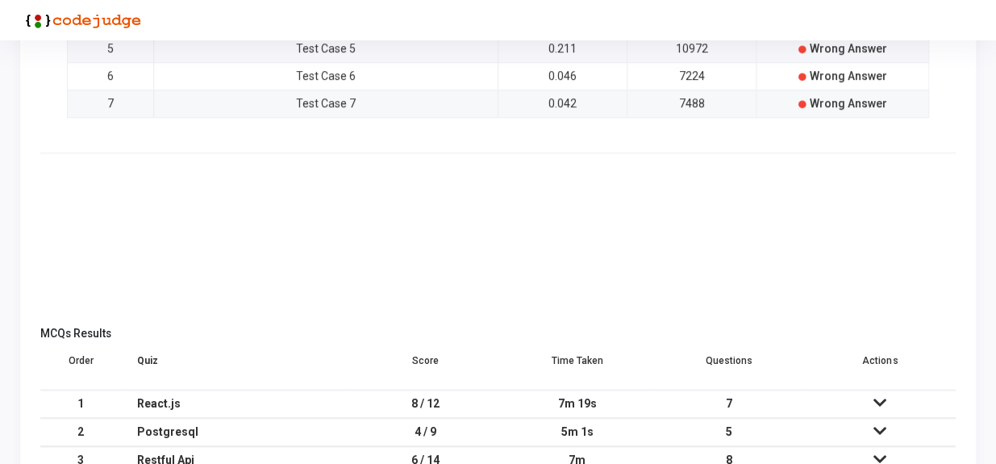
scroll to position [392, 0]
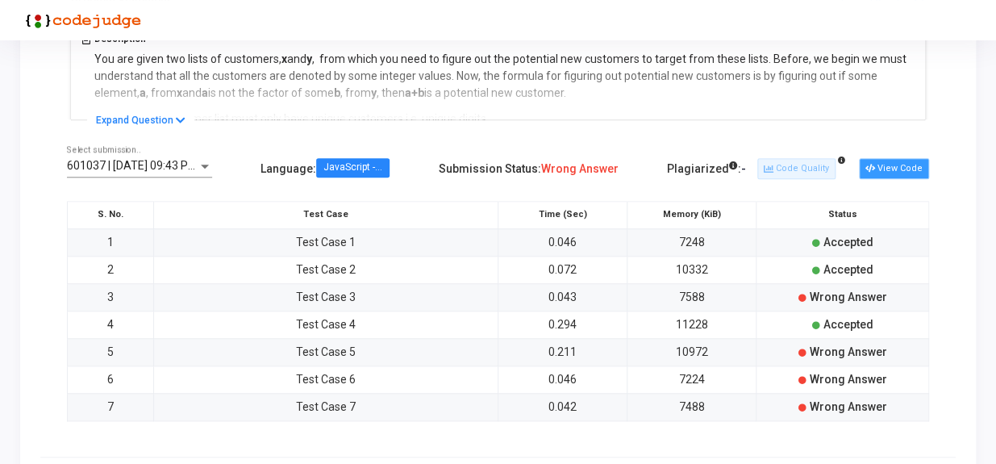
click at [890, 168] on button "View Code" at bounding box center [894, 168] width 70 height 21
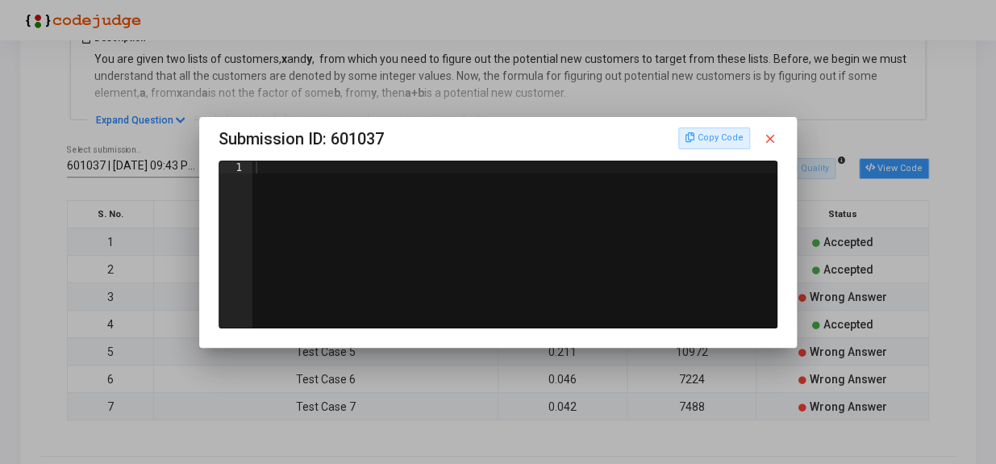
scroll to position [0, 0]
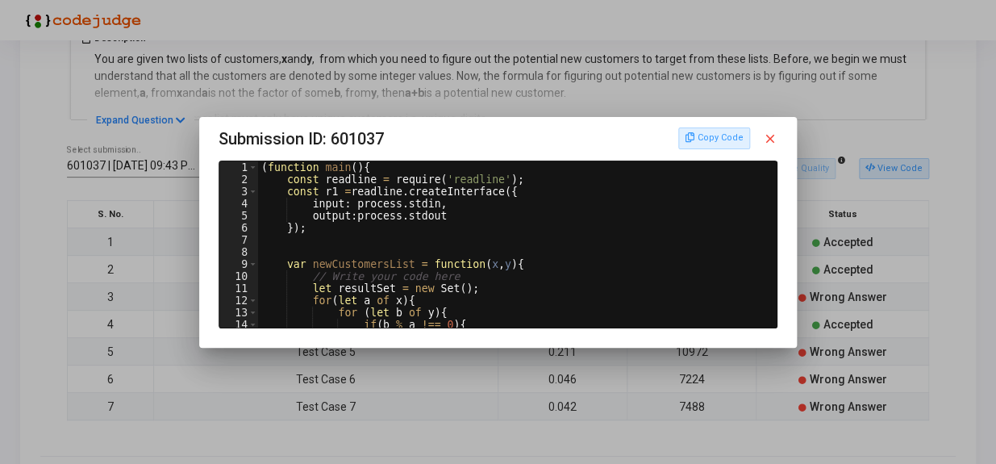
click at [299, 201] on div "( function main ( ) { const readline = require ( 'readline' ) ; const r1 = read…" at bounding box center [516, 256] width 516 height 190
type textarea "});"
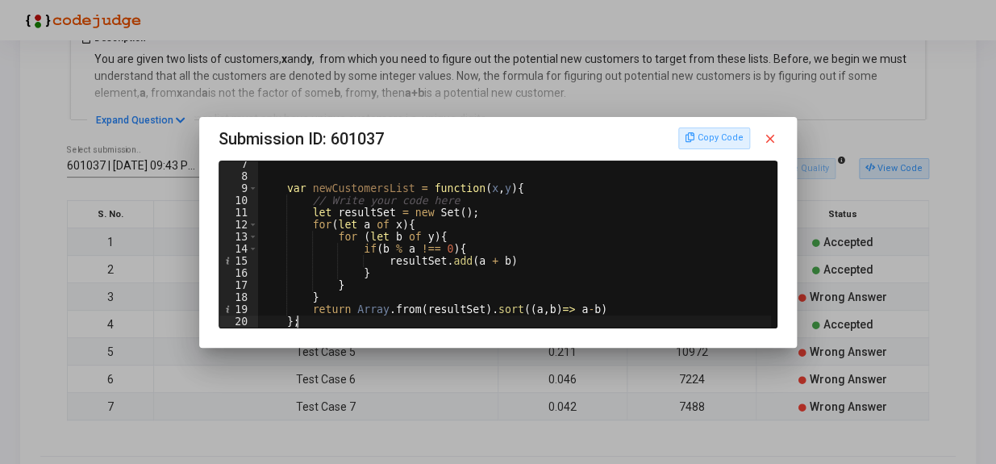
type textarea "};"
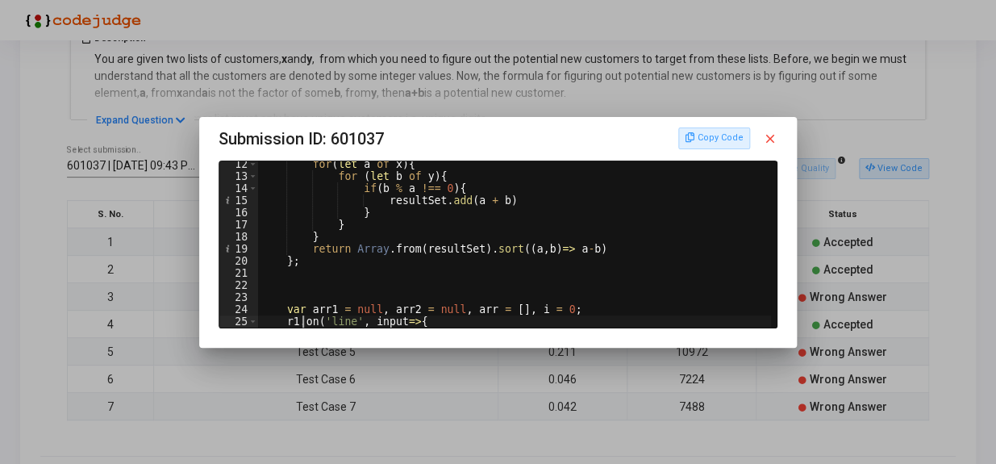
type textarea "temp = input.trim().split(' ').map(Number);"
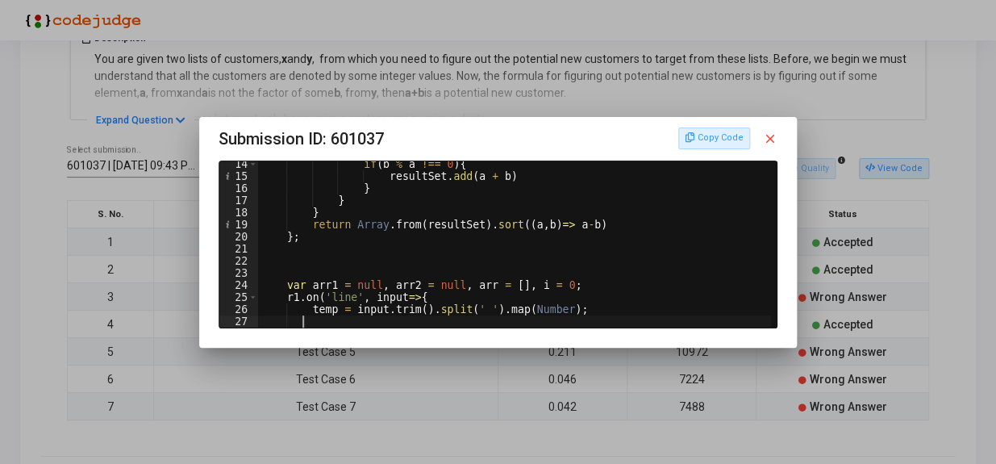
type textarea "for(let i of temp) arr.push(parseInt(i));"
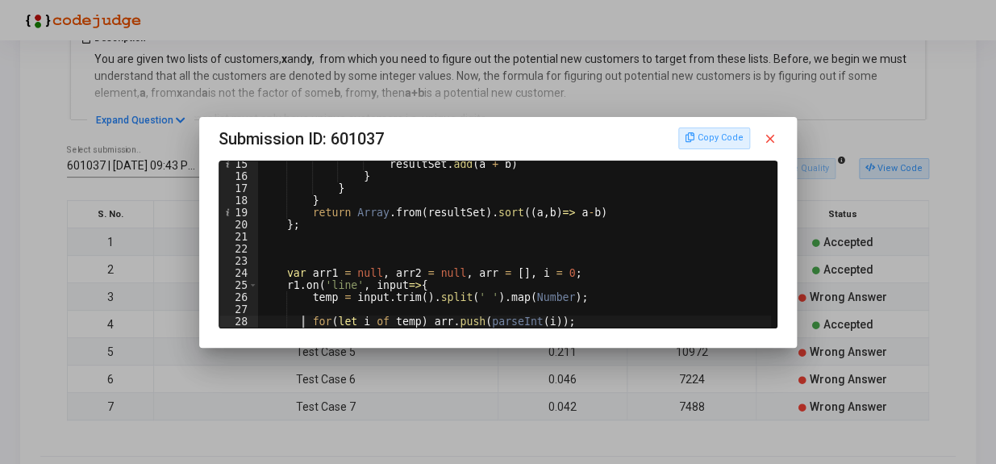
click at [776, 139] on mat-icon "close" at bounding box center [770, 138] width 15 height 15
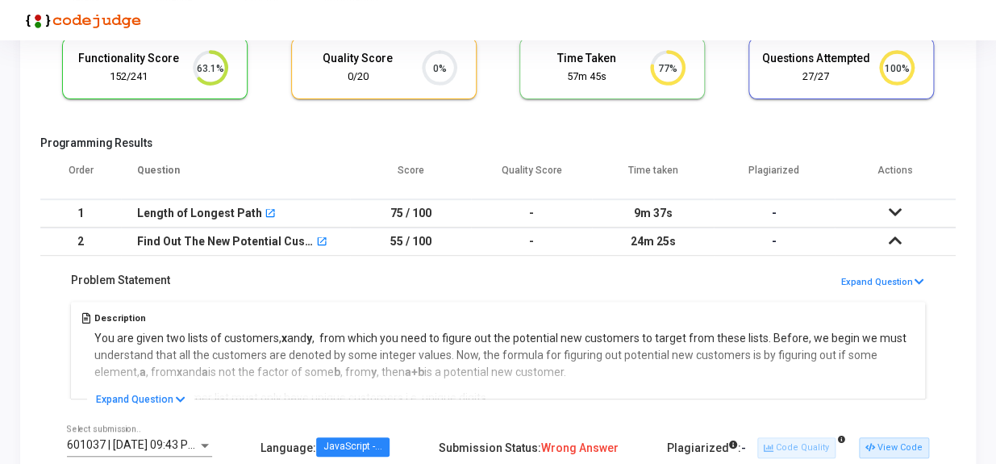
scroll to position [25, 0]
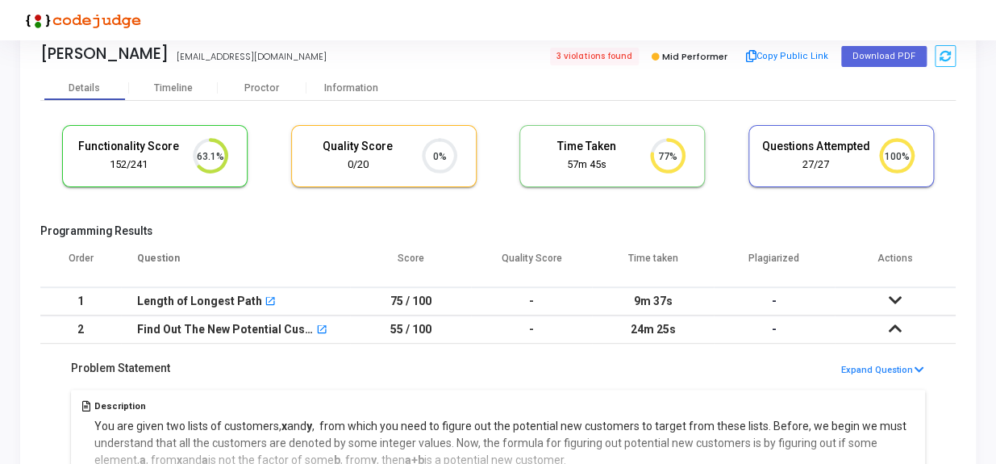
click at [531, 299] on td "-" at bounding box center [531, 301] width 121 height 28
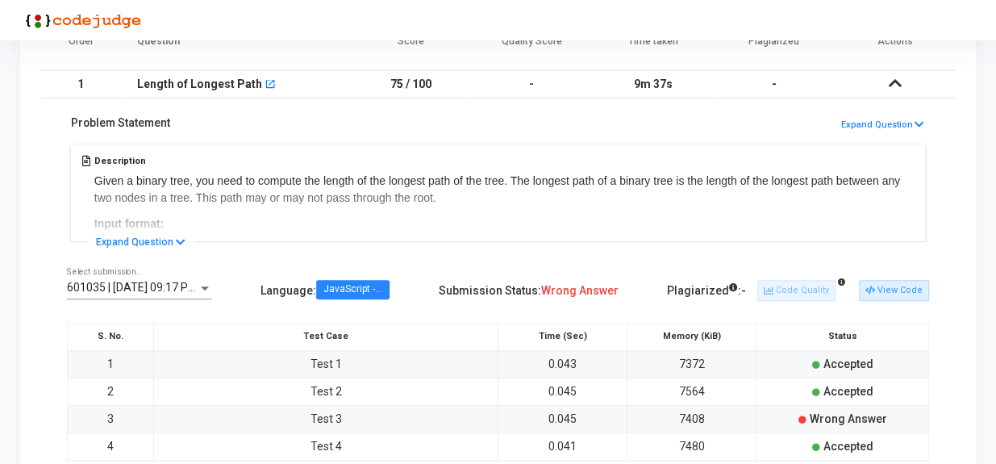
scroll to position [245, 0]
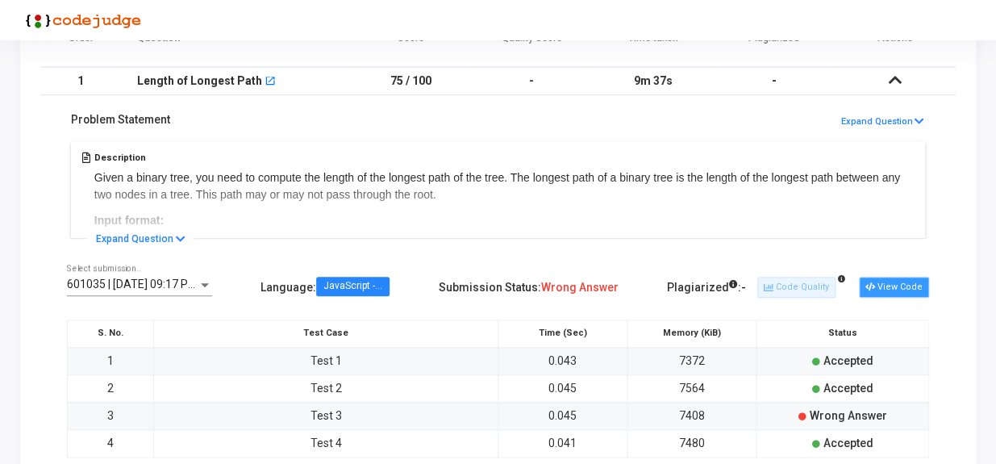
click at [906, 290] on button "View Code" at bounding box center [894, 287] width 70 height 21
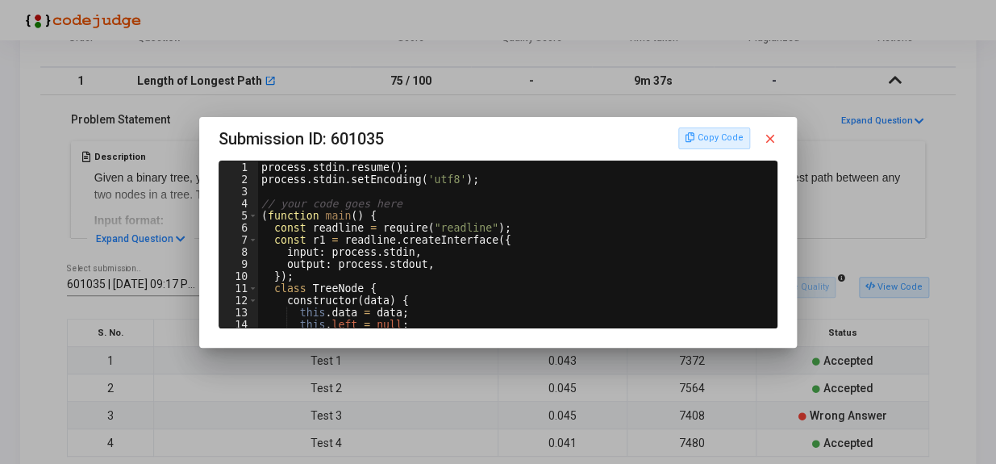
type textarea "input: process.stdin,"
click at [416, 256] on div "process . stdin . resume ( ) ; process . stdin . setEncoding ( 'utf8' ) ; // yo…" at bounding box center [516, 256] width 516 height 190
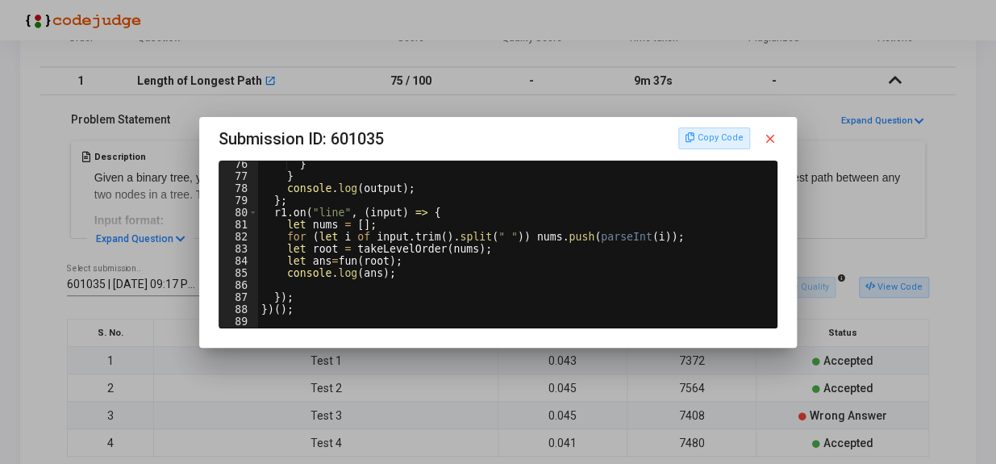
scroll to position [910, 0]
click at [773, 134] on mat-icon "close" at bounding box center [770, 138] width 15 height 15
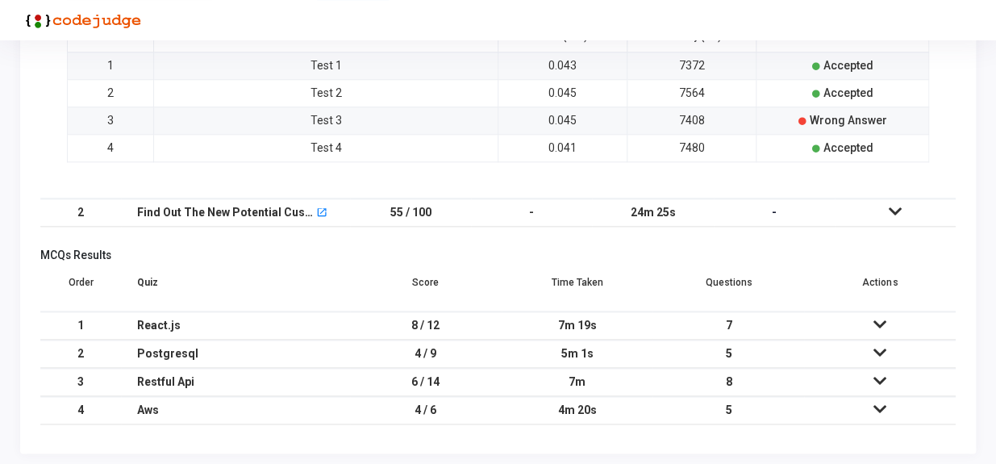
scroll to position [543, 0]
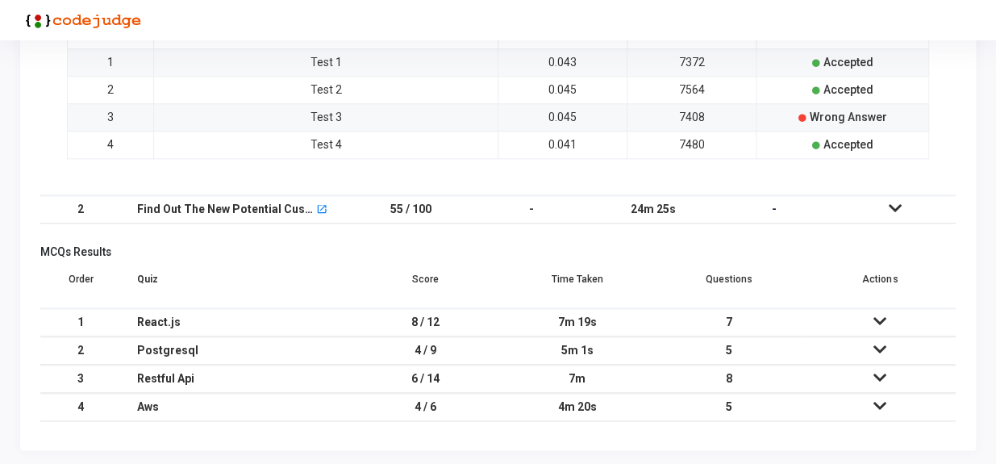
click at [453, 369] on td "6 / 14" at bounding box center [426, 378] width 152 height 28
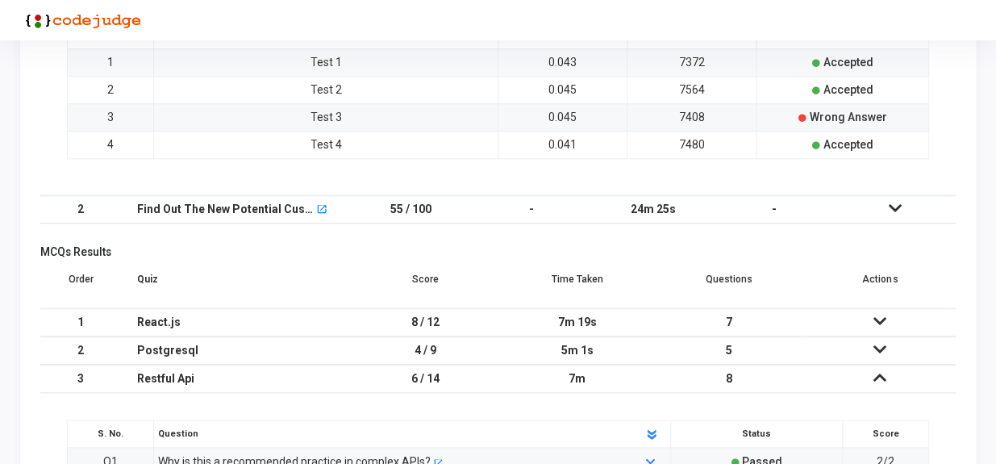
scroll to position [764, 0]
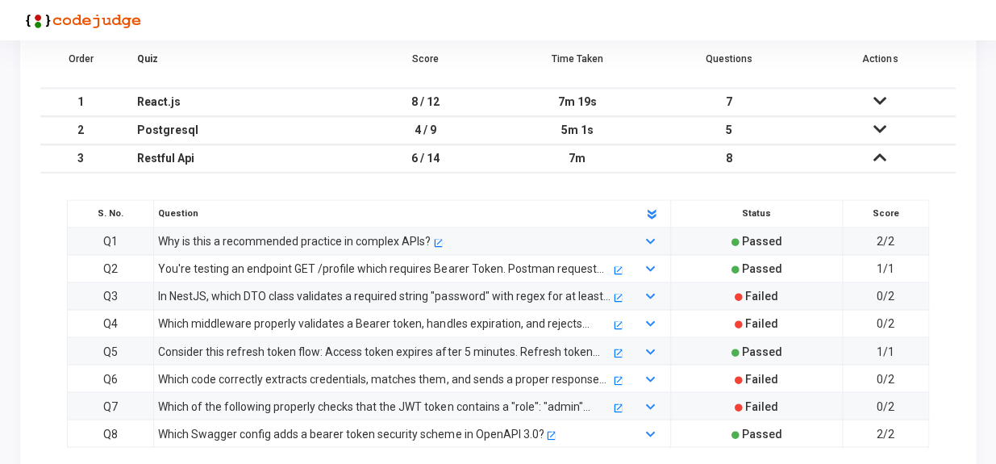
click at [405, 378] on div "Which code correctly extracts credentials, matches them, and sends a proper res…" at bounding box center [384, 378] width 452 height 18
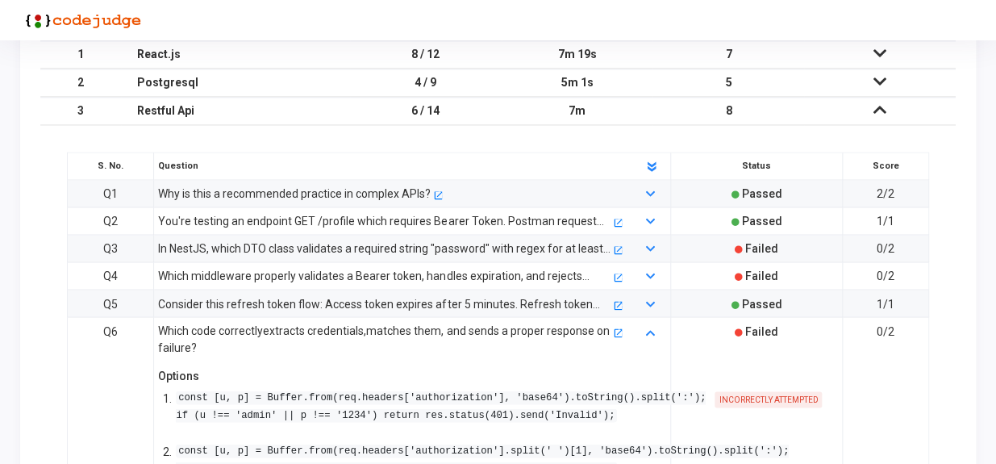
scroll to position [837, 0]
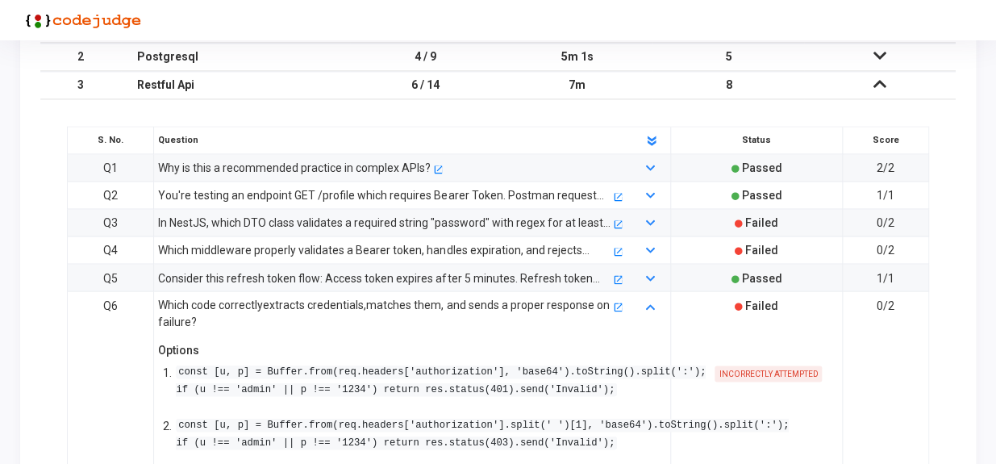
click at [442, 245] on div "Which middleware properly validates a Bearer token, handles expiration, and rej…" at bounding box center [384, 250] width 452 height 18
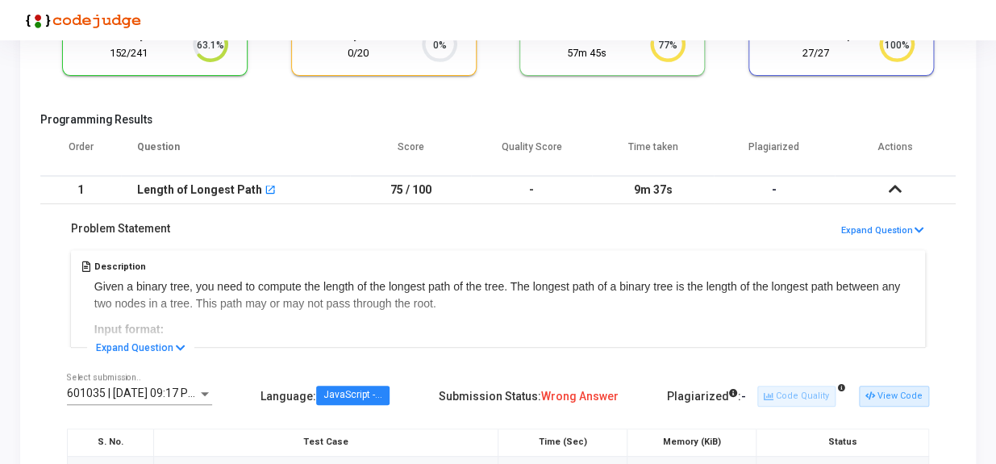
scroll to position [104, 0]
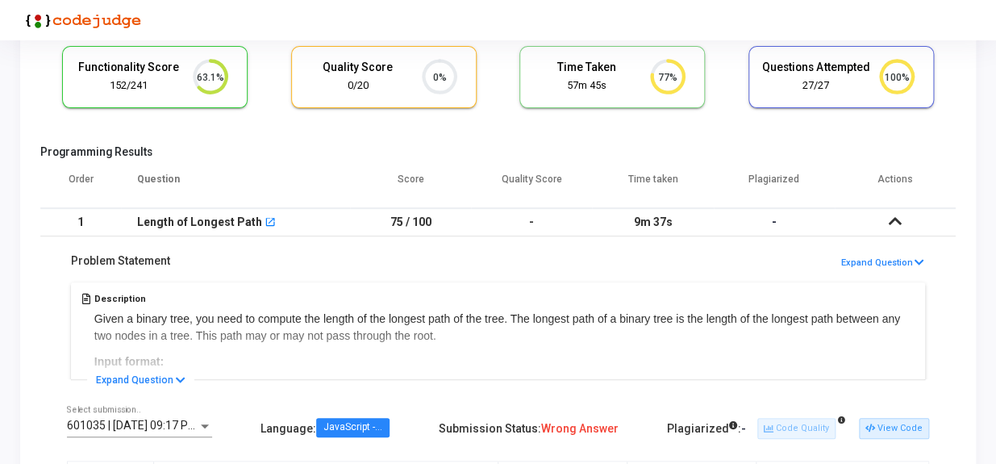
click at [895, 221] on icon at bounding box center [895, 220] width 13 height 11
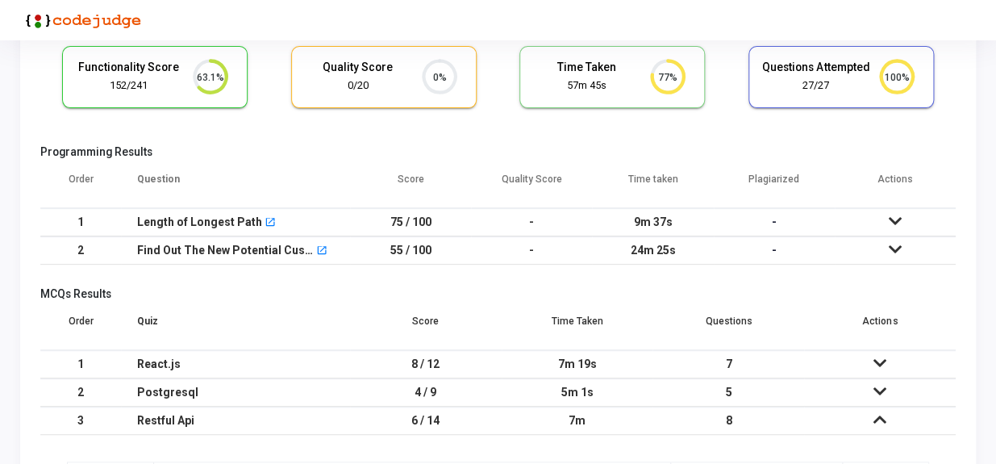
click at [904, 250] on td at bounding box center [895, 250] width 121 height 28
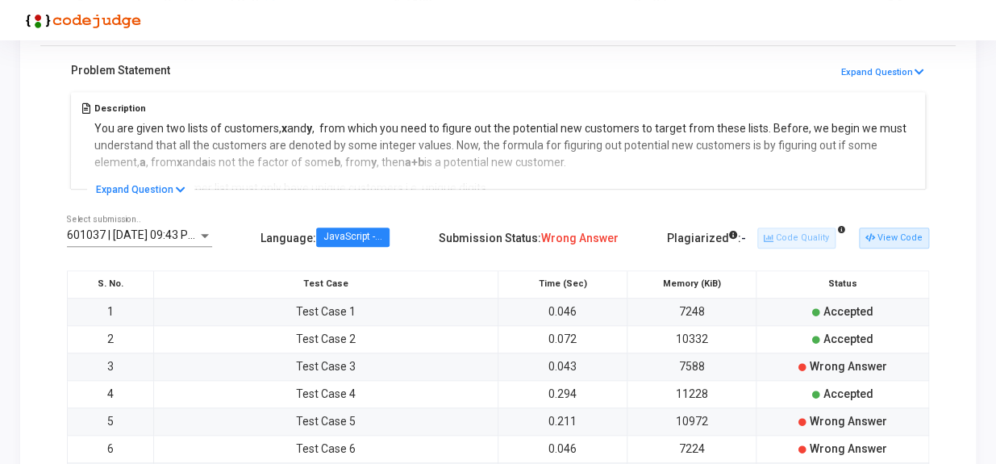
scroll to position [323, 0]
click at [897, 235] on button "View Code" at bounding box center [894, 237] width 70 height 21
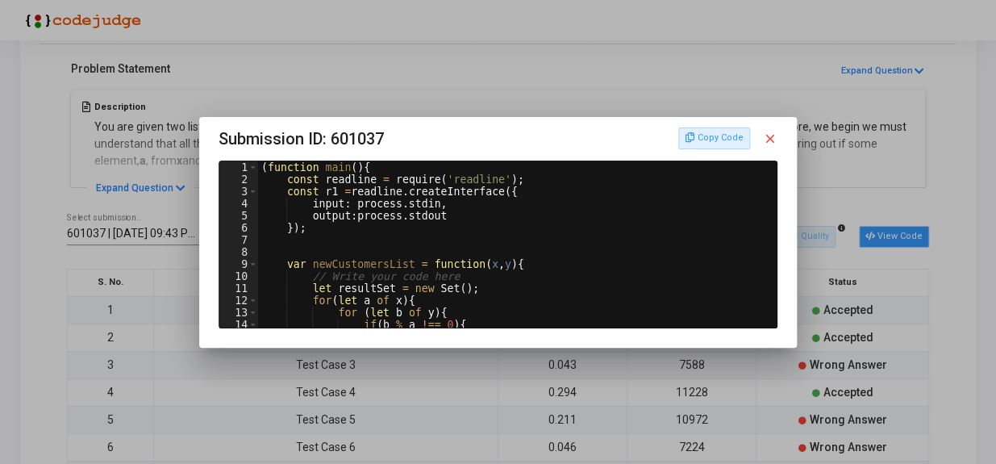
scroll to position [0, 0]
type textarea "let resultSet = new Set();"
click at [552, 286] on div "( function main ( ) { const readline = require ( 'readline' ) ; const r1 = read…" at bounding box center [516, 256] width 516 height 190
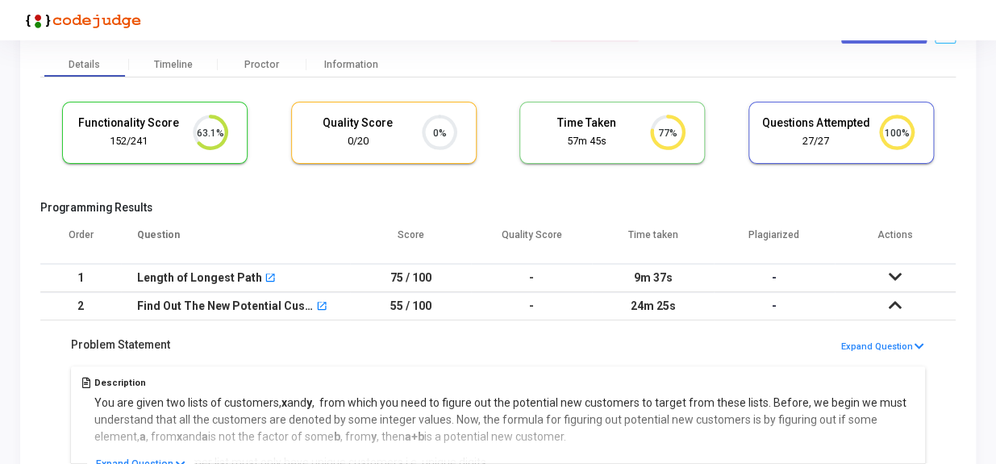
scroll to position [31, 0]
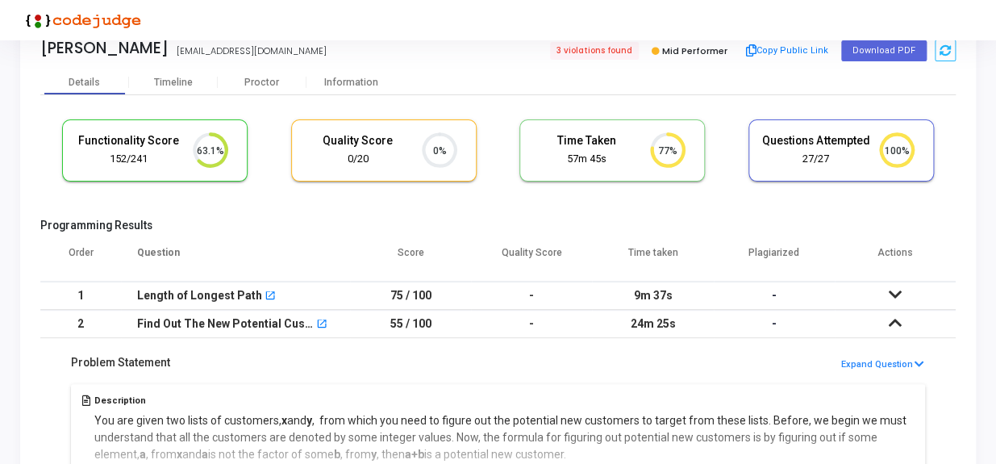
click at [894, 294] on icon at bounding box center [895, 294] width 13 height 11
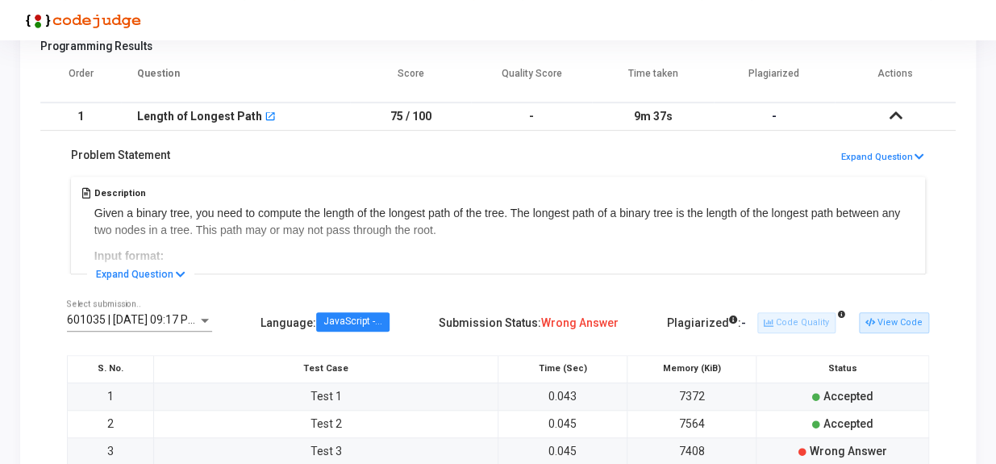
scroll to position [323, 0]
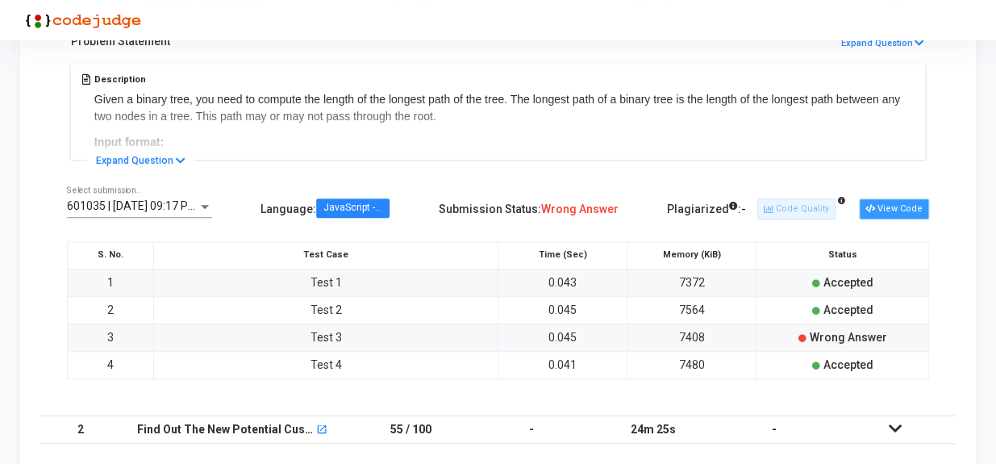
click at [906, 207] on button "View Code" at bounding box center [894, 208] width 70 height 21
